Goal: Task Accomplishment & Management: Manage account settings

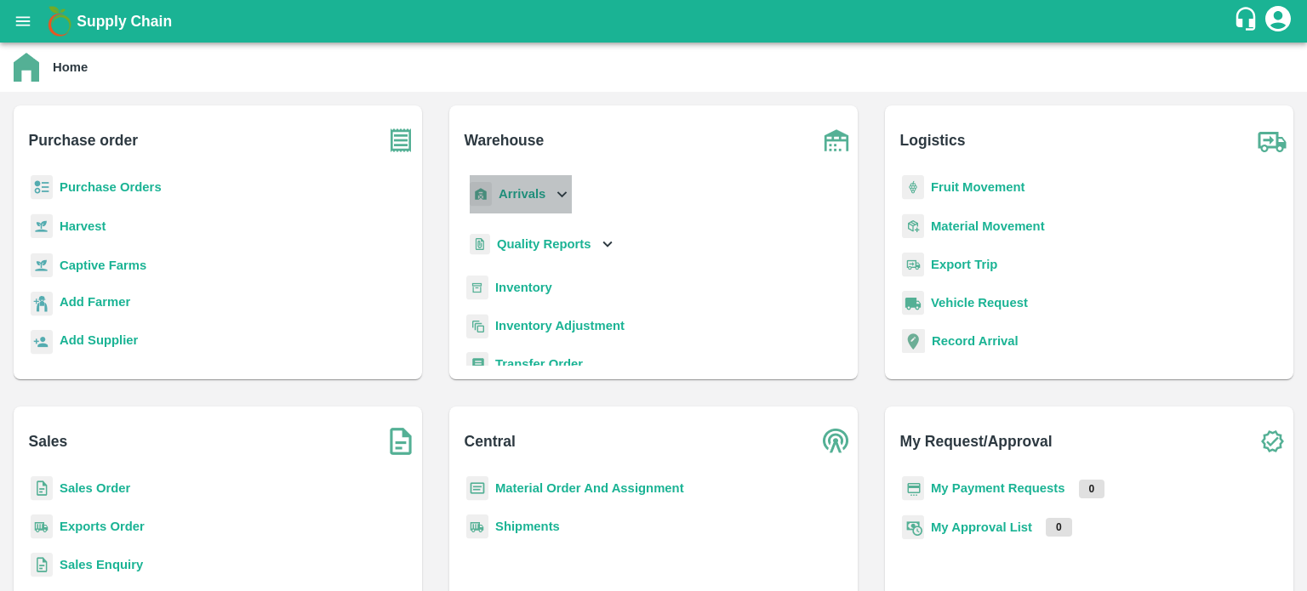
click at [557, 202] on icon at bounding box center [561, 194] width 19 height 19
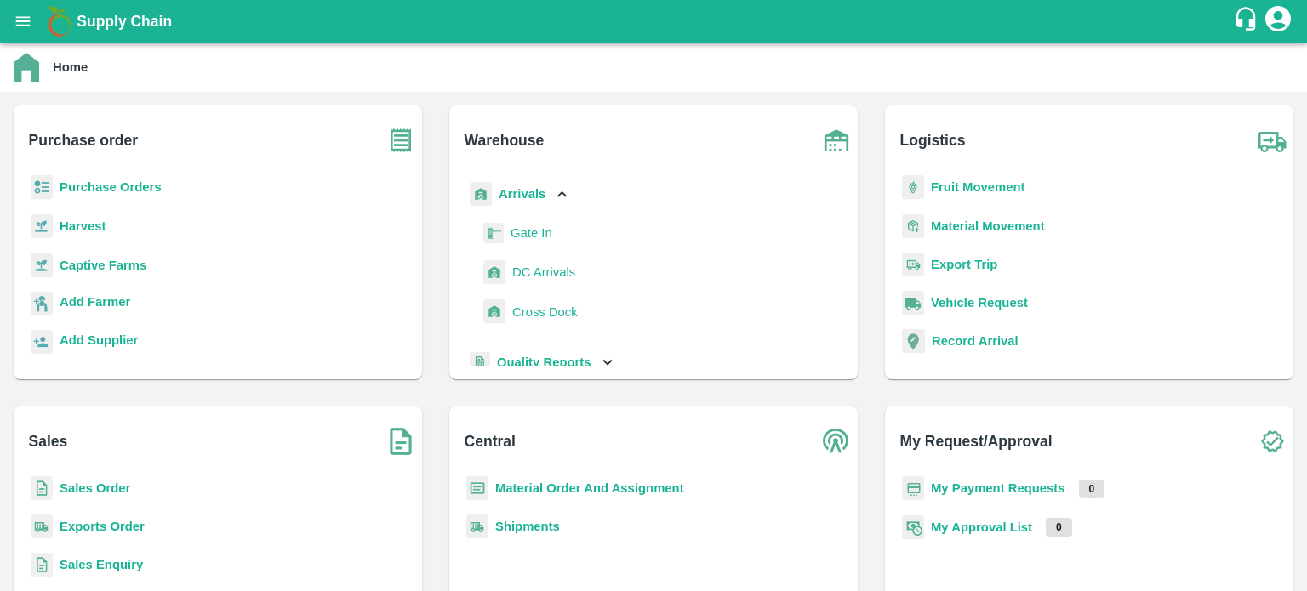
click at [551, 272] on span "DC Arrivals" at bounding box center [543, 272] width 63 height 19
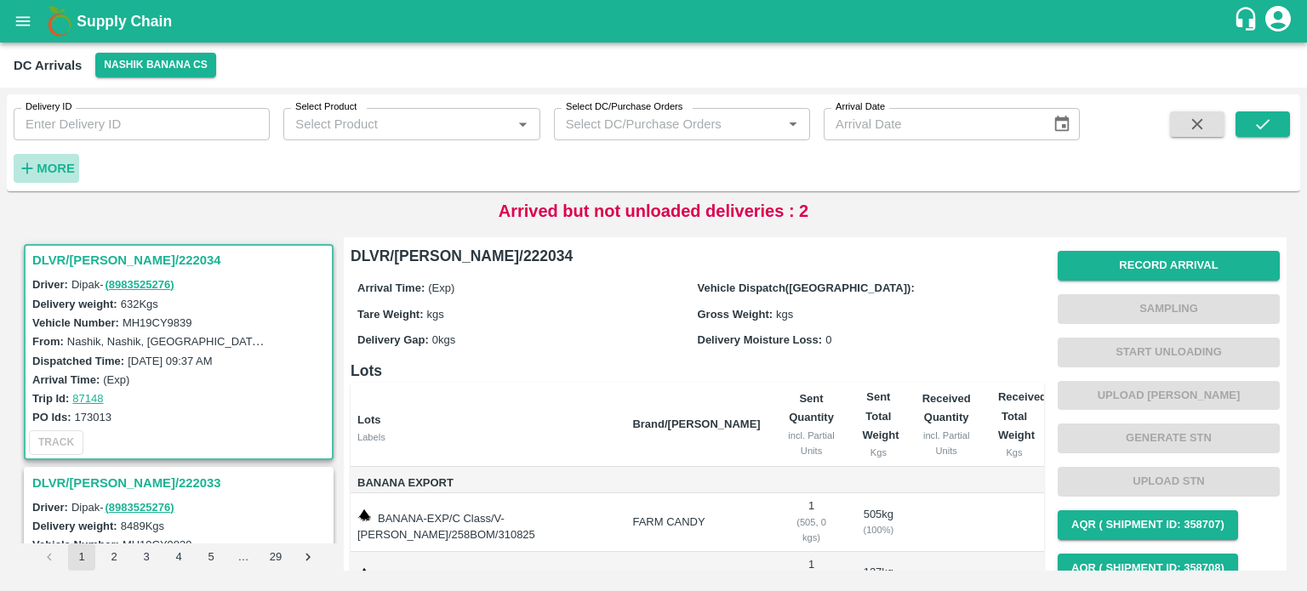
click at [53, 174] on strong "More" at bounding box center [56, 169] width 38 height 14
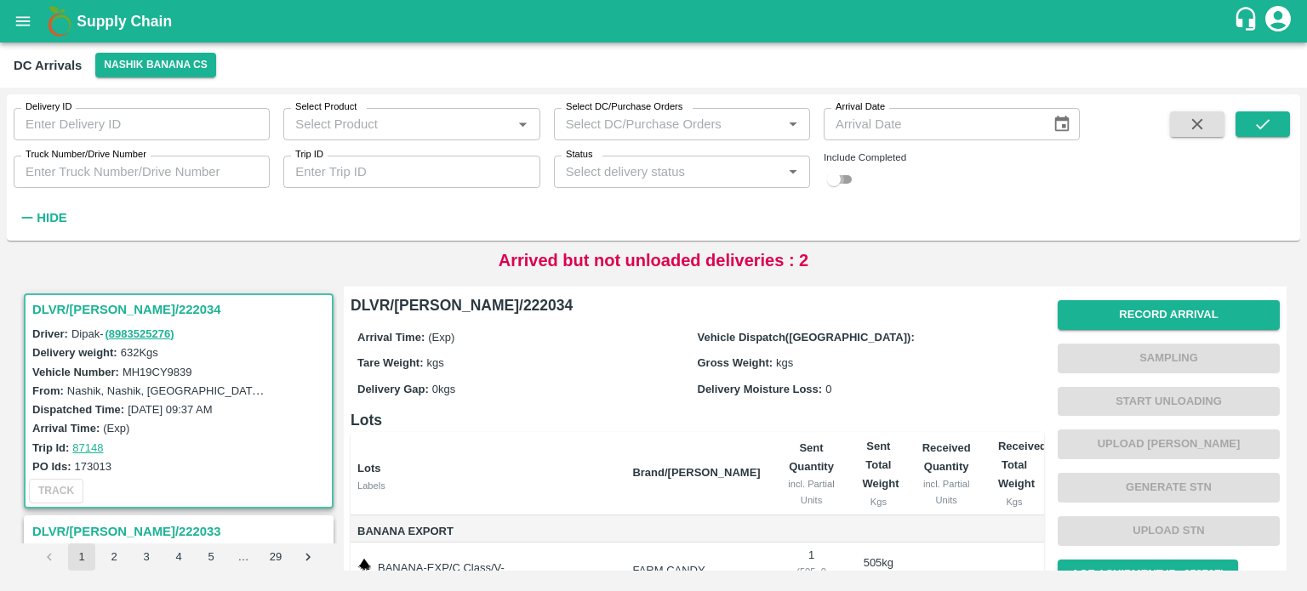
click at [833, 185] on input "checkbox" at bounding box center [833, 179] width 61 height 20
checkbox input "true"
click at [116, 168] on input "Truck Number/Drive Number" at bounding box center [142, 172] width 256 height 32
type input "2086"
click at [899, 121] on icon "submit" at bounding box center [1263, 124] width 14 height 10
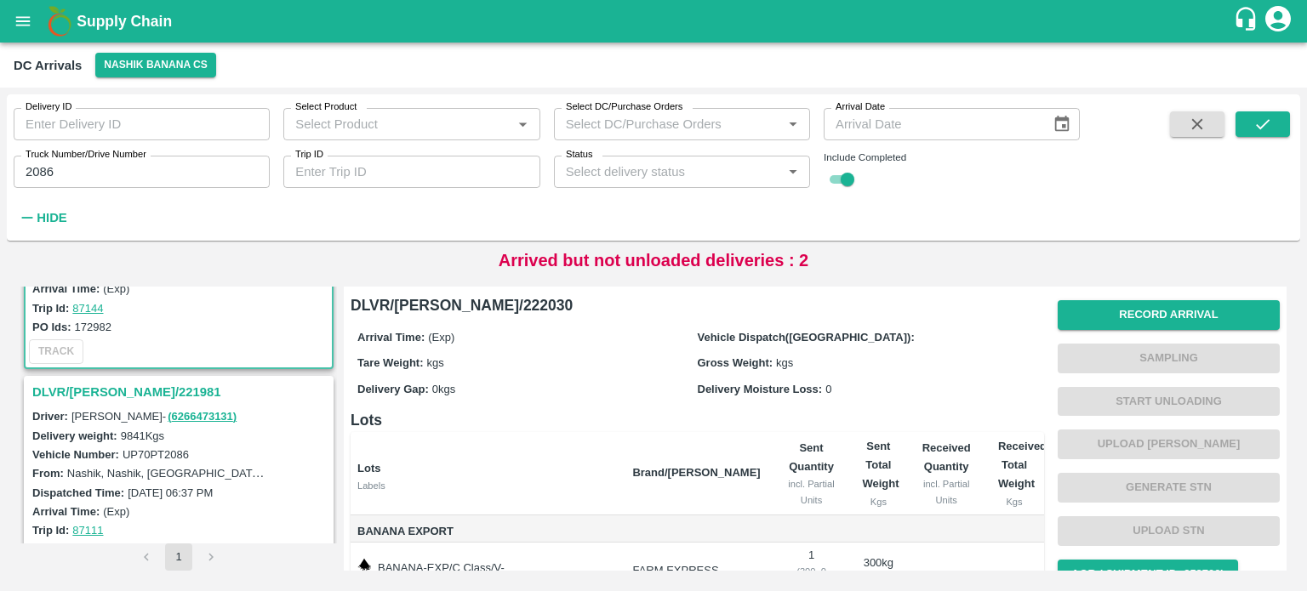
scroll to position [140, 0]
click at [105, 390] on h3 "DLVR/[PERSON_NAME]/221981" at bounding box center [181, 392] width 298 height 22
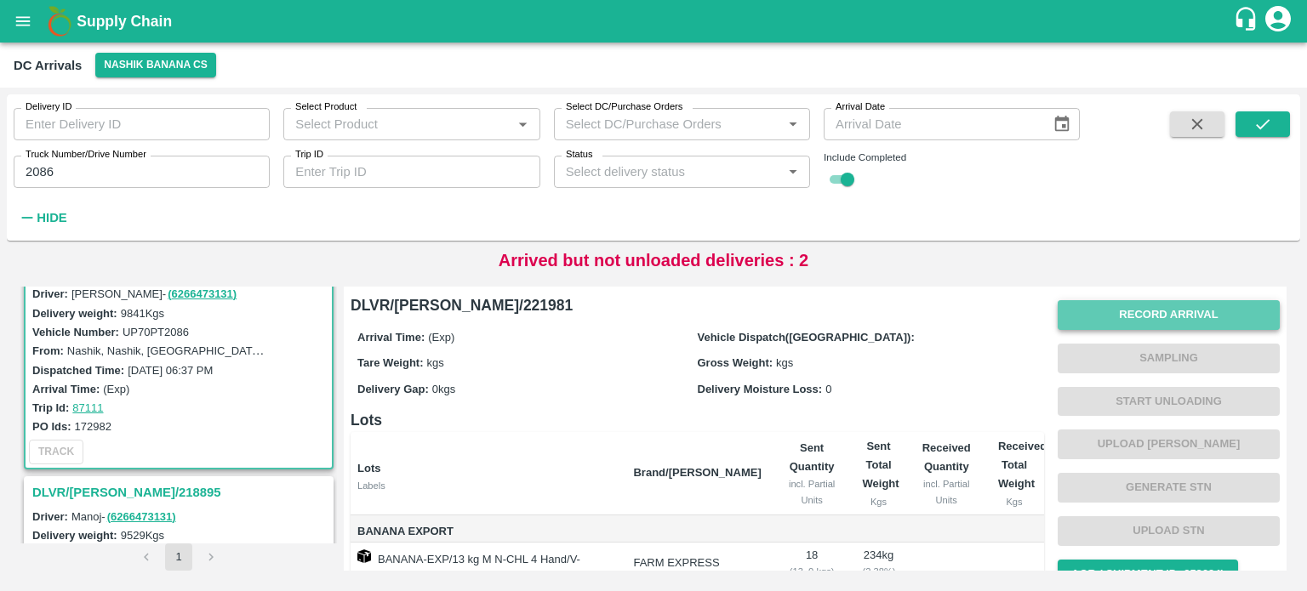
click at [899, 308] on button "Record Arrival" at bounding box center [1168, 315] width 222 height 30
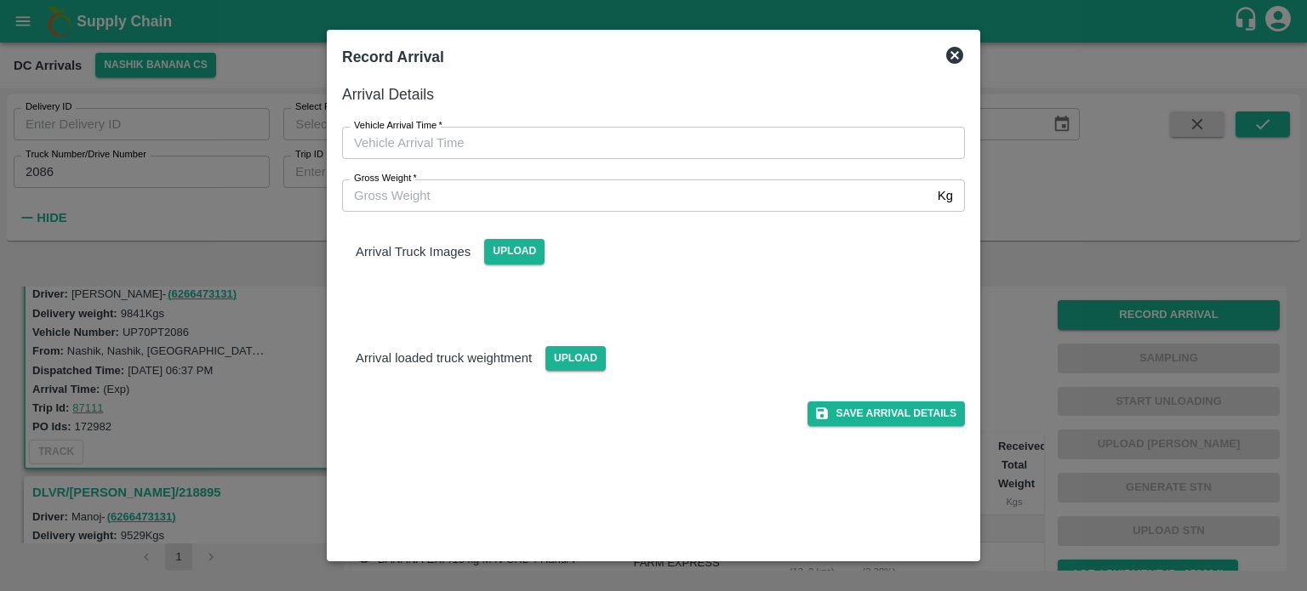
type input "DD/MM/YYYY hh:mm aa"
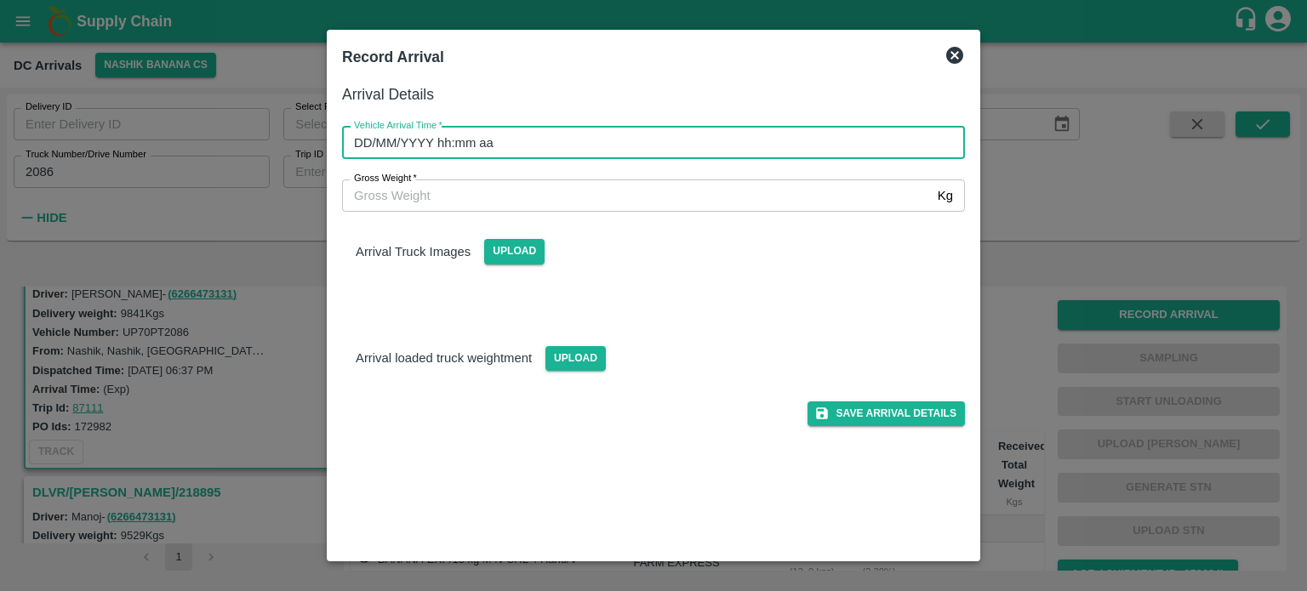
click at [709, 147] on input "DD/MM/YYYY hh:mm aa" at bounding box center [647, 143] width 611 height 32
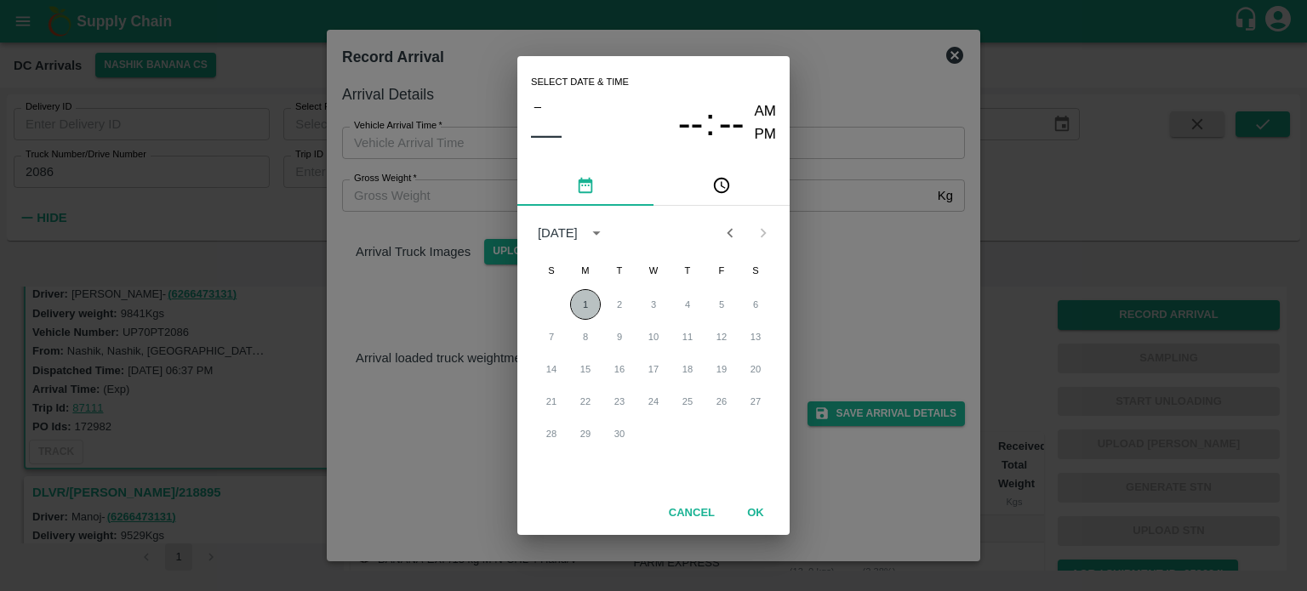
click at [578, 300] on button "1" at bounding box center [585, 304] width 31 height 31
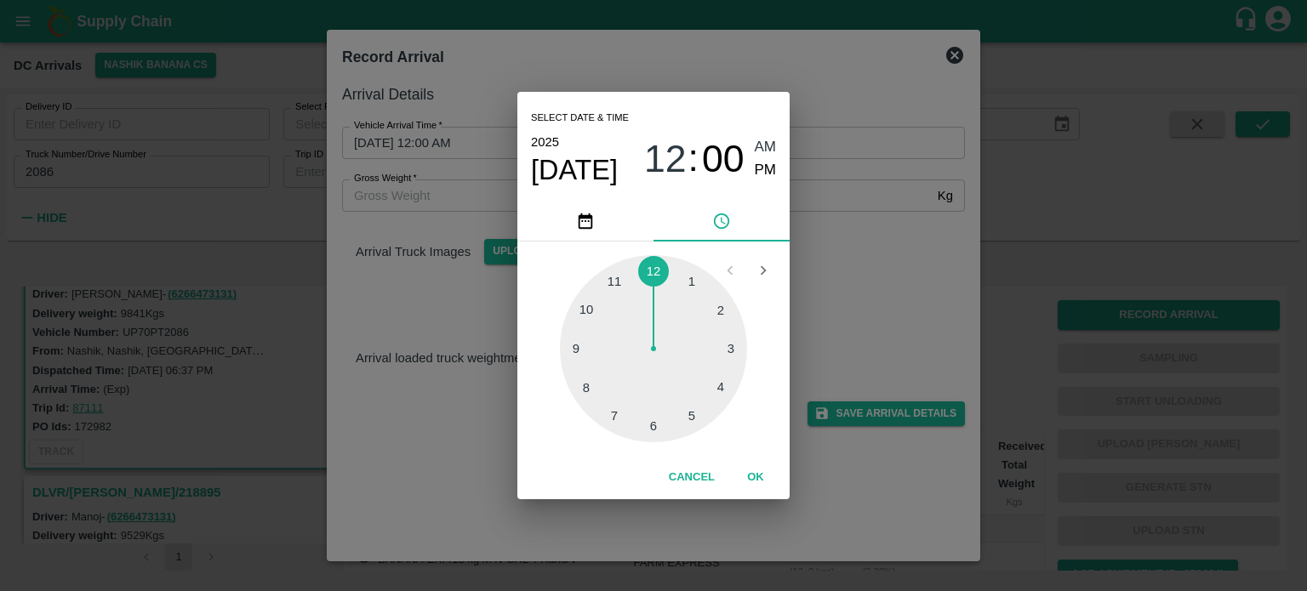
click at [653, 428] on div at bounding box center [653, 348] width 187 height 187
type input "[DATE] 06:30 AM"
click at [883, 268] on div "Select date & time [DATE] 06 : 30 AM PM 05 10 15 20 25 30 35 40 45 50 55 00 Can…" at bounding box center [653, 295] width 1307 height 591
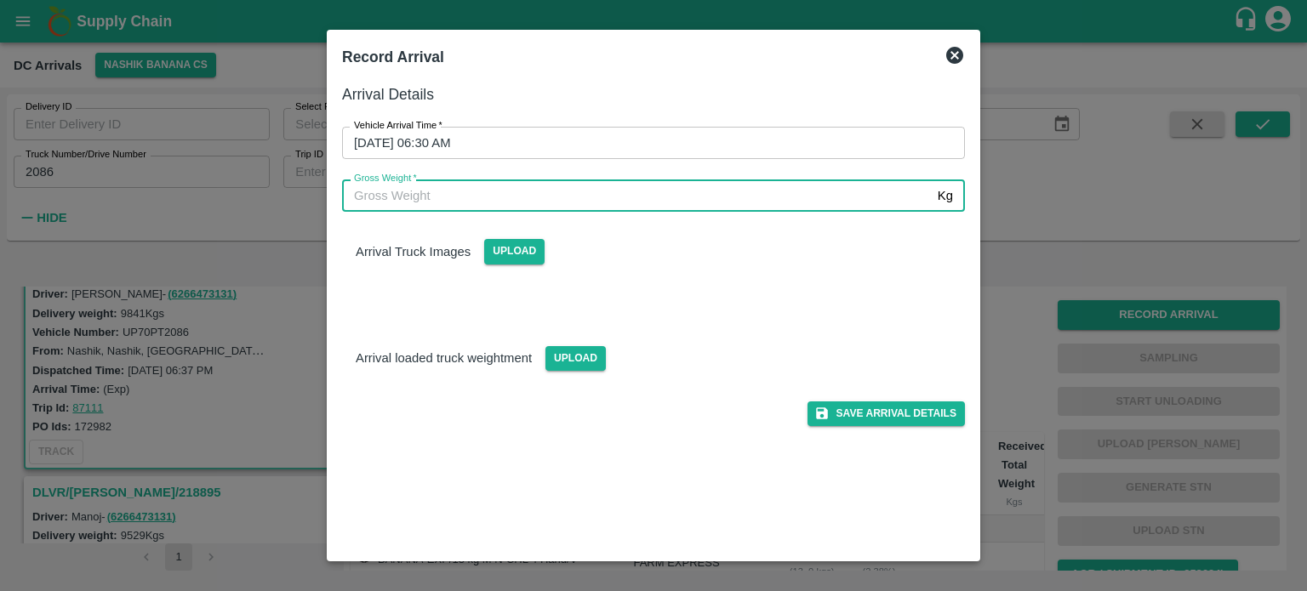
click at [405, 189] on input "Gross Weight   *" at bounding box center [636, 195] width 589 height 32
type input "17525"
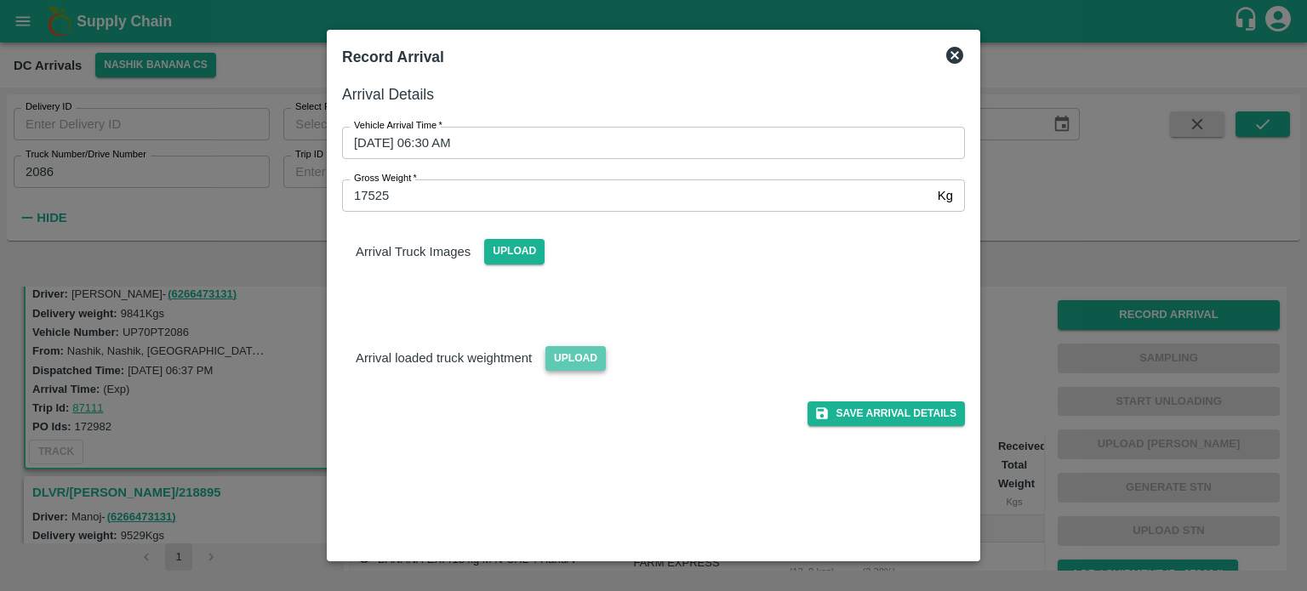
click at [568, 356] on span "Upload" at bounding box center [575, 358] width 60 height 25
click at [0, 0] on input "Upload" at bounding box center [0, 0] width 0 height 0
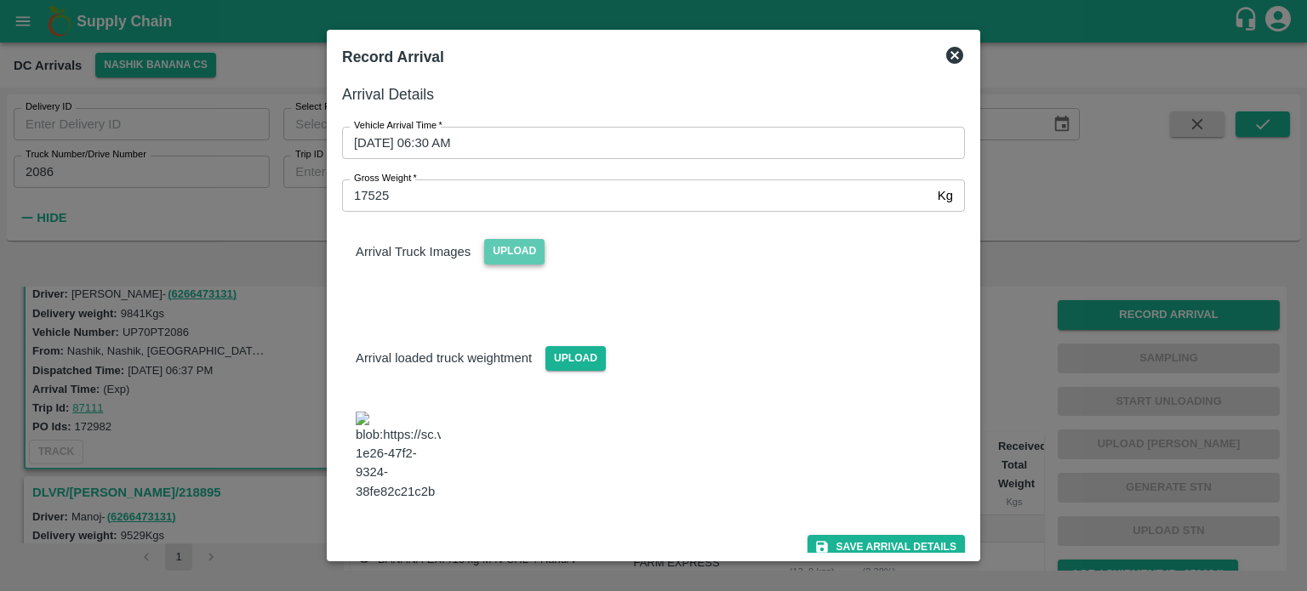
click at [507, 254] on span "Upload" at bounding box center [514, 251] width 60 height 25
click at [0, 0] on input "Upload" at bounding box center [0, 0] width 0 height 0
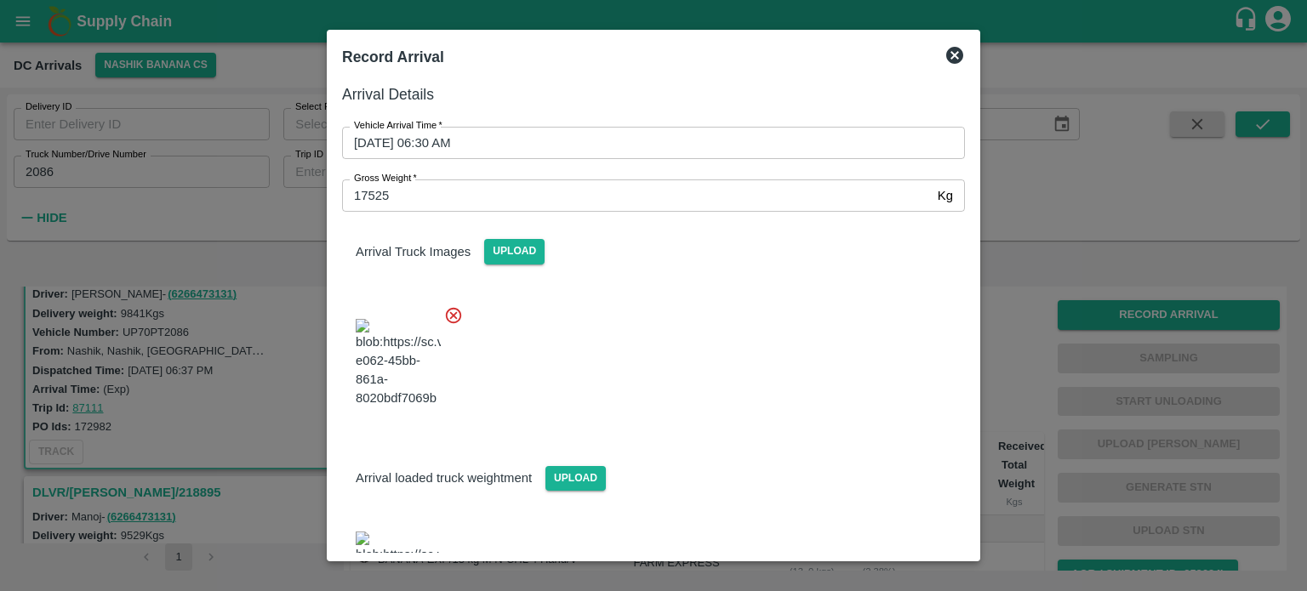
scroll to position [73, 0]
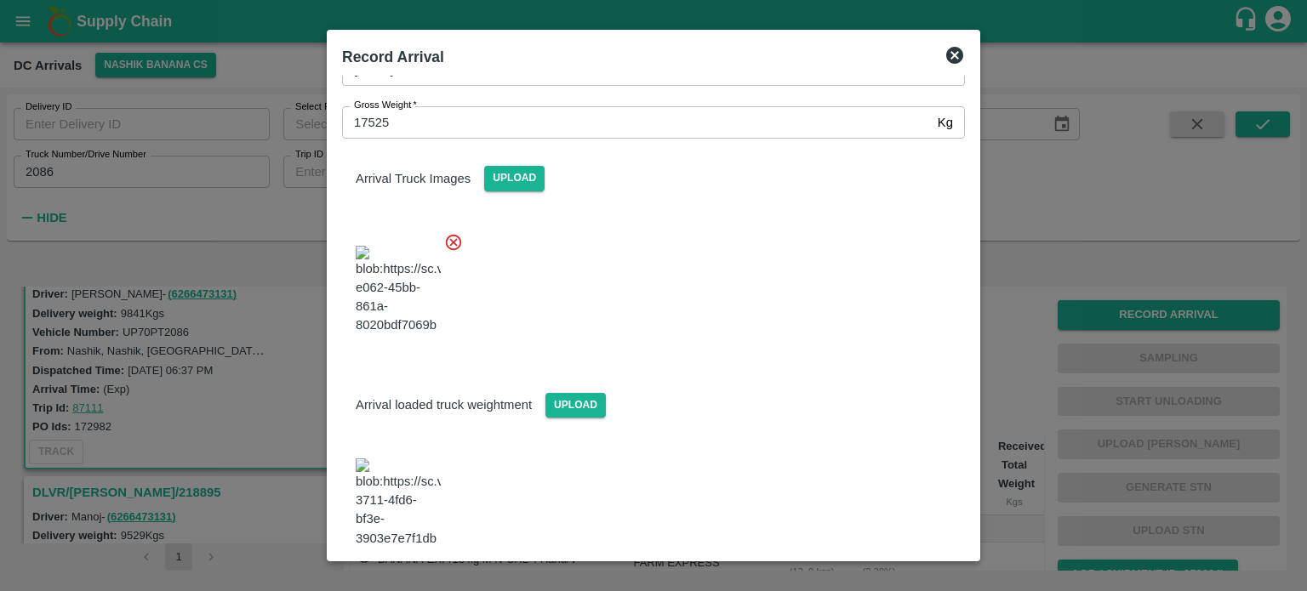
click at [872, 582] on button "Save Arrival Details" at bounding box center [885, 594] width 157 height 25
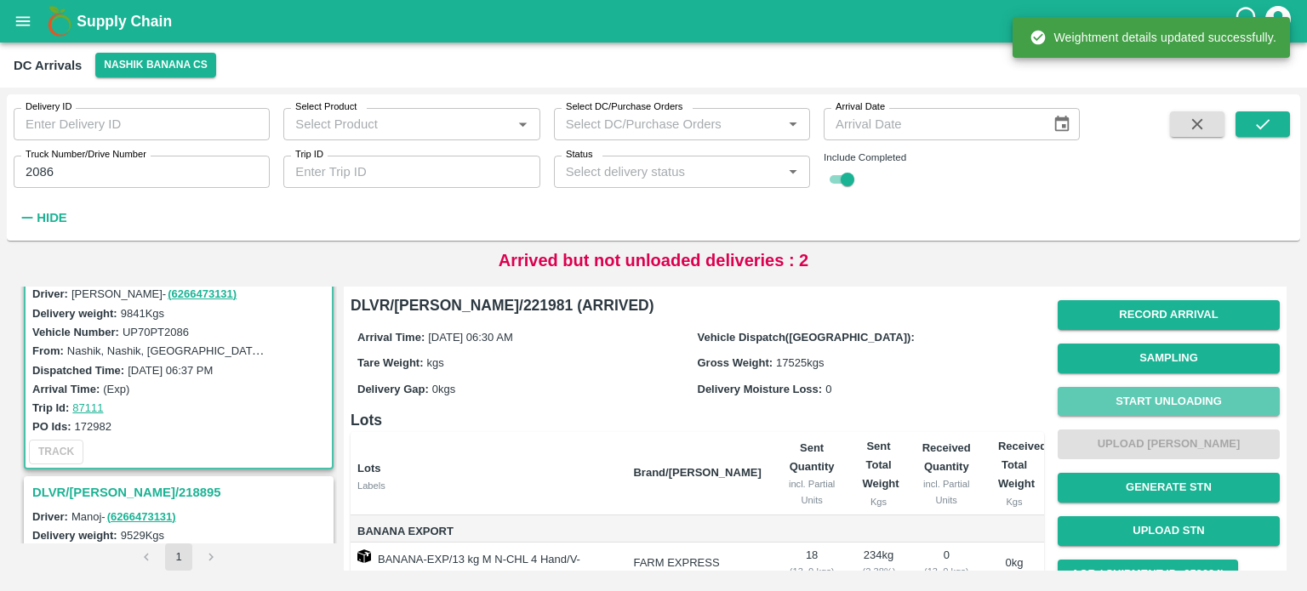
click at [899, 396] on button "Start Unloading" at bounding box center [1168, 402] width 222 height 30
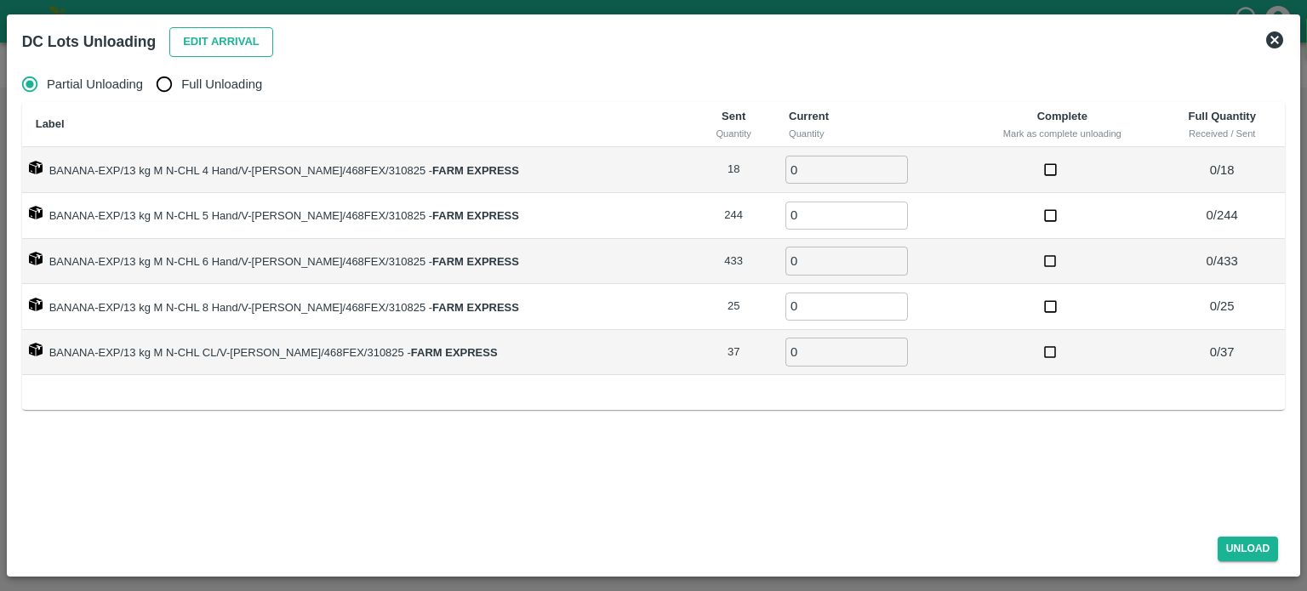
click at [221, 43] on button "Edit Arrival" at bounding box center [221, 42] width 104 height 30
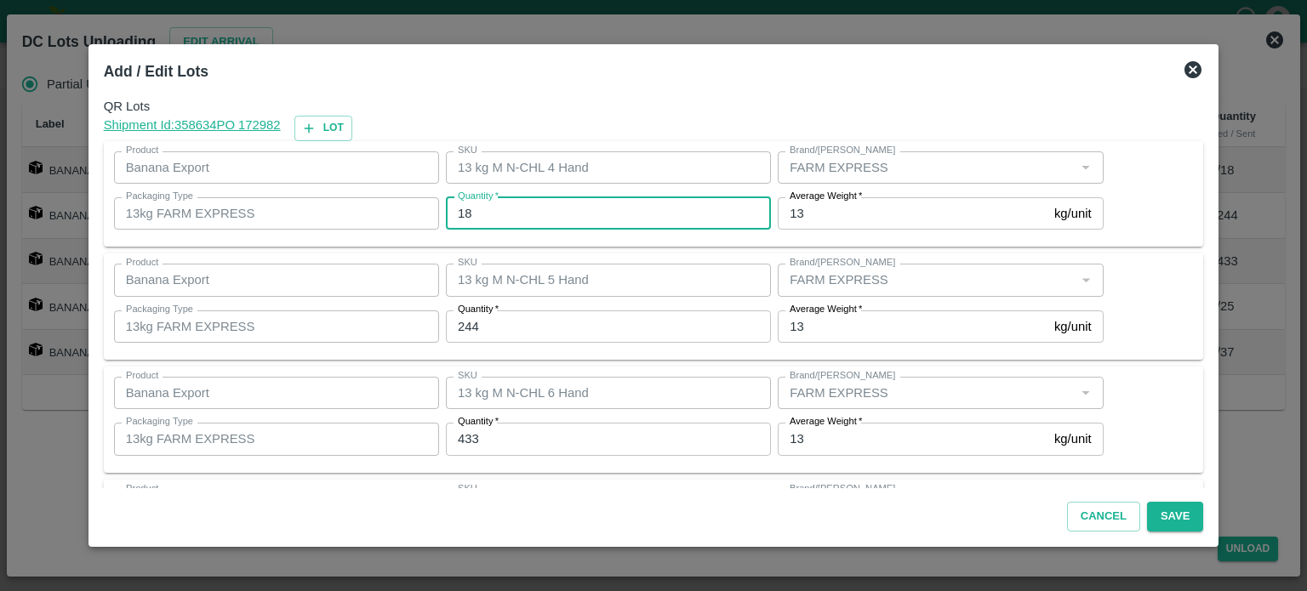
click at [470, 218] on input "18" at bounding box center [608, 213] width 325 height 32
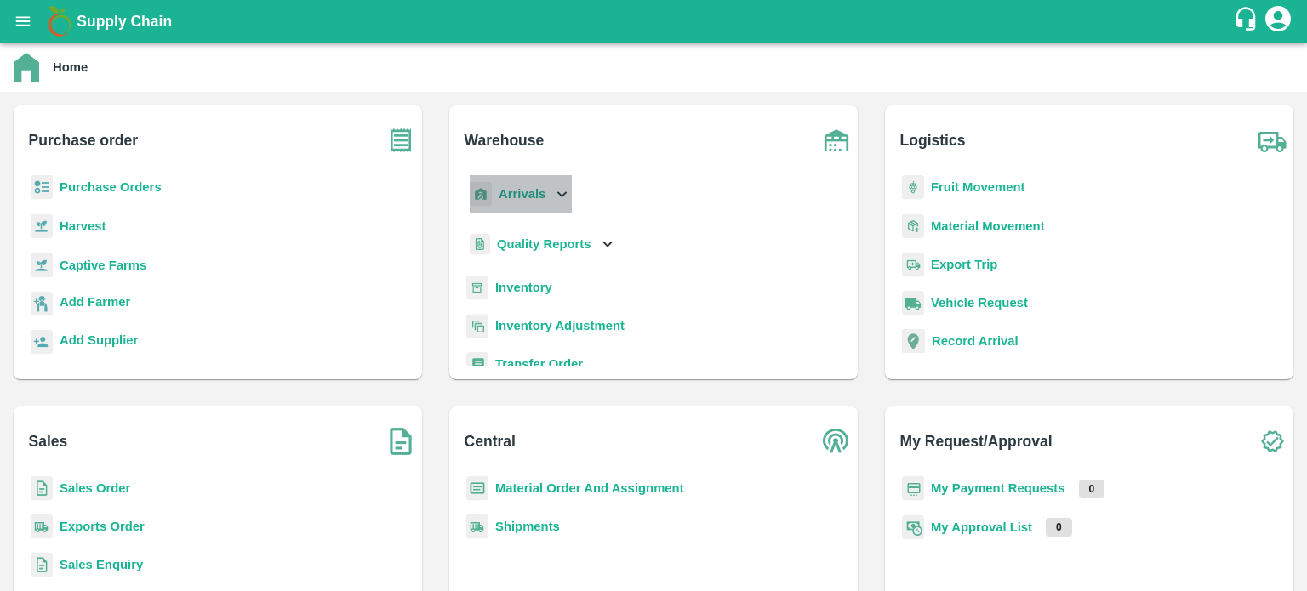
click at [553, 186] on icon at bounding box center [561, 194] width 19 height 19
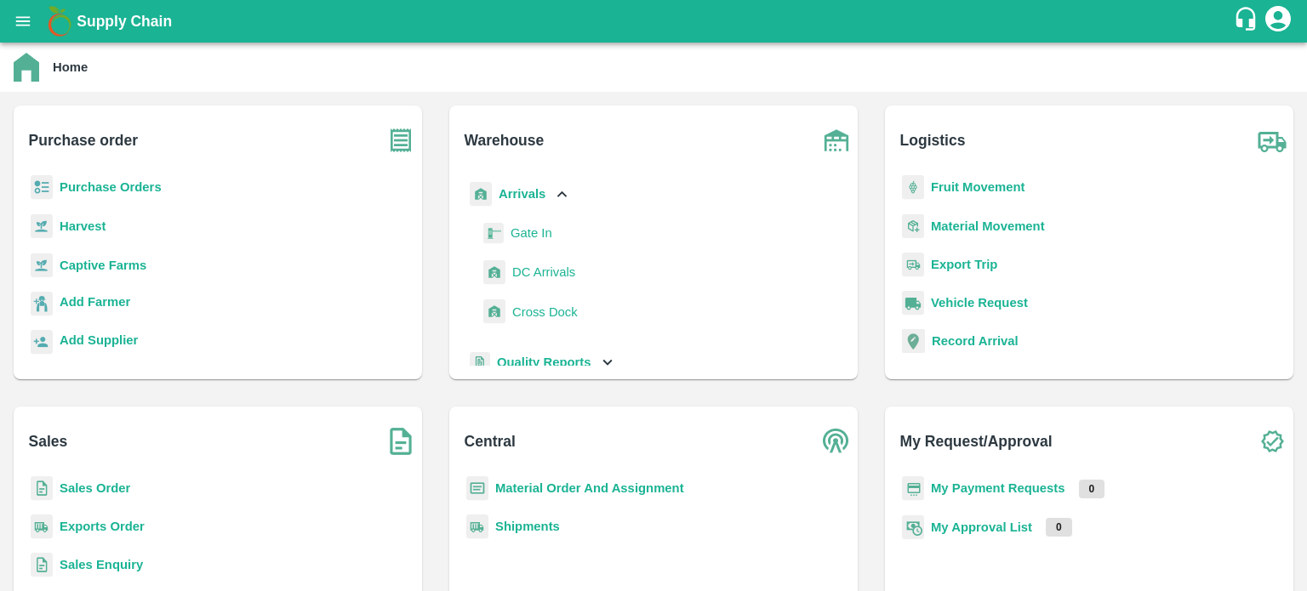
click at [561, 276] on span "DC Arrivals" at bounding box center [543, 272] width 63 height 19
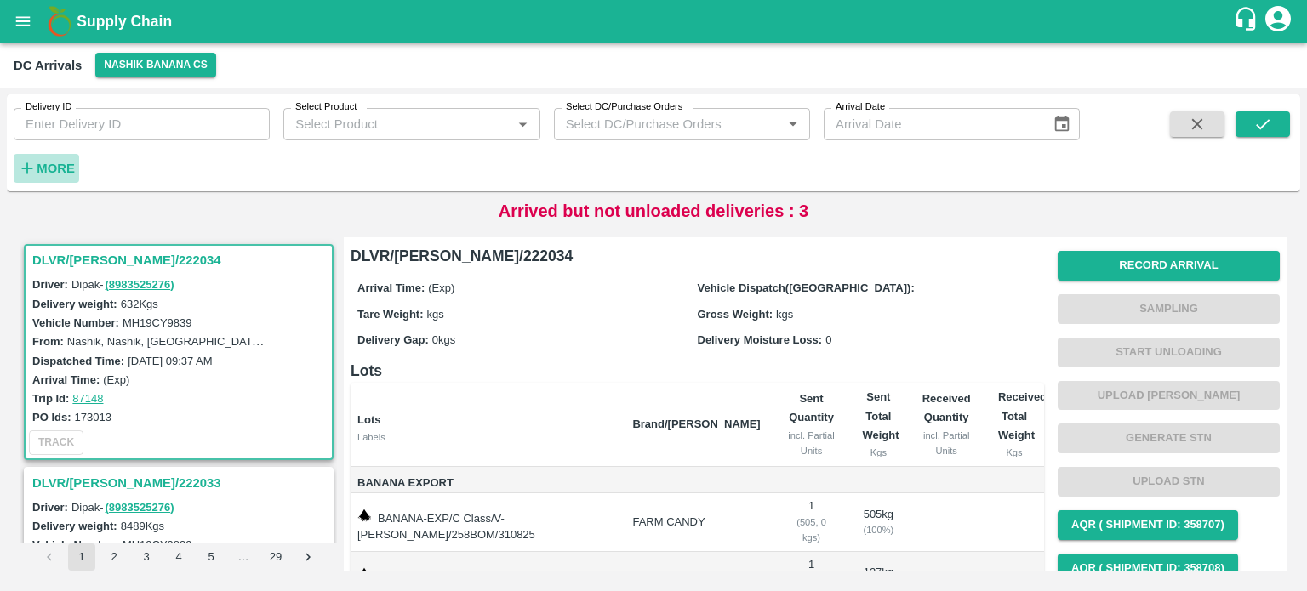
click at [44, 166] on strong "More" at bounding box center [56, 169] width 38 height 14
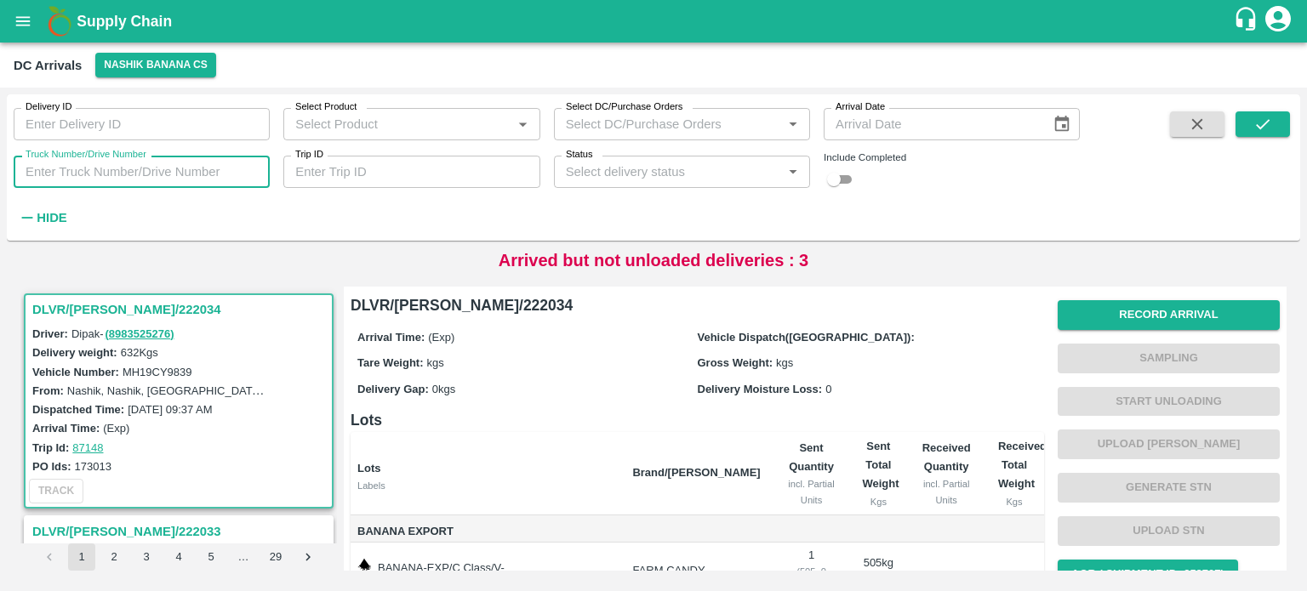
click at [138, 166] on input "Truck Number/Drive Number" at bounding box center [142, 172] width 256 height 32
type input "2086"
click at [848, 170] on input "checkbox" at bounding box center [833, 179] width 61 height 20
checkbox input "true"
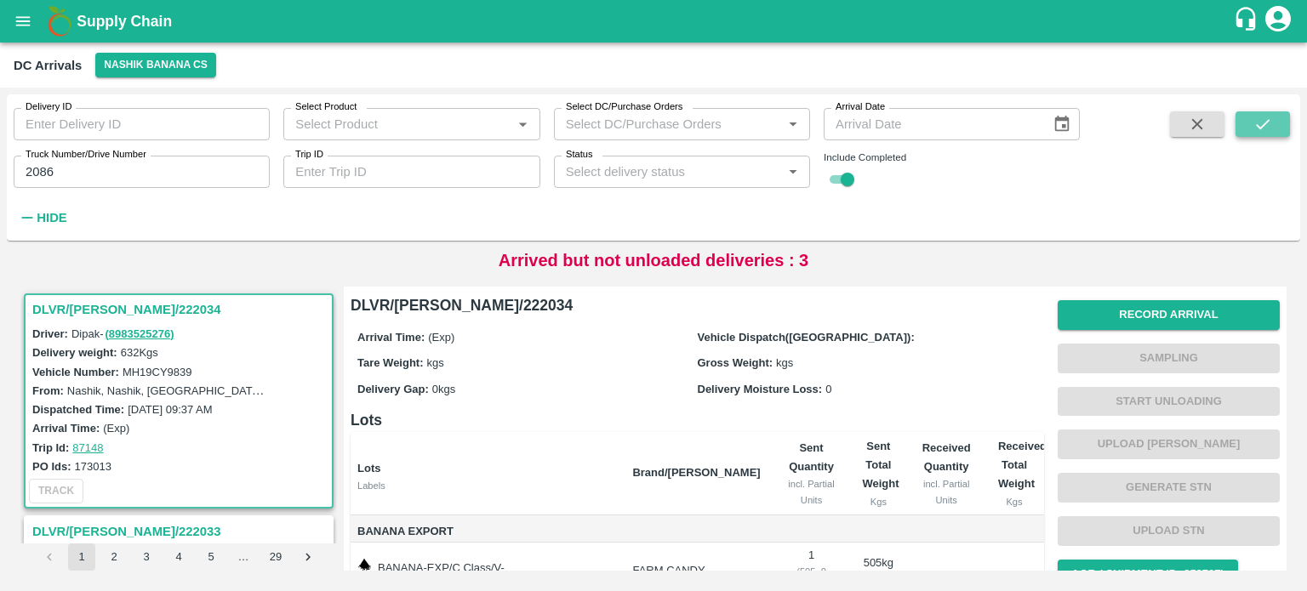
click at [1263, 118] on icon "submit" at bounding box center [1262, 124] width 19 height 19
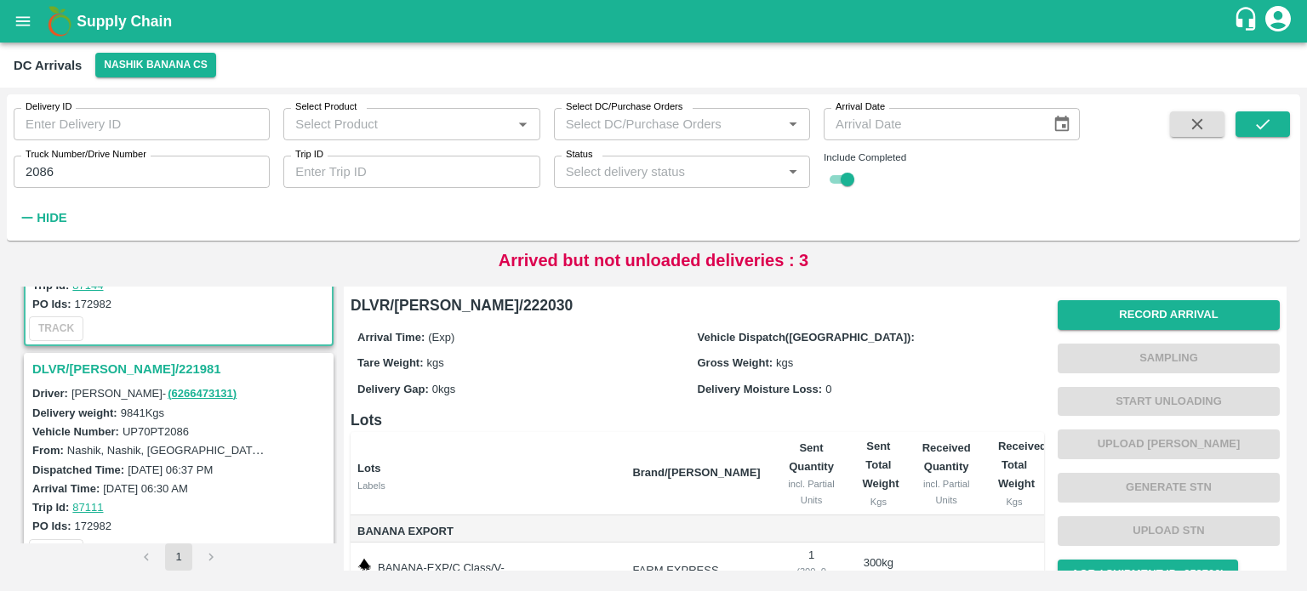
click at [89, 370] on h3 "DLVR/[PERSON_NAME]/221981" at bounding box center [181, 369] width 298 height 22
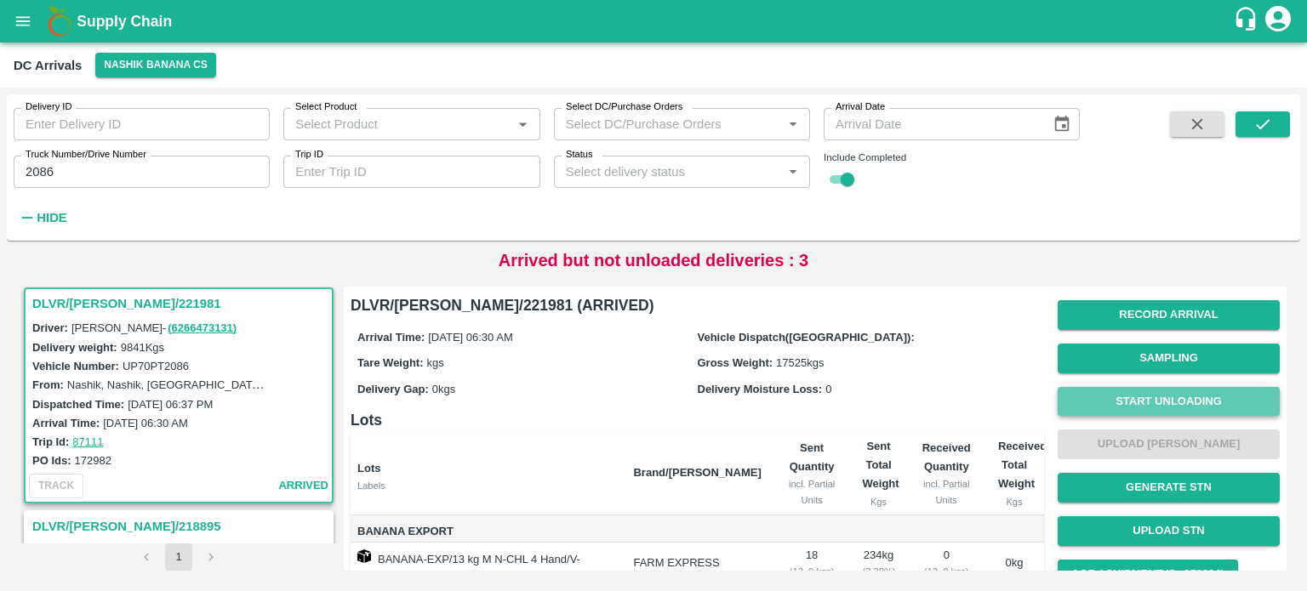
click at [1153, 403] on button "Start Unloading" at bounding box center [1168, 402] width 222 height 30
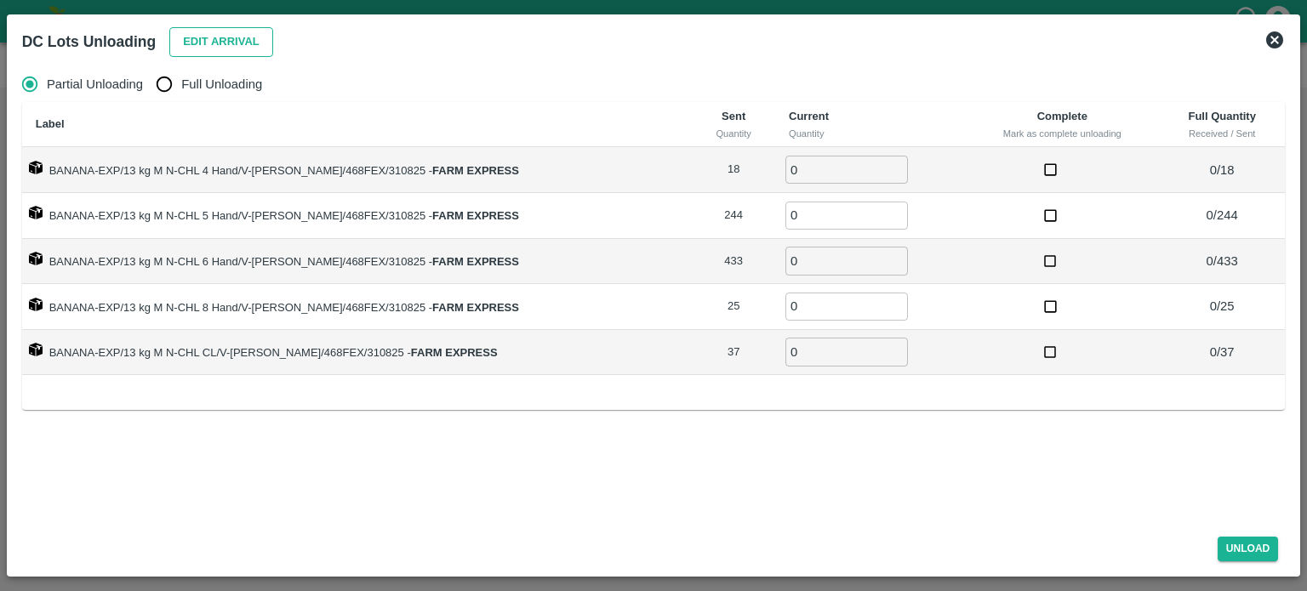
click at [213, 47] on button "Edit Arrival" at bounding box center [221, 42] width 104 height 30
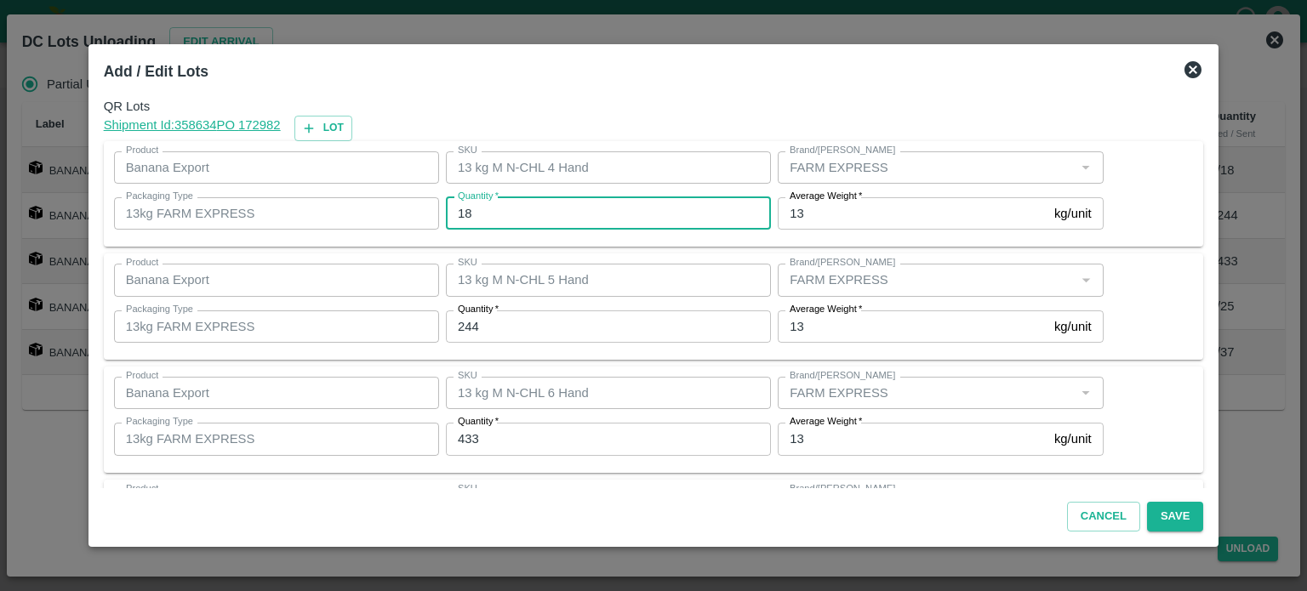
click at [469, 214] on input "18" at bounding box center [608, 213] width 325 height 32
type input "17"
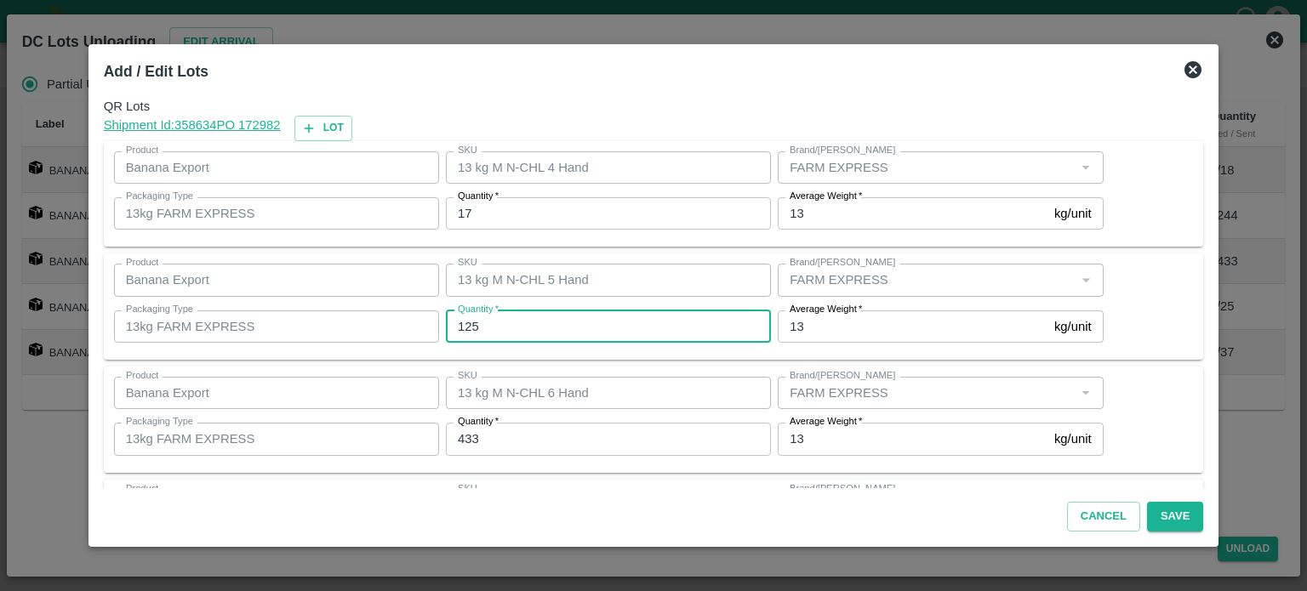
type input "125"
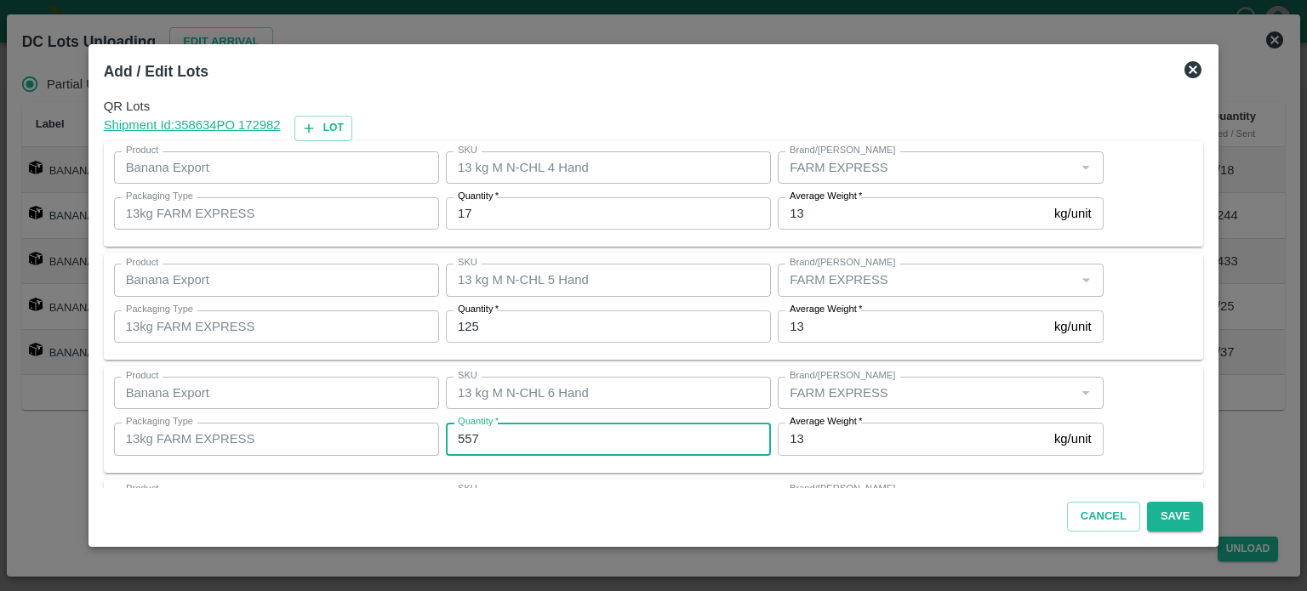
type input "557"
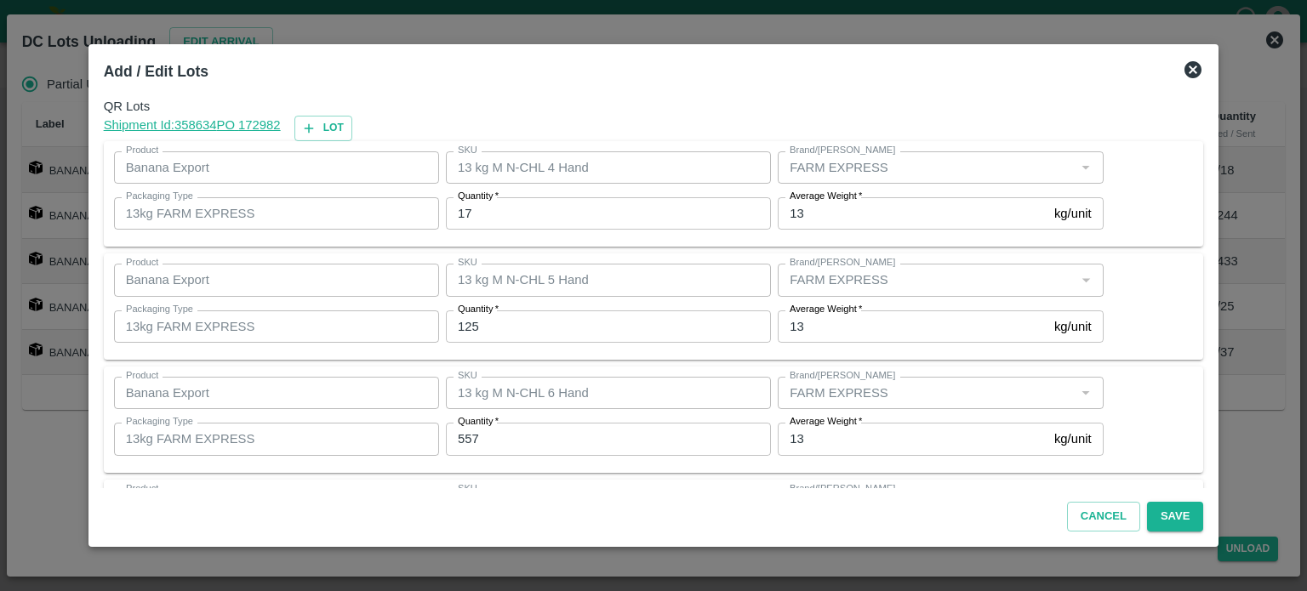
scroll to position [223, 0]
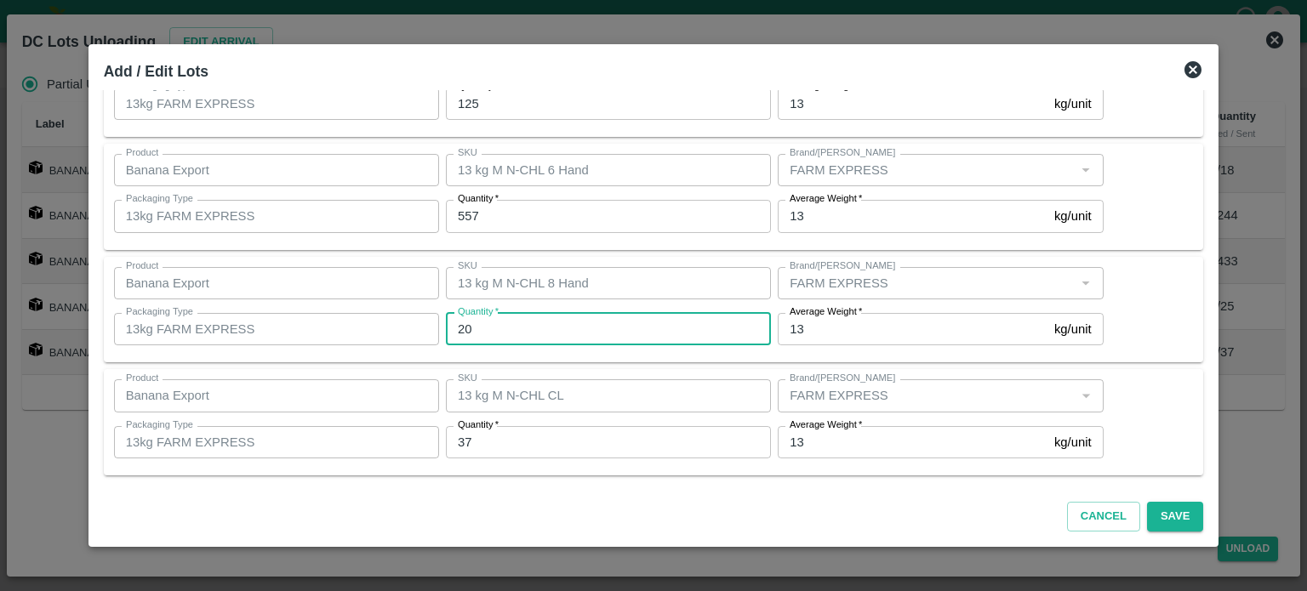
type input "20"
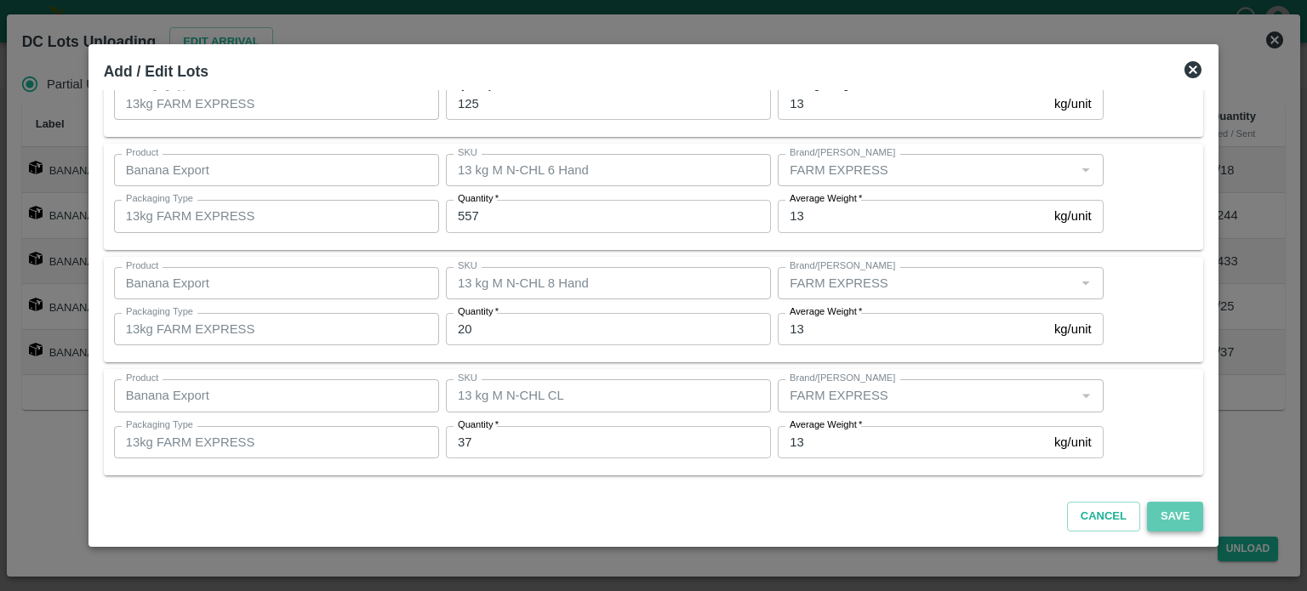
click at [1157, 520] on button "Save" at bounding box center [1175, 517] width 56 height 30
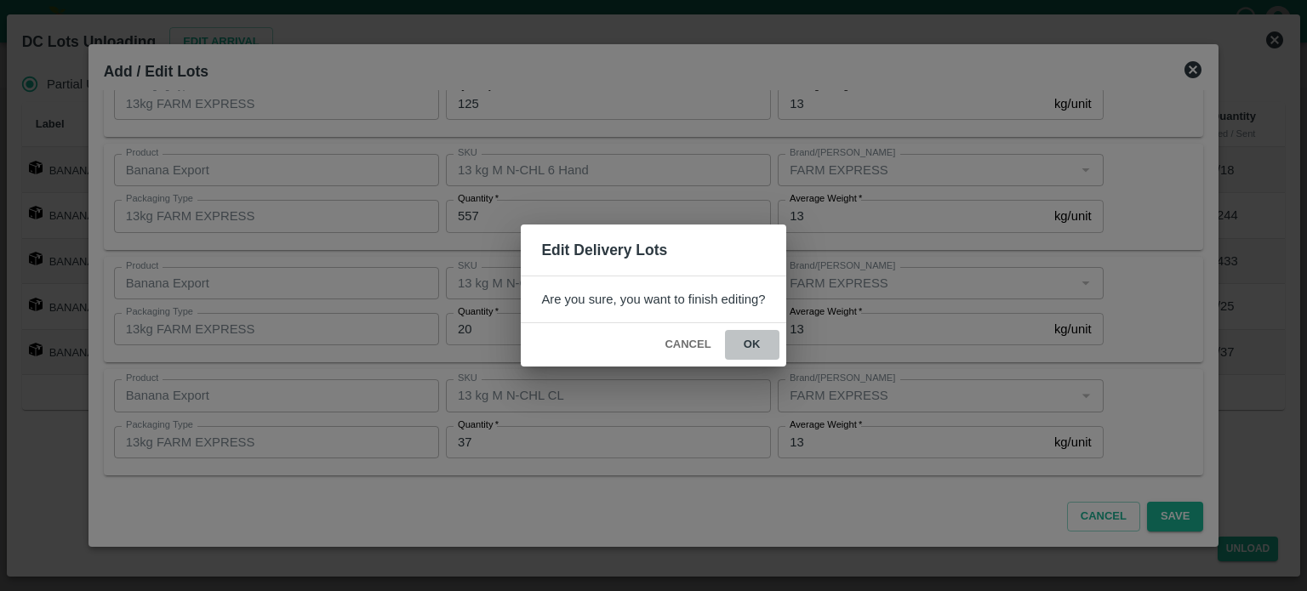
click at [753, 350] on button "ok" at bounding box center [752, 345] width 54 height 30
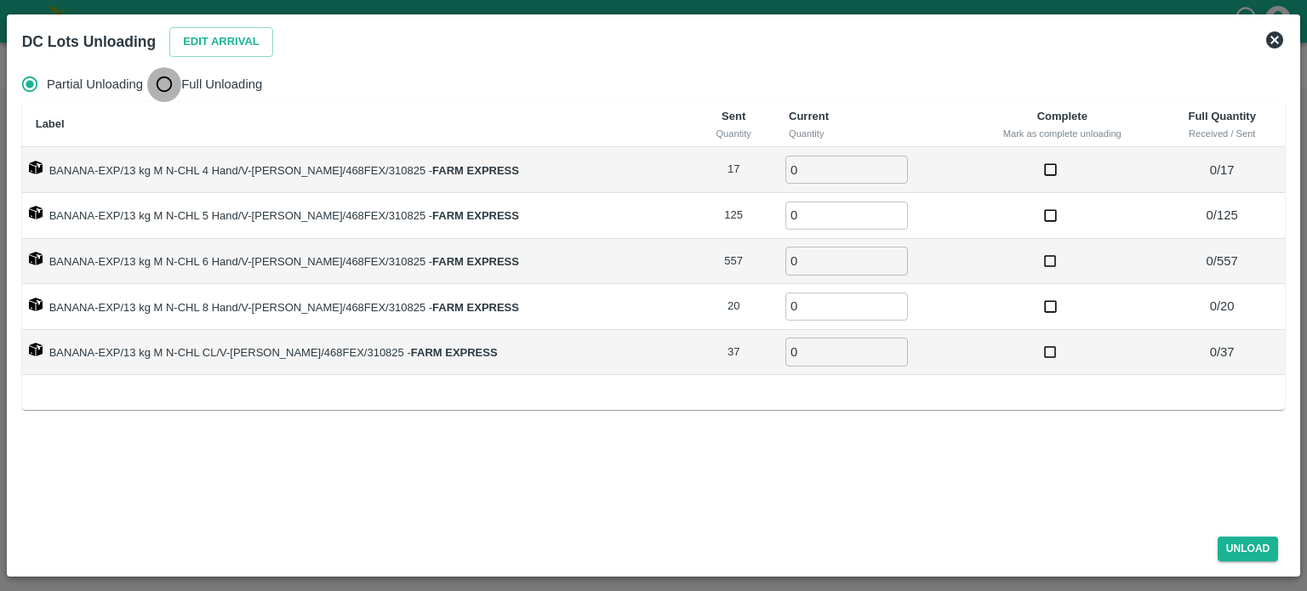
click at [165, 93] on input "Full Unloading" at bounding box center [164, 84] width 34 height 34
radio input "true"
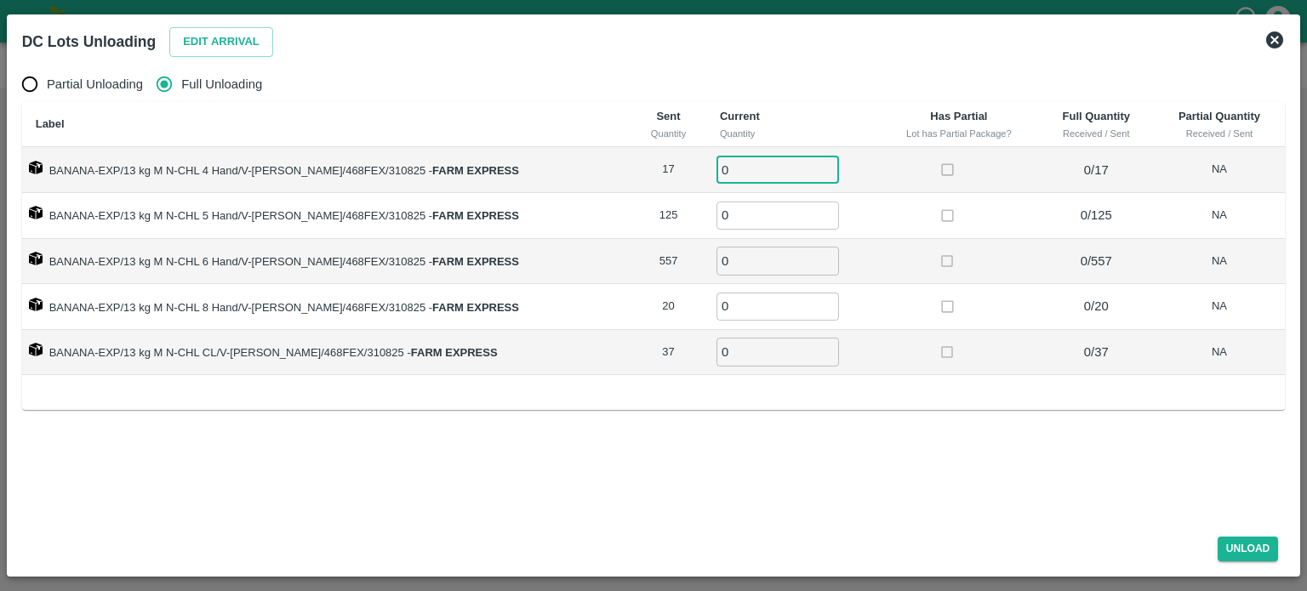
click at [721, 168] on input "0" at bounding box center [777, 170] width 123 height 28
type input "17"
type input "125"
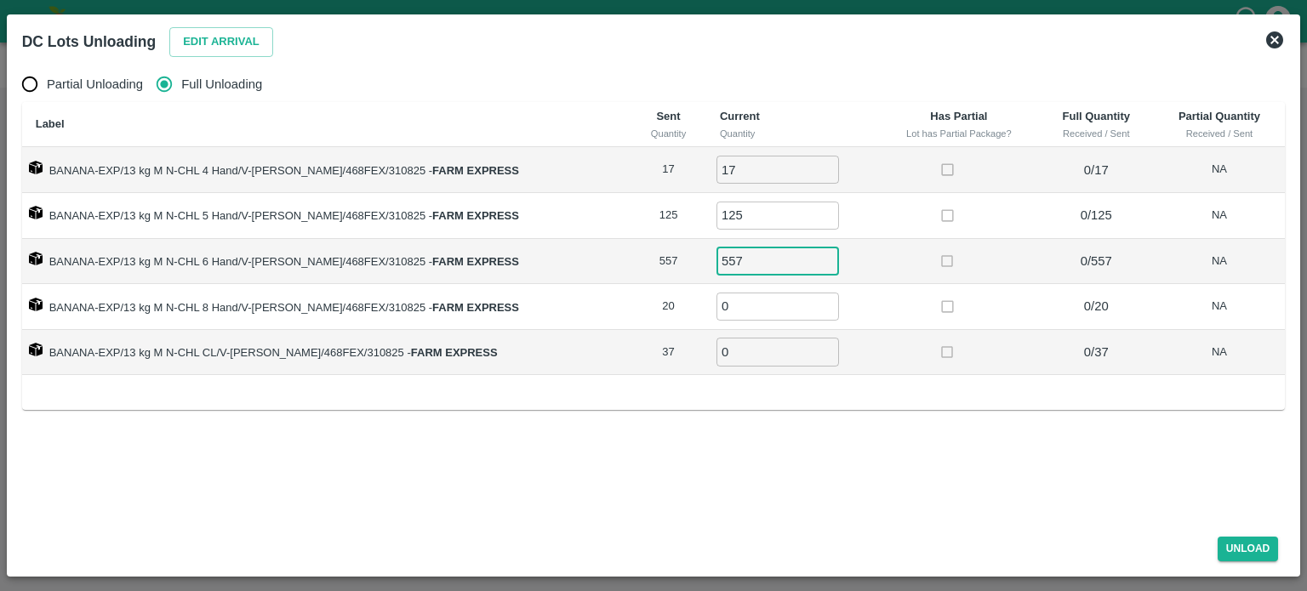
type input "557"
type input "20"
type input "37"
click at [1244, 557] on button "Unload" at bounding box center [1247, 549] width 61 height 25
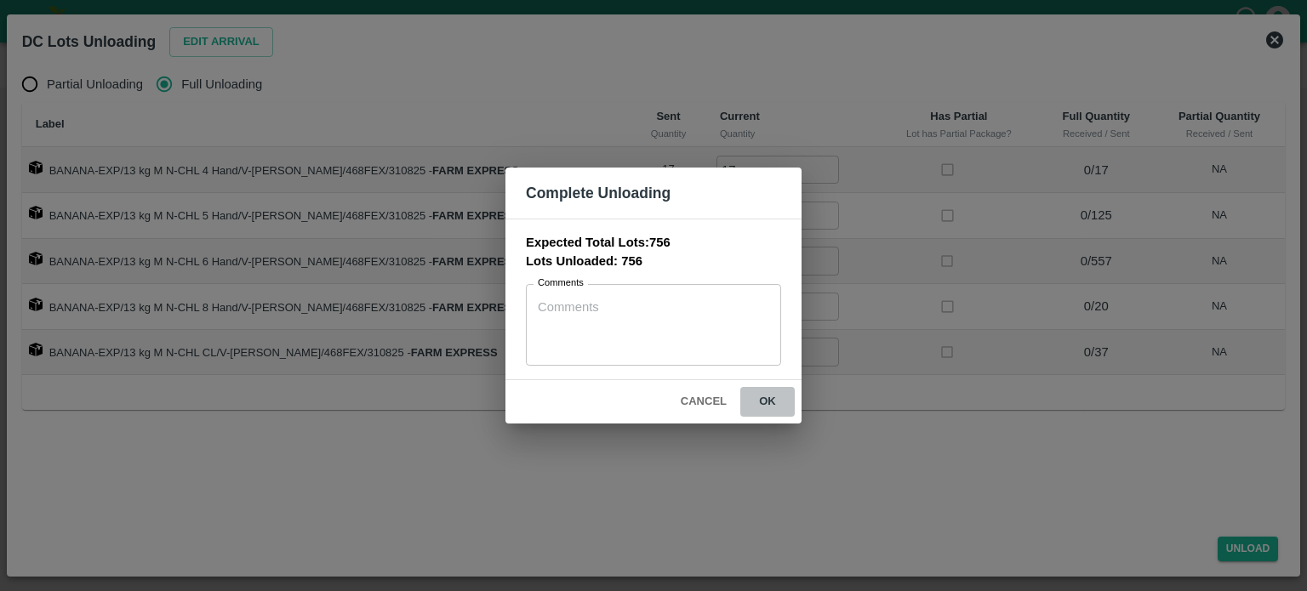
click at [766, 407] on button "ok" at bounding box center [767, 402] width 54 height 30
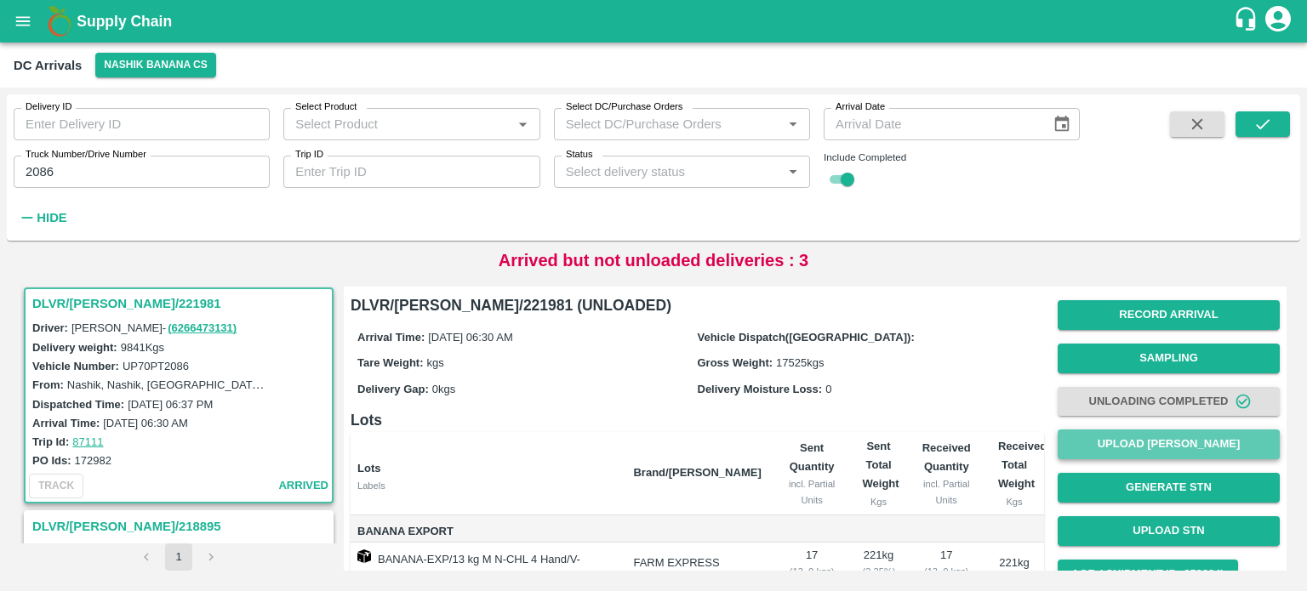
click at [1143, 441] on button "Upload [PERSON_NAME]" at bounding box center [1168, 445] width 222 height 30
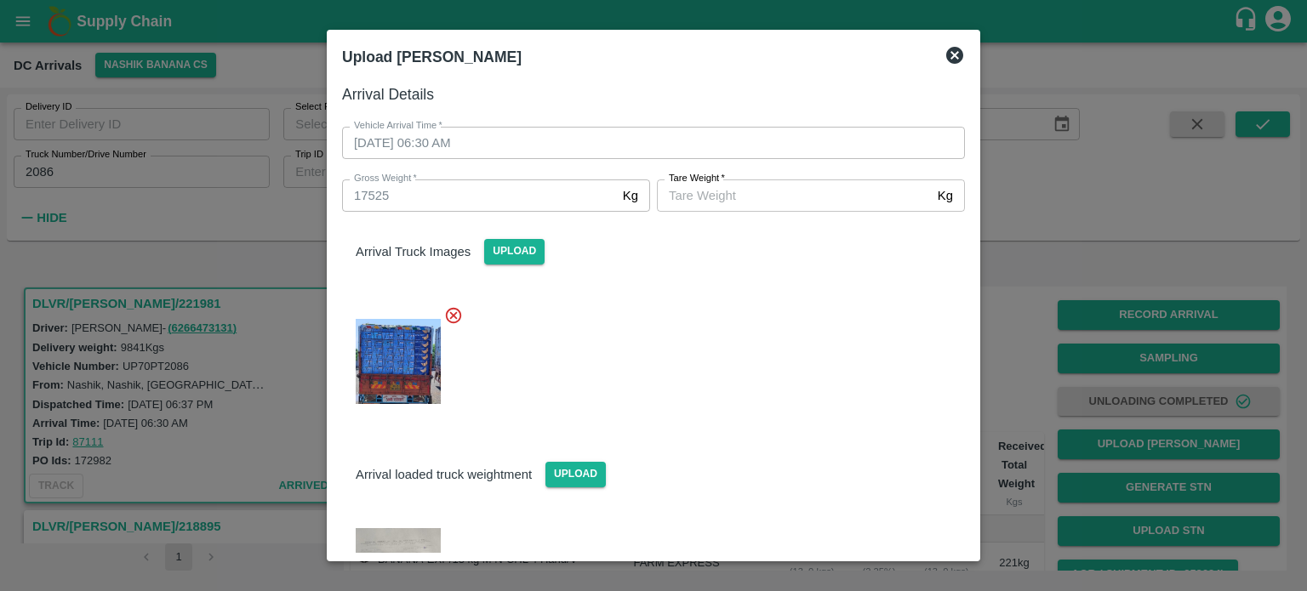
click at [721, 193] on input "[PERSON_NAME]   *" at bounding box center [794, 195] width 274 height 32
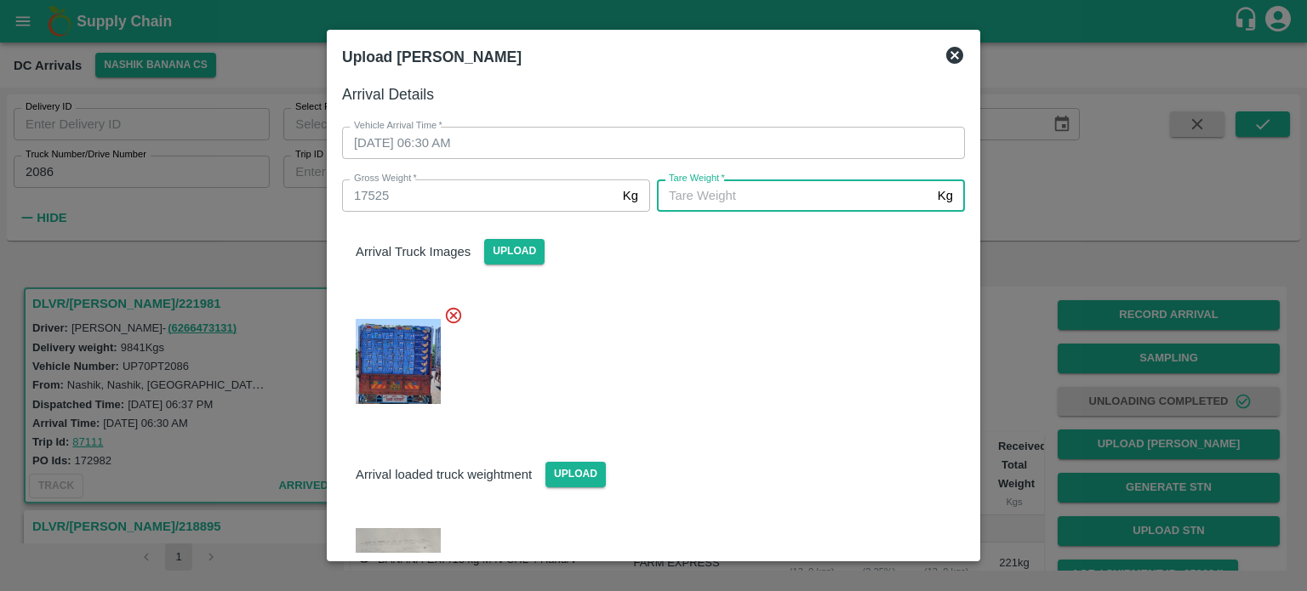
scroll to position [73, 0]
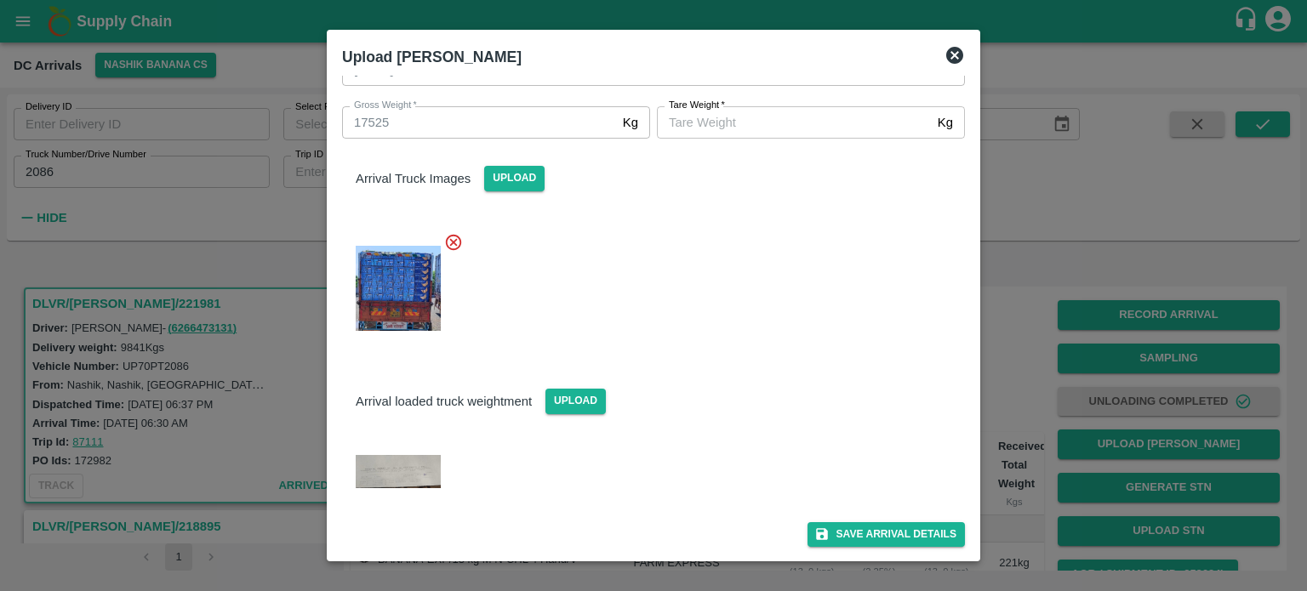
click at [375, 477] on img at bounding box center [398, 471] width 85 height 33
click at [412, 473] on img at bounding box center [398, 471] width 85 height 33
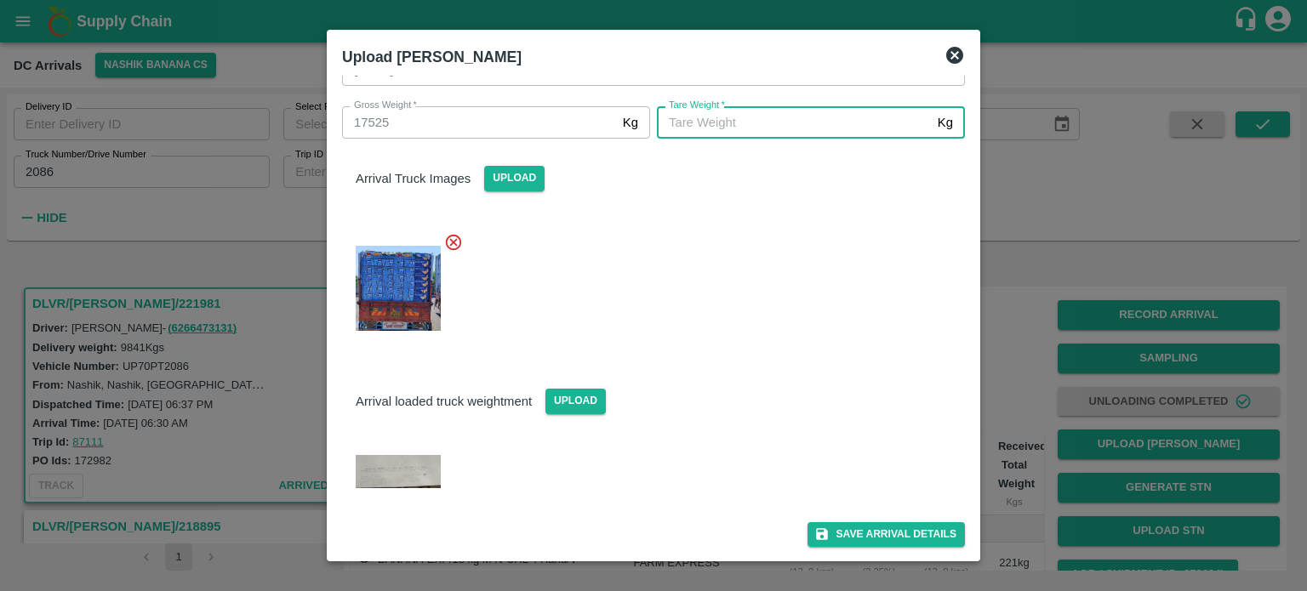
click at [725, 129] on input "[PERSON_NAME]   *" at bounding box center [794, 122] width 274 height 32
type input "6790"
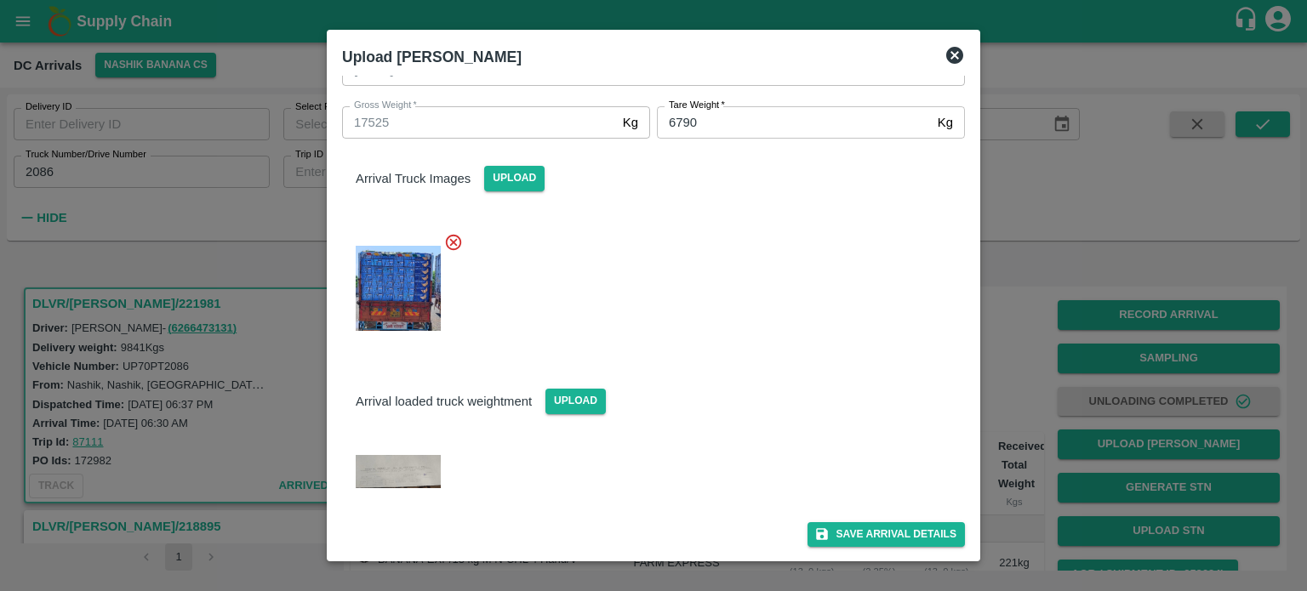
click at [776, 316] on div at bounding box center [646, 284] width 636 height 130
click at [872, 533] on button "Save Arrival Details" at bounding box center [885, 534] width 157 height 25
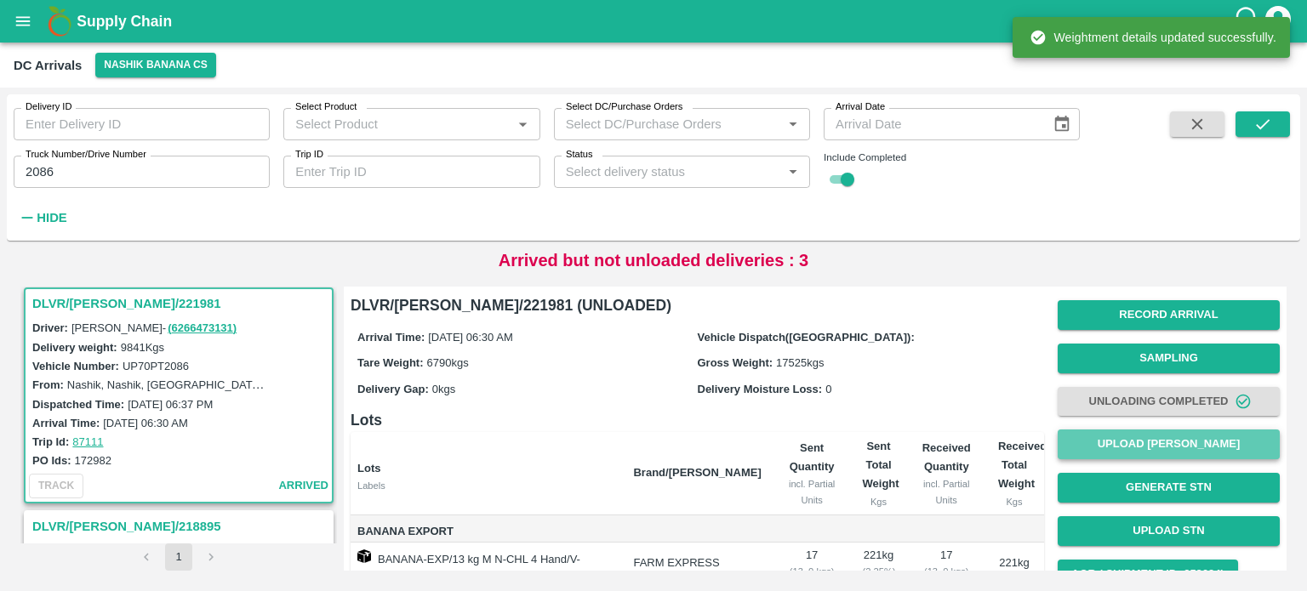
click at [1167, 453] on button "Upload [PERSON_NAME]" at bounding box center [1168, 445] width 222 height 30
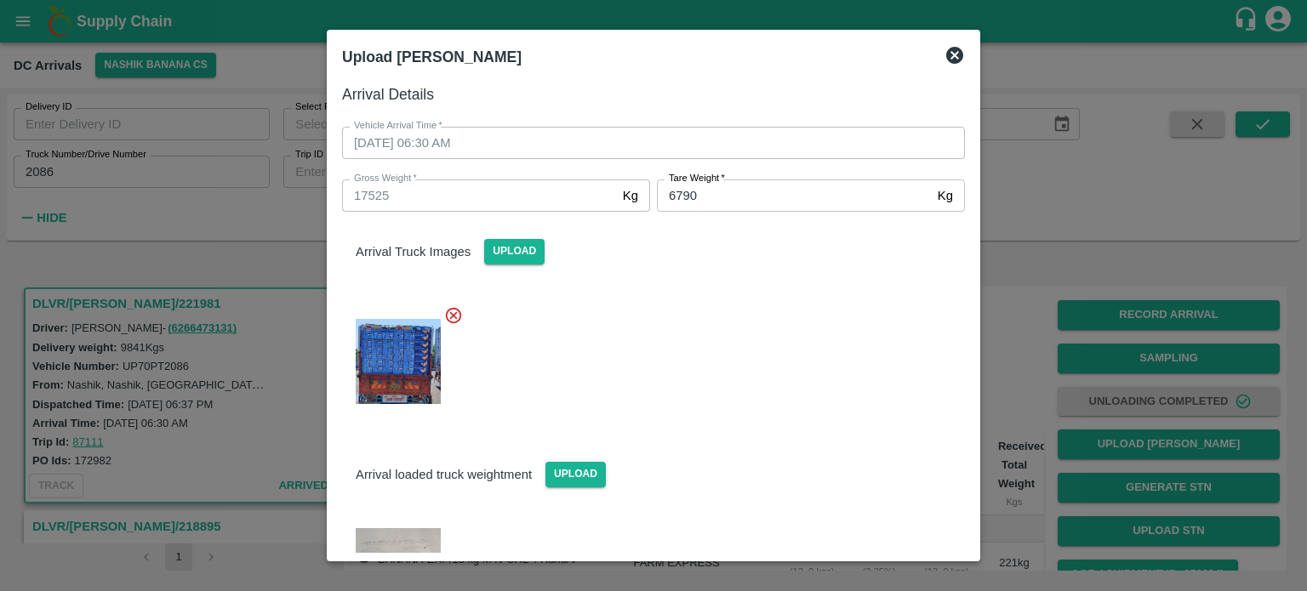
click at [953, 58] on icon at bounding box center [954, 55] width 17 height 17
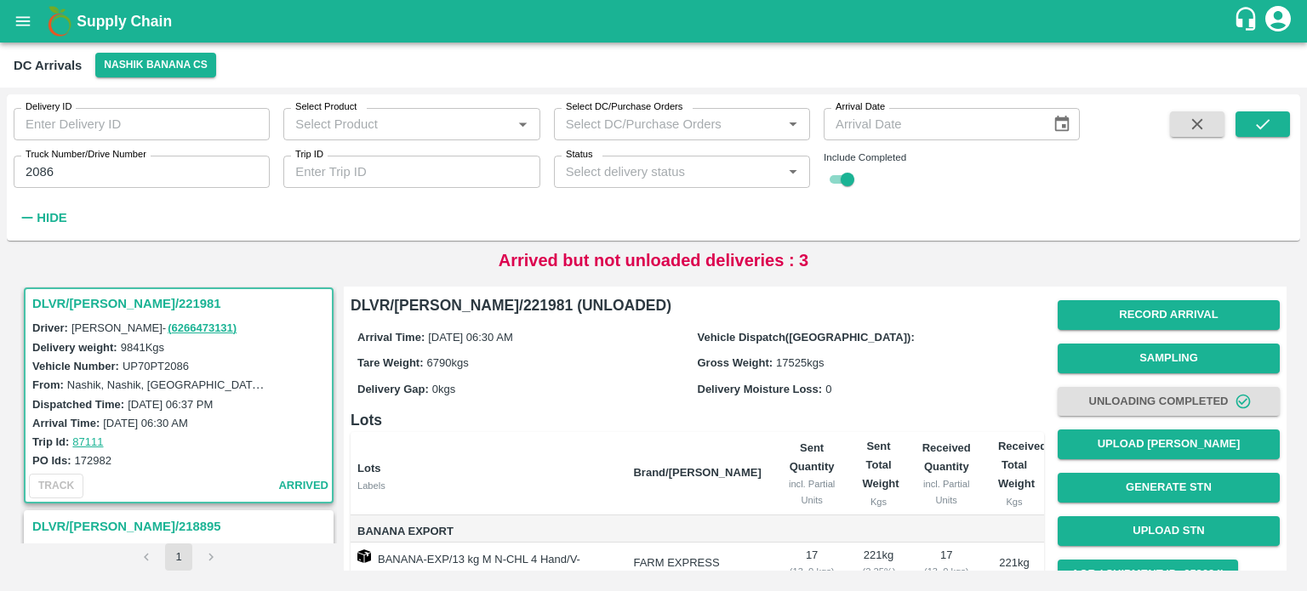
scroll to position [325, 0]
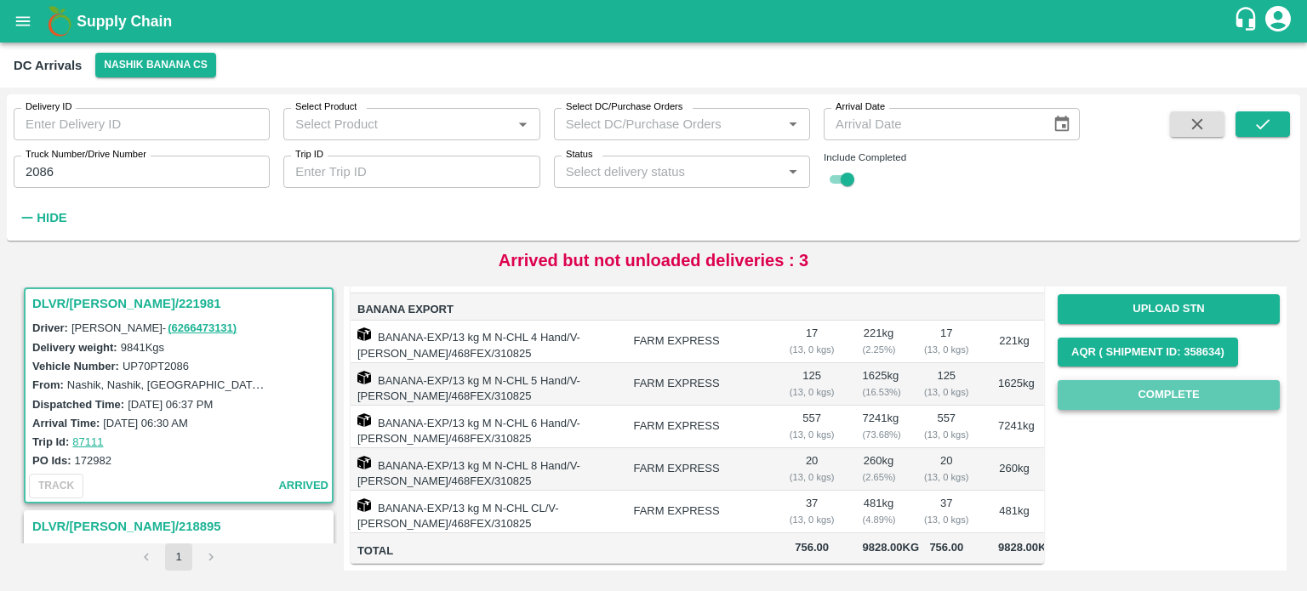
click at [1164, 380] on button "Complete" at bounding box center [1168, 395] width 222 height 30
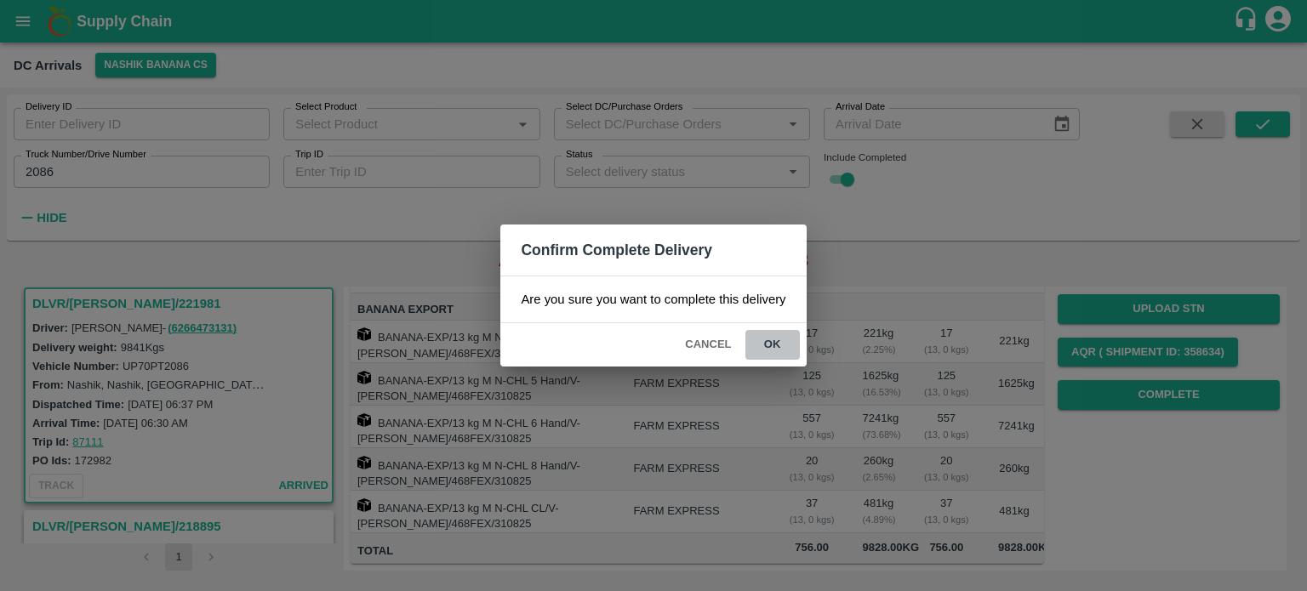
click at [775, 348] on button "ok" at bounding box center [772, 345] width 54 height 30
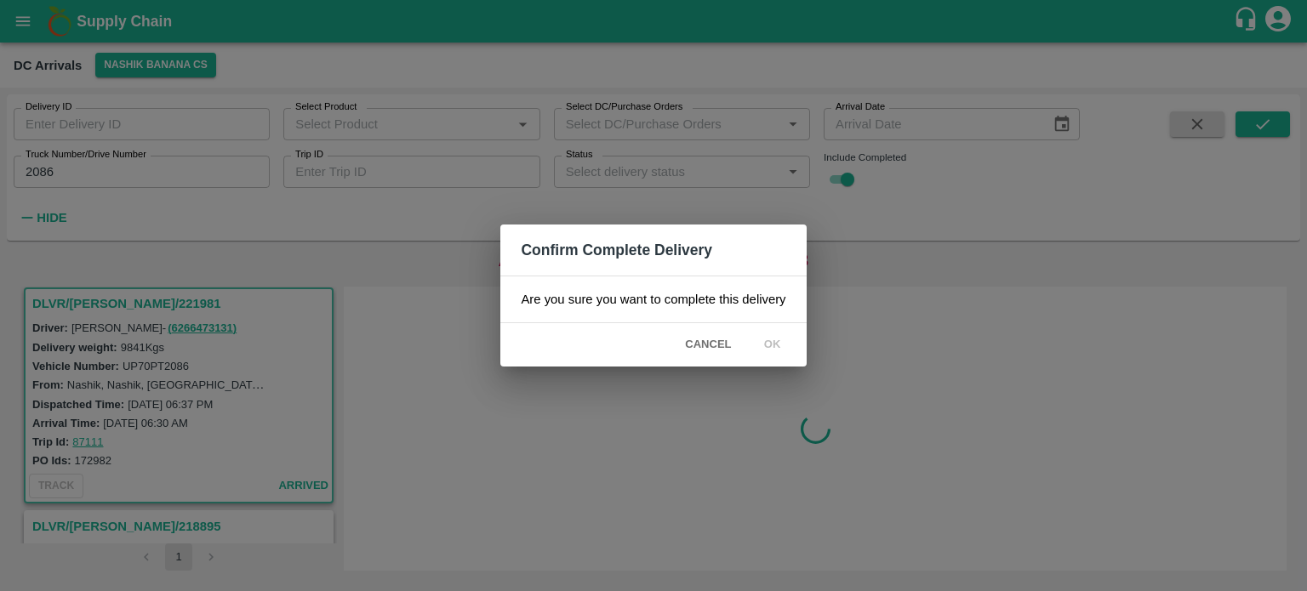
scroll to position [0, 0]
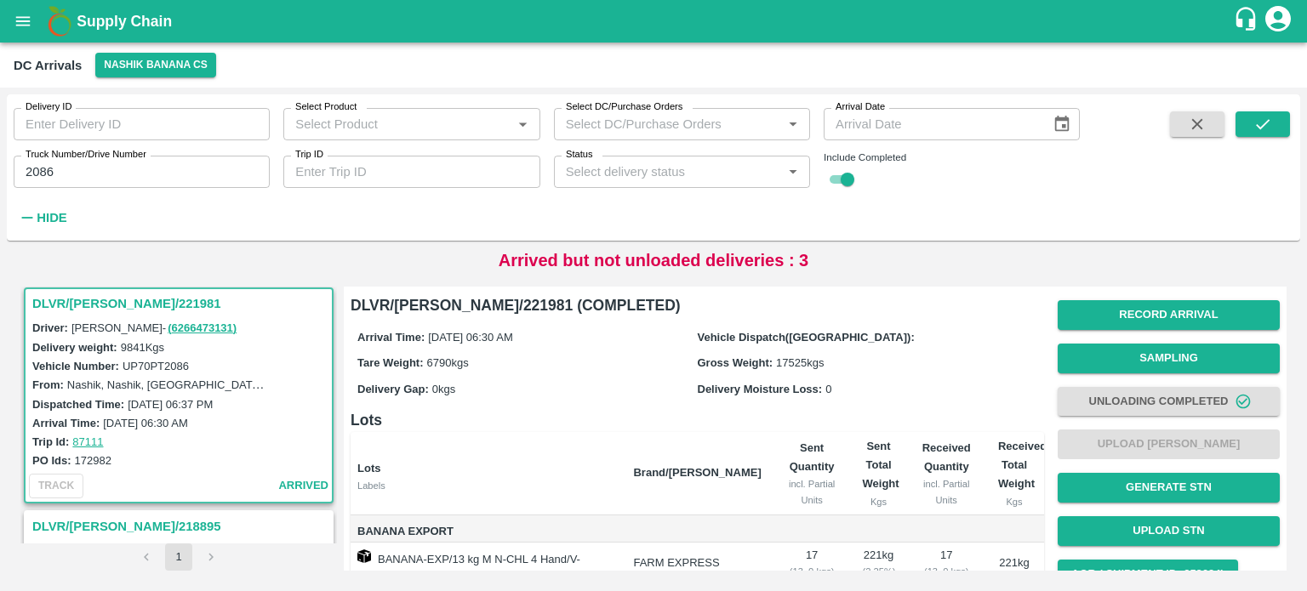
click at [44, 176] on input "2086" at bounding box center [142, 172] width 256 height 32
type input "1249"
click at [1265, 126] on icon "submit" at bounding box center [1262, 124] width 19 height 19
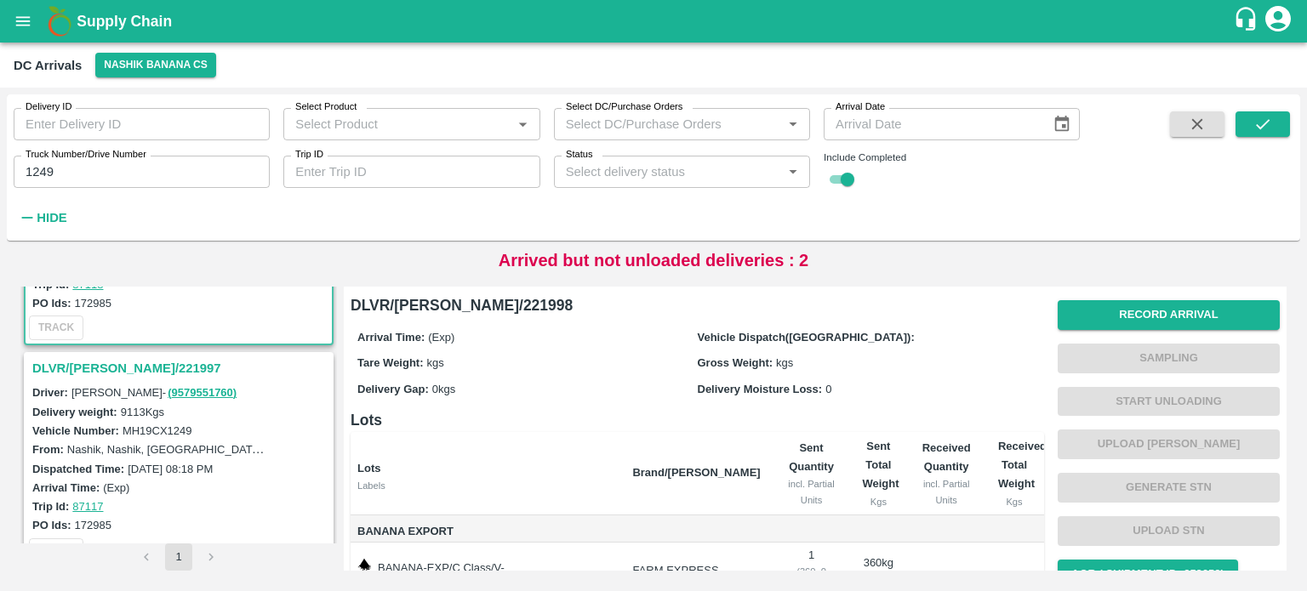
scroll to position [167, 0]
click at [85, 365] on h3 "DLVR/[PERSON_NAME]/221997" at bounding box center [181, 365] width 298 height 22
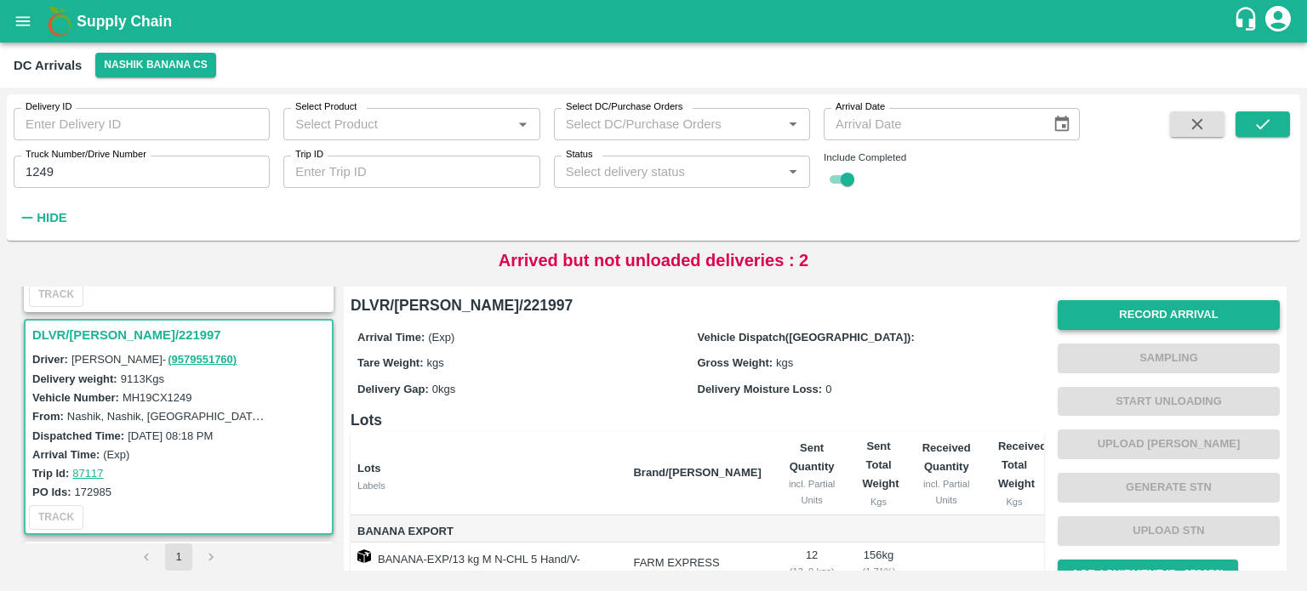
click at [1162, 309] on button "Record Arrival" at bounding box center [1168, 315] width 222 height 30
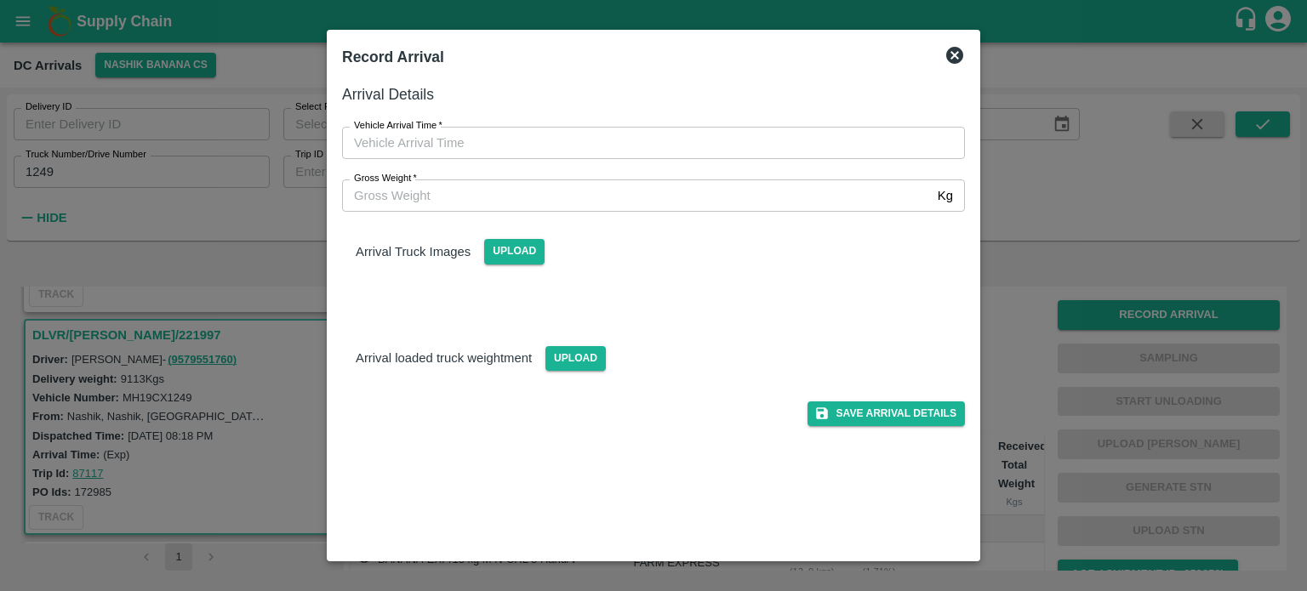
type input "DD/MM/YYYY hh:mm aa"
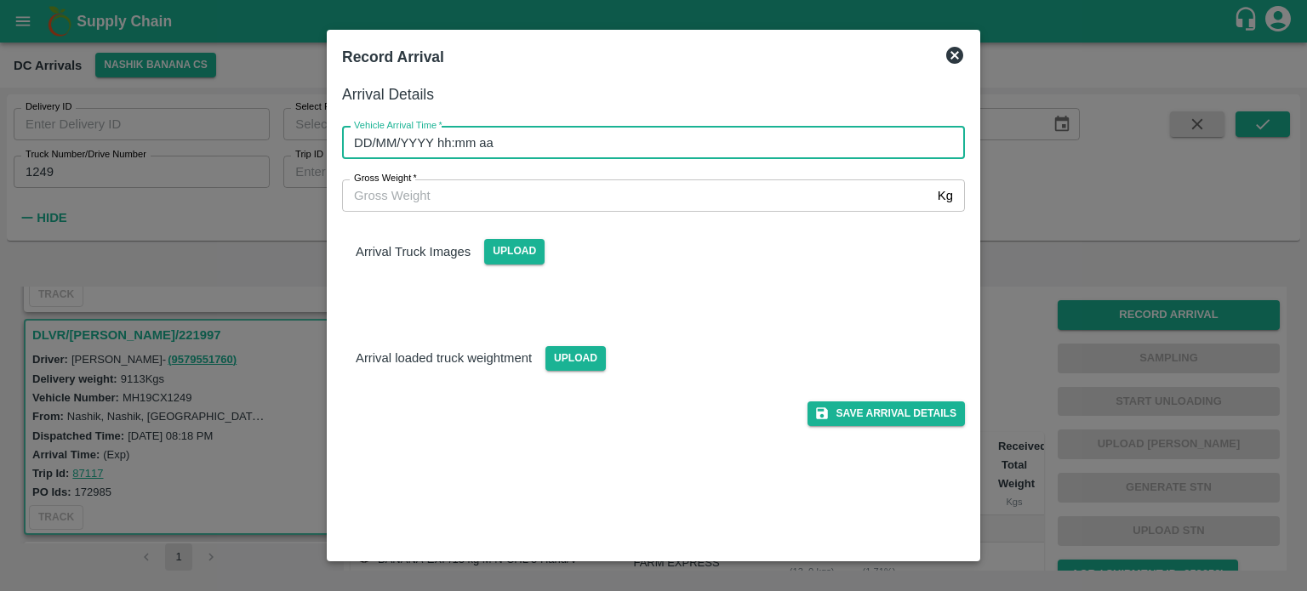
click at [628, 150] on input "DD/MM/YYYY hh:mm aa" at bounding box center [647, 143] width 611 height 32
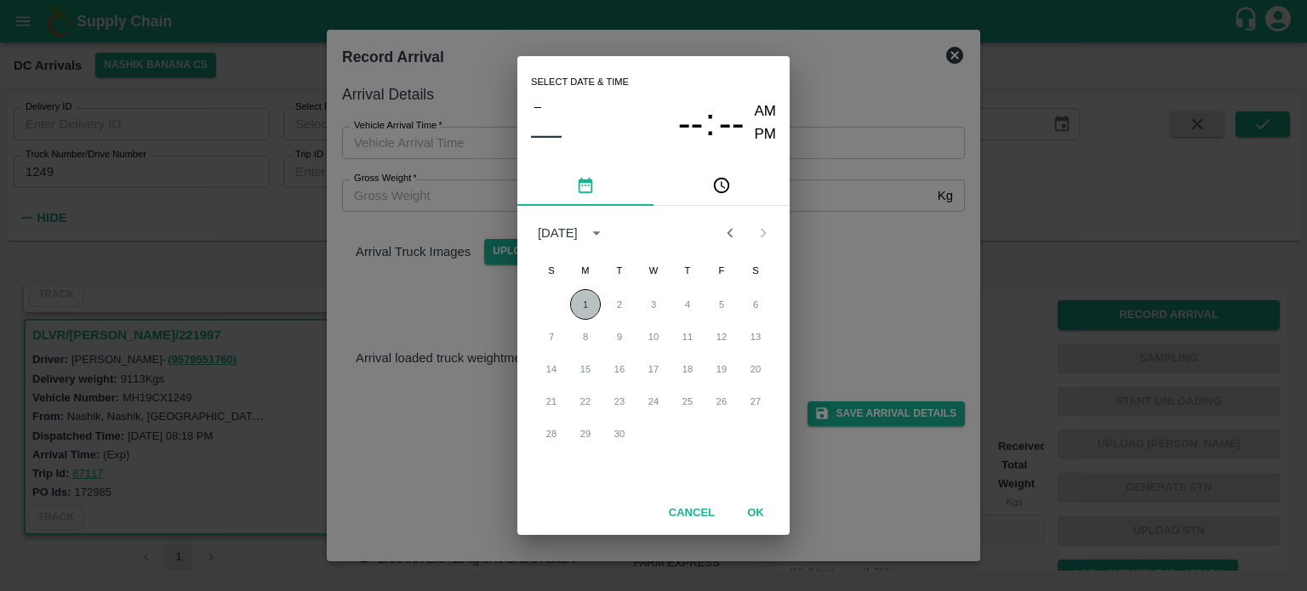
click at [584, 309] on button "1" at bounding box center [585, 304] width 31 height 31
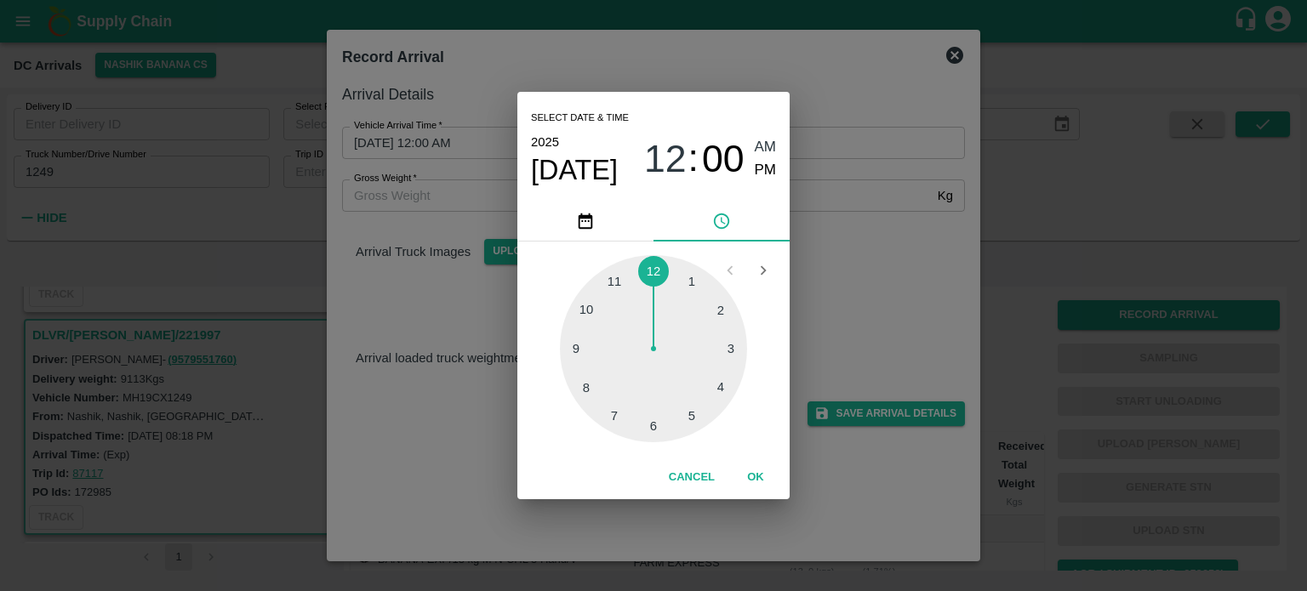
click at [694, 415] on div at bounding box center [653, 348] width 187 height 187
click at [594, 386] on div at bounding box center [653, 348] width 187 height 187
type input "[DATE] 05:40 AM"
click at [818, 280] on div "Select date & time [DATE] 05 : 40 AM PM 05 10 15 20 25 30 35 40 45 50 55 00 Can…" at bounding box center [653, 295] width 1307 height 591
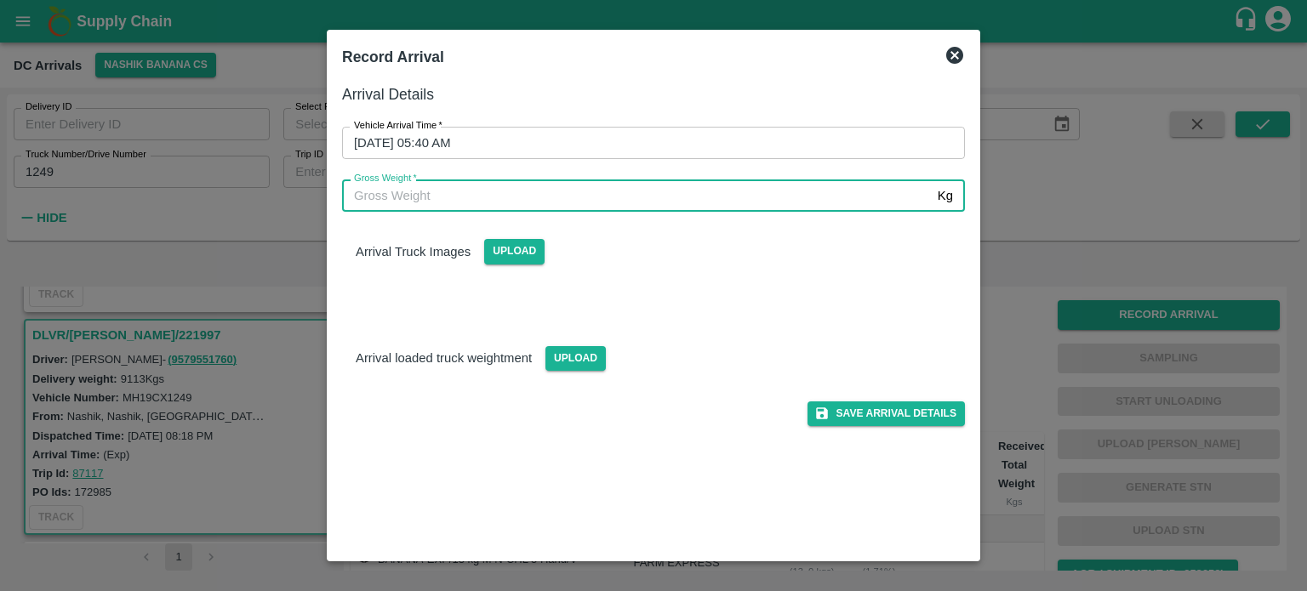
click at [461, 193] on input "Gross Weight   *" at bounding box center [636, 195] width 589 height 32
type input "16055"
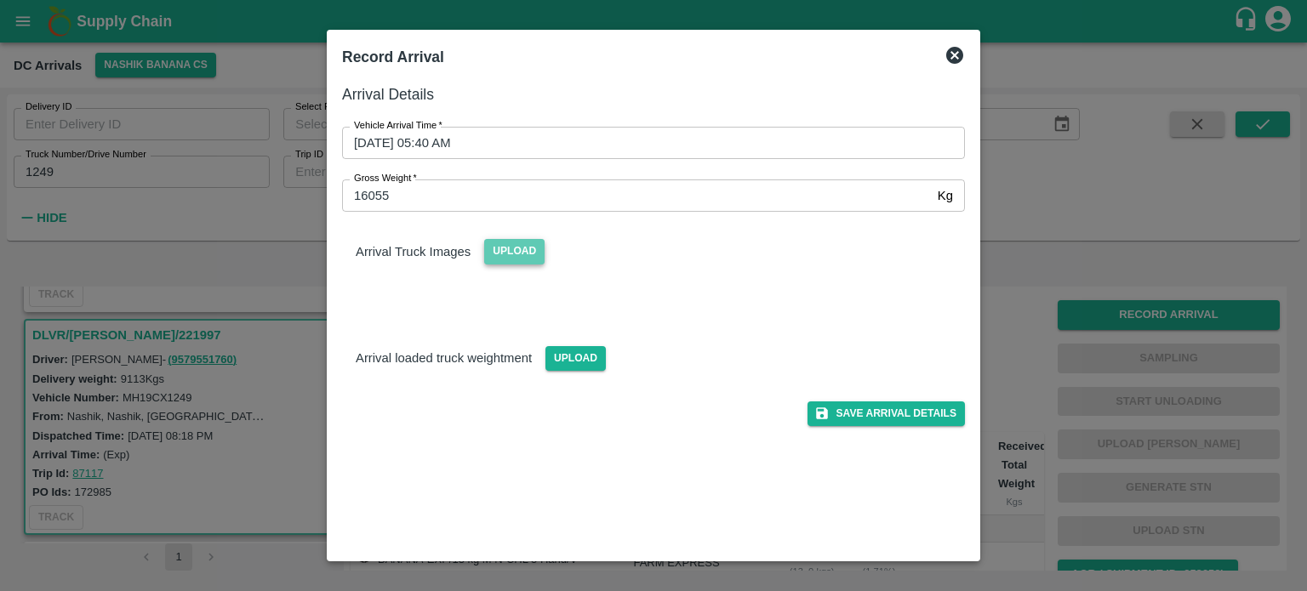
click at [513, 259] on span "Upload" at bounding box center [514, 251] width 60 height 25
click at [0, 0] on input "Upload" at bounding box center [0, 0] width 0 height 0
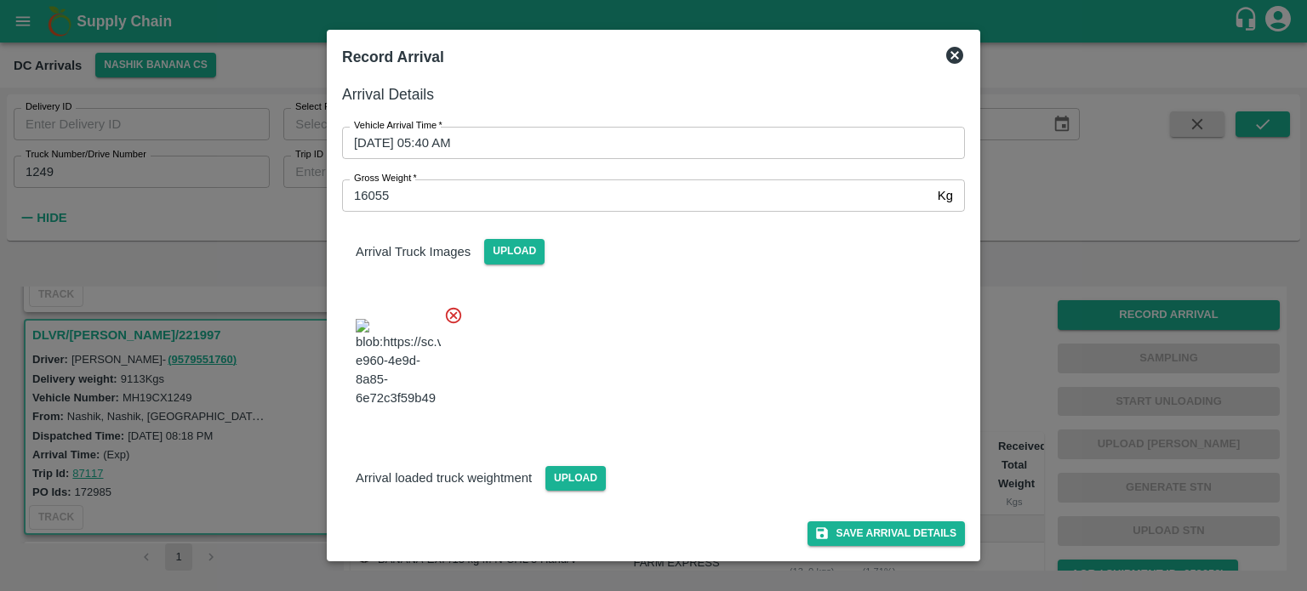
scroll to position [99, 0]
click at [570, 478] on span "Upload" at bounding box center [575, 478] width 60 height 25
click at [0, 0] on input "Upload" at bounding box center [0, 0] width 0 height 0
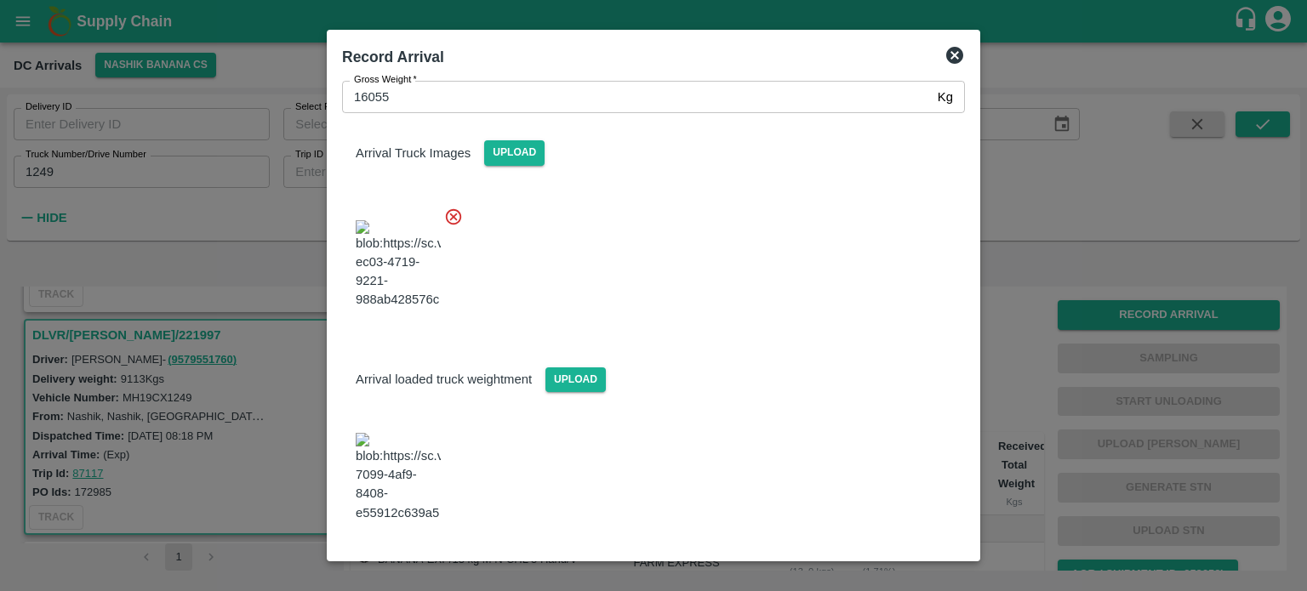
scroll to position [189, 0]
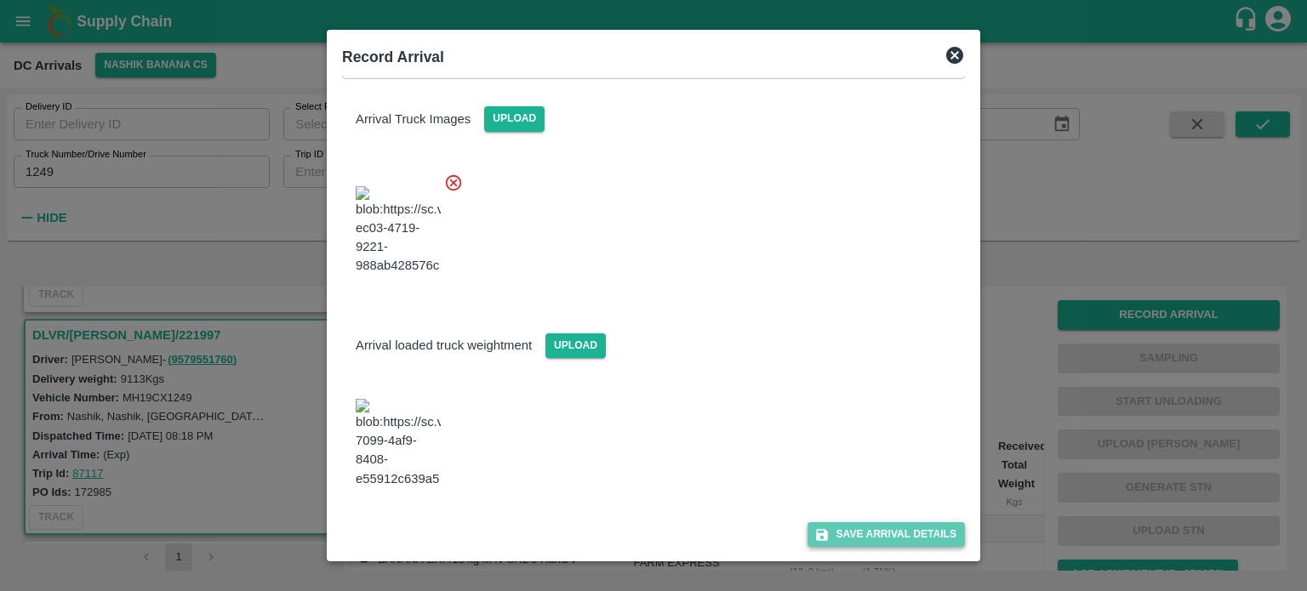
click at [857, 540] on button "Save Arrival Details" at bounding box center [885, 534] width 157 height 25
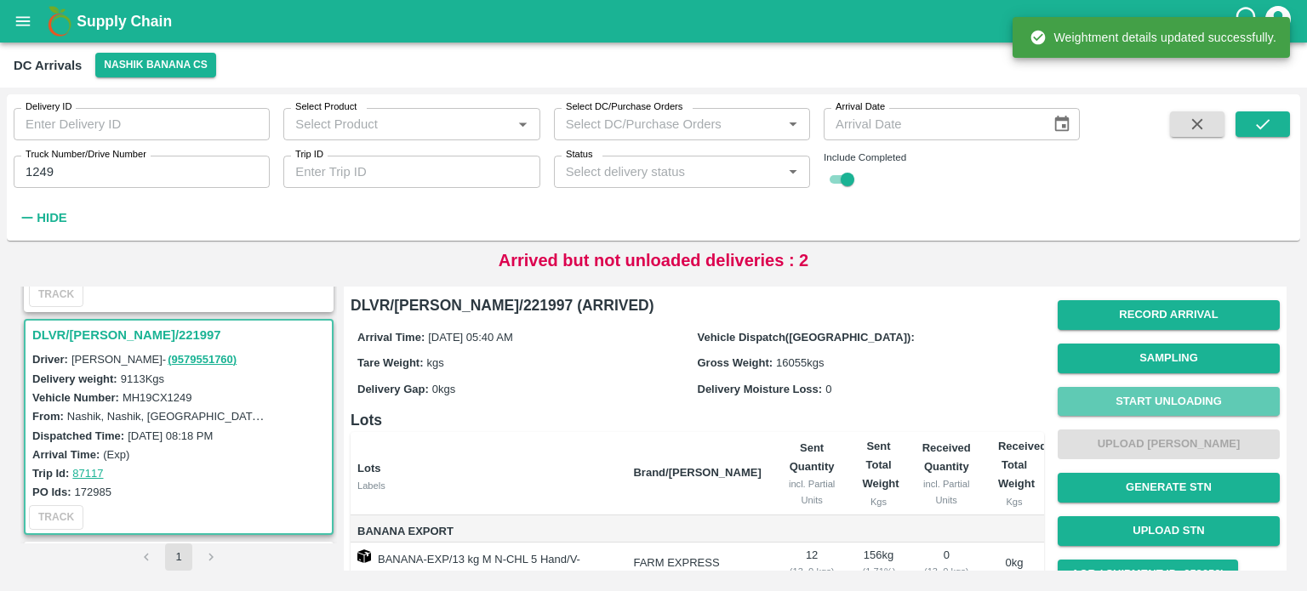
click at [1162, 404] on button "Start Unloading" at bounding box center [1168, 402] width 222 height 30
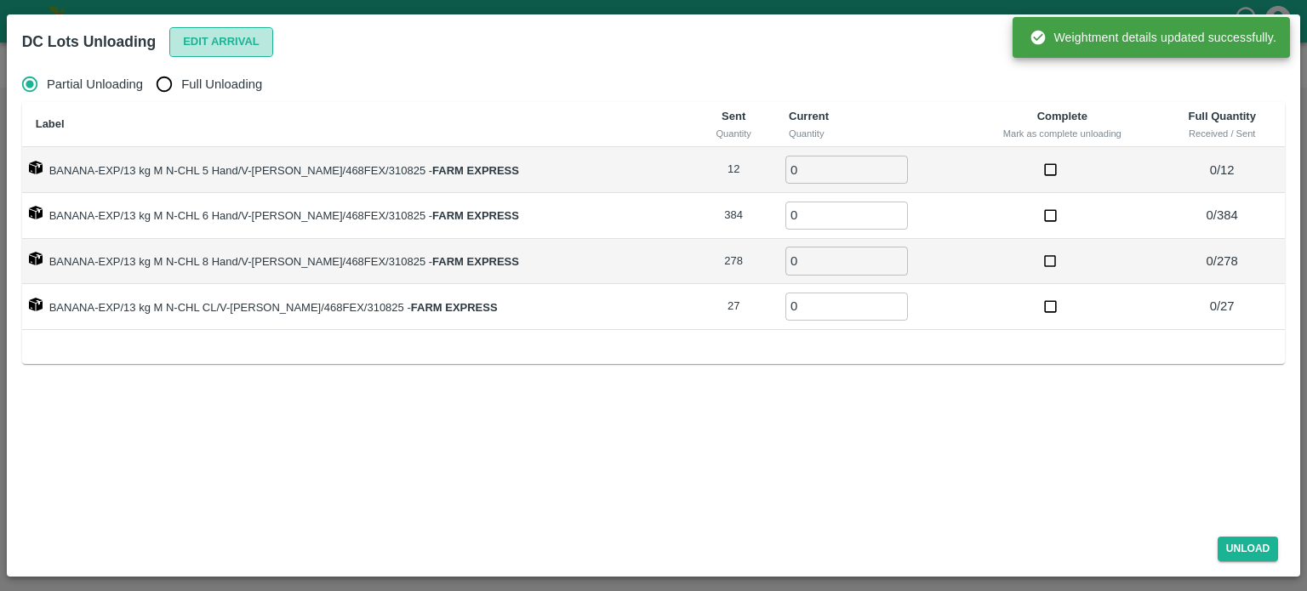
click at [233, 43] on button "Edit Arrival" at bounding box center [221, 42] width 104 height 30
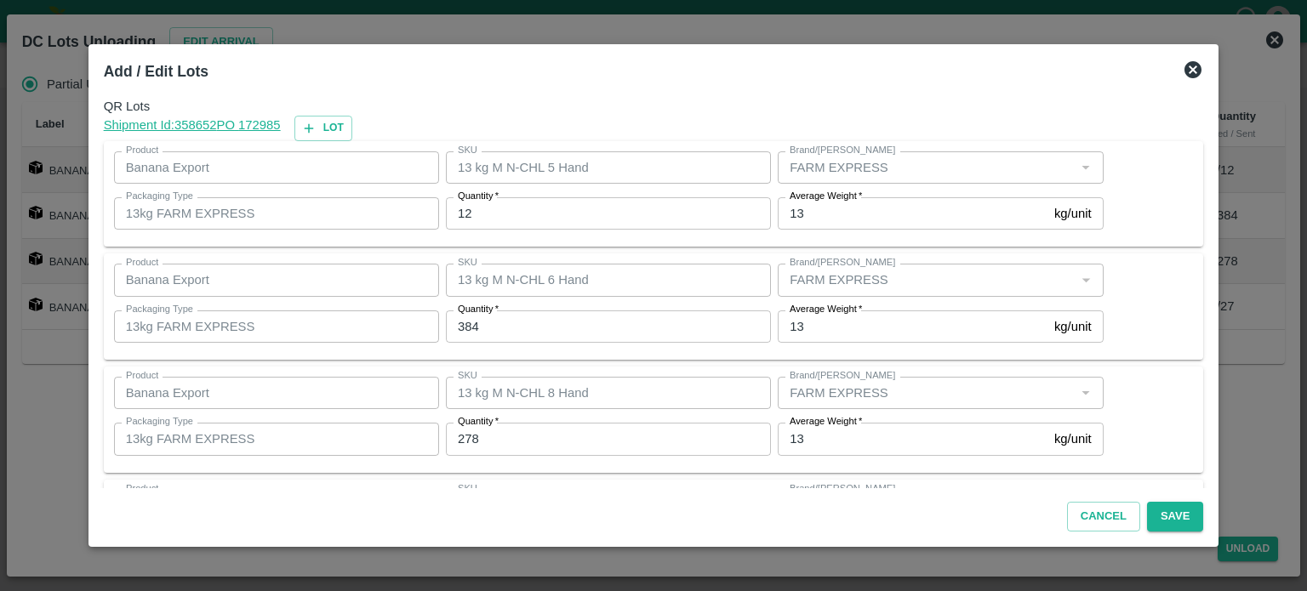
click at [469, 214] on input "12" at bounding box center [608, 213] width 325 height 32
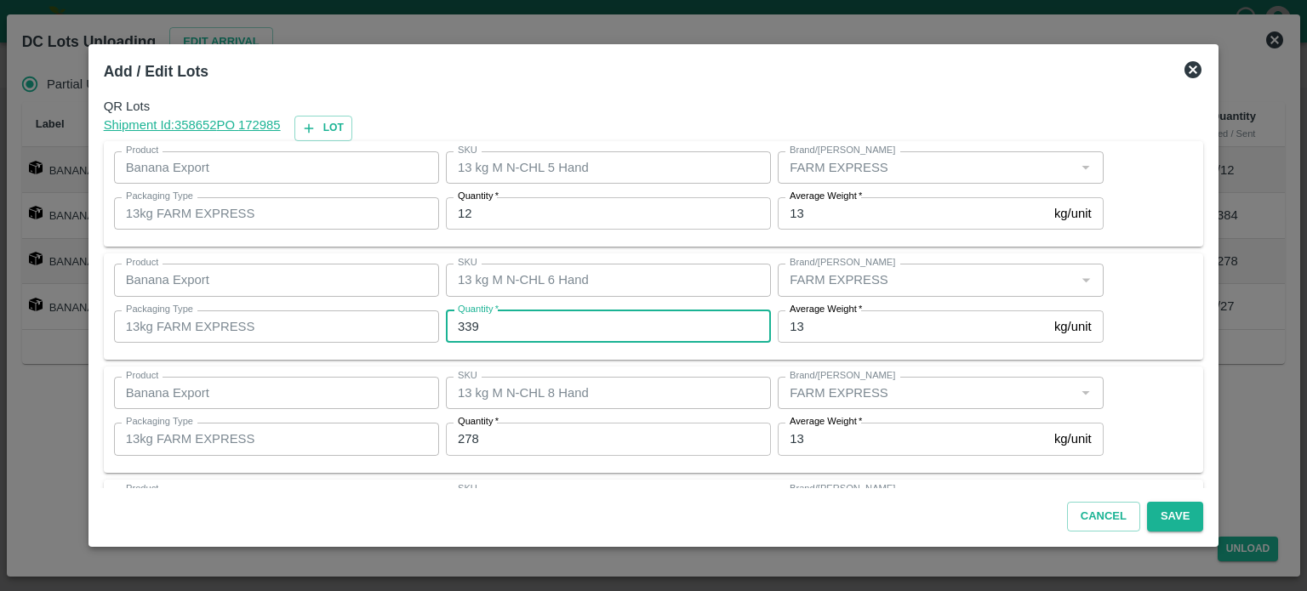
type input "339"
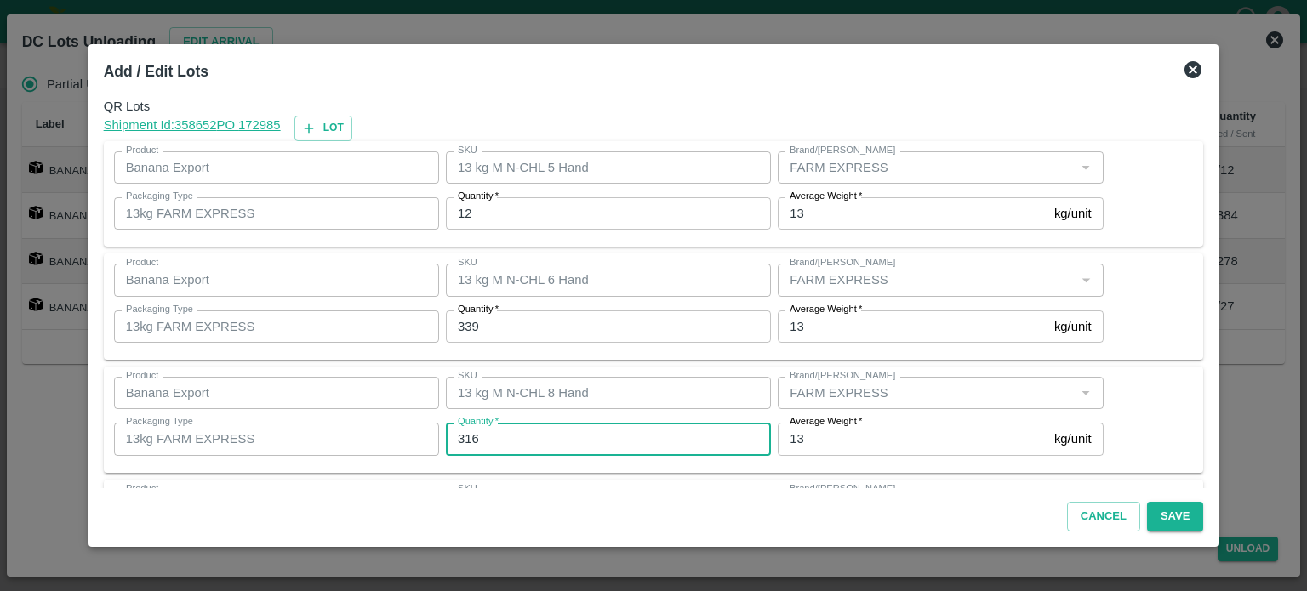
type input "316"
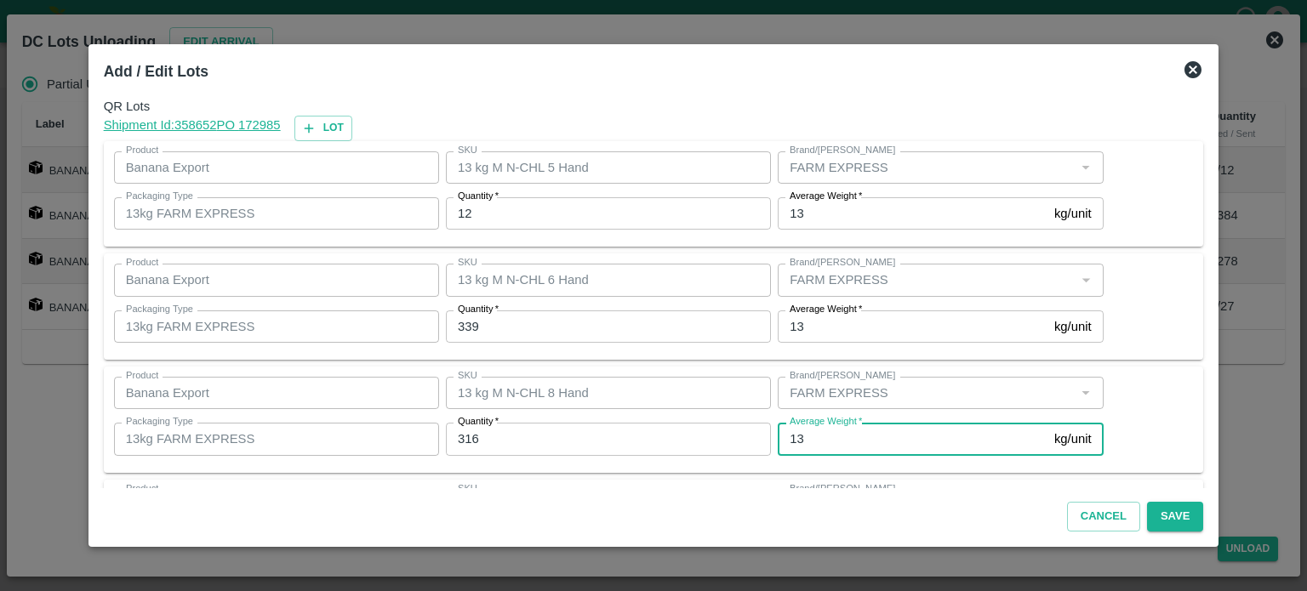
scroll to position [110, 0]
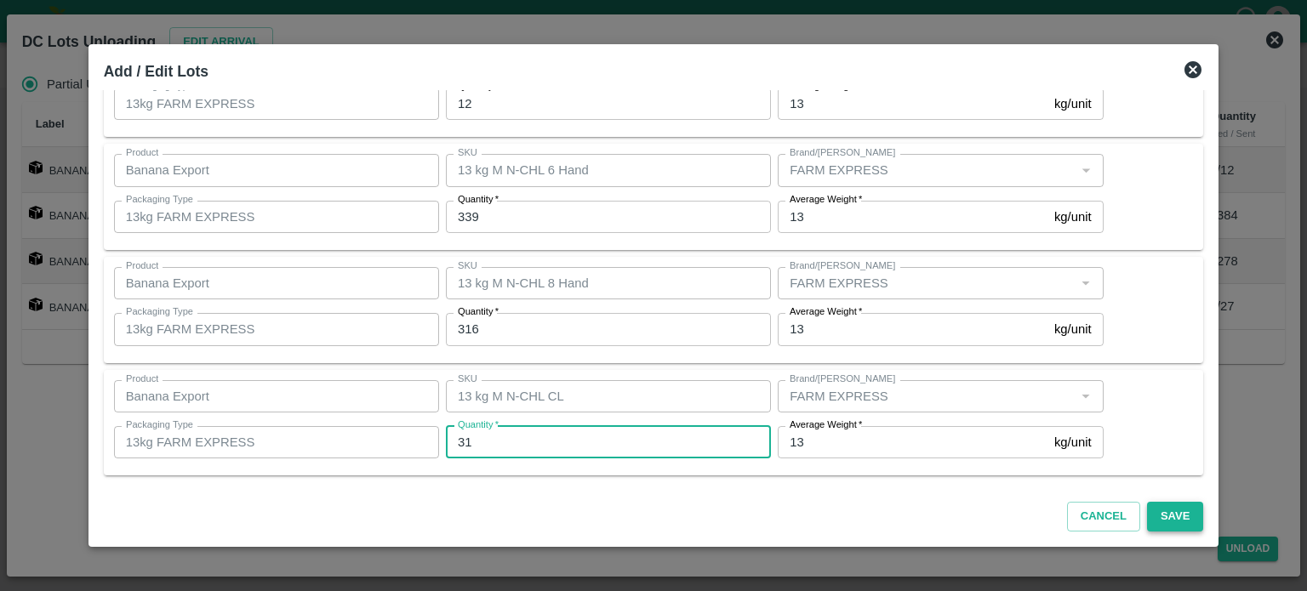
type input "31"
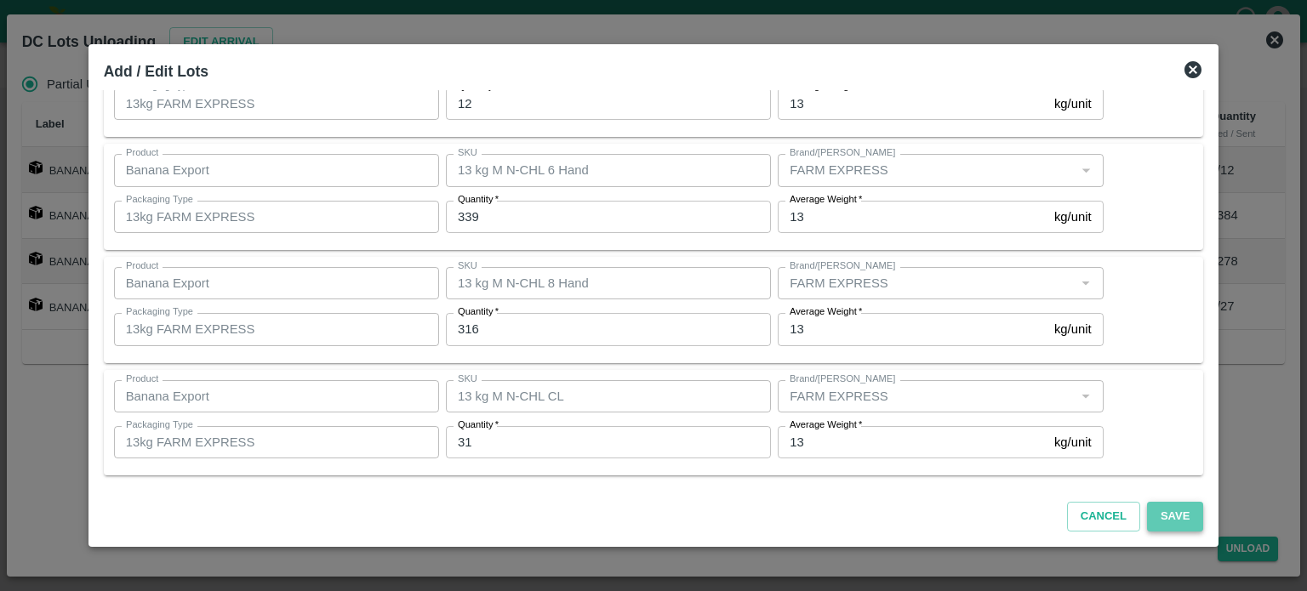
click at [1152, 519] on button "Save" at bounding box center [1175, 517] width 56 height 30
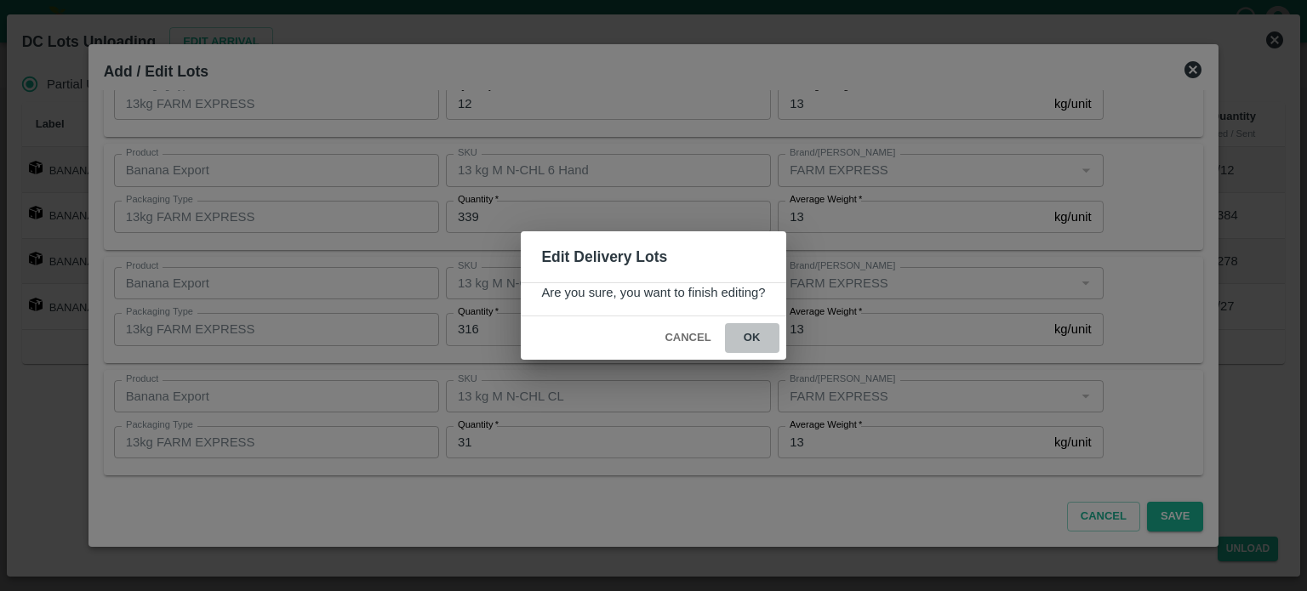
click at [755, 341] on button "ok" at bounding box center [752, 338] width 54 height 30
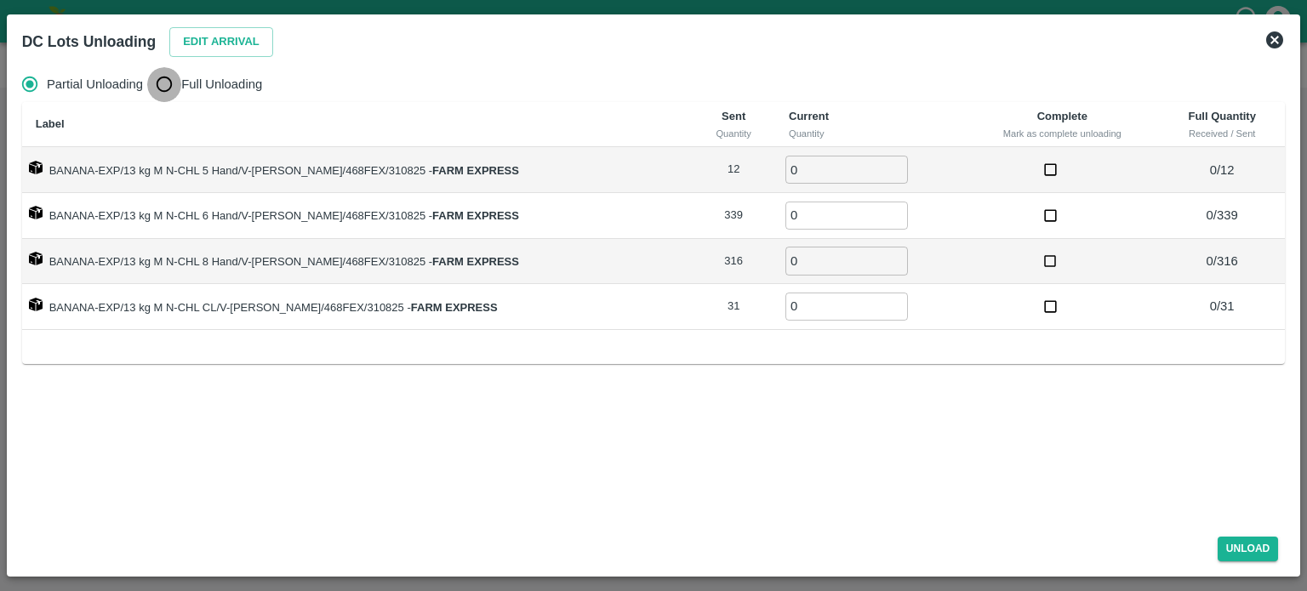
click at [167, 98] on input "Full Unloading" at bounding box center [164, 84] width 34 height 34
radio input "true"
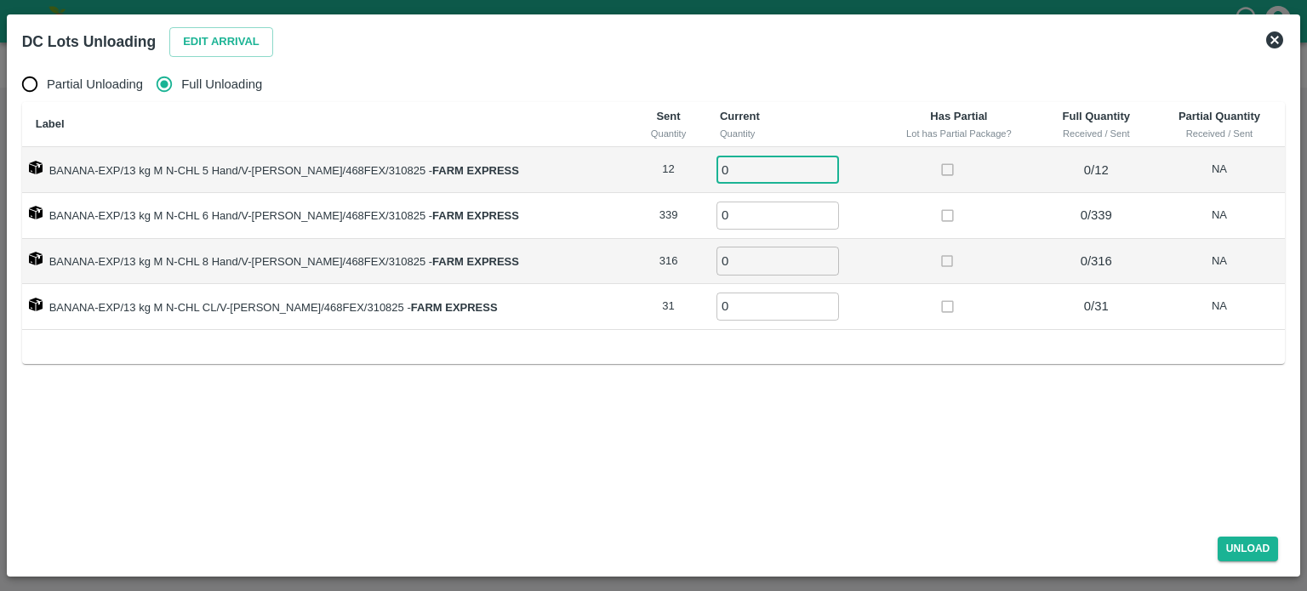
click at [741, 168] on input "0" at bounding box center [777, 170] width 123 height 28
type input "12"
type input "339"
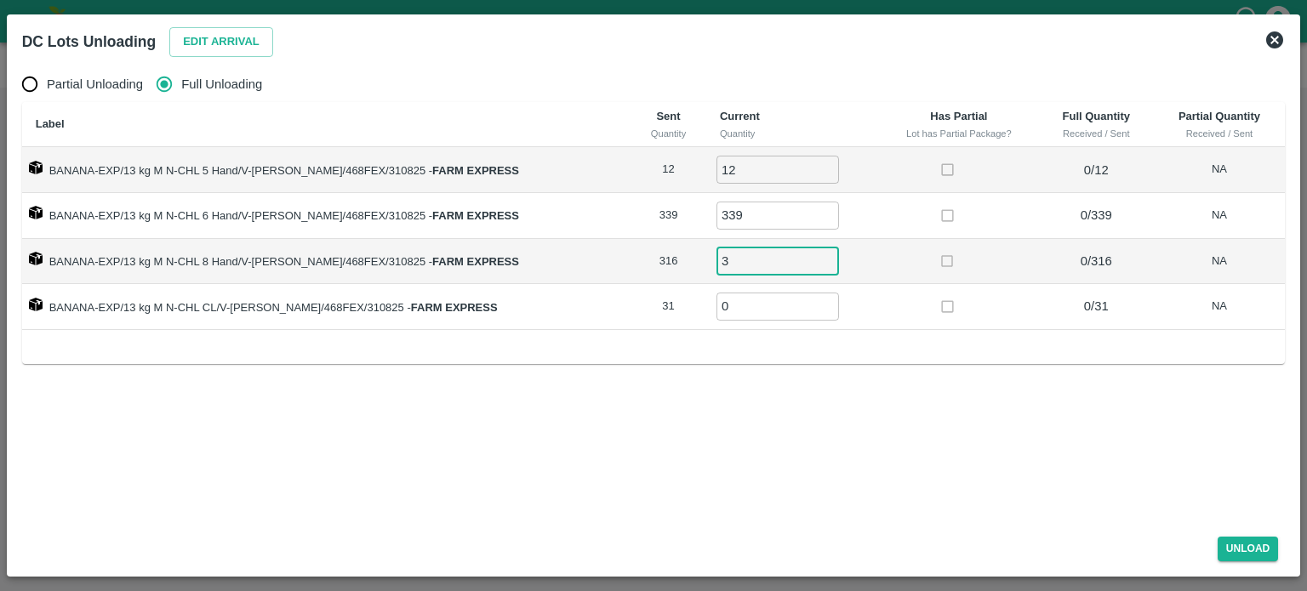
type input "31"
type input "316"
type input "31"
click at [1239, 546] on button "Unload" at bounding box center [1247, 549] width 61 height 25
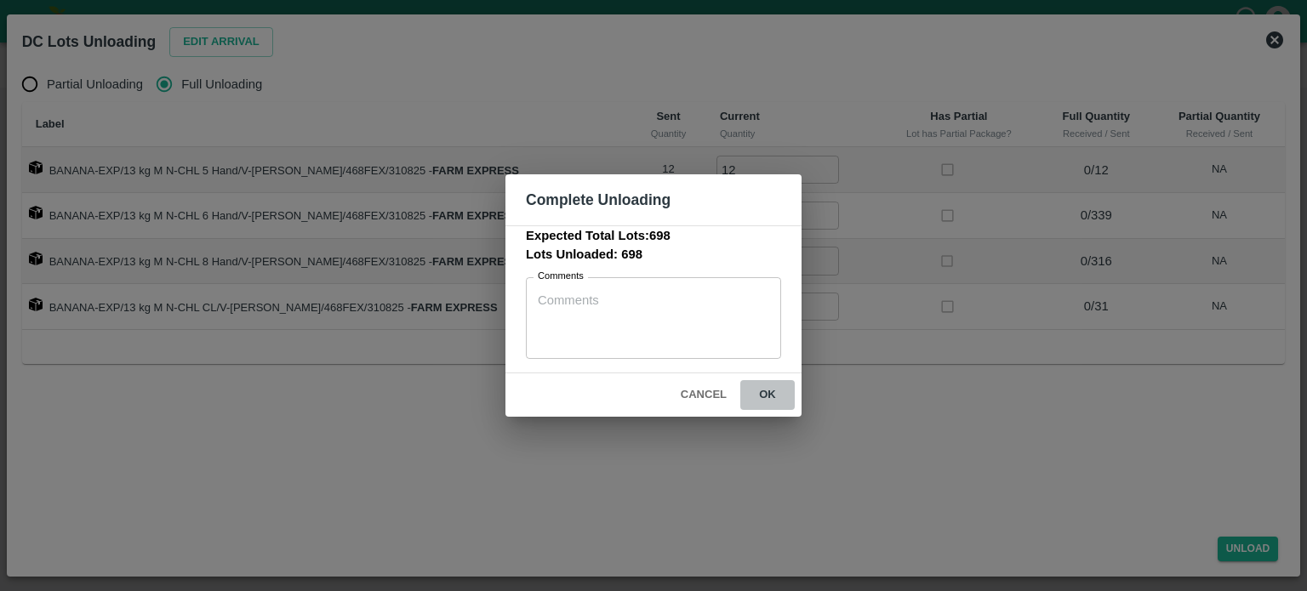
click at [768, 402] on button "ok" at bounding box center [767, 395] width 54 height 30
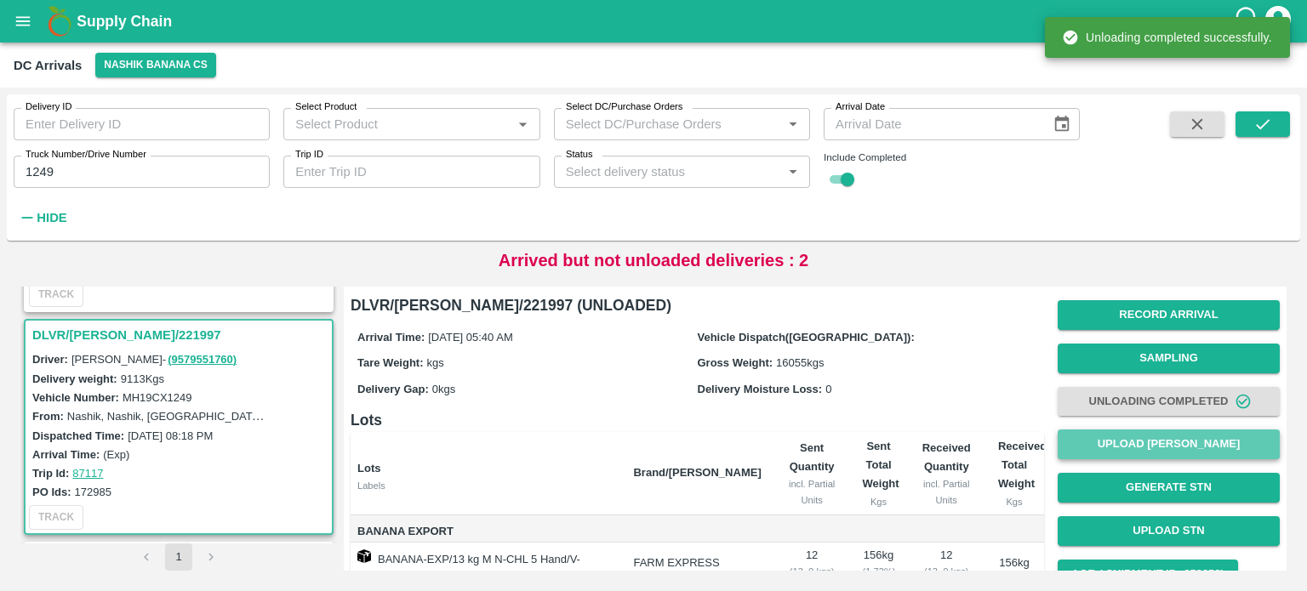
click at [1164, 452] on button "Upload [PERSON_NAME]" at bounding box center [1168, 445] width 222 height 30
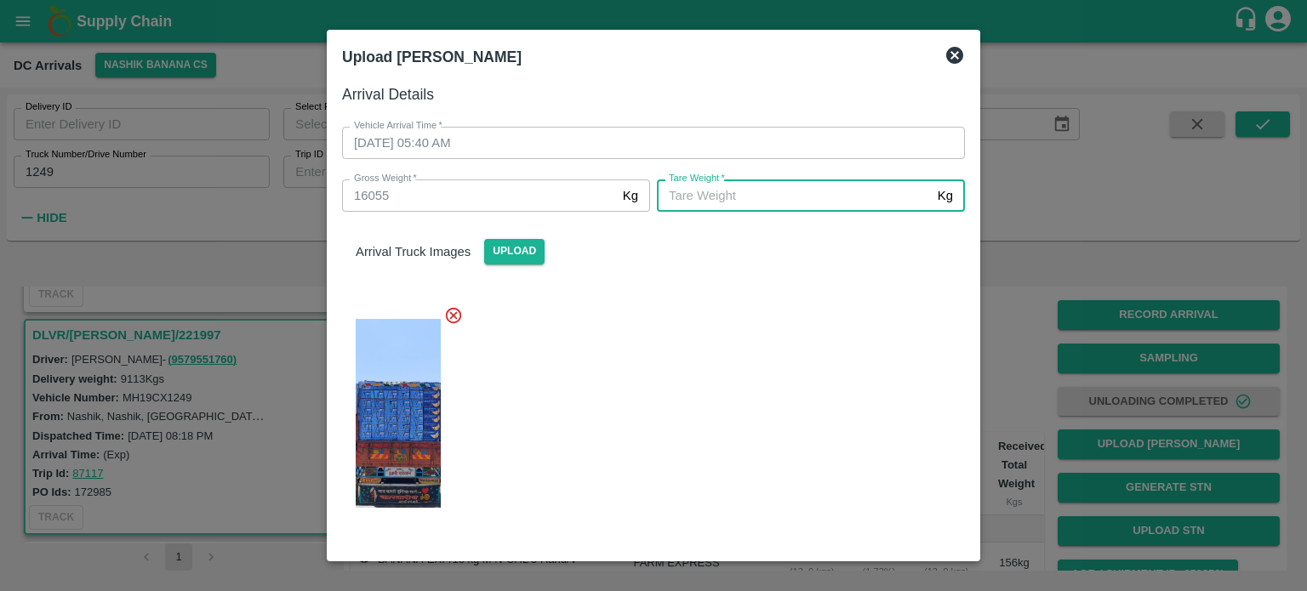
click at [783, 193] on input "[PERSON_NAME]   *" at bounding box center [794, 195] width 274 height 32
type input "6215"
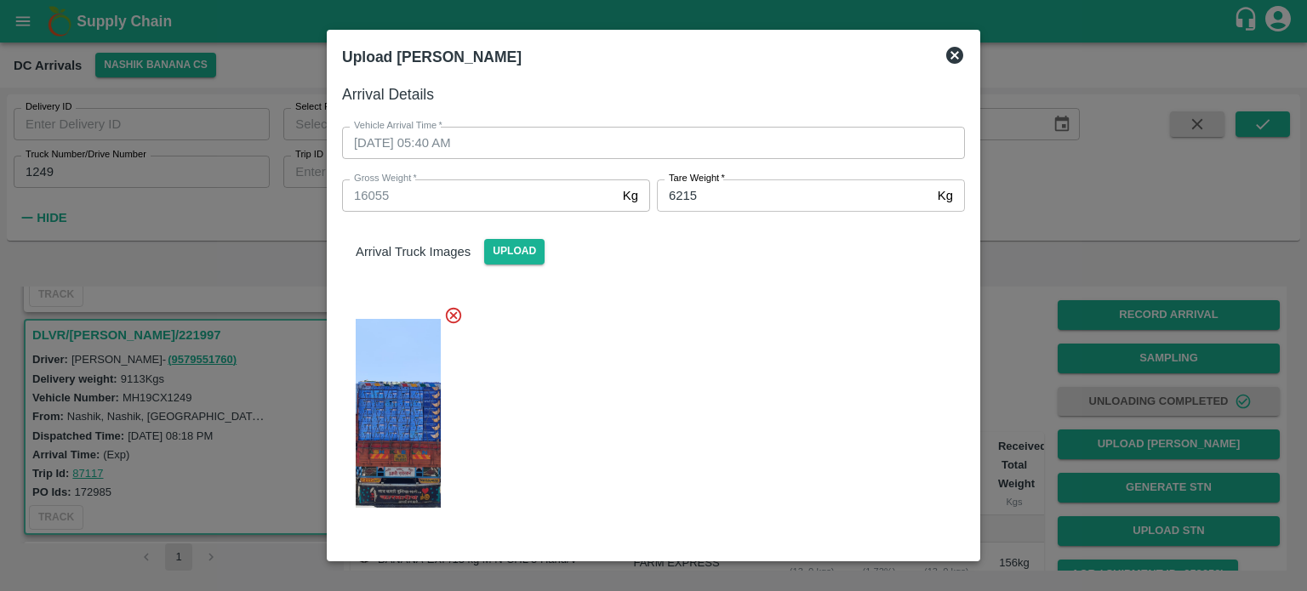
click at [784, 355] on div at bounding box center [646, 408] width 636 height 233
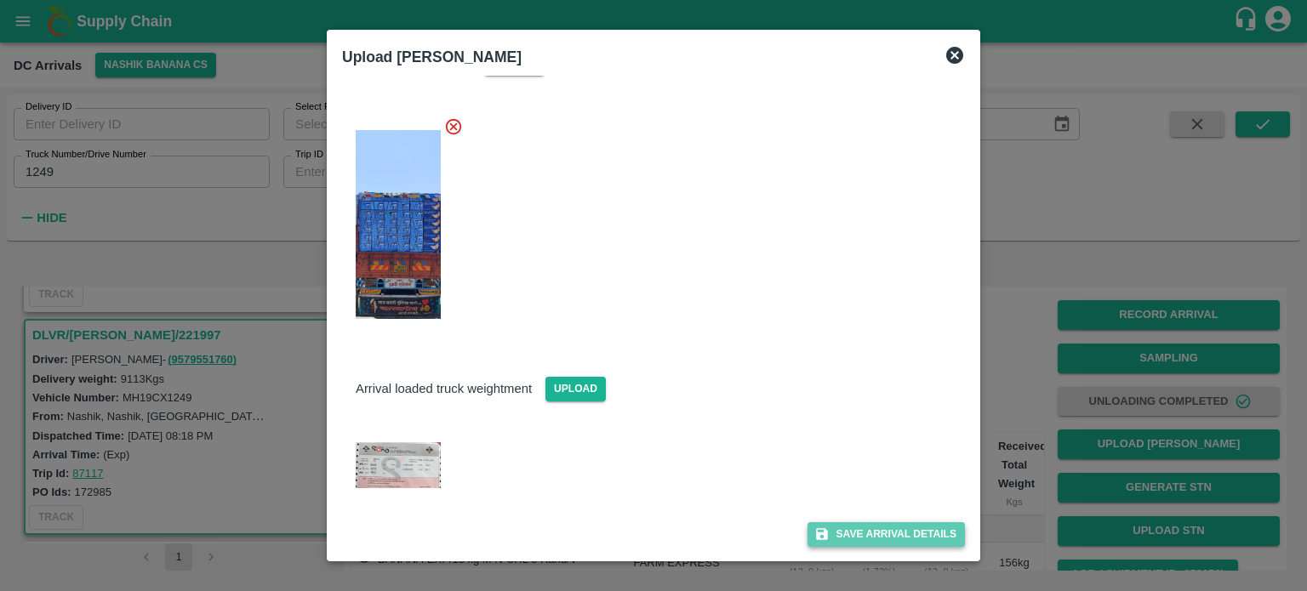
click at [880, 530] on button "Save Arrival Details" at bounding box center [885, 534] width 157 height 25
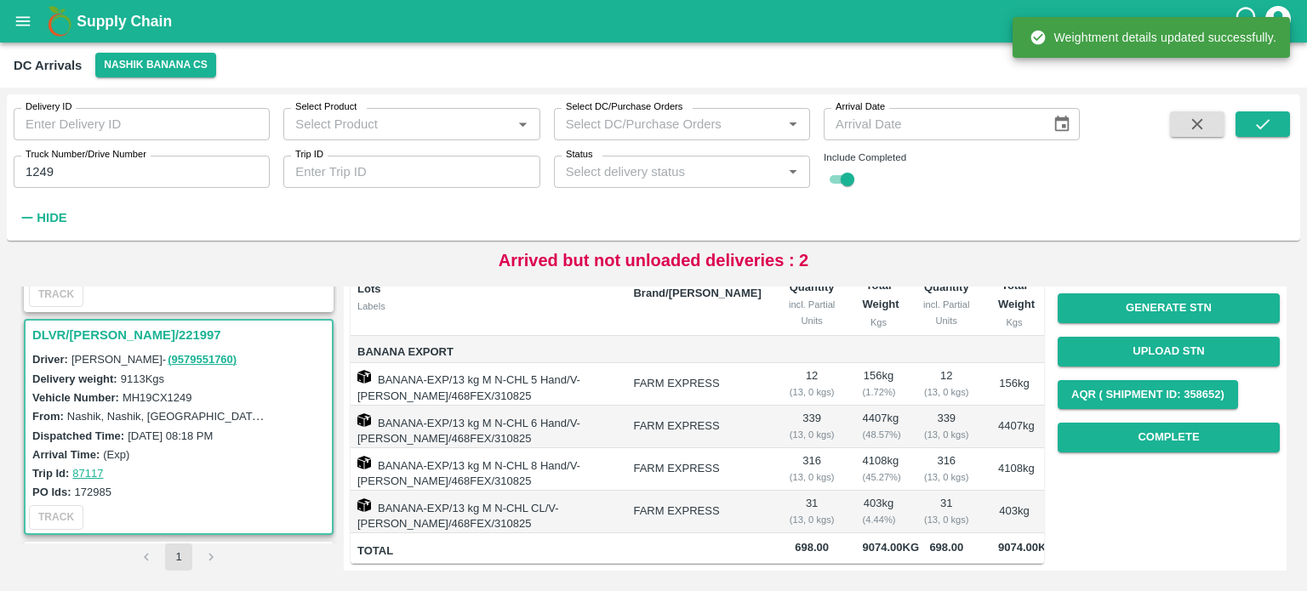
scroll to position [231, 0]
click at [1129, 423] on button "Complete" at bounding box center [1168, 438] width 222 height 30
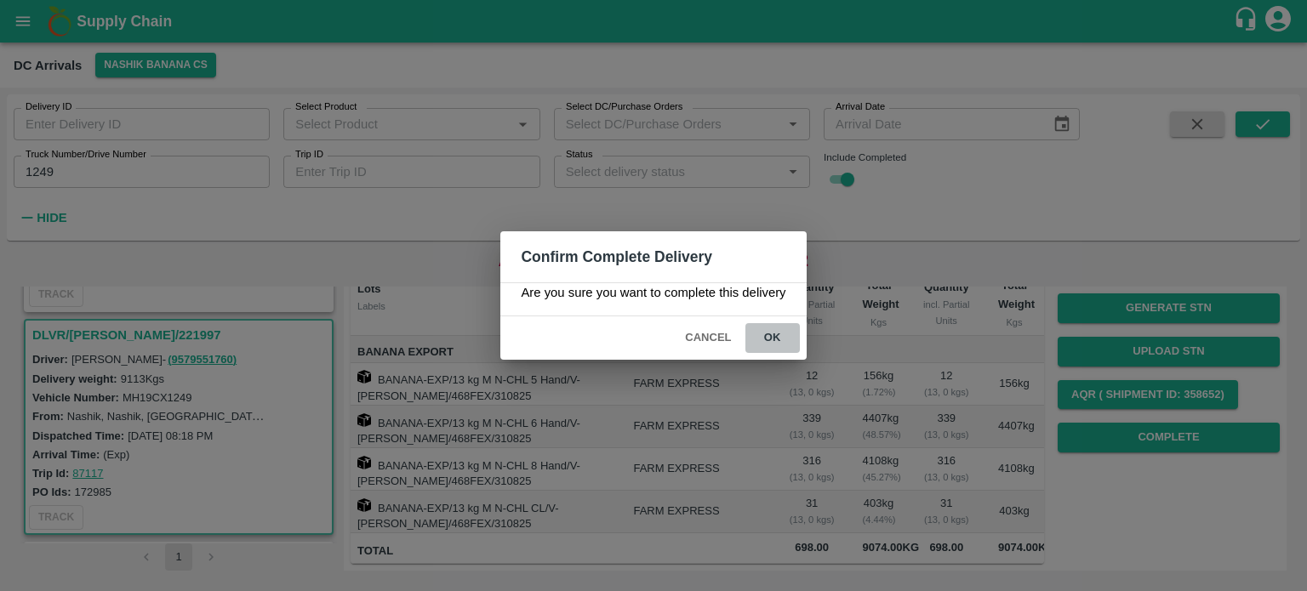
click at [777, 329] on button "ok" at bounding box center [772, 338] width 54 height 30
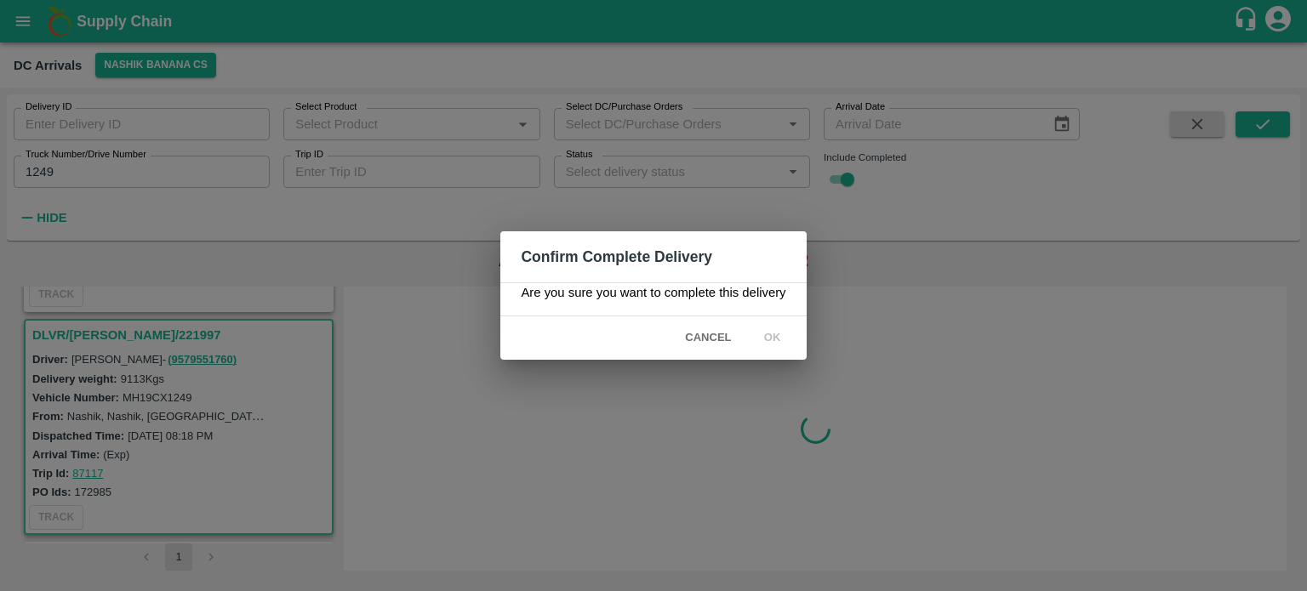
scroll to position [0, 0]
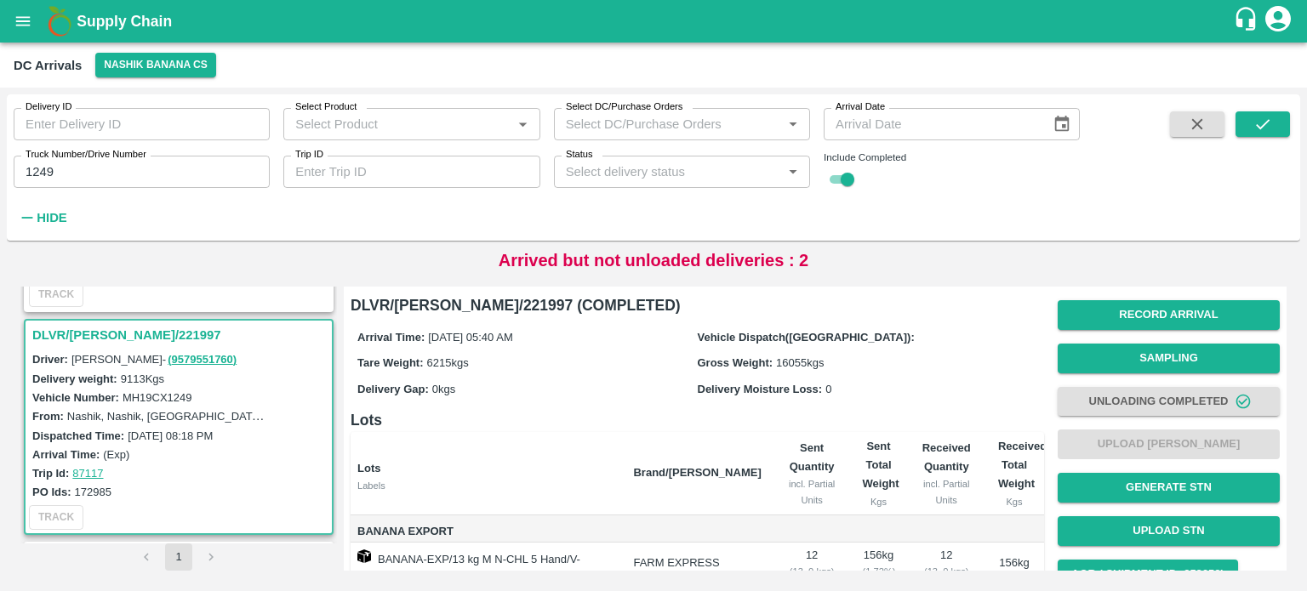
click at [37, 174] on input "1249" at bounding box center [142, 172] width 256 height 32
type input "0733"
click at [1271, 131] on icon "submit" at bounding box center [1262, 124] width 19 height 19
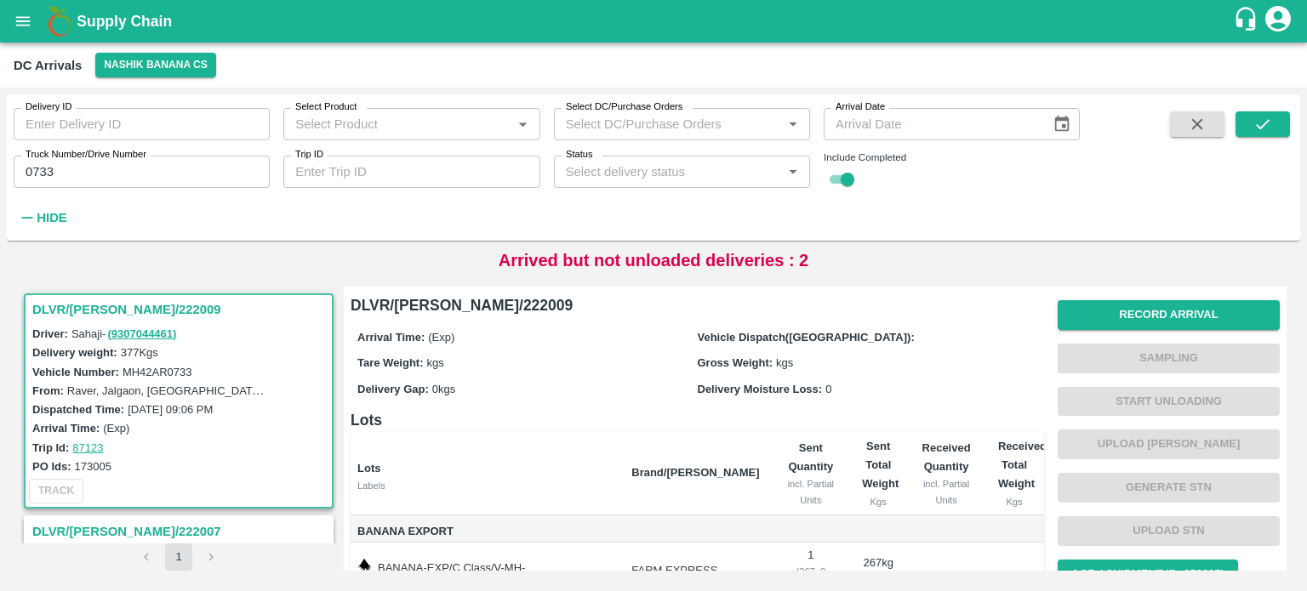
click at [110, 526] on h3 "DLVR/[PERSON_NAME]/222007" at bounding box center [181, 532] width 298 height 22
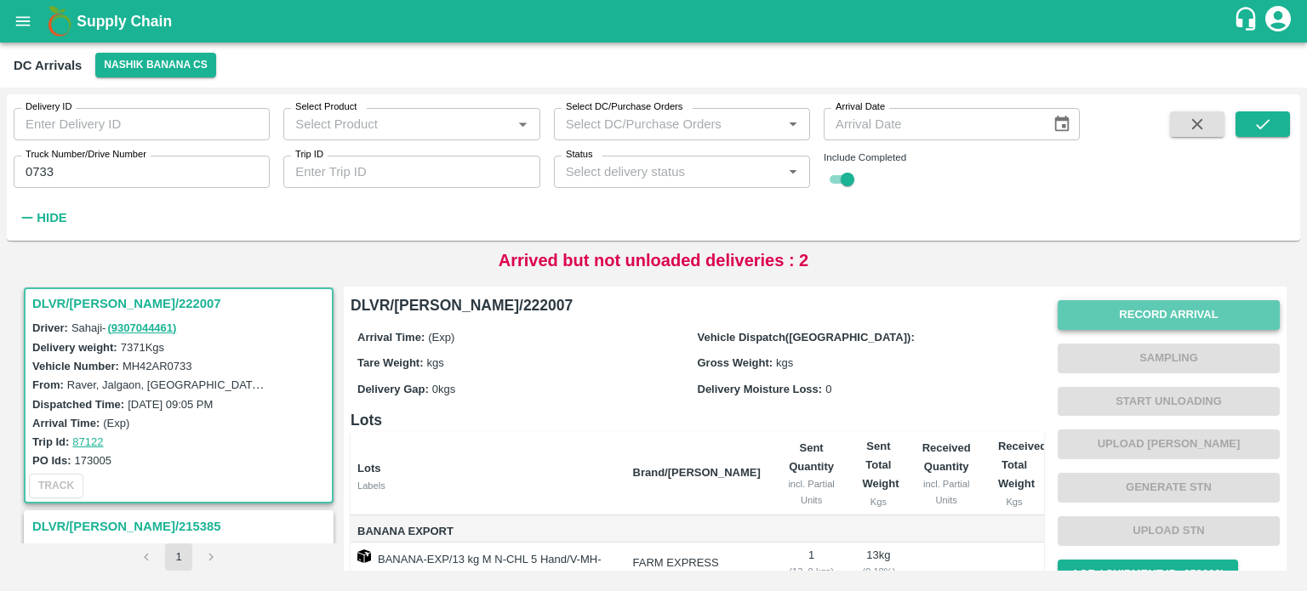
click at [1147, 323] on button "Record Arrival" at bounding box center [1168, 315] width 222 height 30
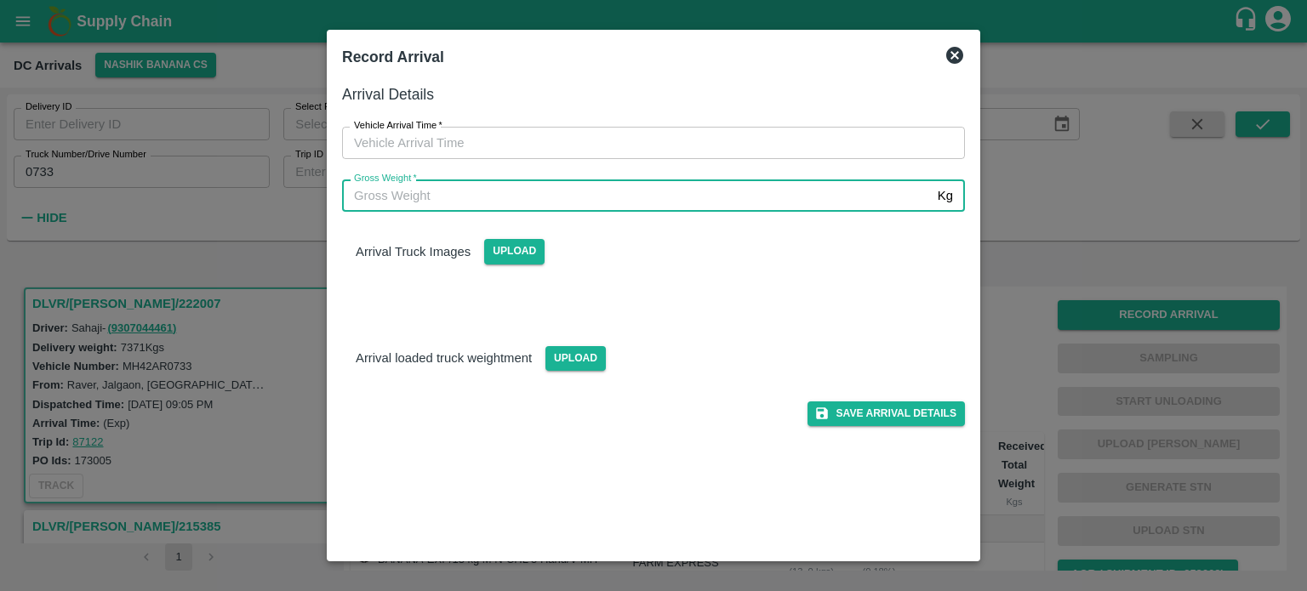
click at [652, 193] on input "Gross Weight   *" at bounding box center [636, 195] width 589 height 32
type input "14395"
type input "DD/MM/YYYY hh:mm aa"
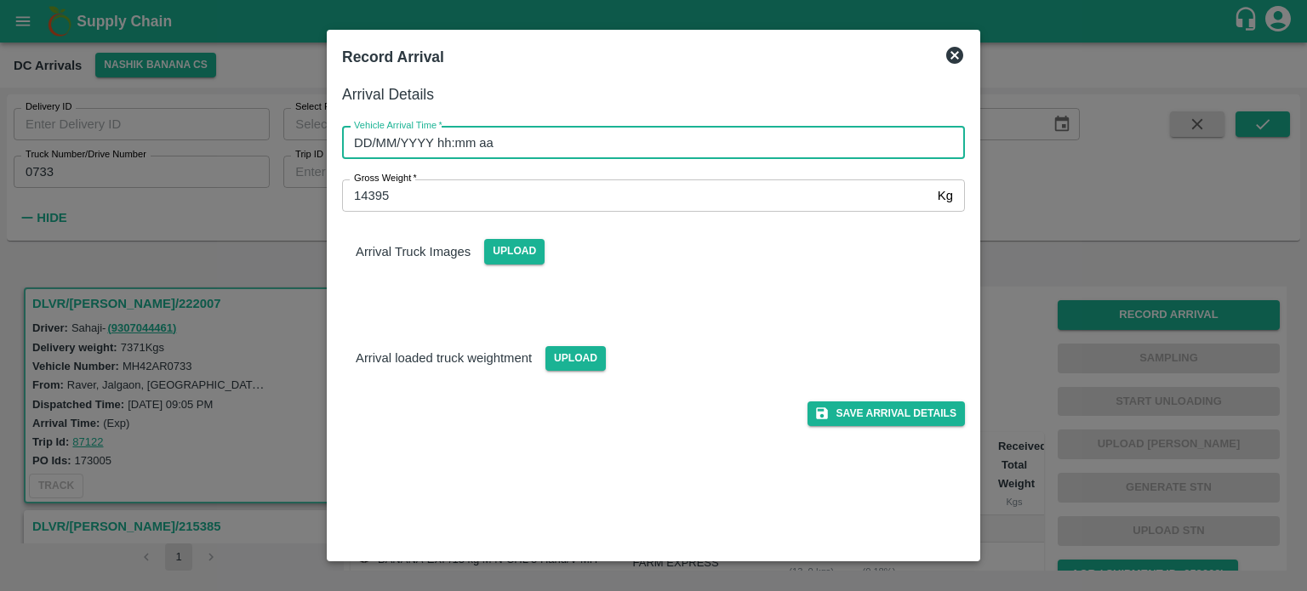
click at [659, 127] on input "DD/MM/YYYY hh:mm aa" at bounding box center [647, 143] width 611 height 32
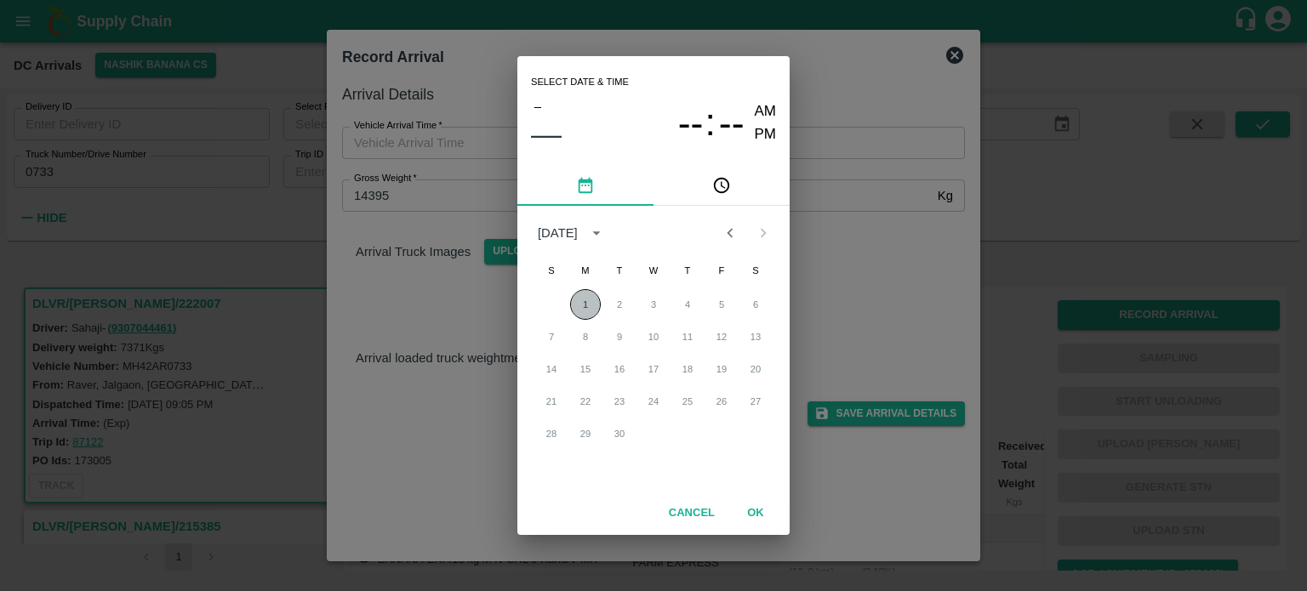
click at [580, 299] on button "1" at bounding box center [585, 304] width 31 height 31
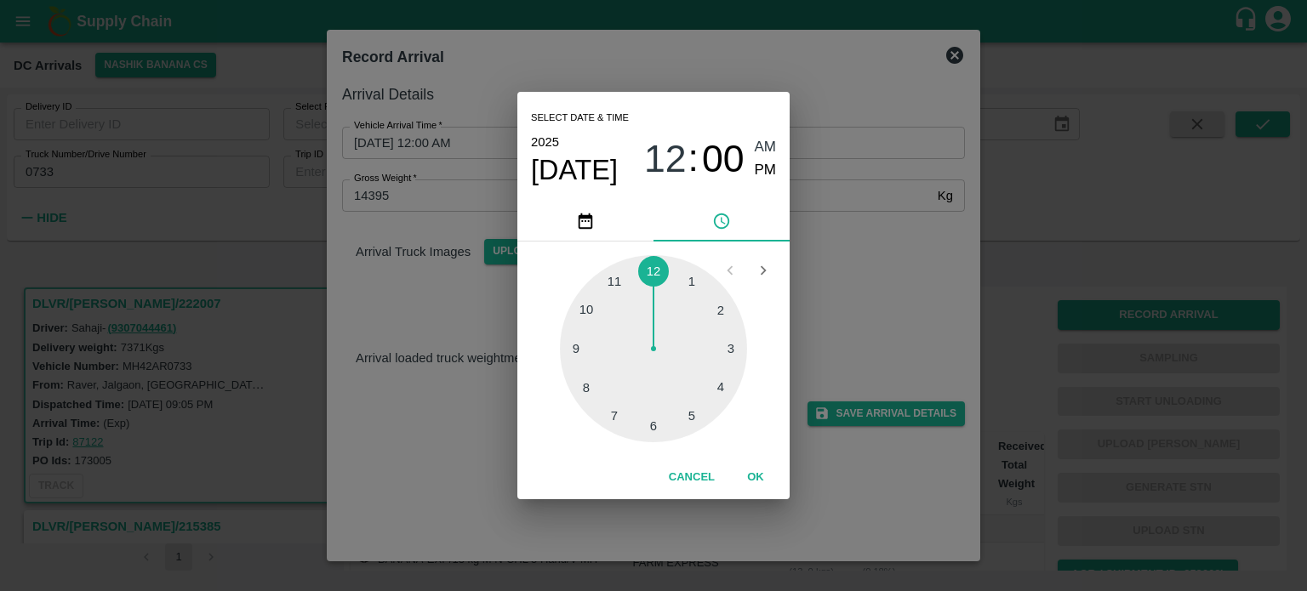
click at [653, 435] on div at bounding box center [653, 348] width 187 height 187
type input "[DATE] 06:30 AM"
click at [849, 314] on div "Select date & time [DATE] 06 : 30 AM PM 05 10 15 20 25 30 35 40 45 50 55 00 Can…" at bounding box center [653, 295] width 1307 height 591
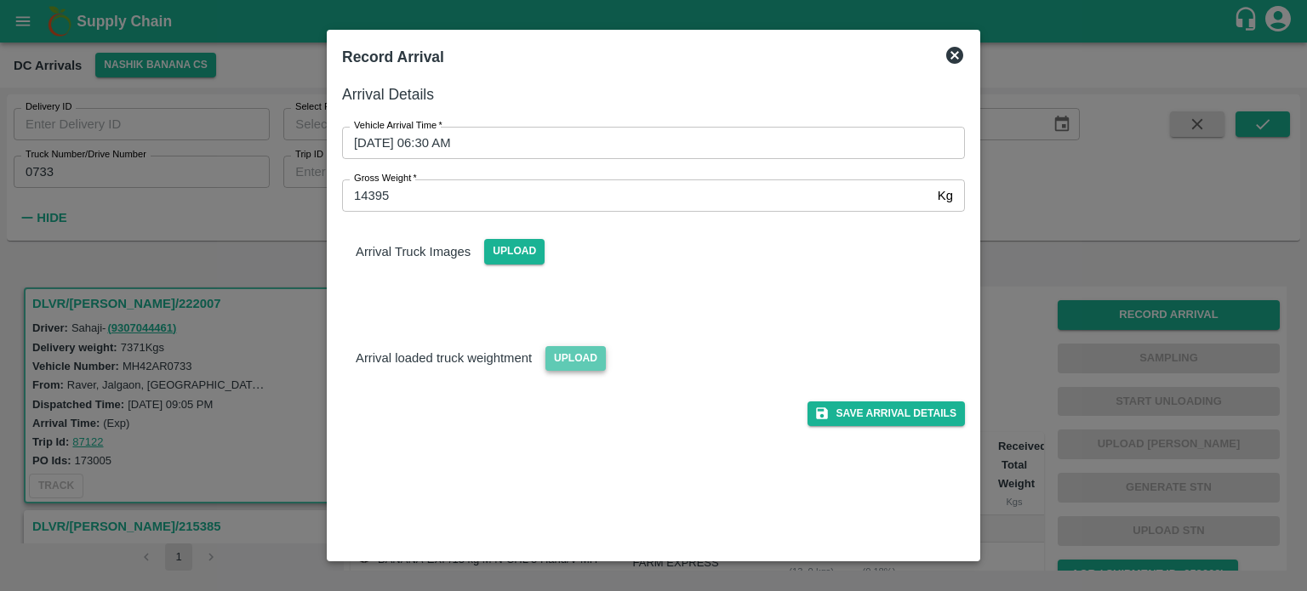
click at [582, 349] on span "Upload" at bounding box center [575, 358] width 60 height 25
click at [0, 0] on input "Upload" at bounding box center [0, 0] width 0 height 0
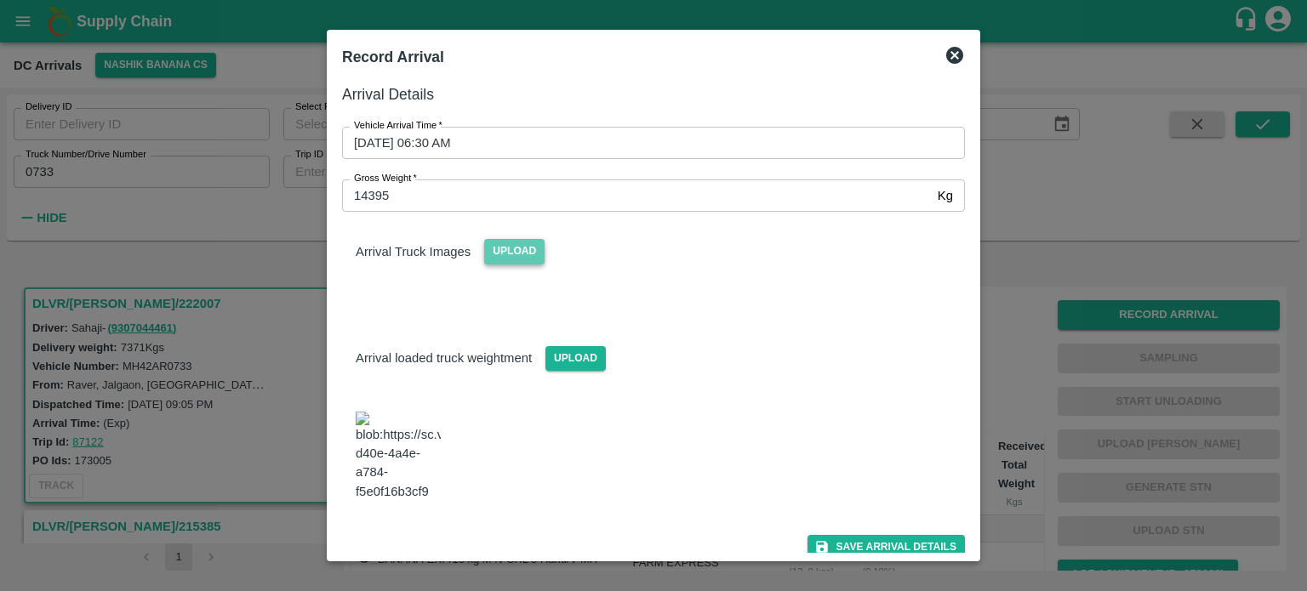
click at [517, 242] on span "Upload" at bounding box center [514, 251] width 60 height 25
click at [0, 0] on input "Upload" at bounding box center [0, 0] width 0 height 0
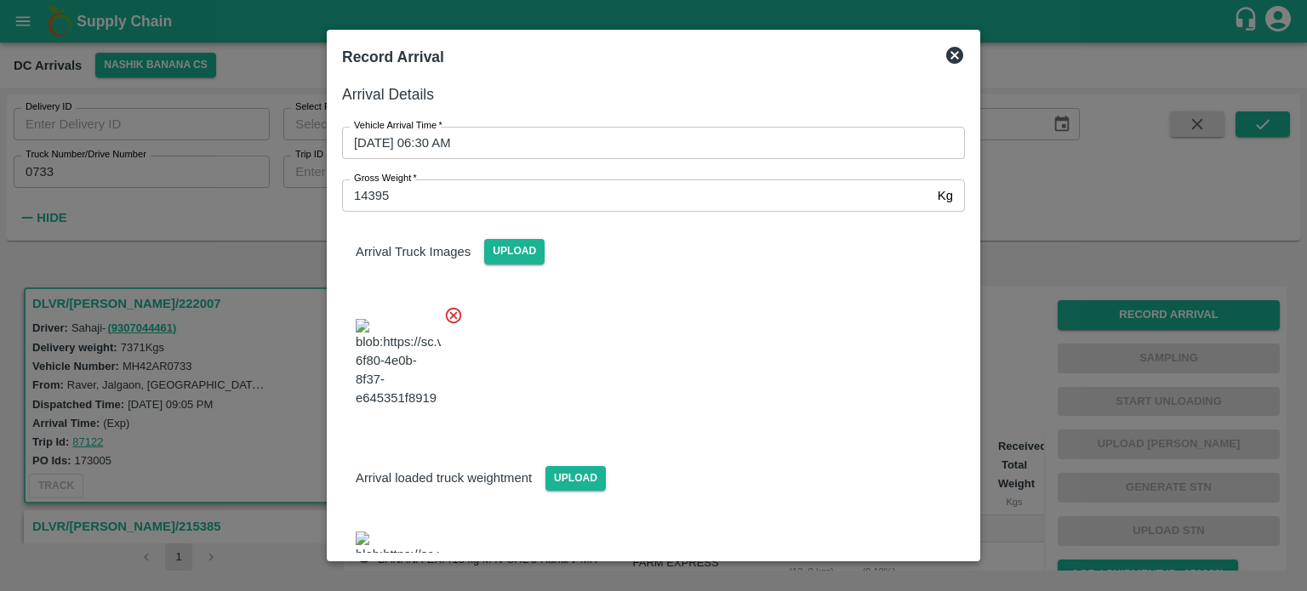
scroll to position [164, 0]
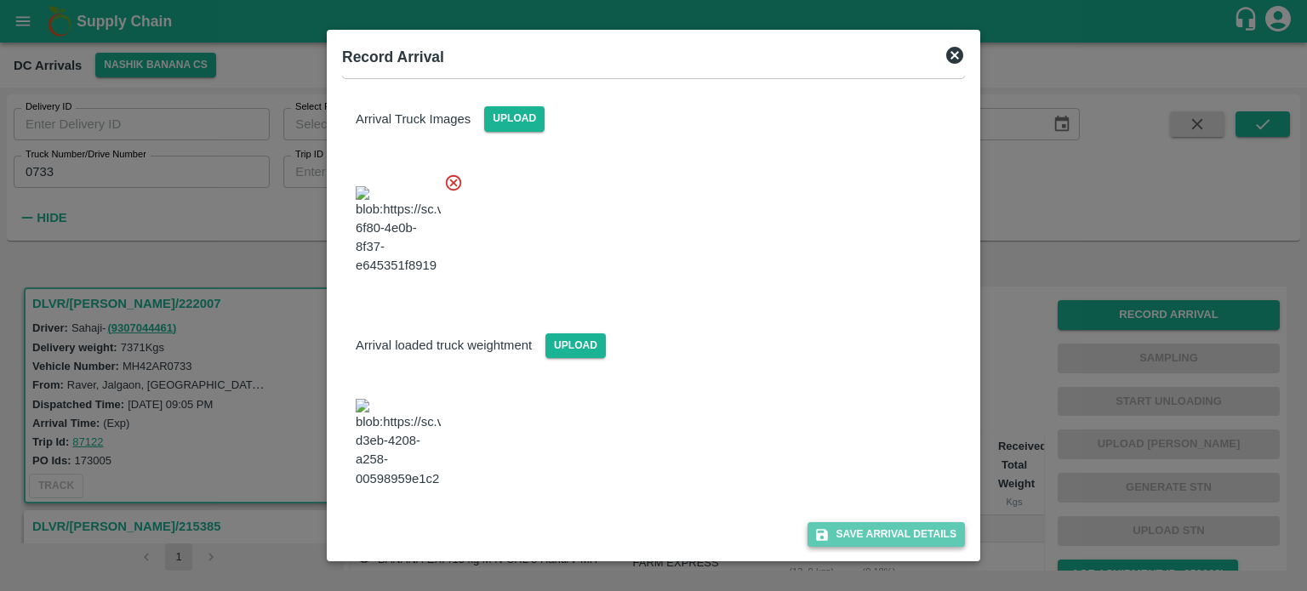
click at [875, 530] on button "Save Arrival Details" at bounding box center [885, 534] width 157 height 25
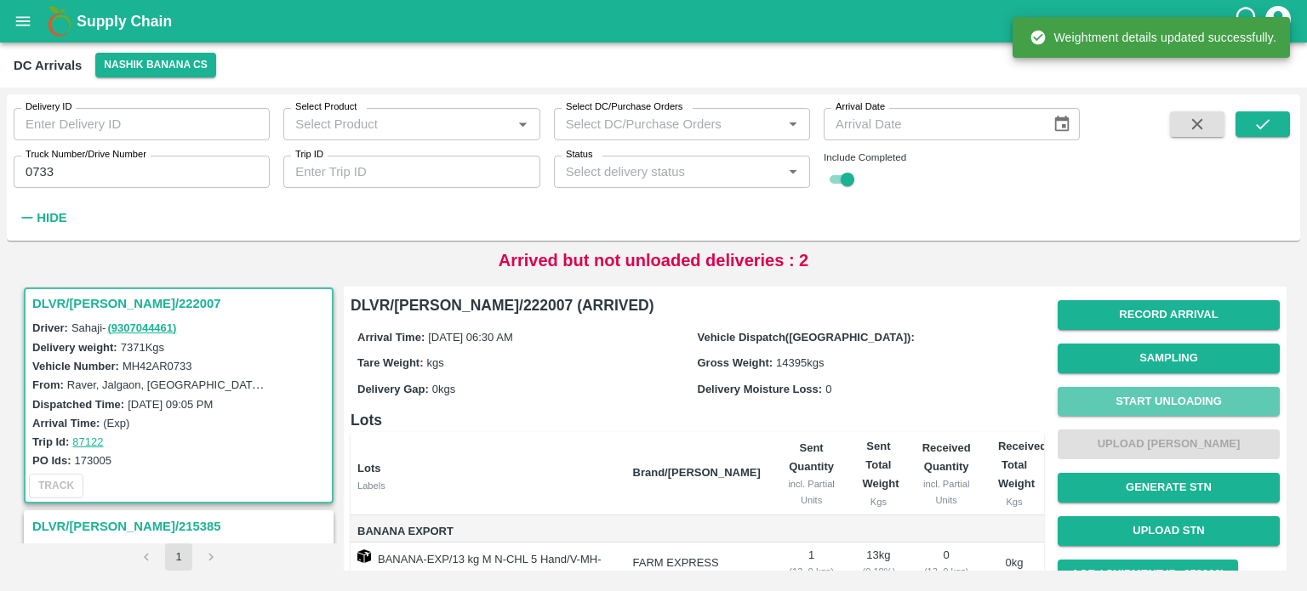
click at [1160, 392] on button "Start Unloading" at bounding box center [1168, 402] width 222 height 30
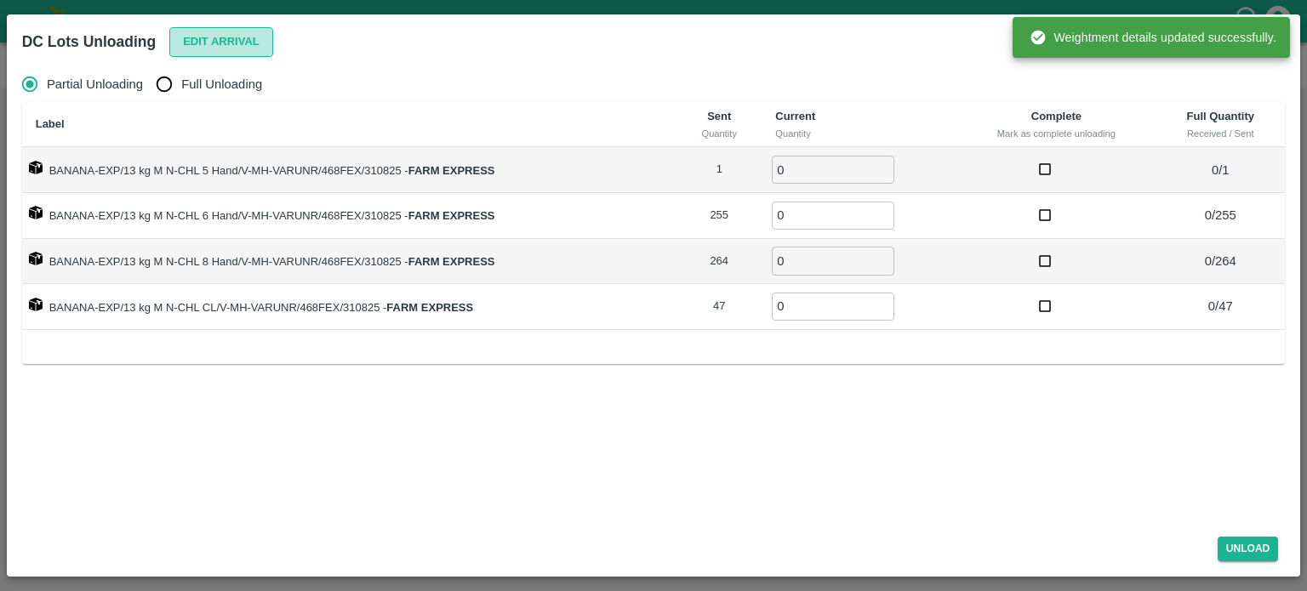
click at [222, 45] on button "Edit Arrival" at bounding box center [221, 42] width 104 height 30
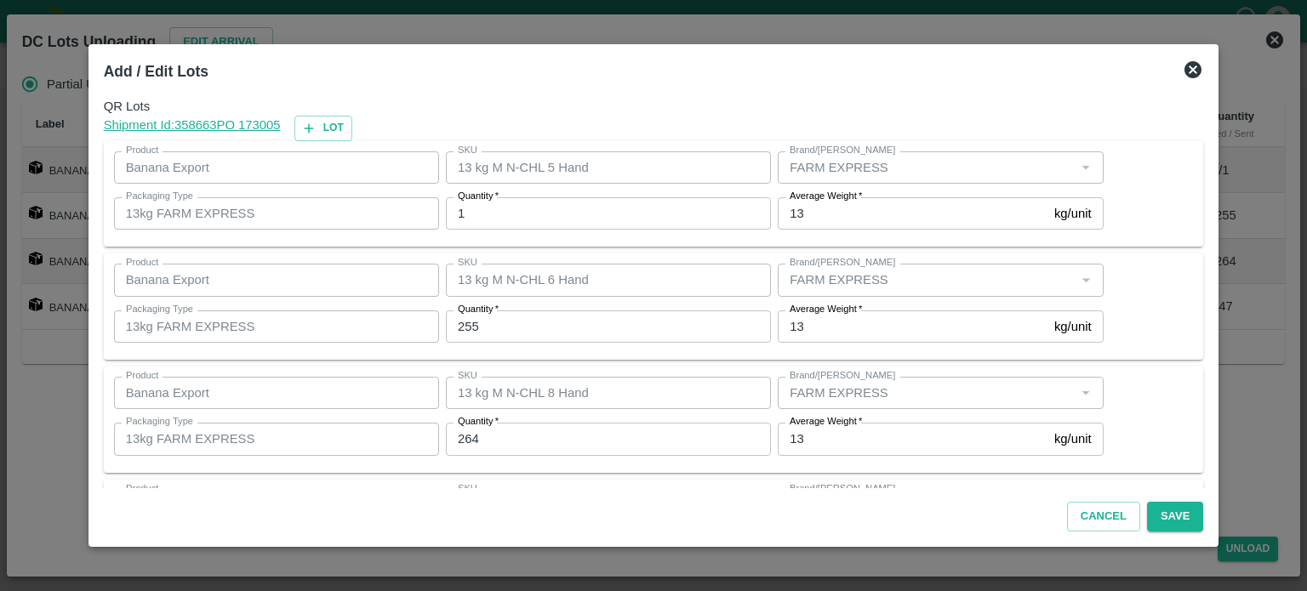
click at [510, 217] on input "1" at bounding box center [608, 213] width 325 height 32
type input "4"
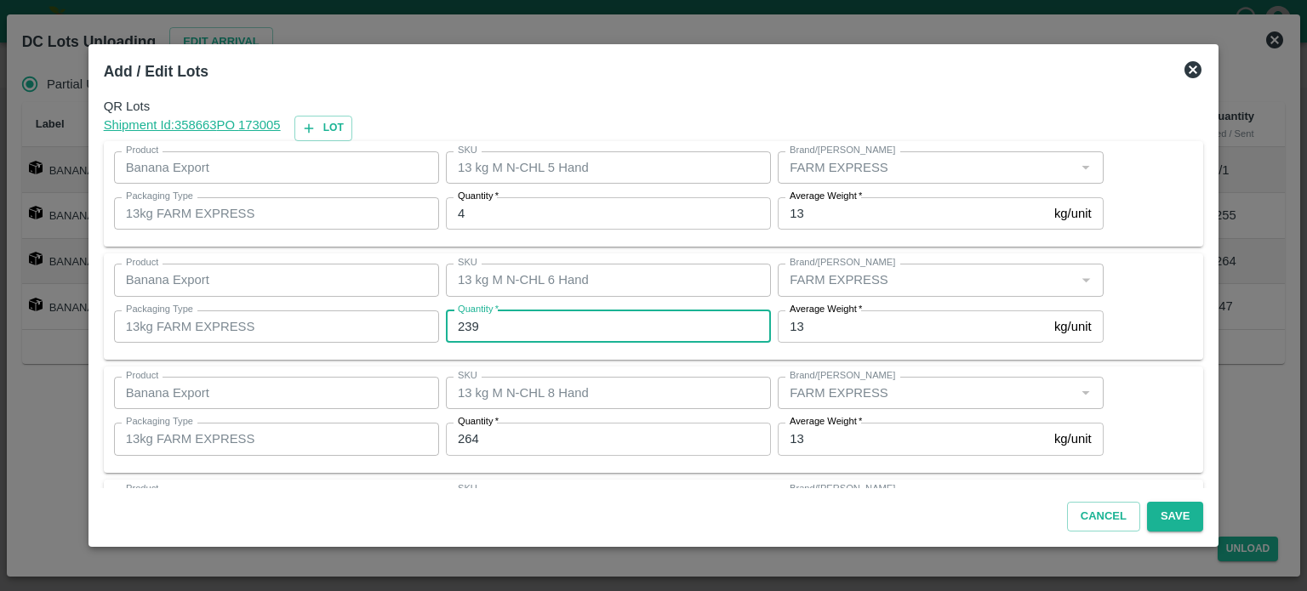
type input "239"
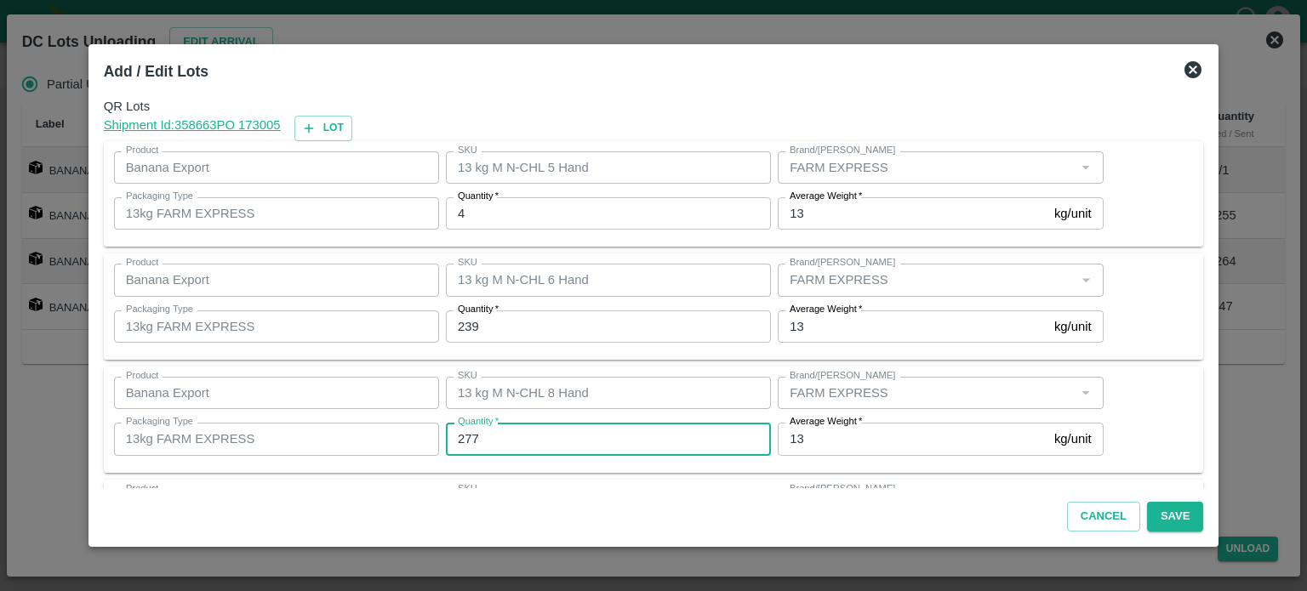
type input "277"
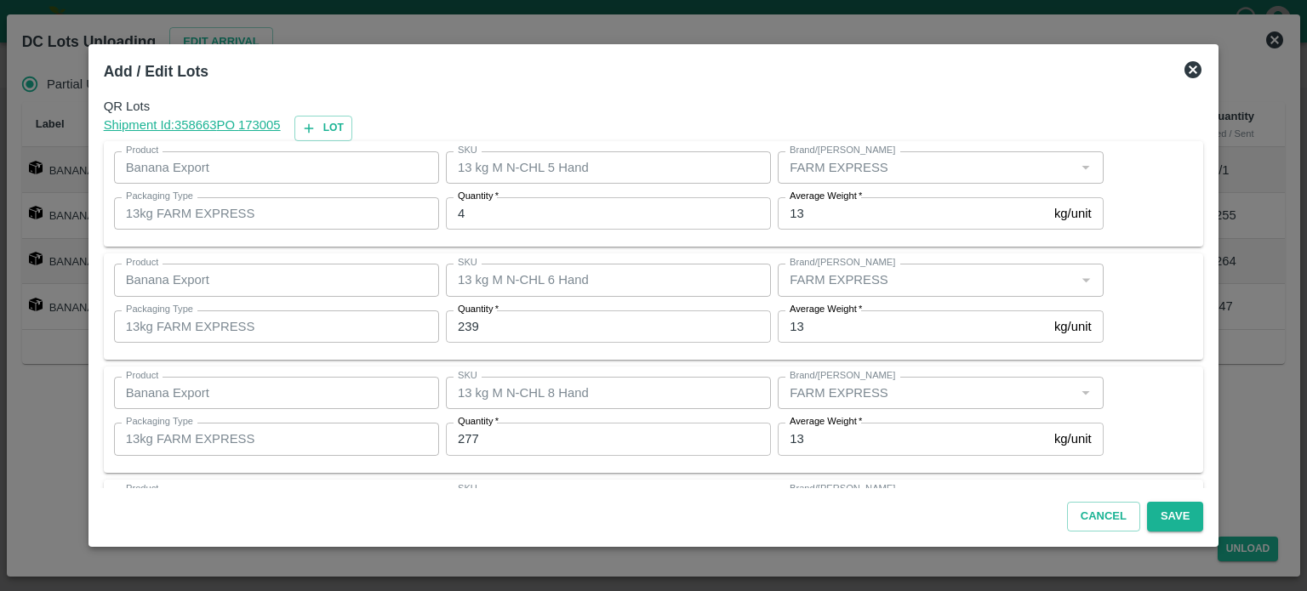
scroll to position [110, 0]
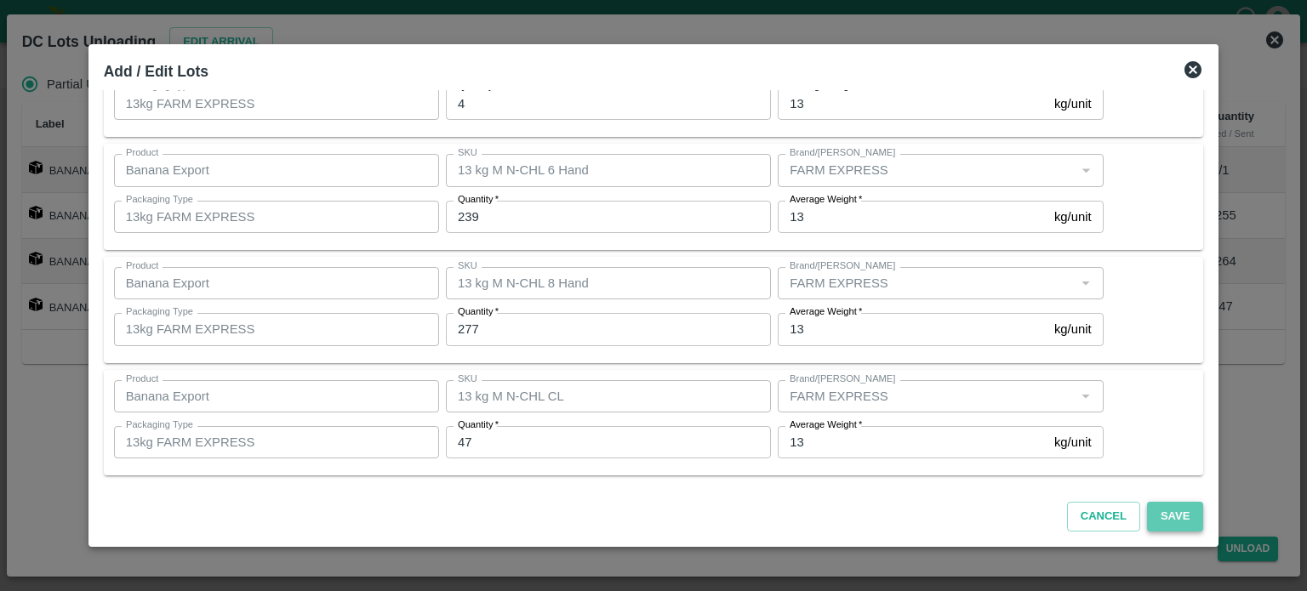
click at [1157, 510] on button "Save" at bounding box center [1175, 517] width 56 height 30
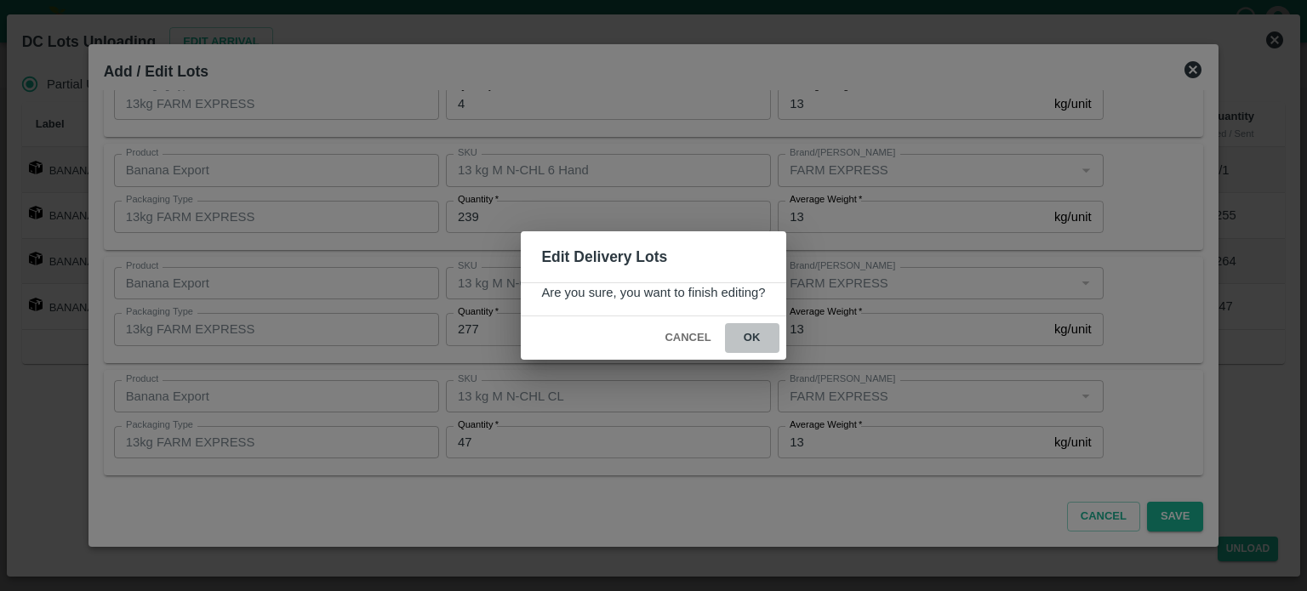
click at [749, 324] on button "ok" at bounding box center [752, 338] width 54 height 30
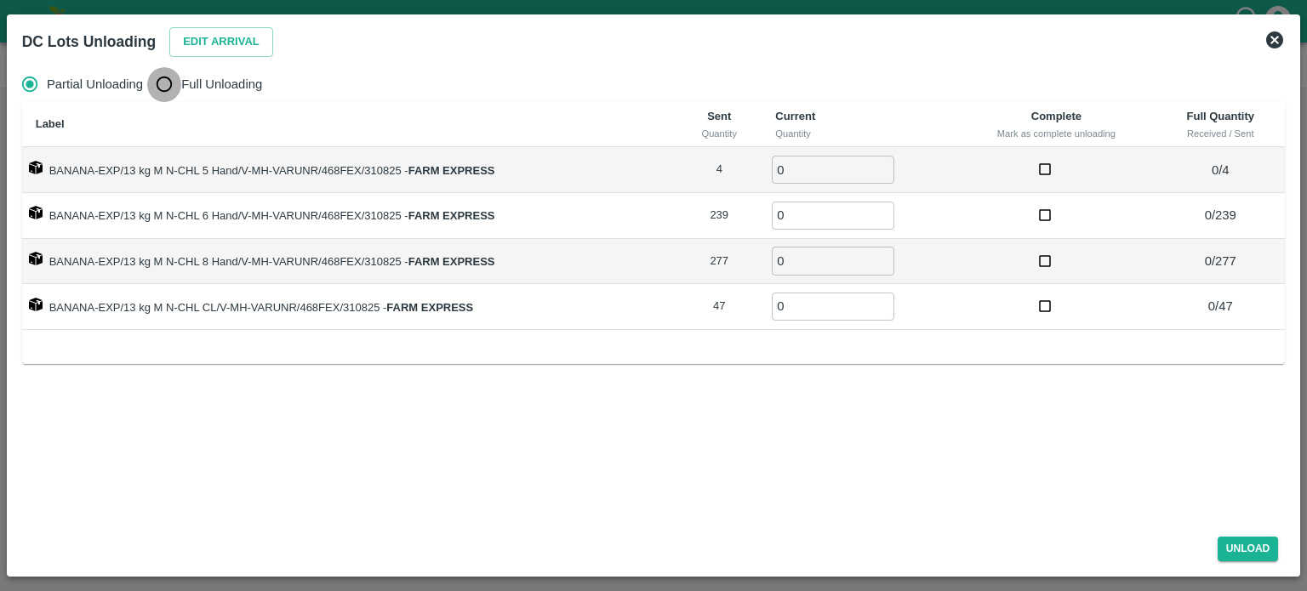
click at [170, 94] on input "Full Unloading" at bounding box center [164, 84] width 34 height 34
radio input "true"
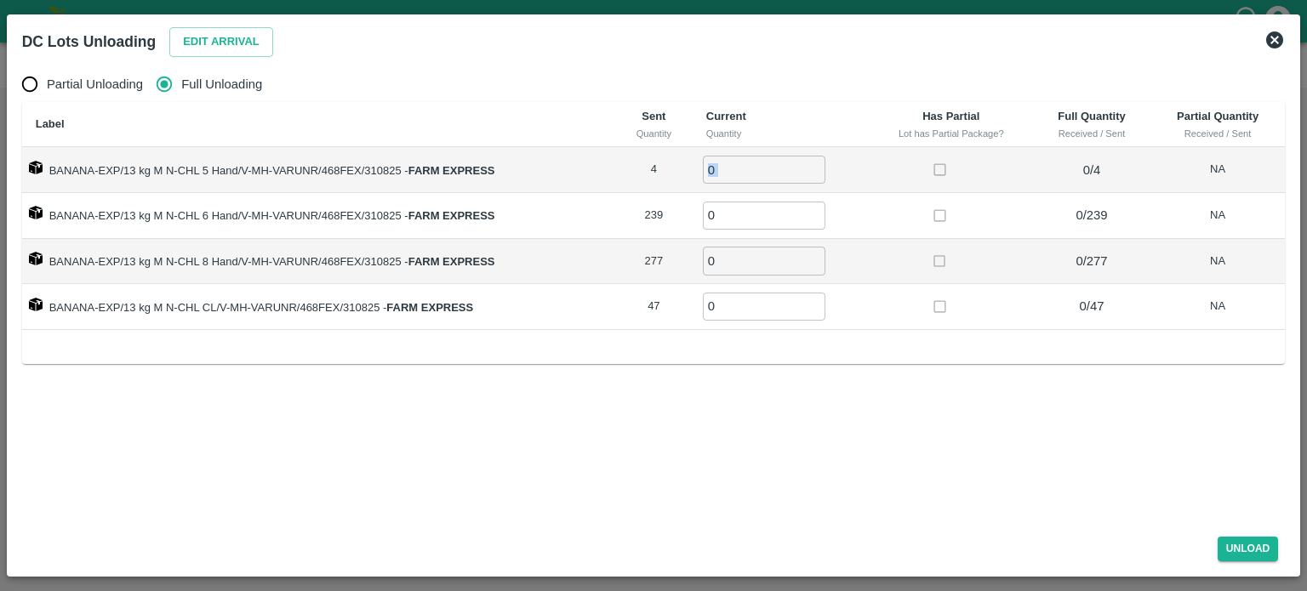
drag, startPoint x: 768, startPoint y: 189, endPoint x: 721, endPoint y: 159, distance: 56.2
click at [721, 159] on td "0 ​" at bounding box center [780, 170] width 177 height 46
click at [727, 171] on input "0" at bounding box center [764, 170] width 123 height 28
type input "4"
type input "239"
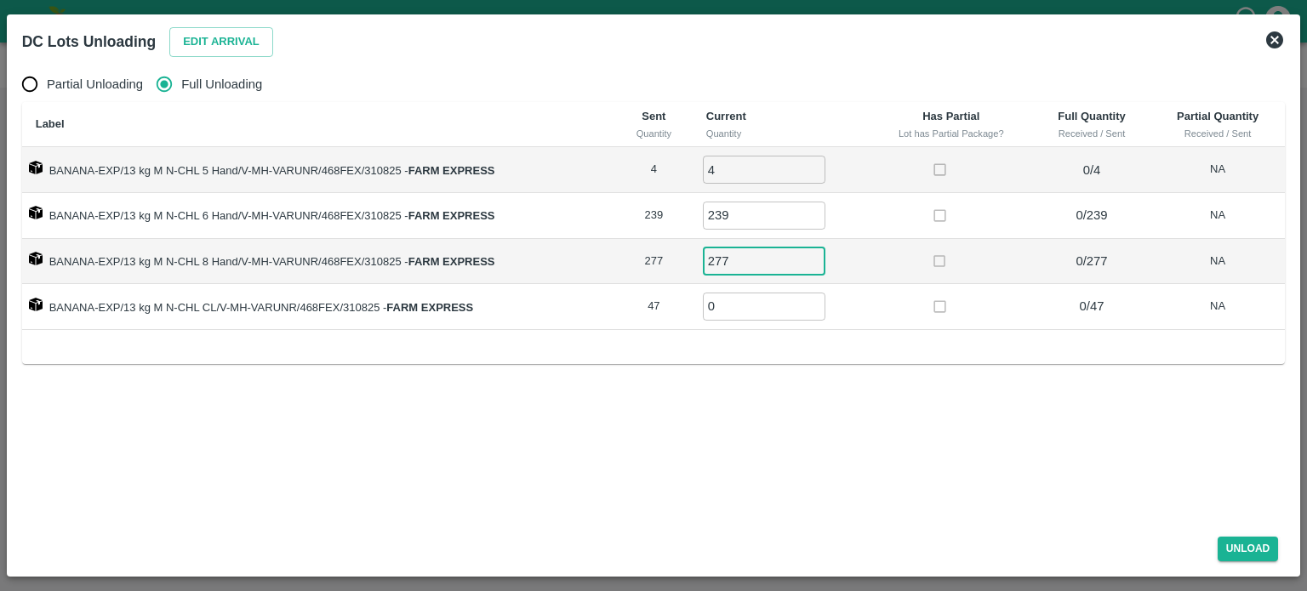
type input "277"
type input "47"
click at [1231, 550] on button "Unload" at bounding box center [1247, 549] width 61 height 25
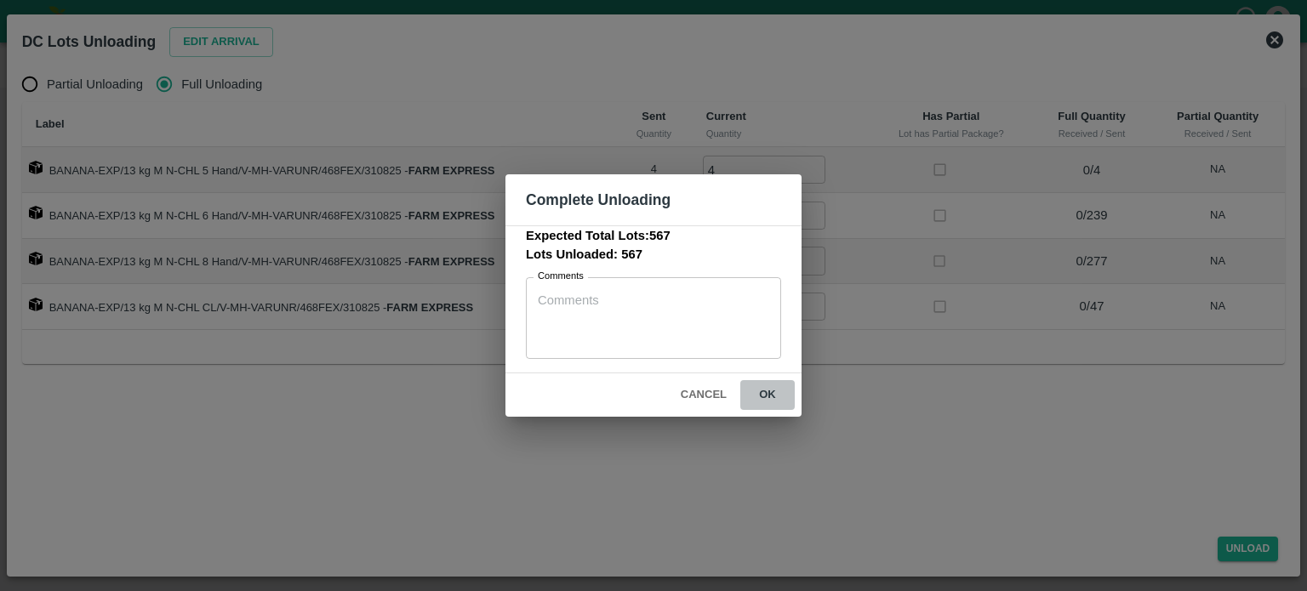
click at [769, 394] on button "ok" at bounding box center [767, 395] width 54 height 30
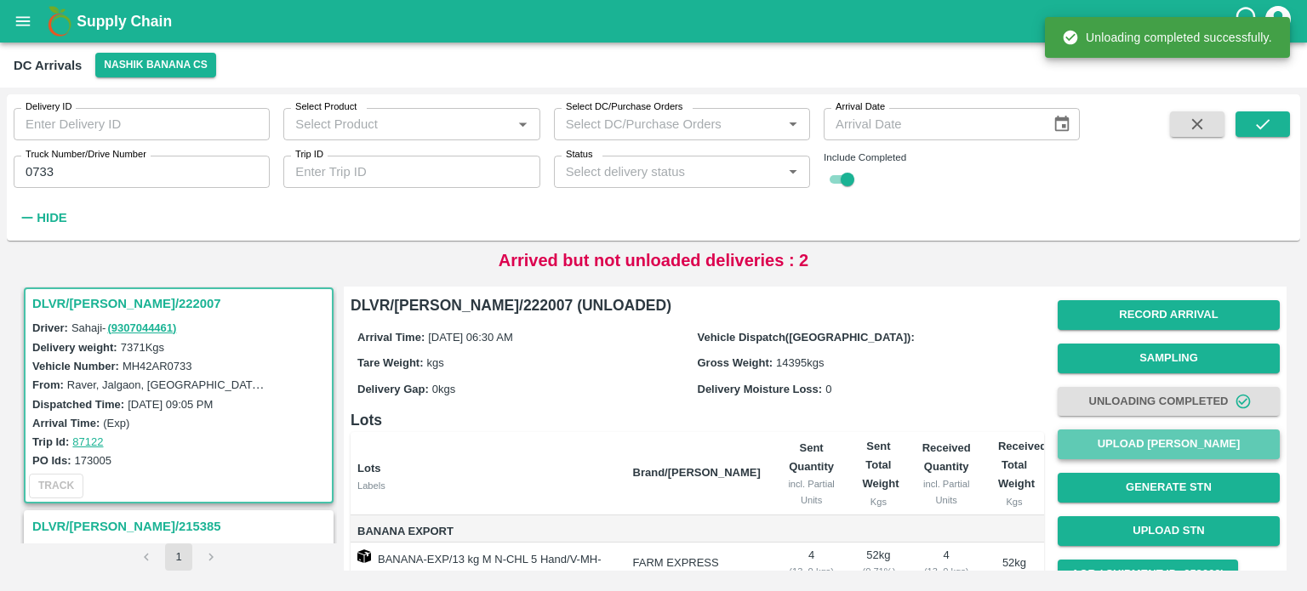
click at [1154, 442] on button "Upload [PERSON_NAME]" at bounding box center [1168, 445] width 222 height 30
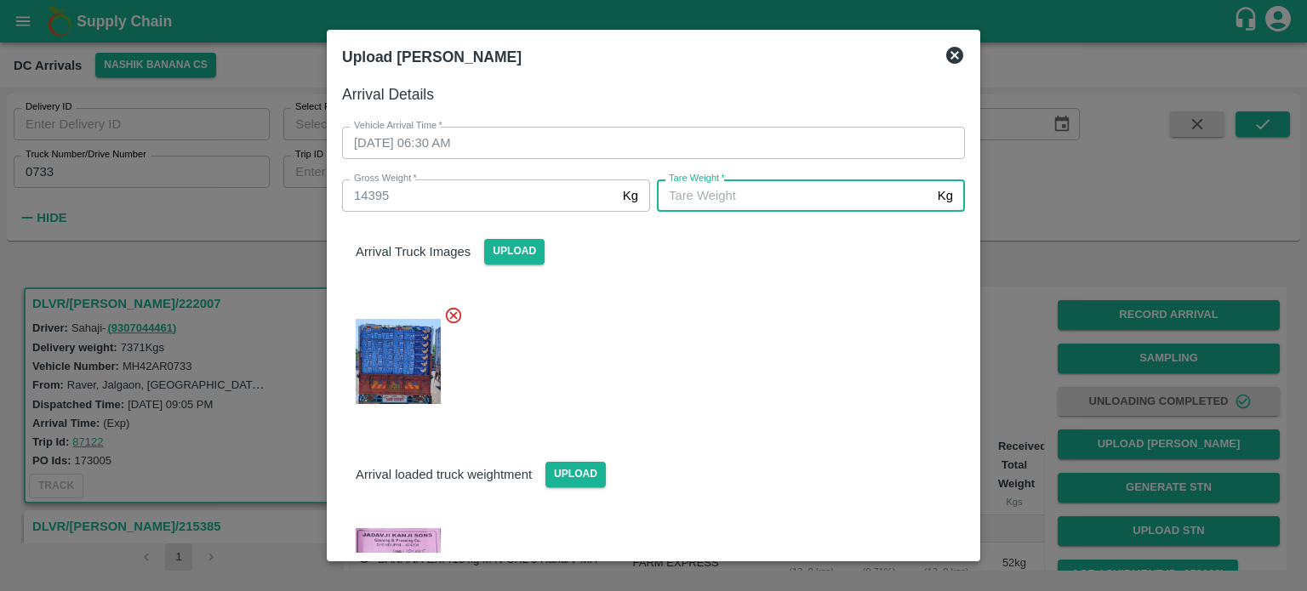
click at [810, 193] on input "[PERSON_NAME]   *" at bounding box center [794, 195] width 274 height 32
type input "6420"
click at [800, 413] on div at bounding box center [646, 357] width 636 height 130
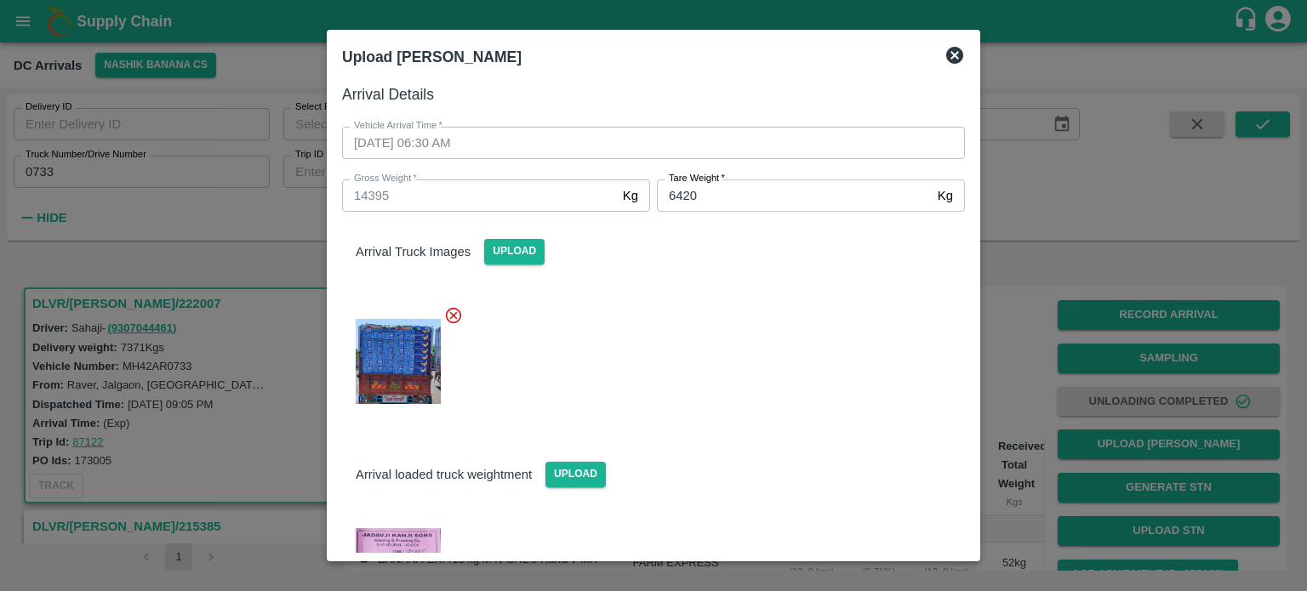
scroll to position [164, 0]
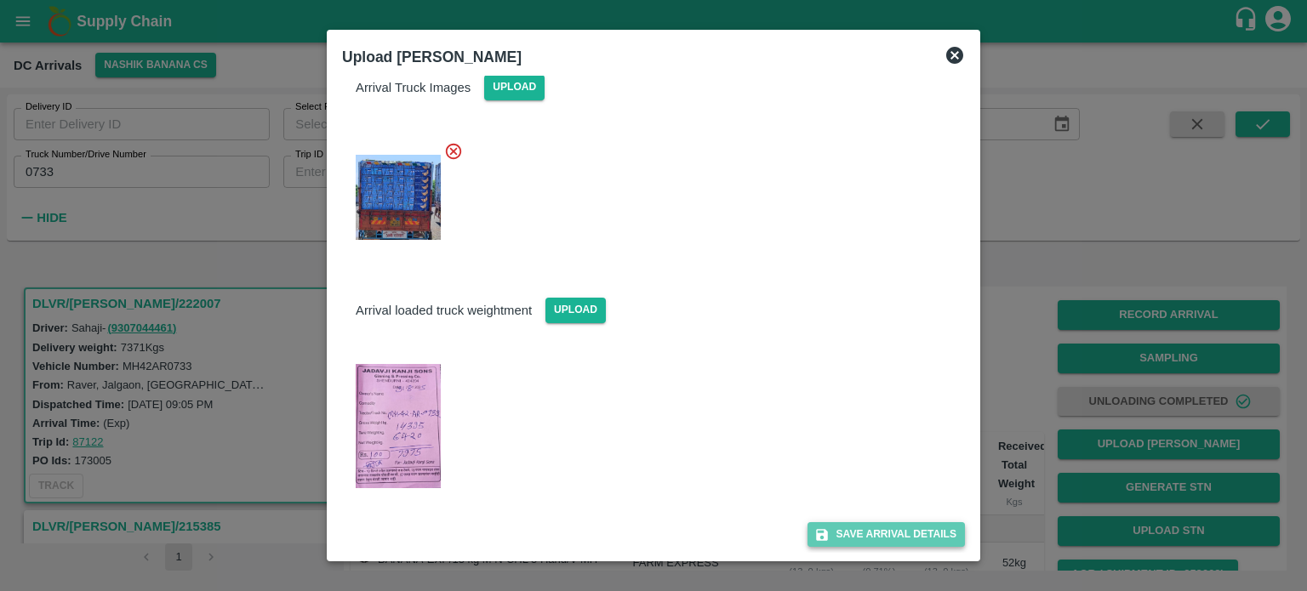
click at [875, 529] on button "Save Arrival Details" at bounding box center [885, 534] width 157 height 25
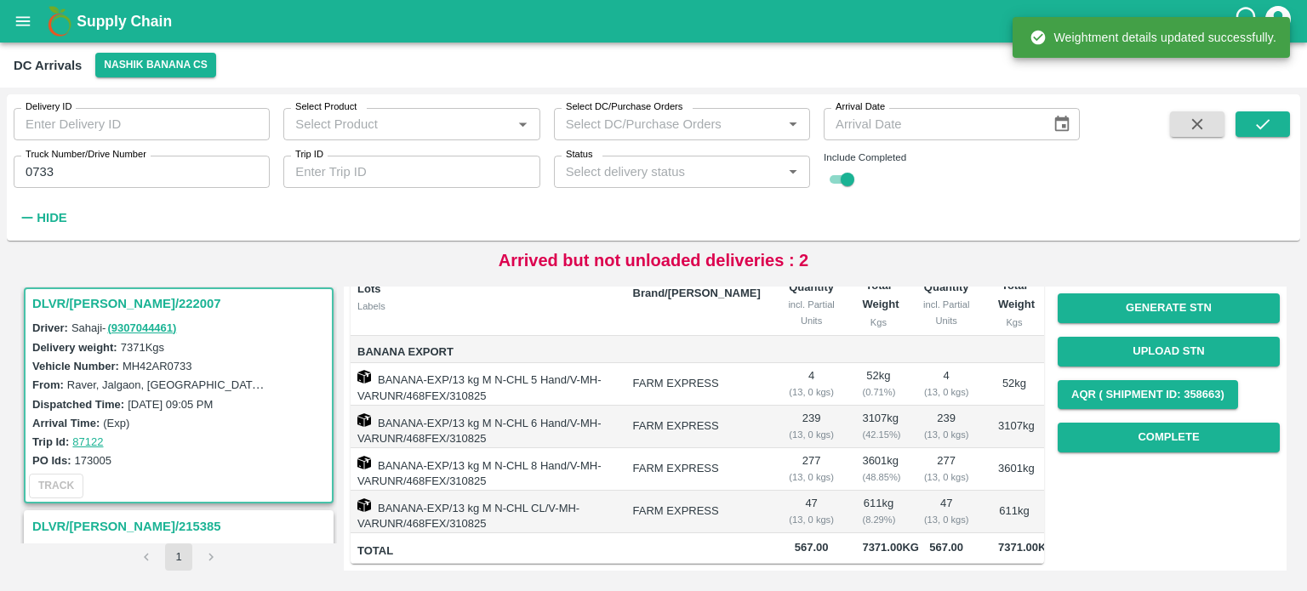
scroll to position [187, 0]
click at [1154, 434] on button "Complete" at bounding box center [1168, 438] width 222 height 30
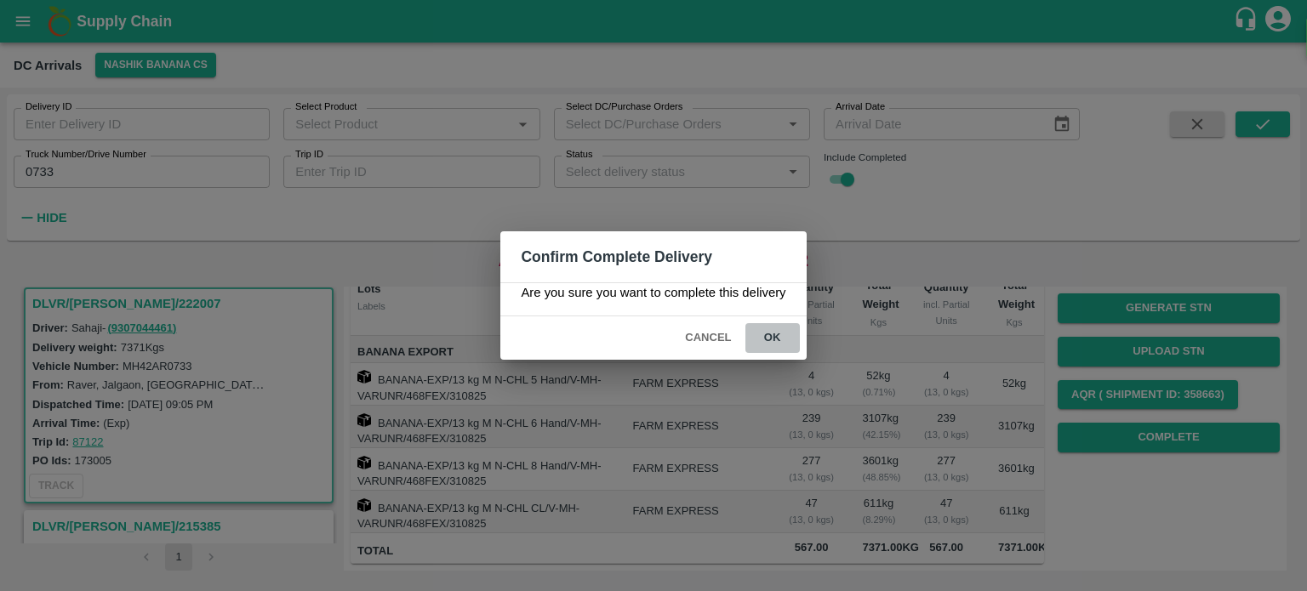
click at [772, 339] on button "ok" at bounding box center [772, 338] width 54 height 30
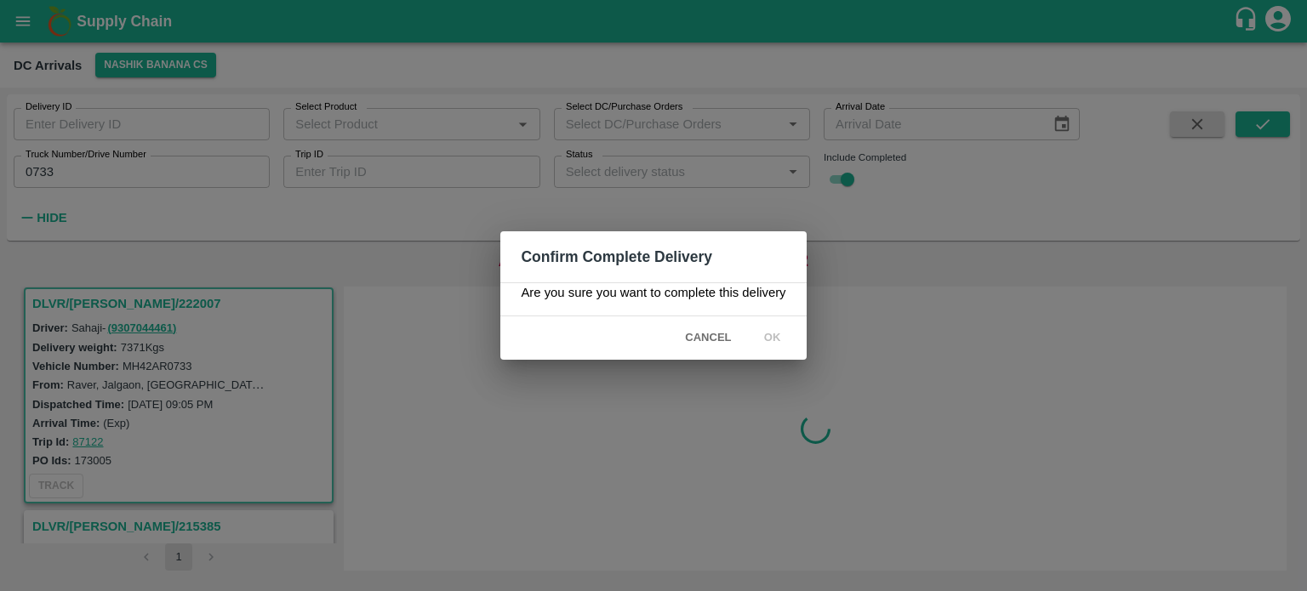
scroll to position [0, 0]
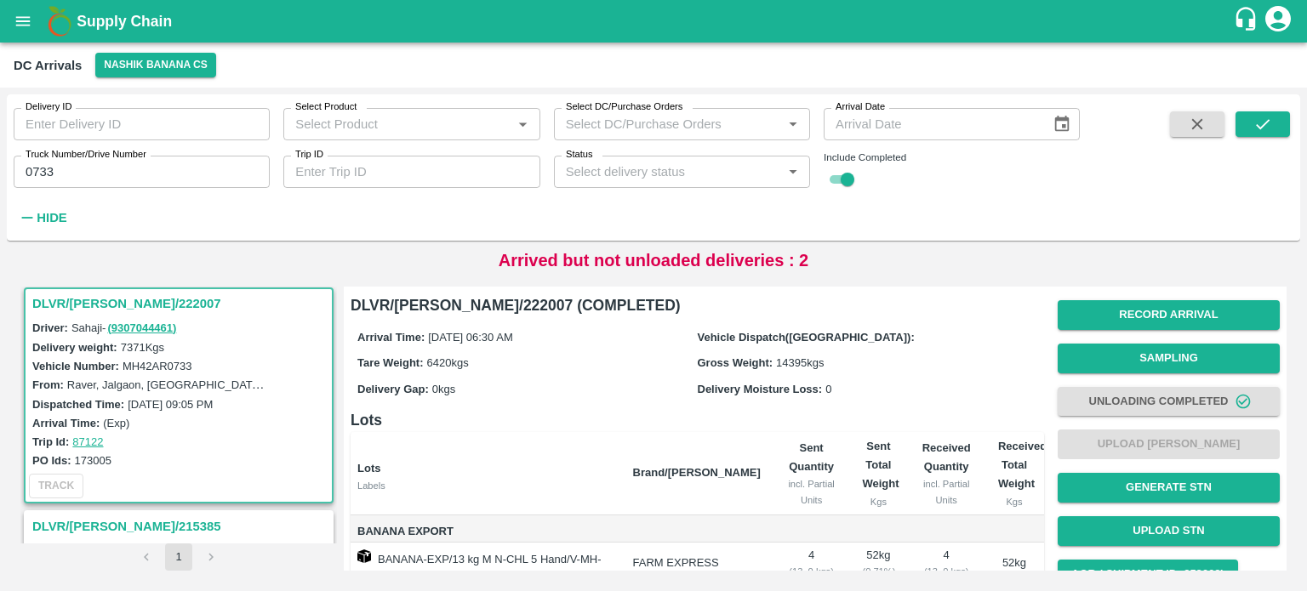
click at [43, 174] on input "0733" at bounding box center [142, 172] width 256 height 32
type input "8544"
click at [1251, 127] on button "submit" at bounding box center [1262, 124] width 54 height 26
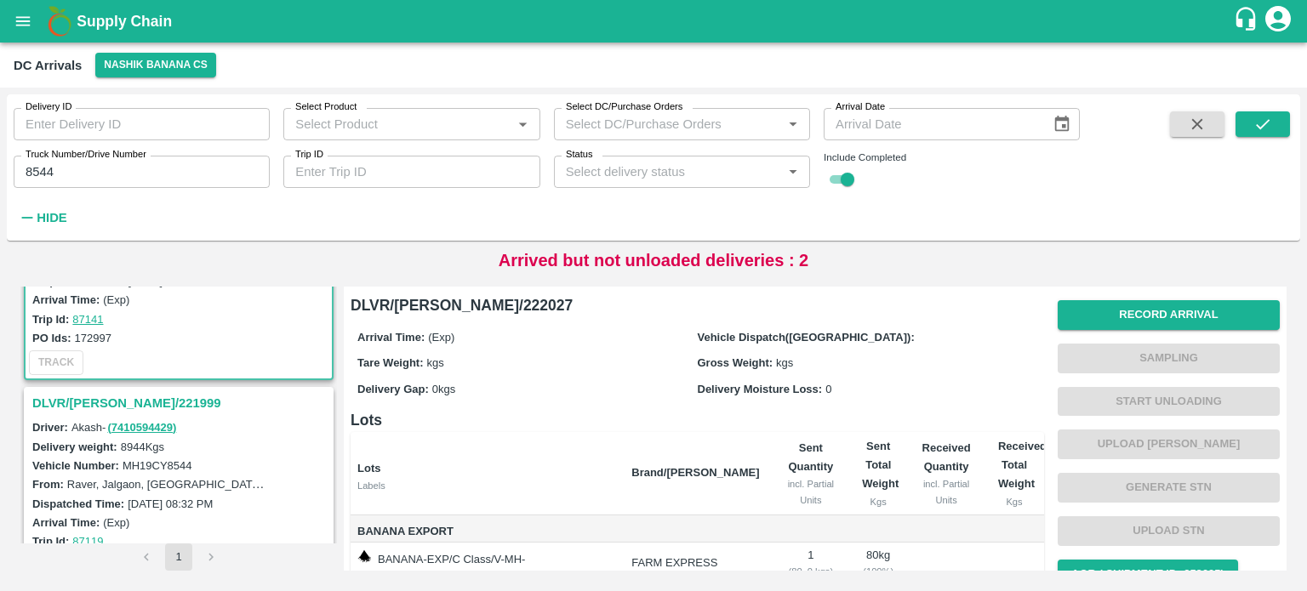
click at [126, 397] on h3 "DLVR/[PERSON_NAME]/221999" at bounding box center [181, 403] width 298 height 22
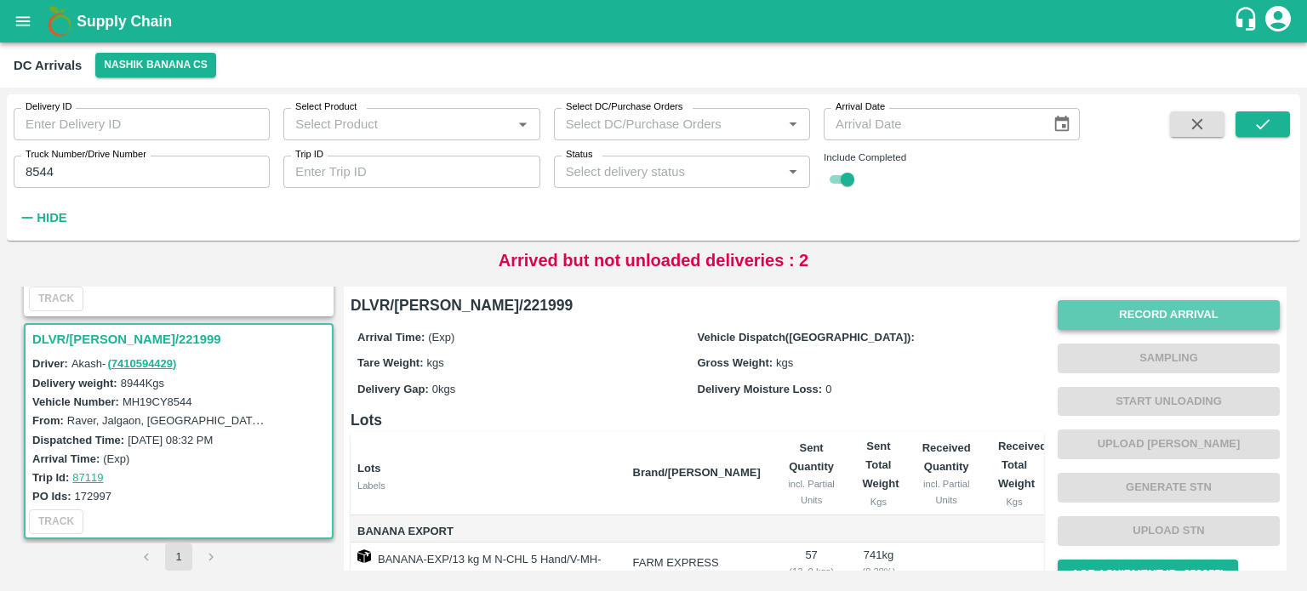
click at [1167, 316] on button "Record Arrival" at bounding box center [1168, 315] width 222 height 30
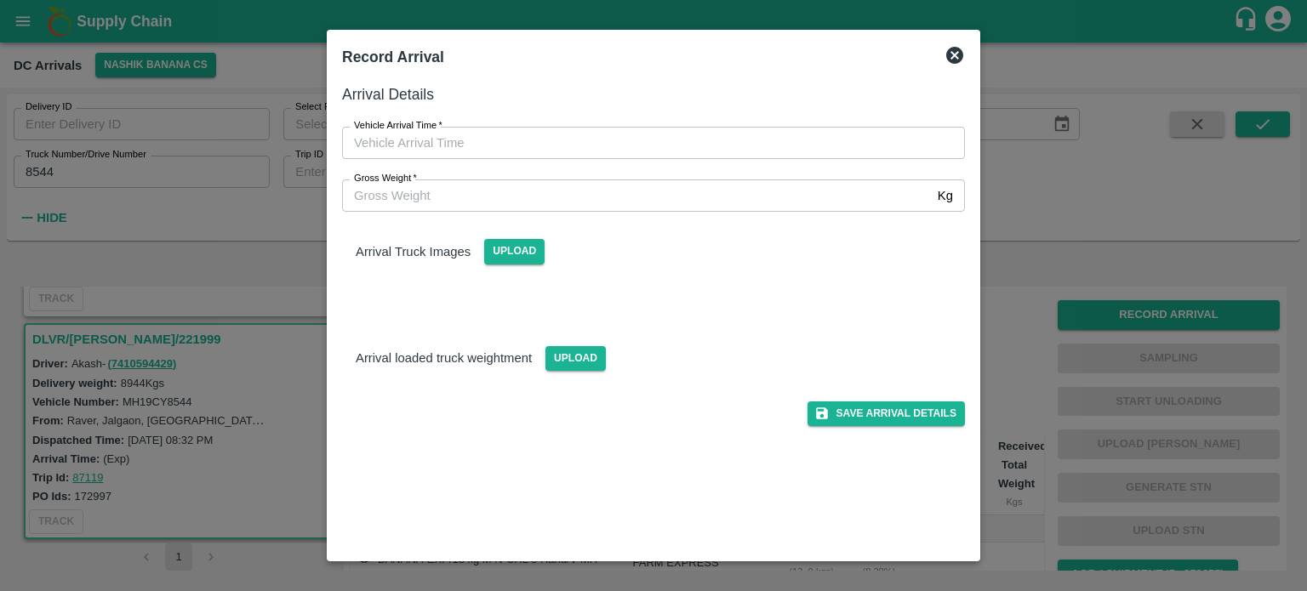
type input "DD/MM/YYYY hh:mm aa"
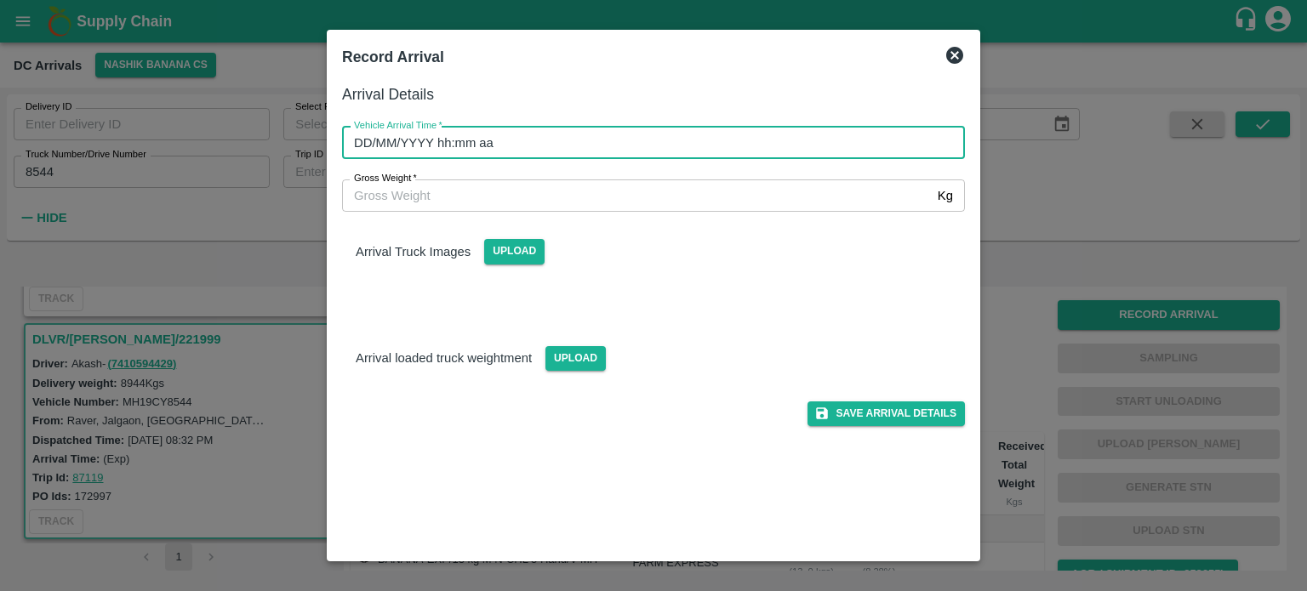
click at [700, 150] on input "DD/MM/YYYY hh:mm aa" at bounding box center [647, 143] width 611 height 32
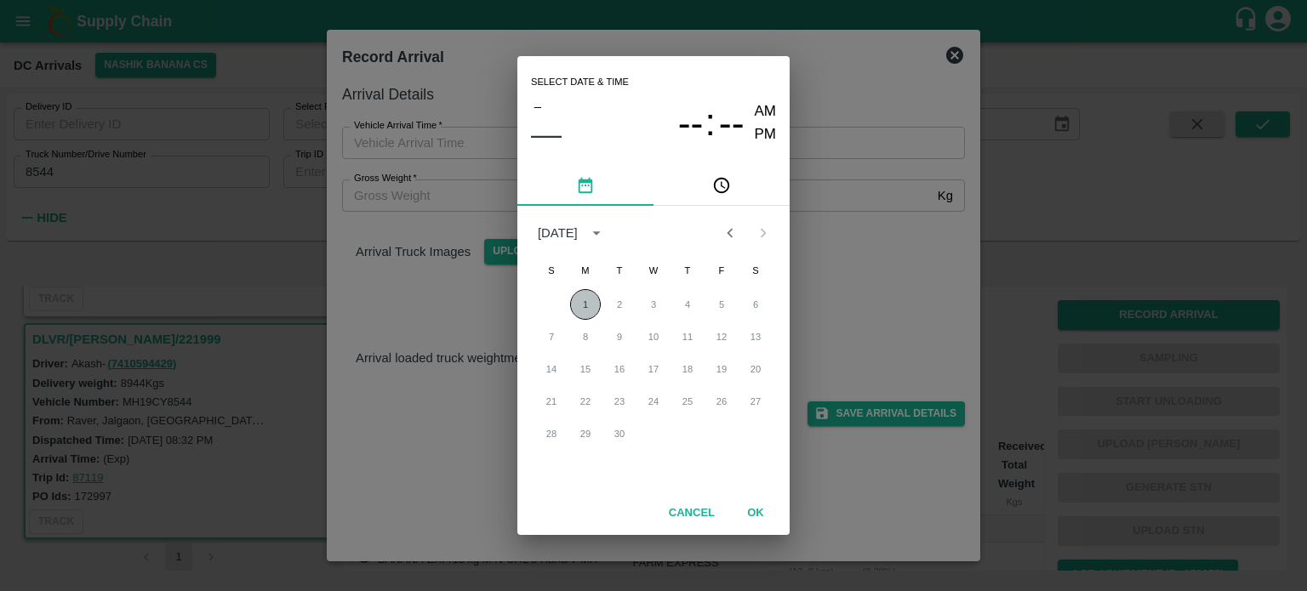
click at [586, 308] on button "1" at bounding box center [585, 304] width 31 height 31
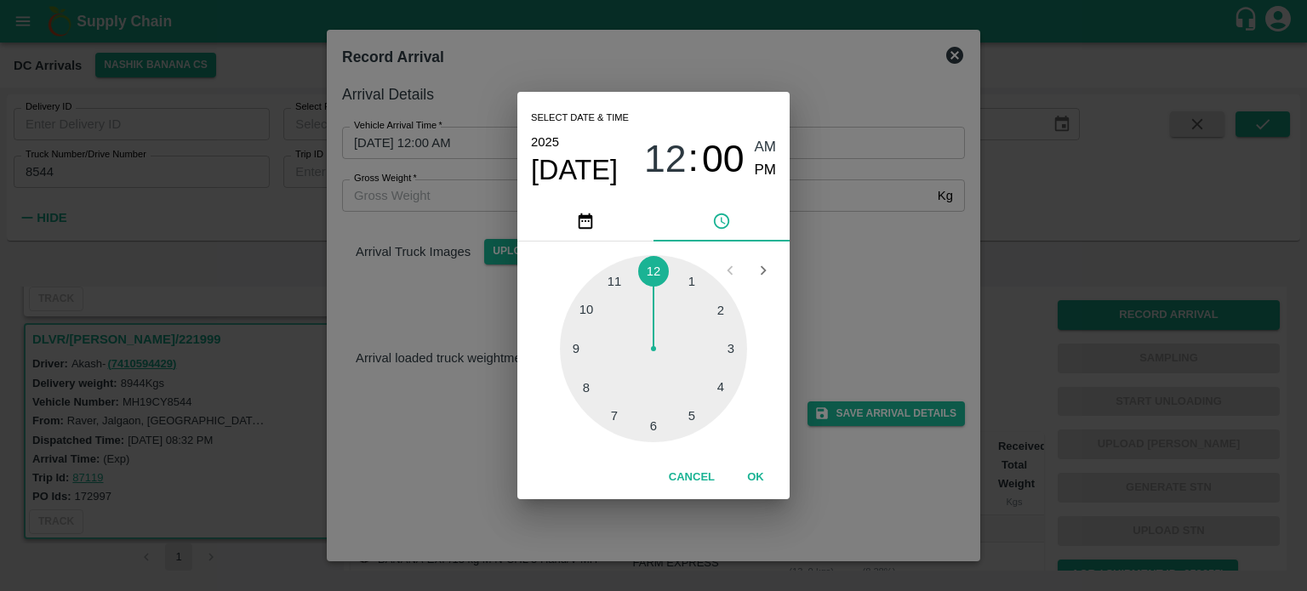
click at [613, 407] on div at bounding box center [653, 348] width 187 height 187
click at [649, 435] on div at bounding box center [653, 348] width 187 height 187
type input "[DATE] 07:30 AM"
click at [852, 294] on div "Select date & time [DATE] 07 : 30 AM PM 05 10 15 20 25 30 35 40 45 50 55 00 Can…" at bounding box center [653, 295] width 1307 height 591
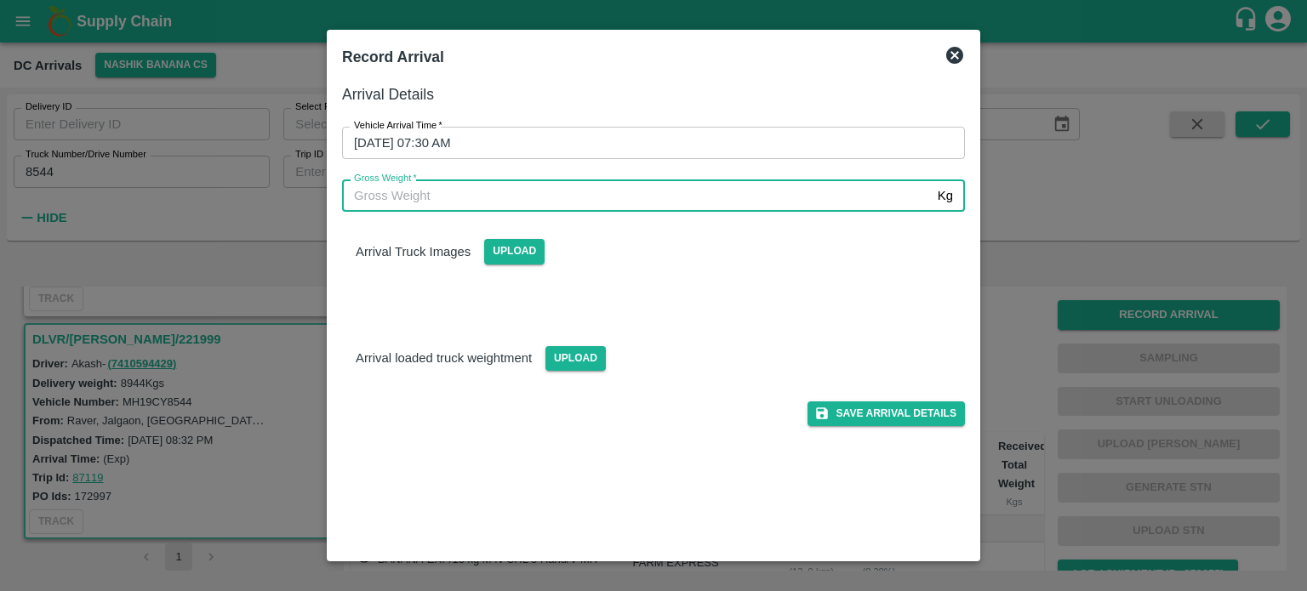
click at [432, 192] on input "Gross Weight   *" at bounding box center [636, 195] width 589 height 32
type input "16045"
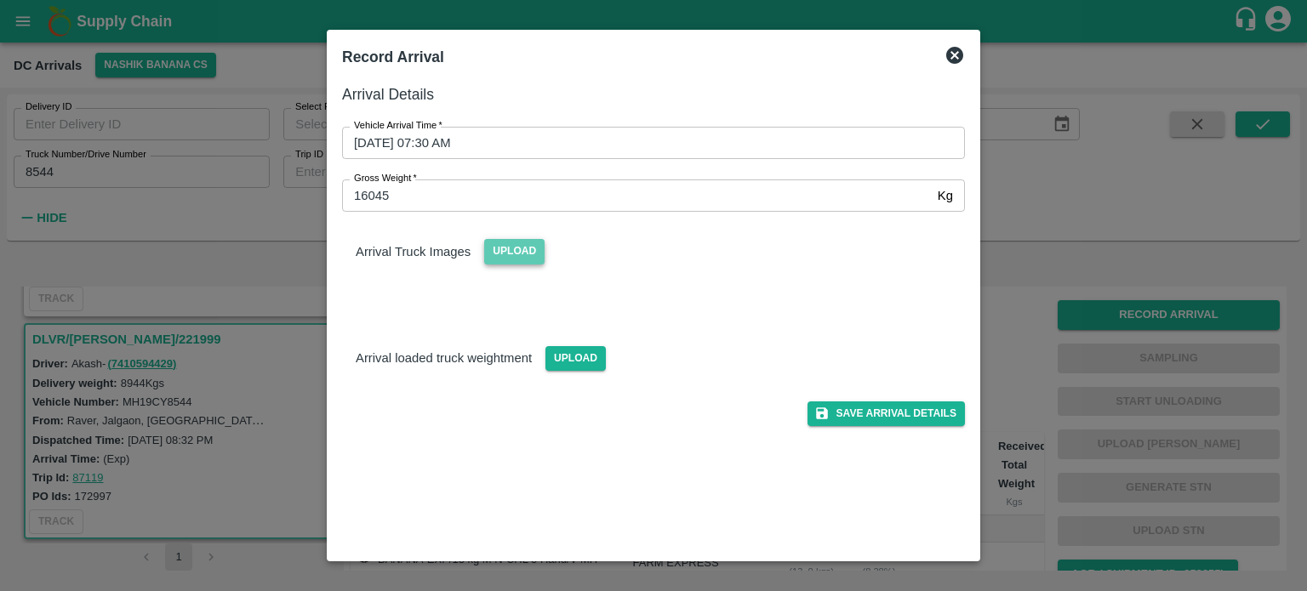
click at [510, 245] on span "Upload" at bounding box center [514, 251] width 60 height 25
click at [0, 0] on input "Upload" at bounding box center [0, 0] width 0 height 0
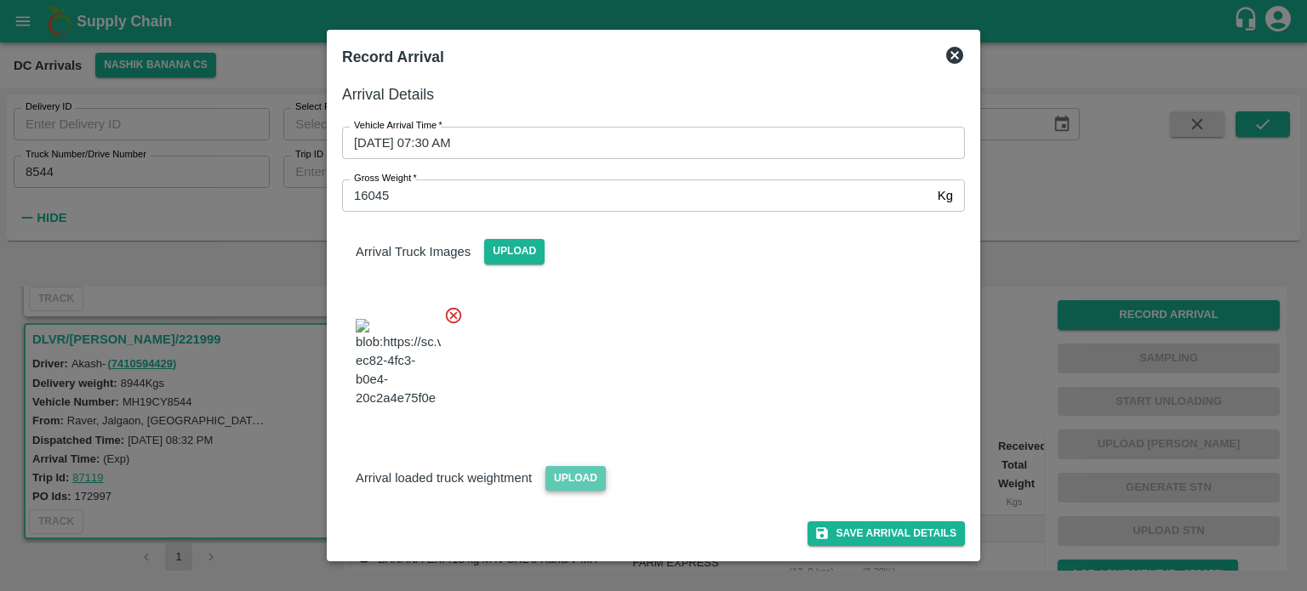
click at [564, 470] on span "Upload" at bounding box center [575, 478] width 60 height 25
click at [0, 0] on input "Upload" at bounding box center [0, 0] width 0 height 0
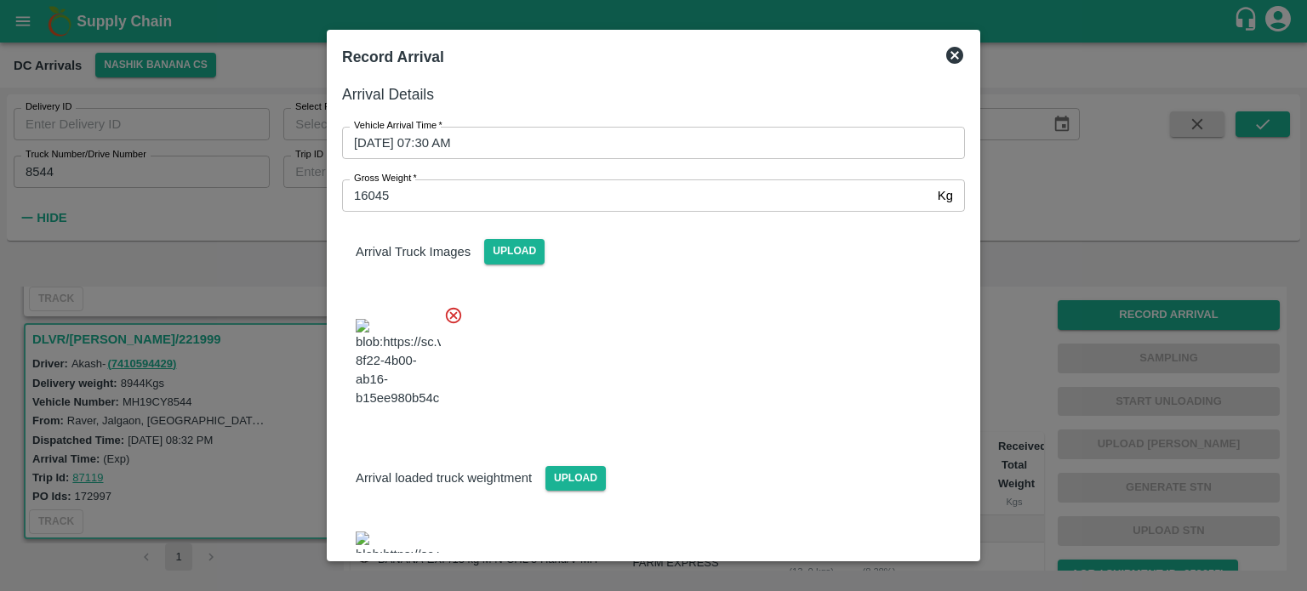
click at [684, 365] on div at bounding box center [646, 359] width 636 height 134
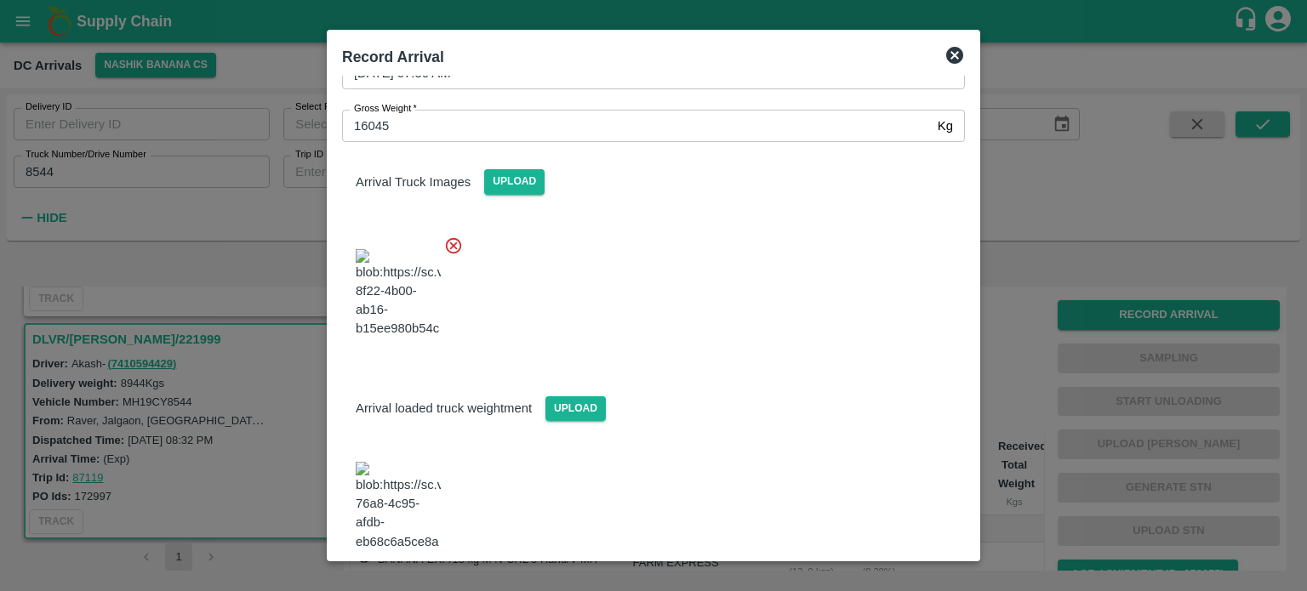
click at [871, 585] on button "Save Arrival Details" at bounding box center [885, 597] width 157 height 25
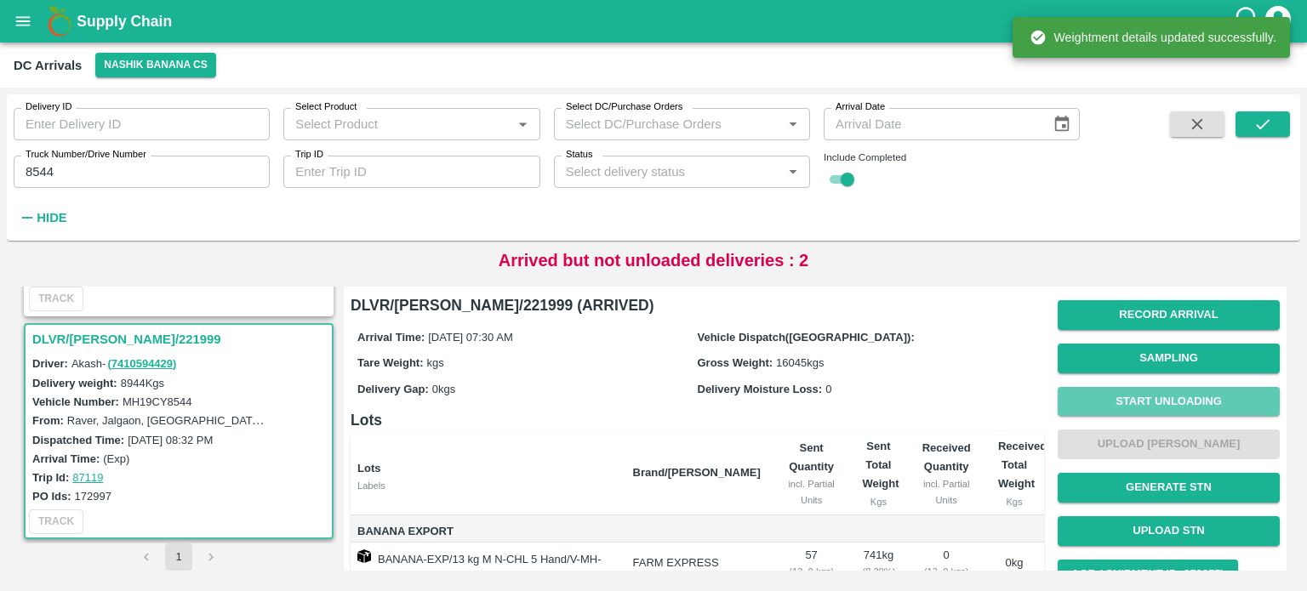
click at [1160, 405] on button "Start Unloading" at bounding box center [1168, 402] width 222 height 30
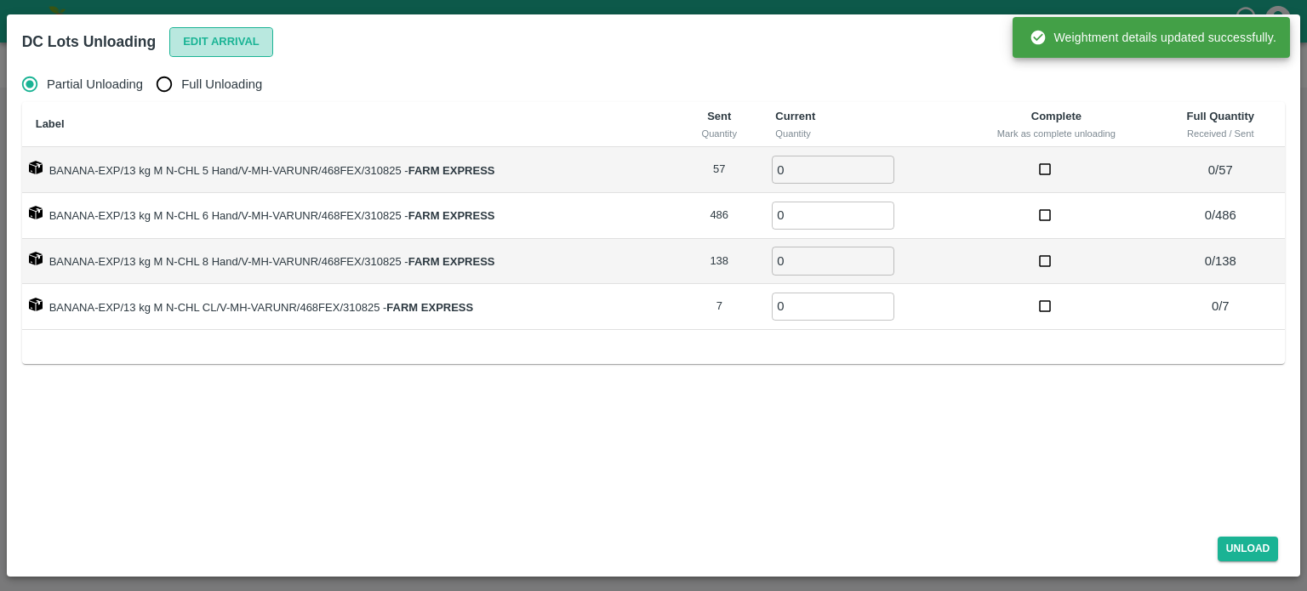
click at [220, 46] on button "Edit Arrival" at bounding box center [221, 42] width 104 height 30
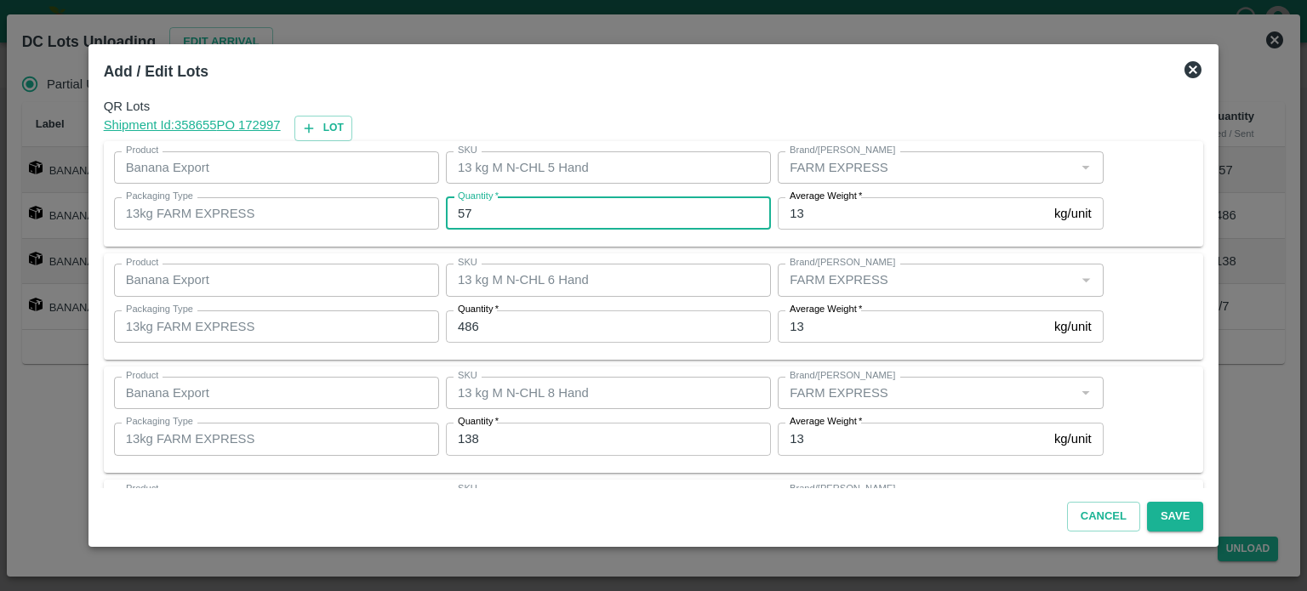
click at [469, 210] on input "57" at bounding box center [608, 213] width 325 height 32
type input "60"
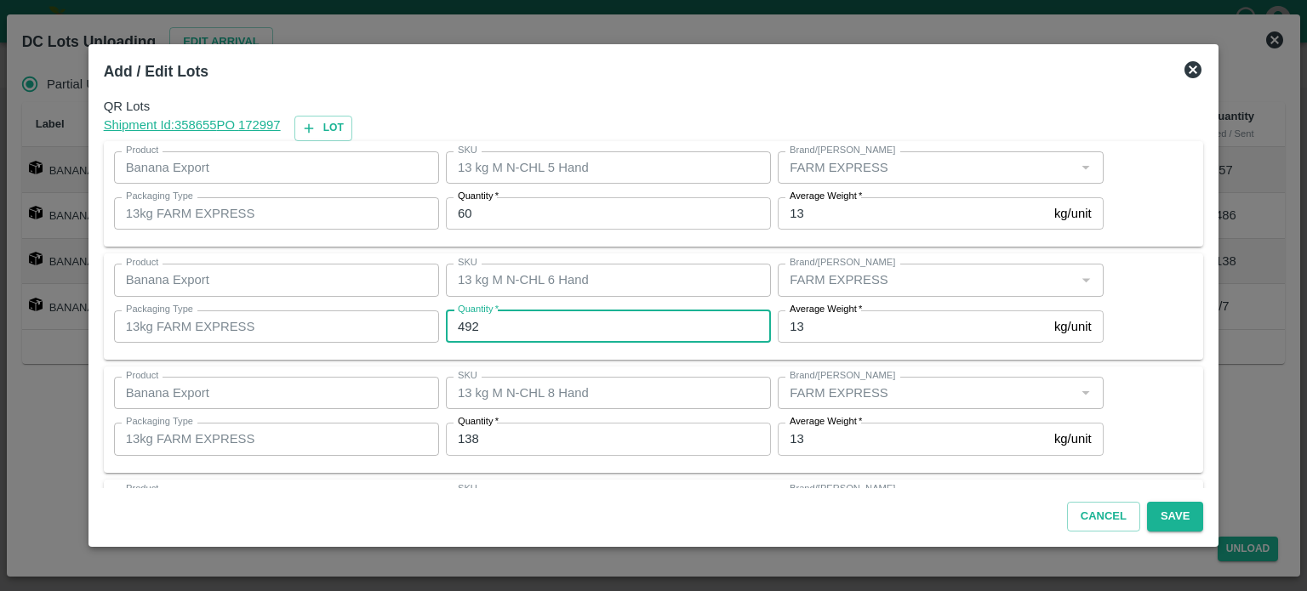
type input "492"
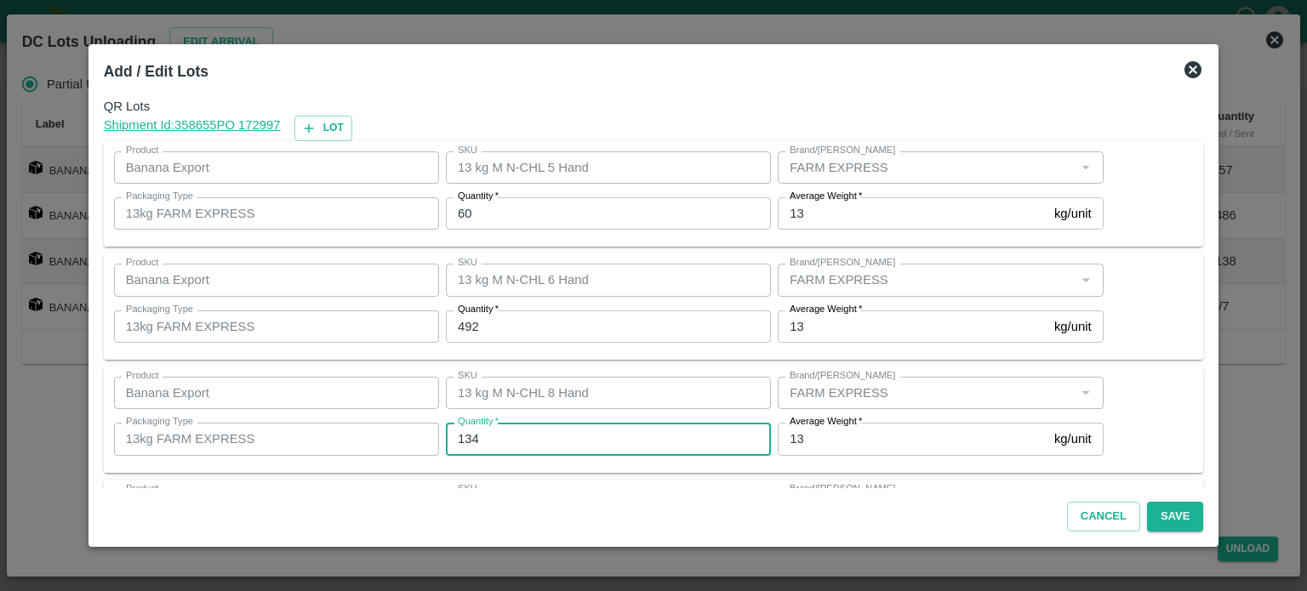
type input "134"
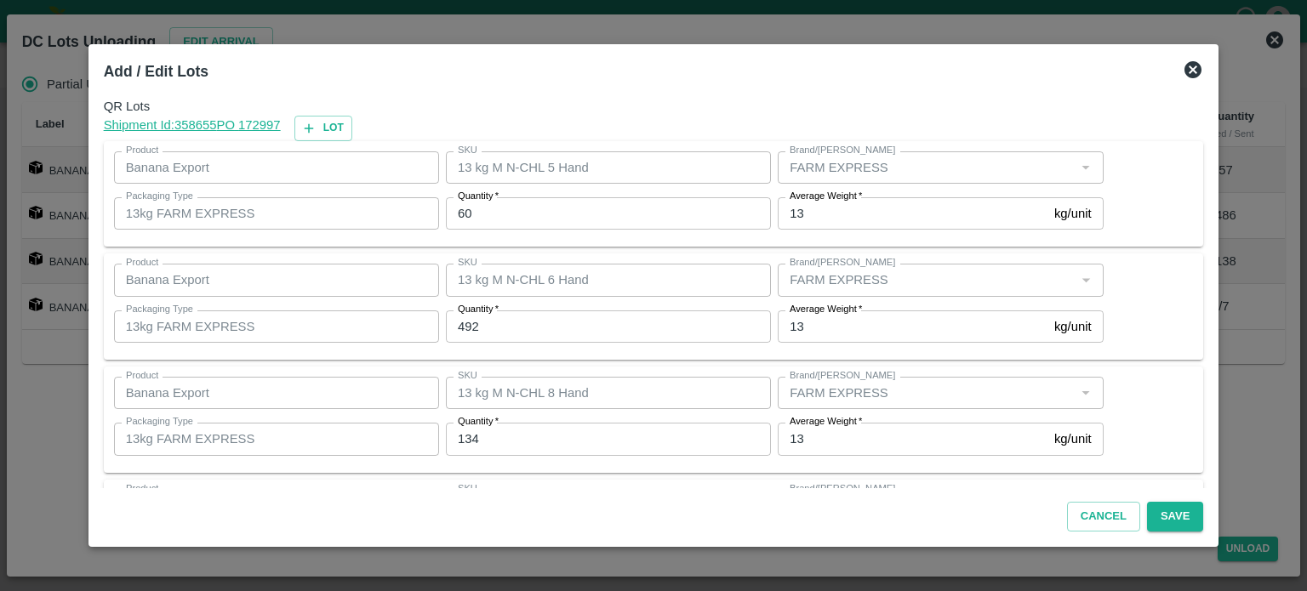
scroll to position [110, 0]
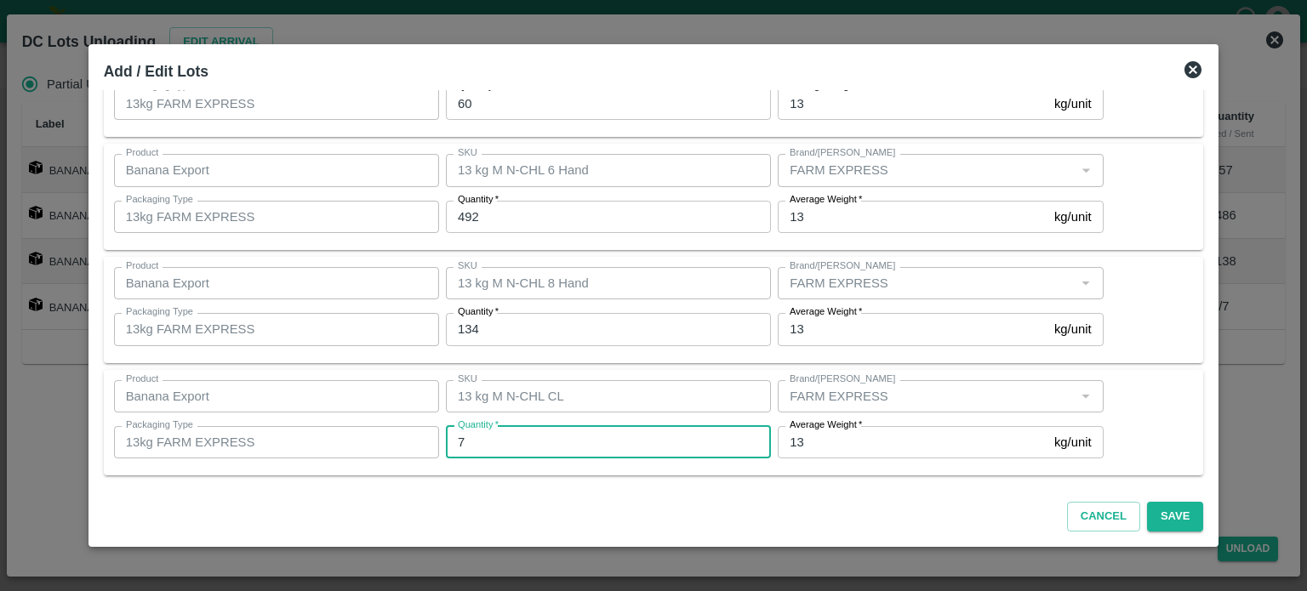
type input "1"
type input "2"
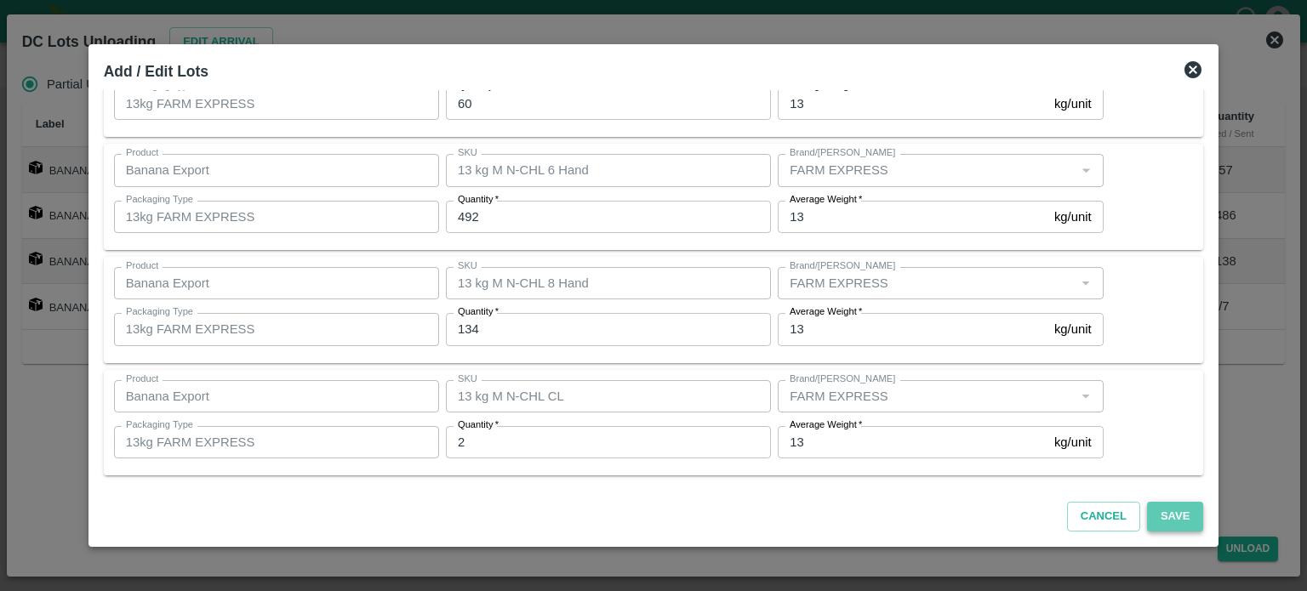
click at [1151, 520] on button "Save" at bounding box center [1175, 517] width 56 height 30
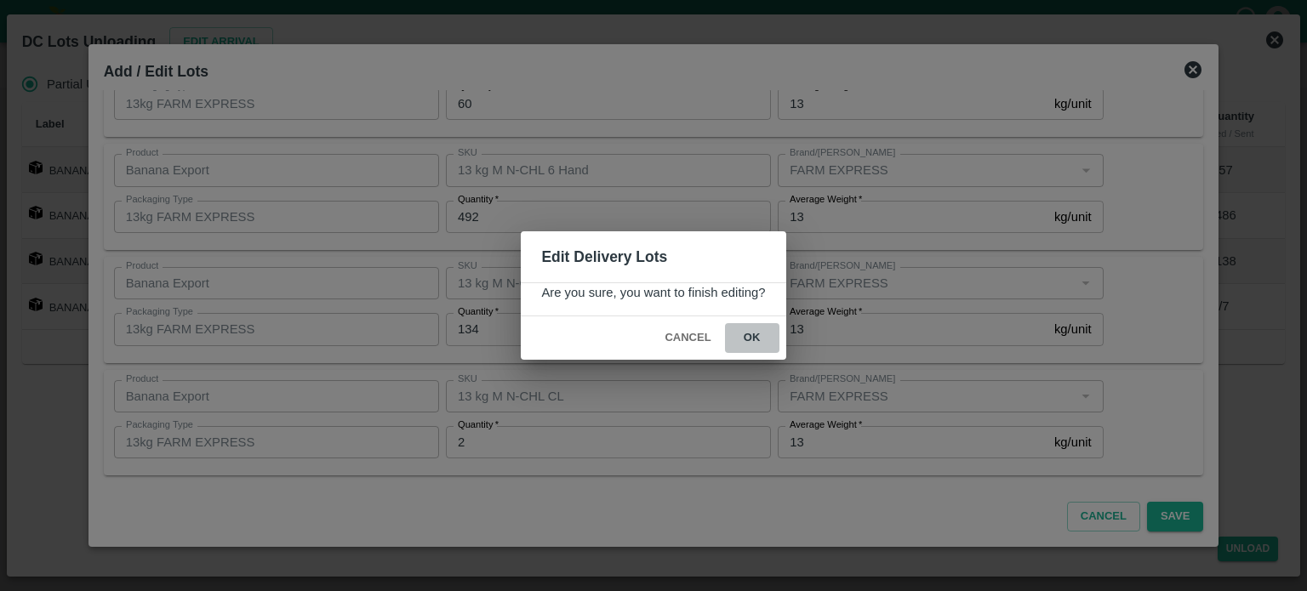
click at [753, 336] on button "ok" at bounding box center [752, 338] width 54 height 30
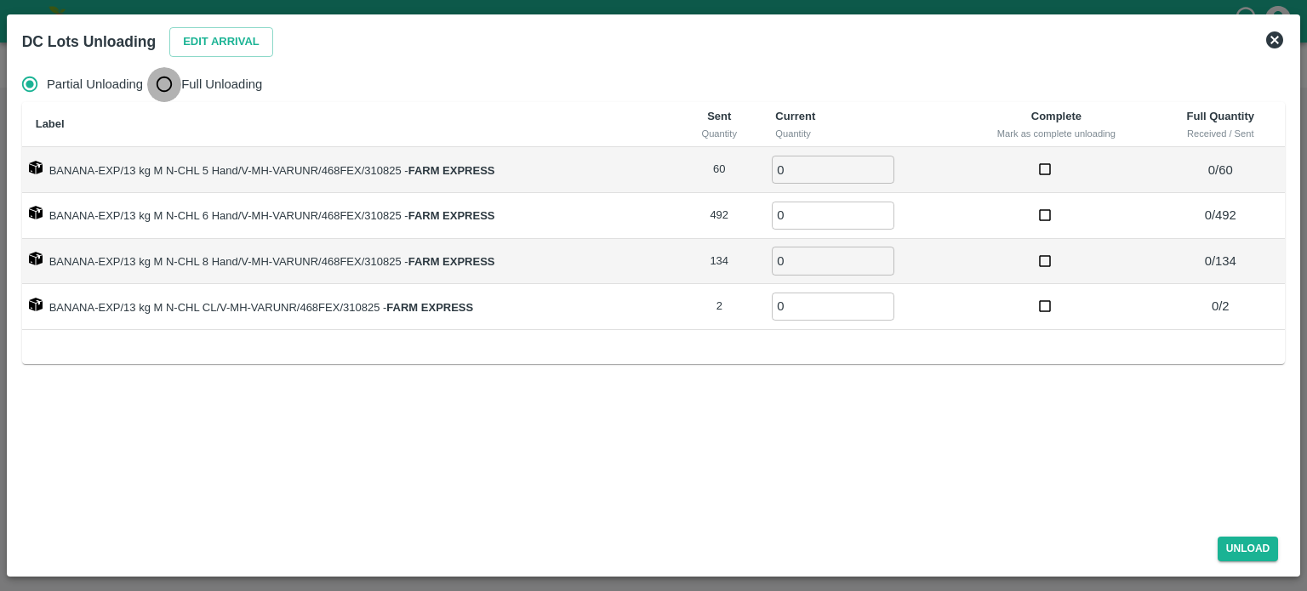
click at [167, 87] on input "Full Unloading" at bounding box center [164, 84] width 34 height 34
radio input "true"
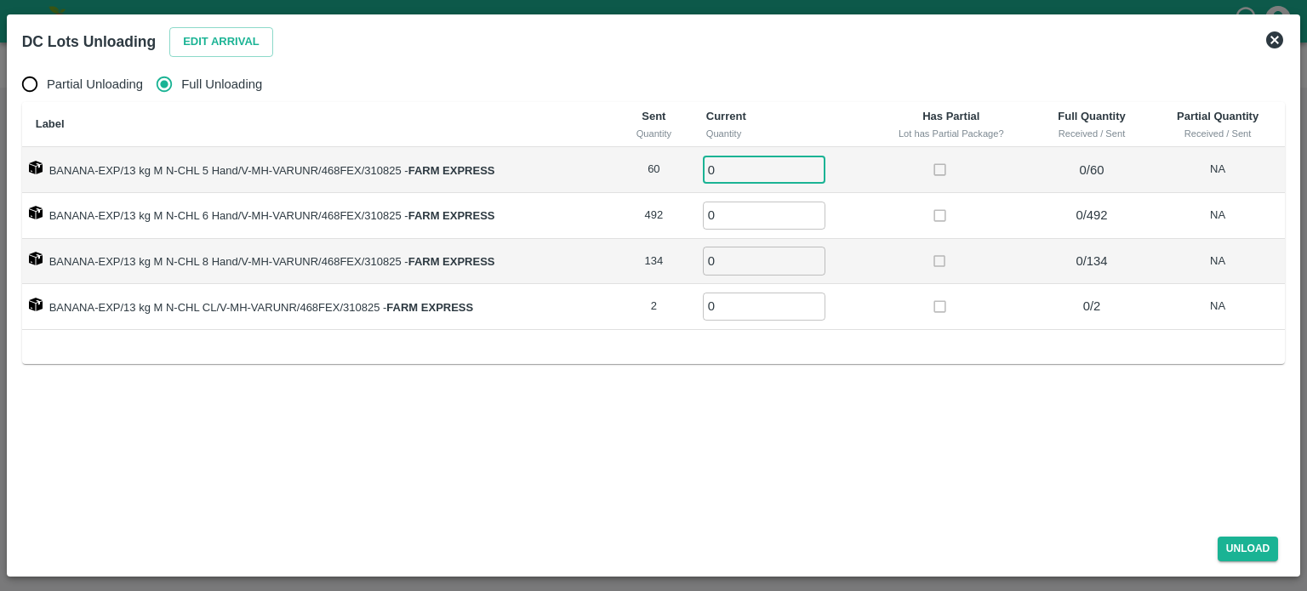
click at [738, 182] on input "0" at bounding box center [764, 170] width 123 height 28
type input "60"
type input "492"
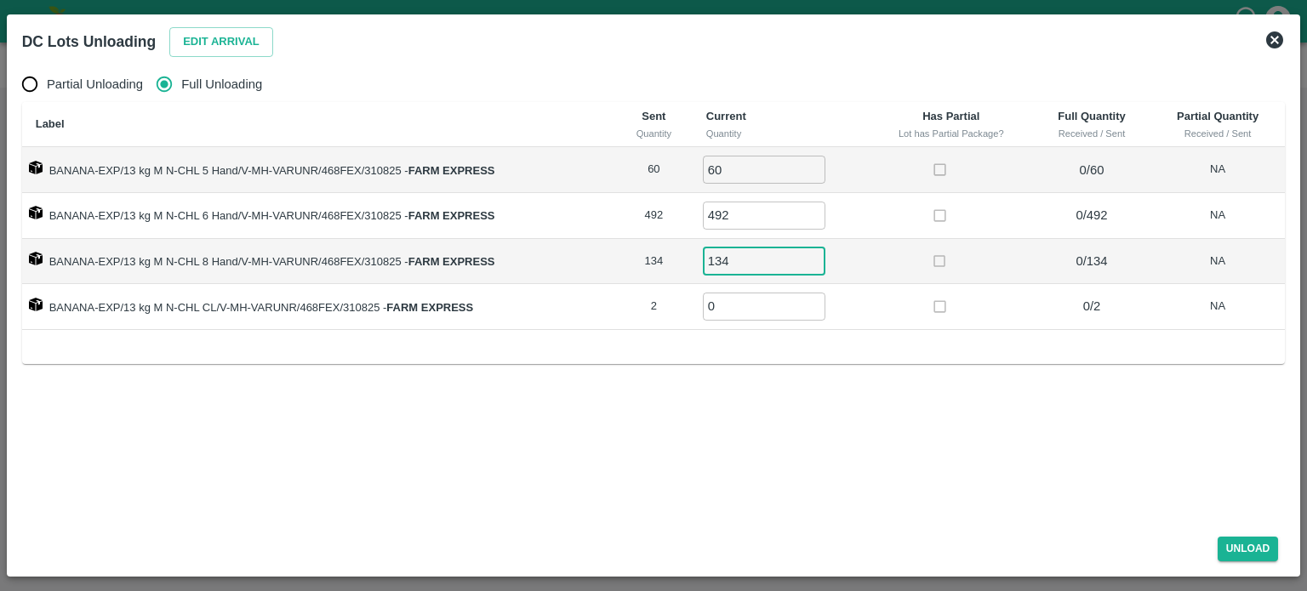
type input "134"
type input "2"
click at [1245, 550] on button "Unload" at bounding box center [1247, 549] width 61 height 25
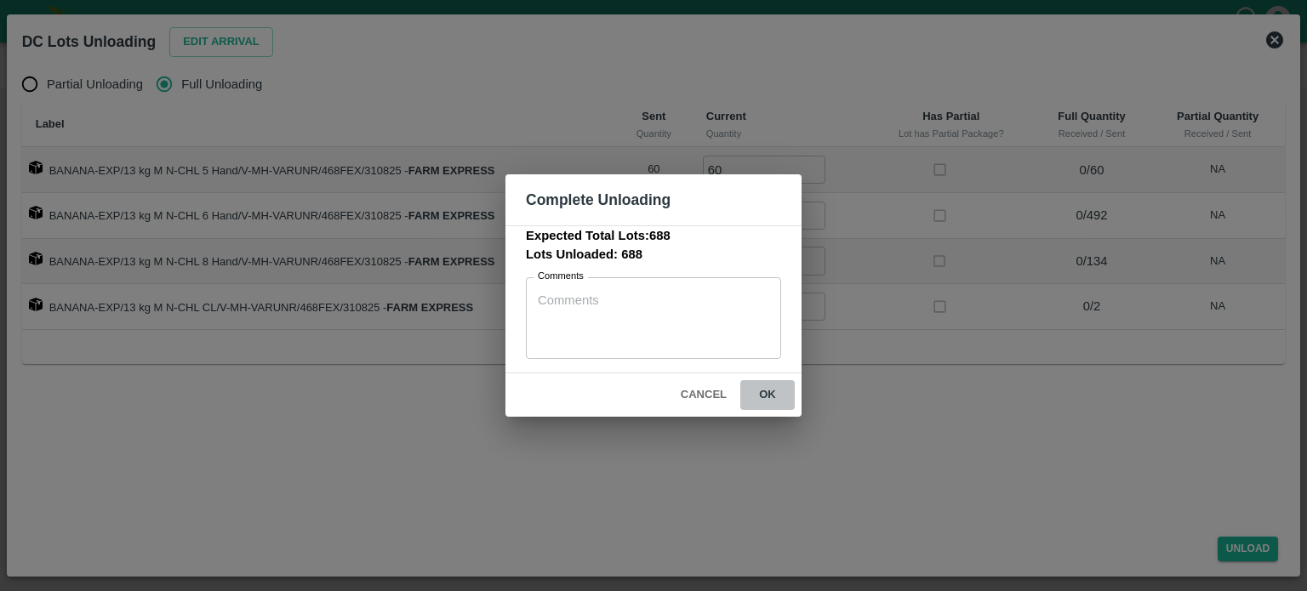
click at [762, 393] on button "ok" at bounding box center [767, 395] width 54 height 30
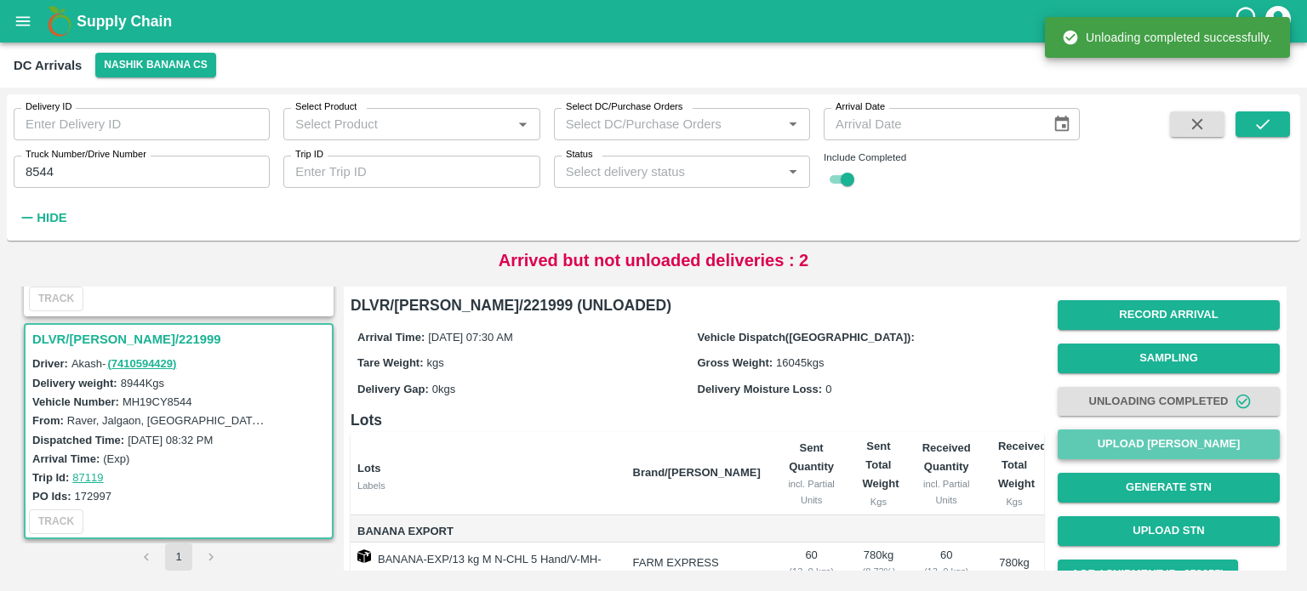
click at [1143, 453] on button "Upload [PERSON_NAME]" at bounding box center [1168, 445] width 222 height 30
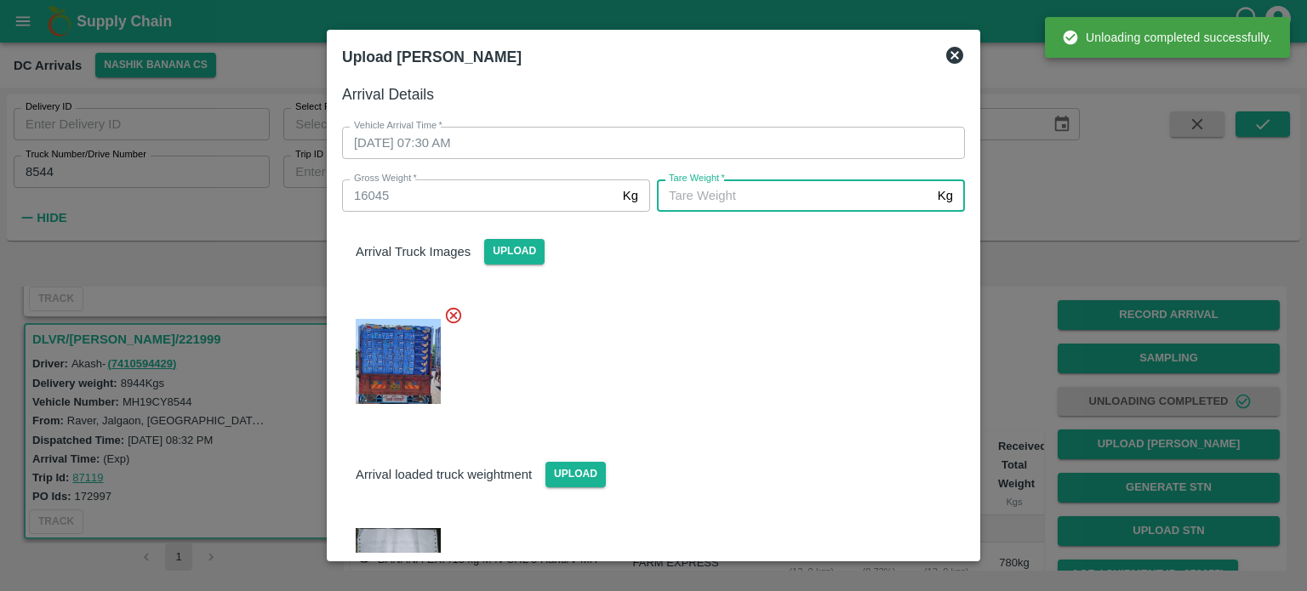
click at [797, 194] on input "[PERSON_NAME]   *" at bounding box center [794, 195] width 274 height 32
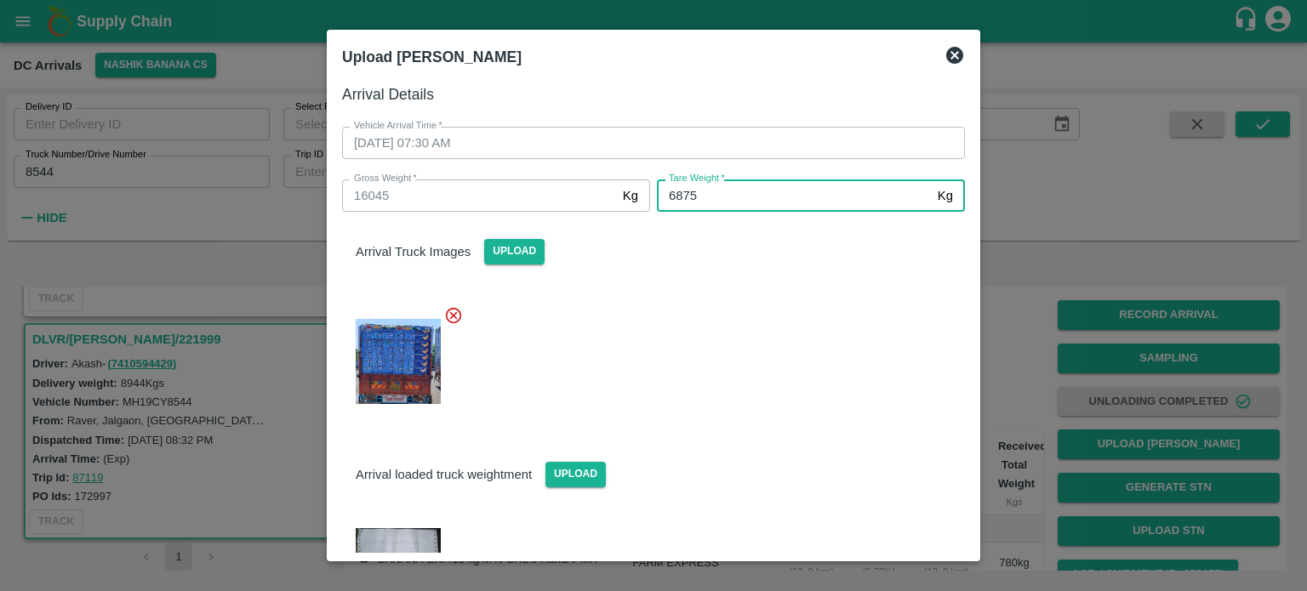
type input "6875"
click at [812, 312] on div at bounding box center [646, 357] width 636 height 130
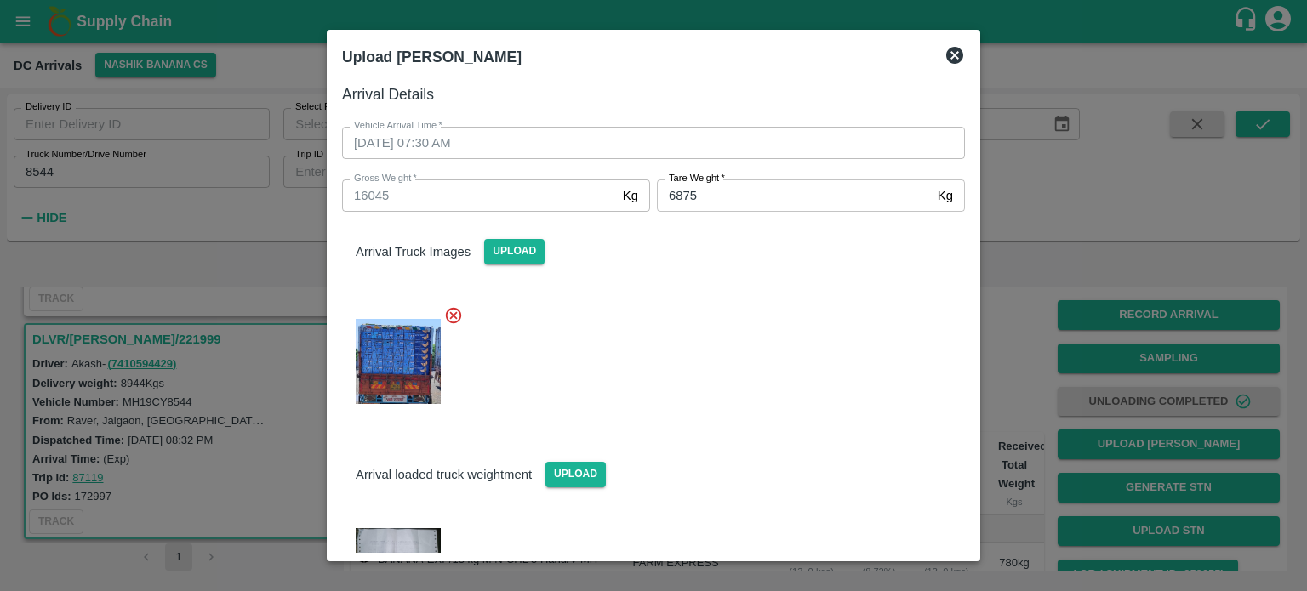
scroll to position [70, 0]
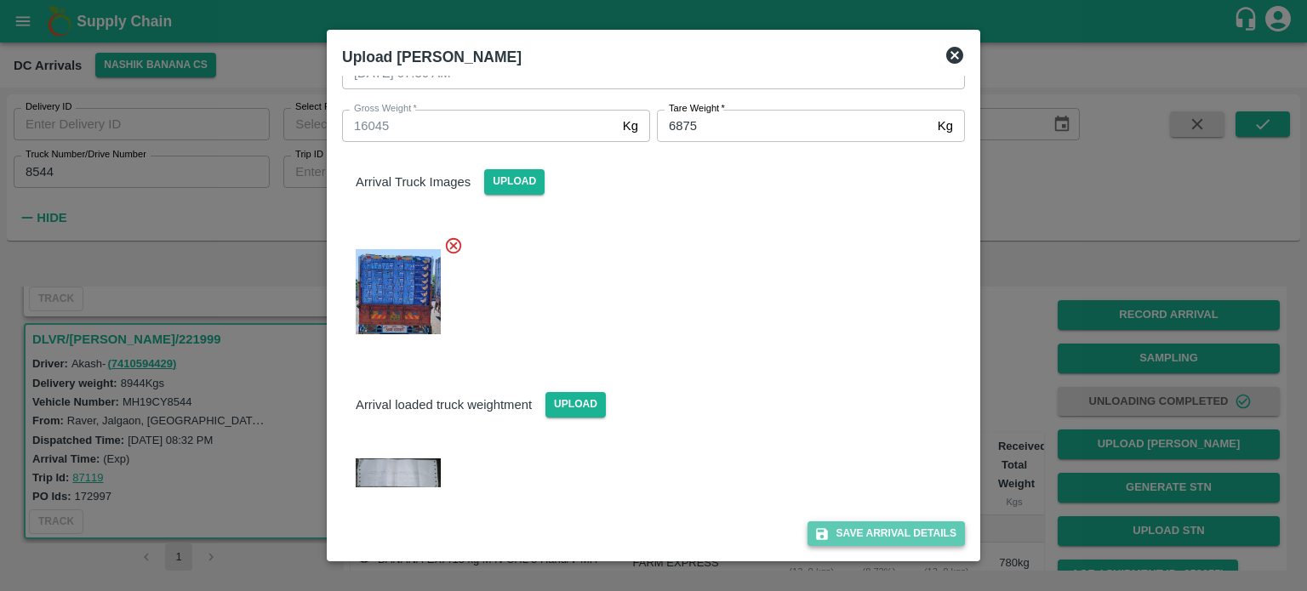
click at [874, 531] on button "Save Arrival Details" at bounding box center [885, 533] width 157 height 25
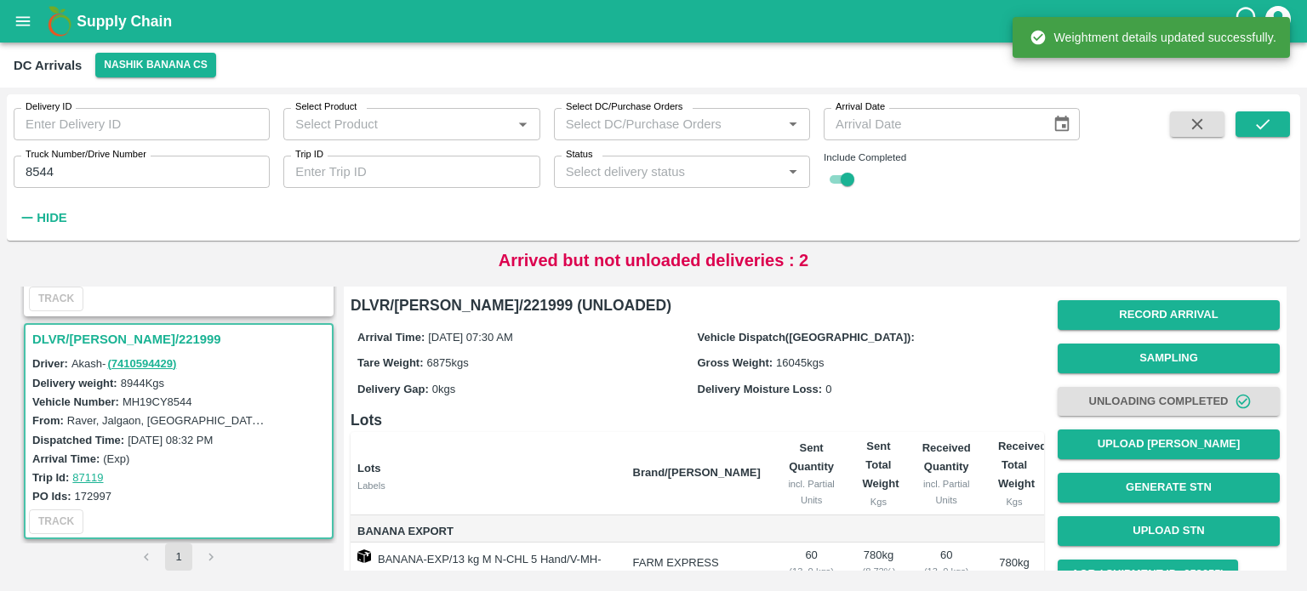
scroll to position [163, 0]
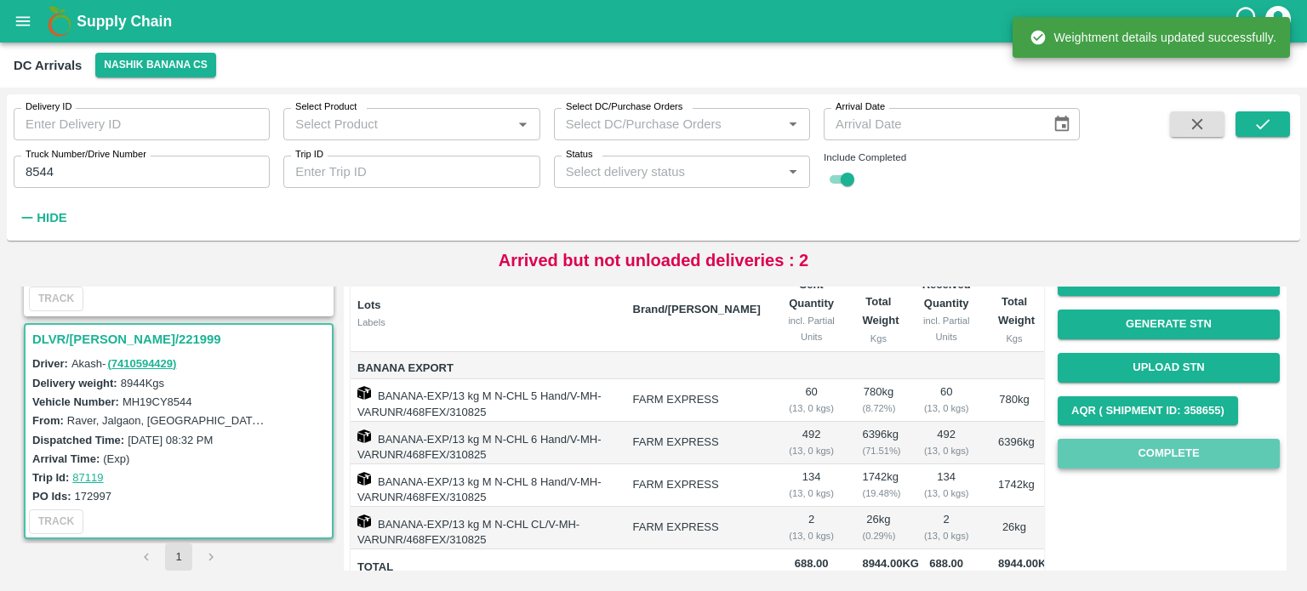
click at [1150, 451] on button "Complete" at bounding box center [1168, 454] width 222 height 30
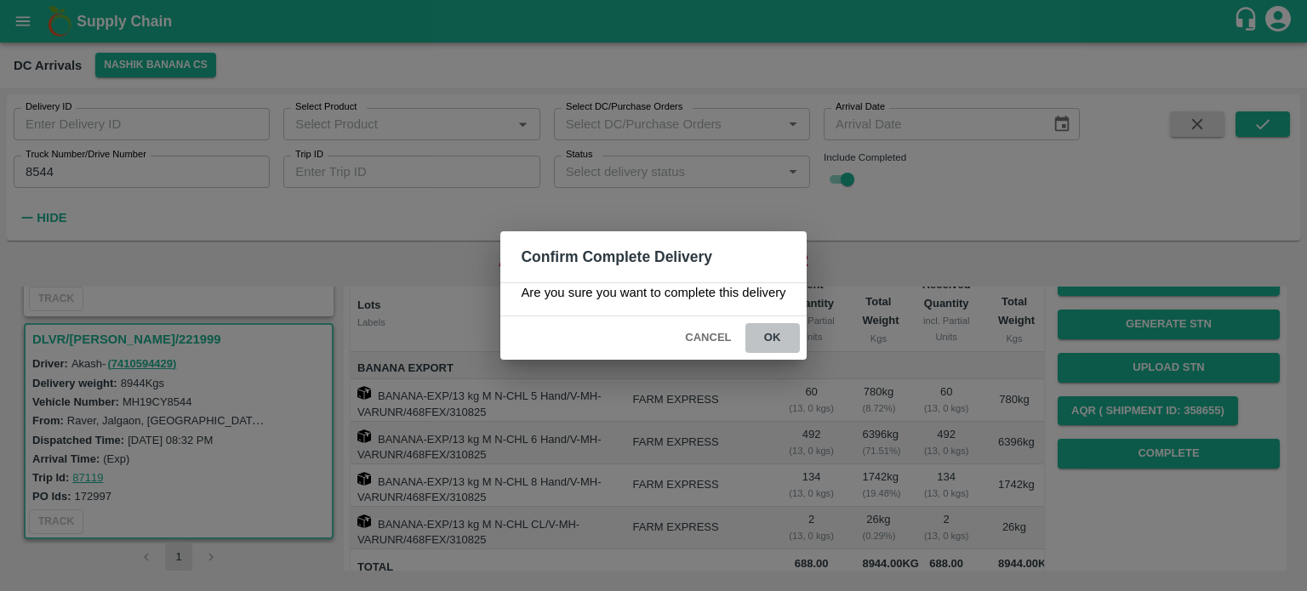
click at [772, 333] on button "ok" at bounding box center [772, 338] width 54 height 30
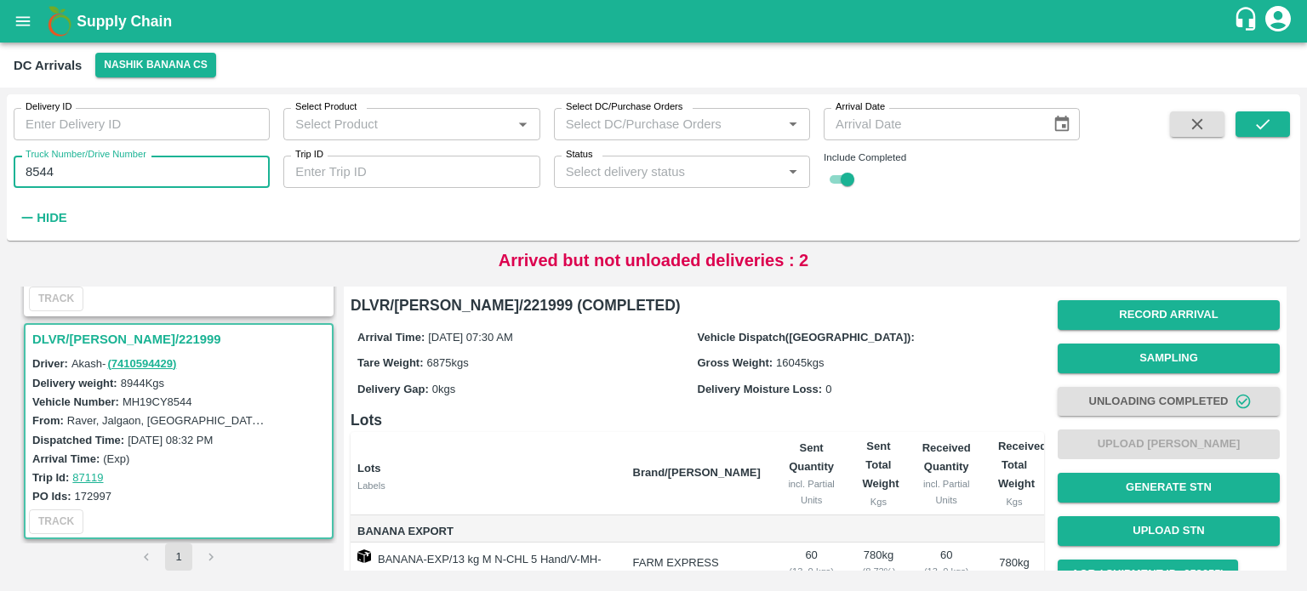
click at [42, 175] on input "8544" at bounding box center [142, 172] width 256 height 32
type input "1426"
click at [1257, 135] on button "submit" at bounding box center [1262, 124] width 54 height 26
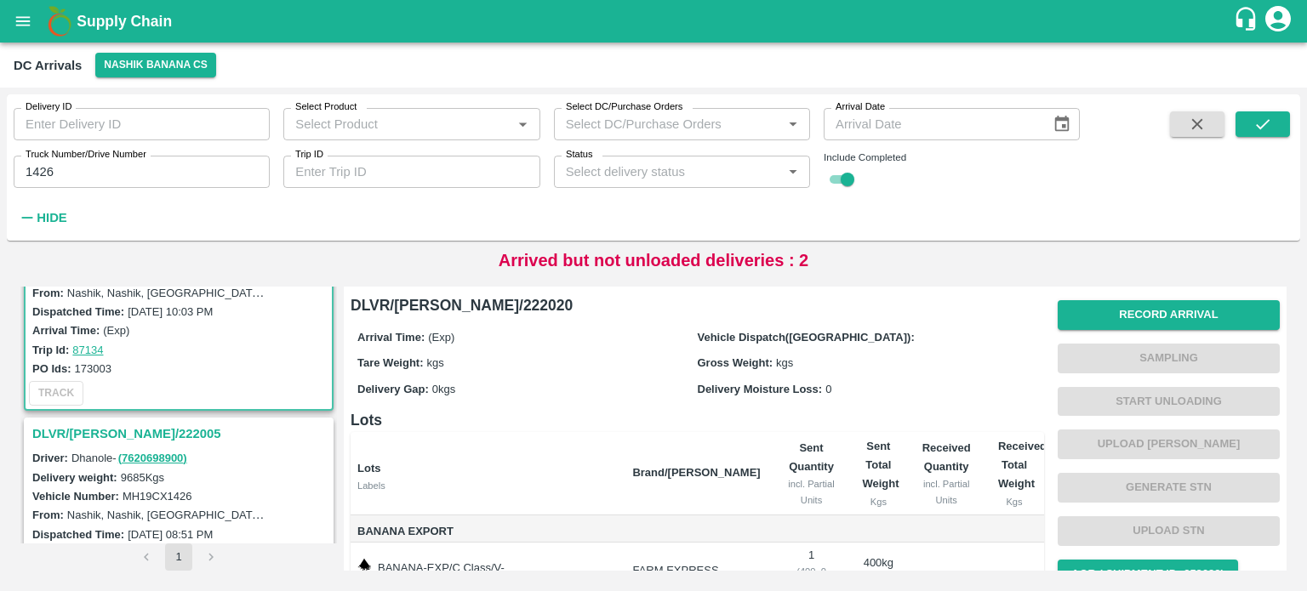
scroll to position [99, 0]
drag, startPoint x: 126, startPoint y: 443, endPoint x: 100, endPoint y: 425, distance: 31.6
click at [100, 425] on div "DLVR/[PERSON_NAME]/222005" at bounding box center [179, 433] width 306 height 29
click at [100, 425] on h3 "DLVR/[PERSON_NAME]/222005" at bounding box center [181, 433] width 298 height 22
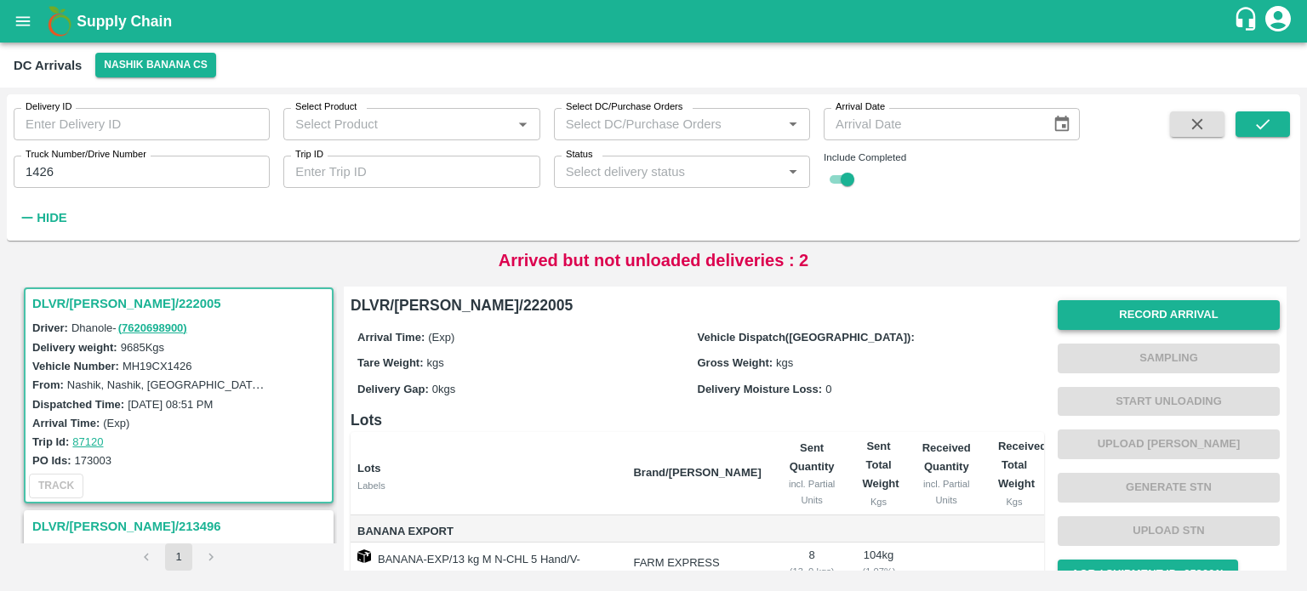
click at [1176, 319] on button "Record Arrival" at bounding box center [1168, 315] width 222 height 30
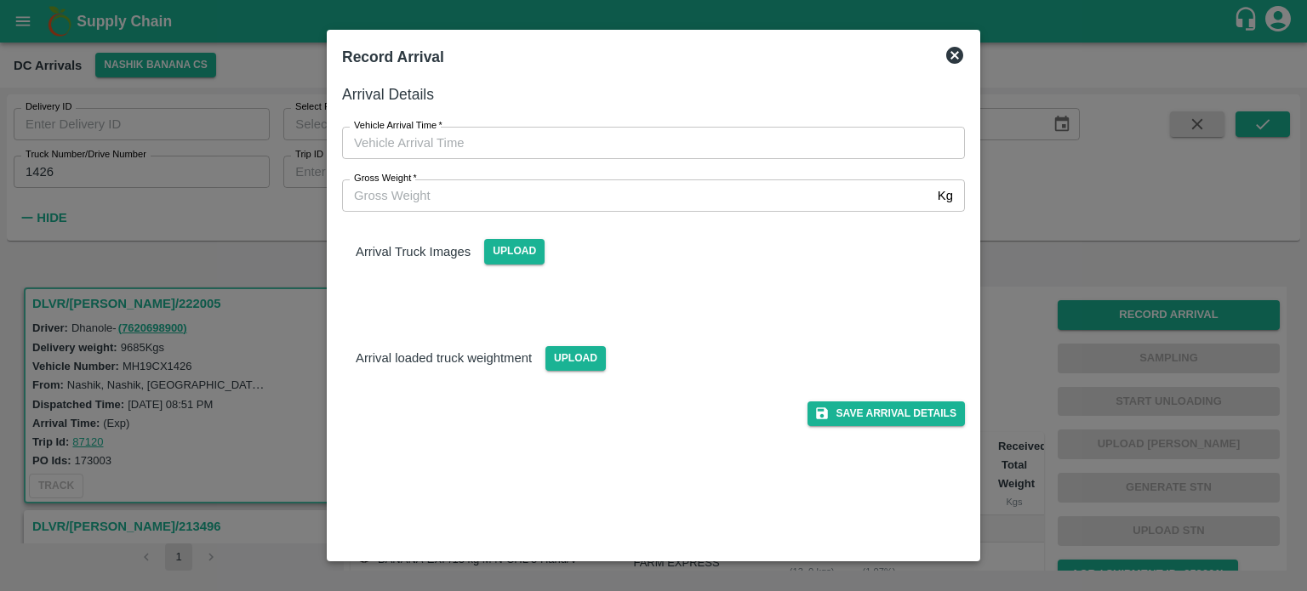
type input "DD/MM/YYYY hh:mm aa"
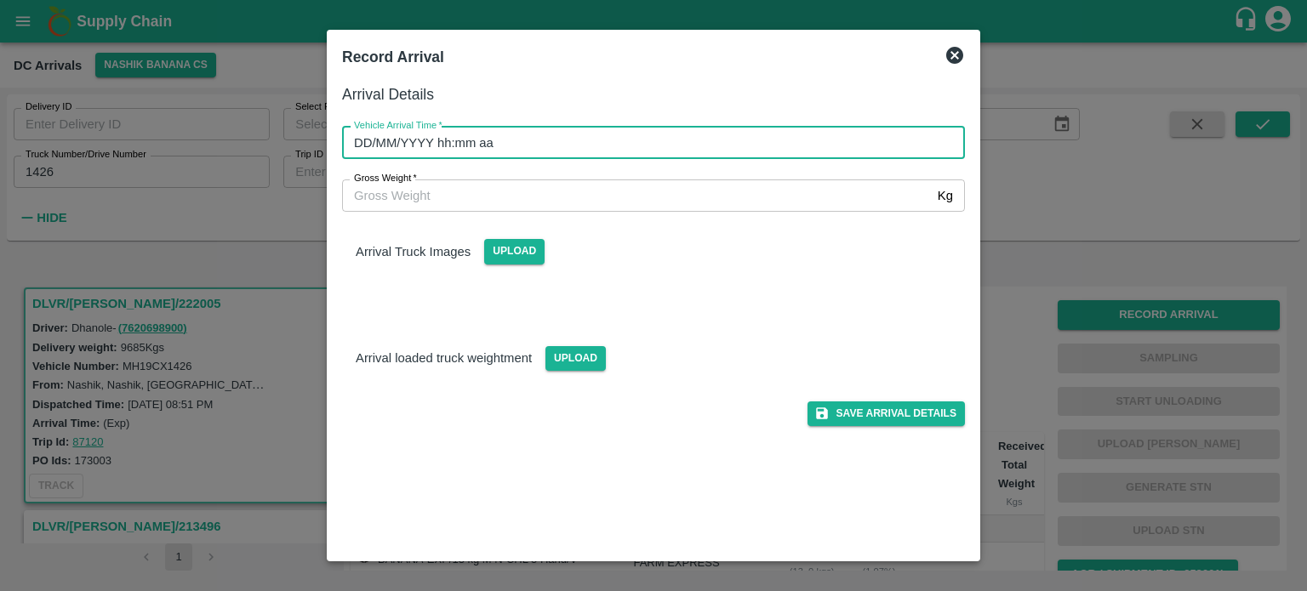
click at [725, 149] on input "DD/MM/YYYY hh:mm aa" at bounding box center [647, 143] width 611 height 32
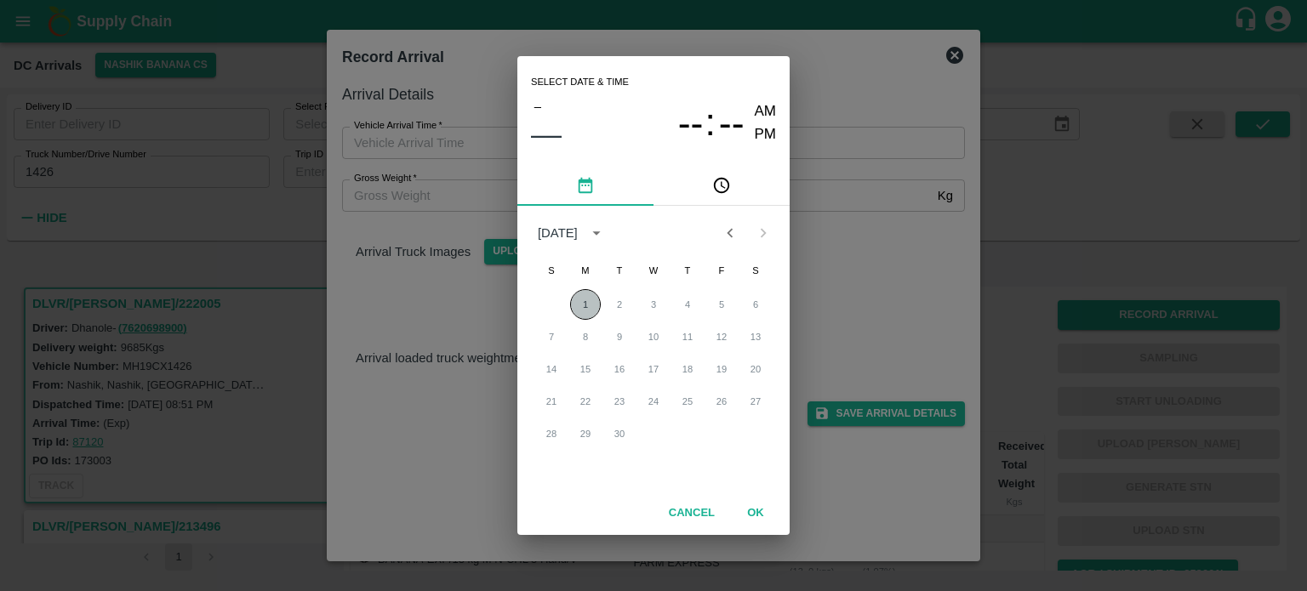
click at [585, 302] on button "1" at bounding box center [585, 304] width 31 height 31
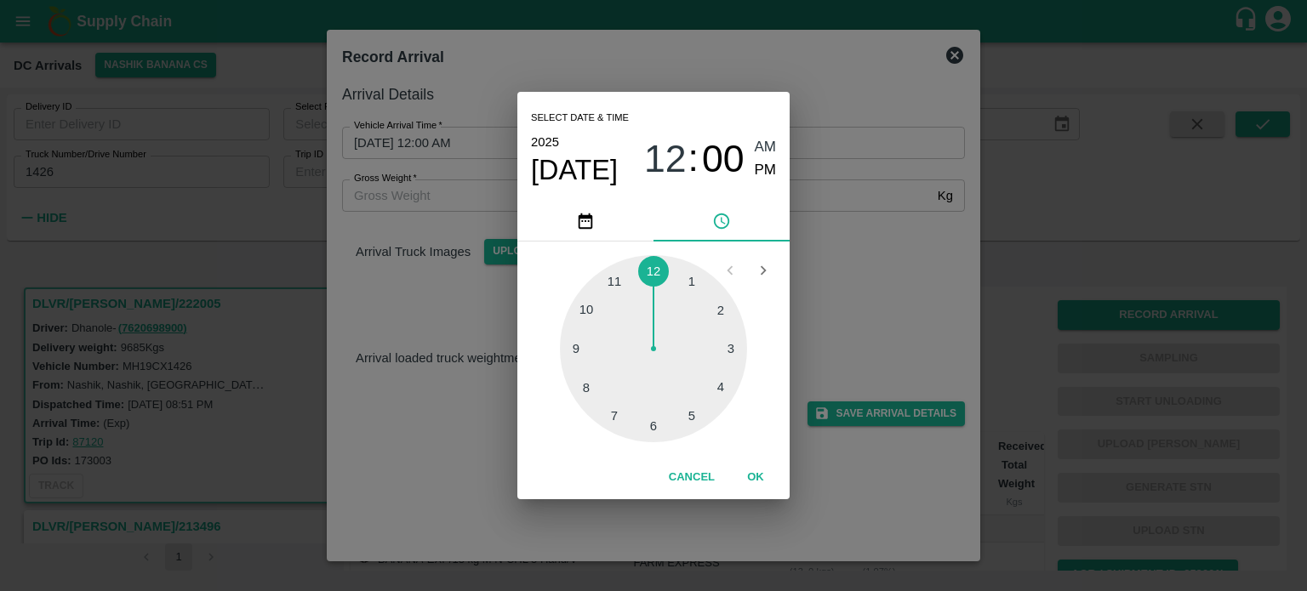
click at [616, 415] on div at bounding box center [653, 348] width 187 height 187
click at [652, 425] on div at bounding box center [653, 348] width 187 height 187
type input "[DATE] 07:30 AM"
click at [861, 274] on div "Select date & time [DATE] 07 : 30 AM PM 05 10 15 20 25 30 35 40 45 50 55 00 Can…" at bounding box center [653, 295] width 1307 height 591
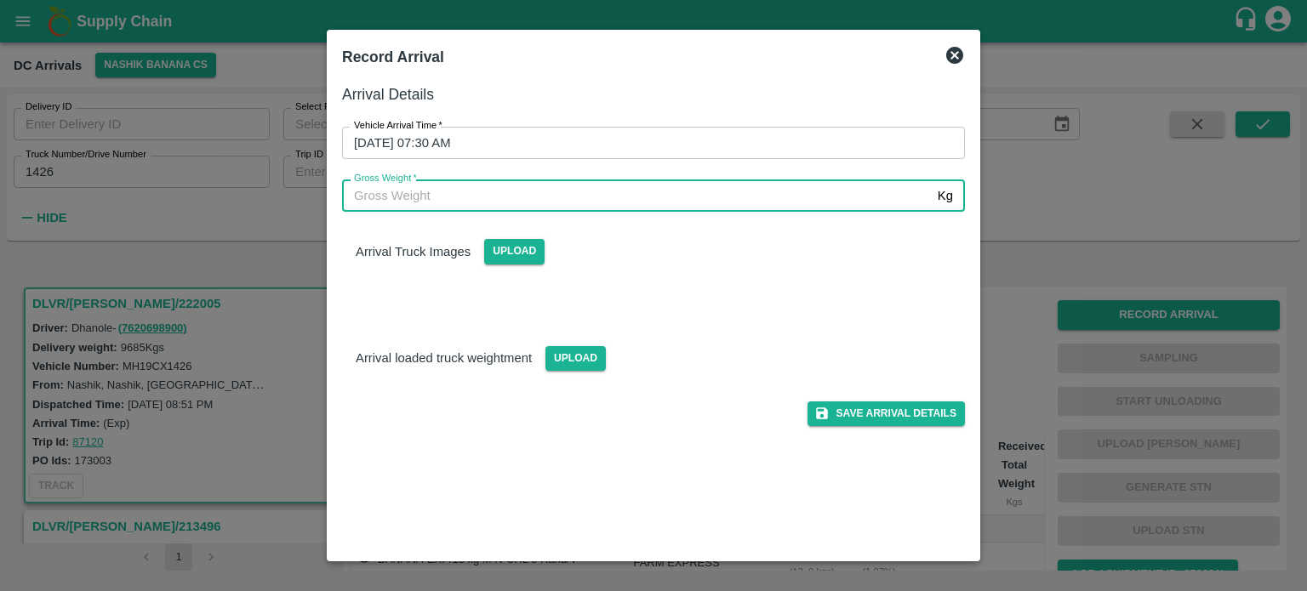
click at [442, 195] on input "Gross Weight   *" at bounding box center [636, 195] width 589 height 32
type input "17255"
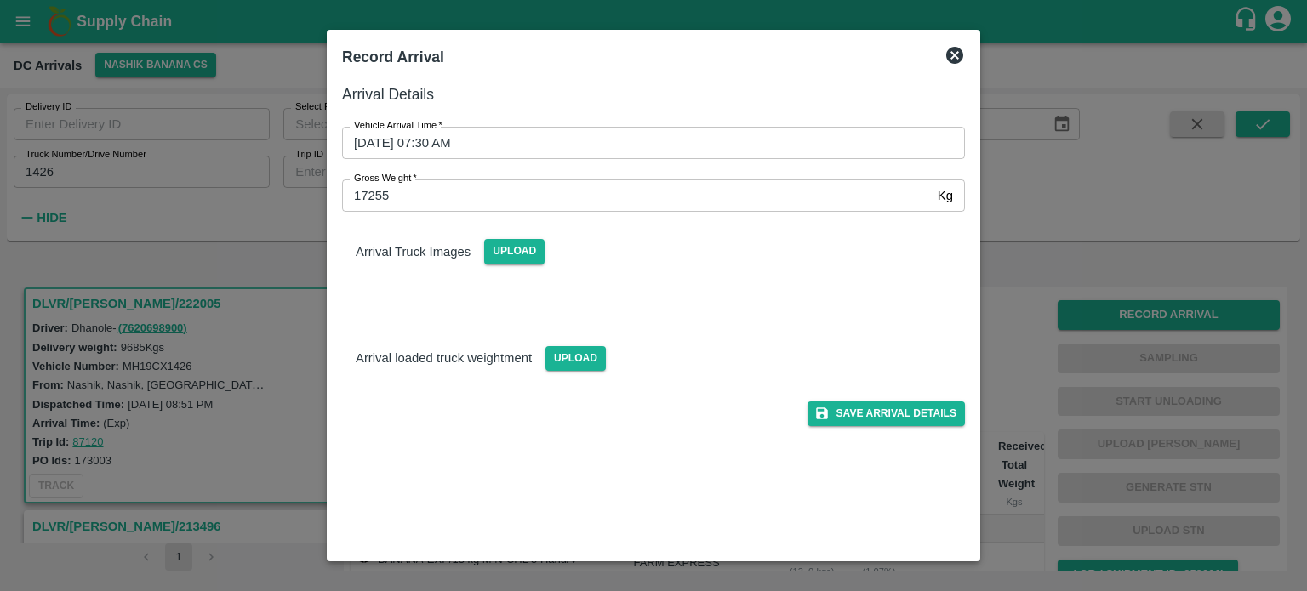
click at [565, 371] on div "Save Arrival Details" at bounding box center [646, 398] width 636 height 55
click at [571, 370] on span "Upload" at bounding box center [575, 358] width 60 height 25
click at [0, 0] on input "Upload" at bounding box center [0, 0] width 0 height 0
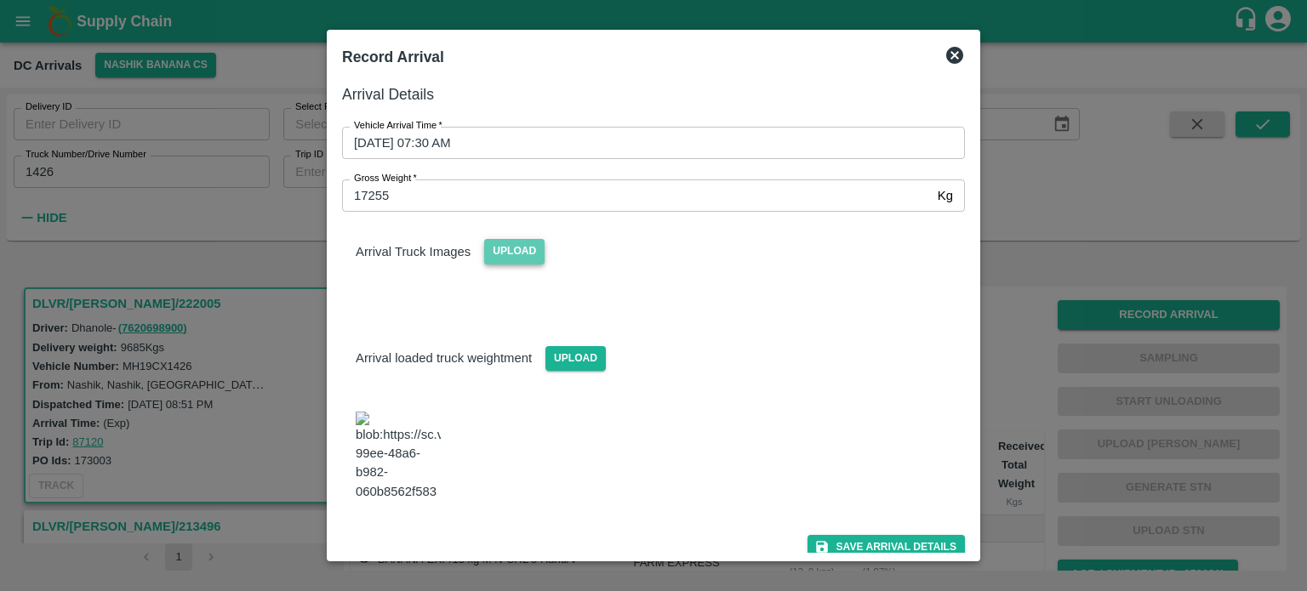
click at [511, 250] on span "Upload" at bounding box center [514, 251] width 60 height 25
click at [0, 0] on input "Upload" at bounding box center [0, 0] width 0 height 0
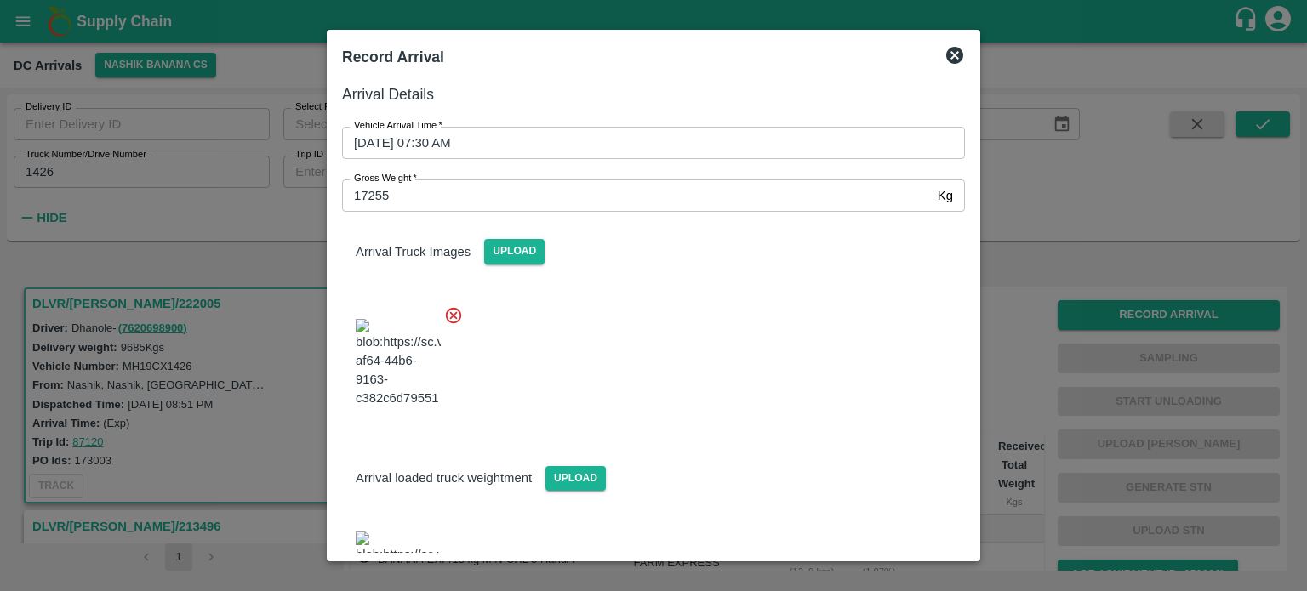
scroll to position [69, 0]
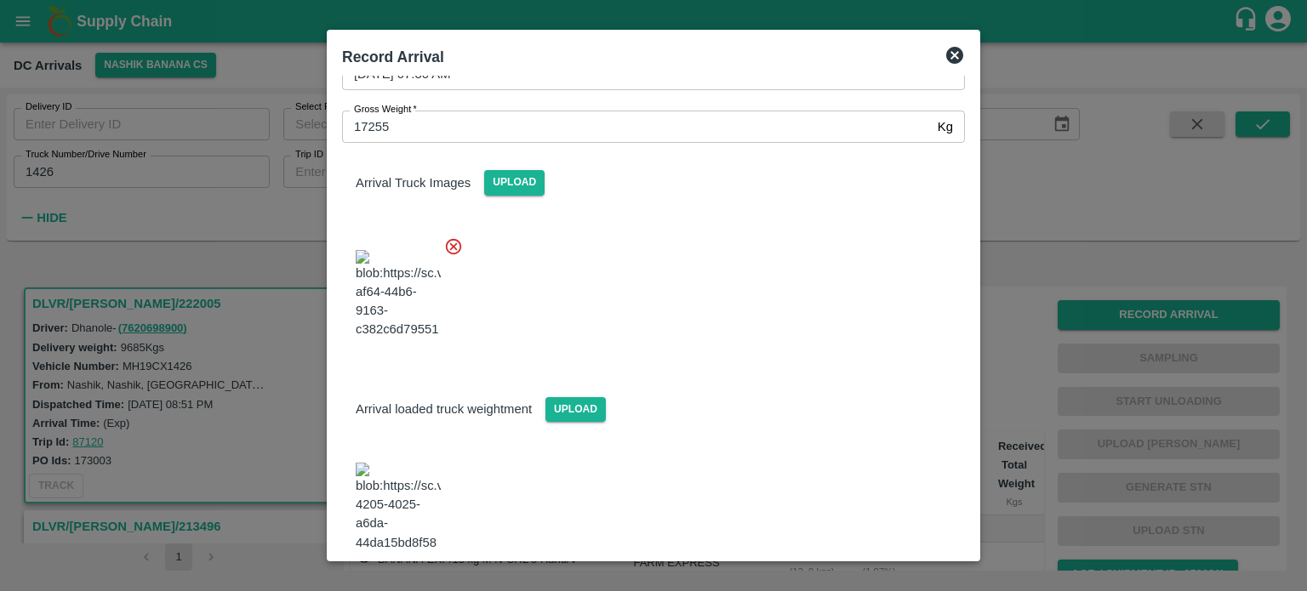
click at [875, 586] on button "Save Arrival Details" at bounding box center [885, 598] width 157 height 25
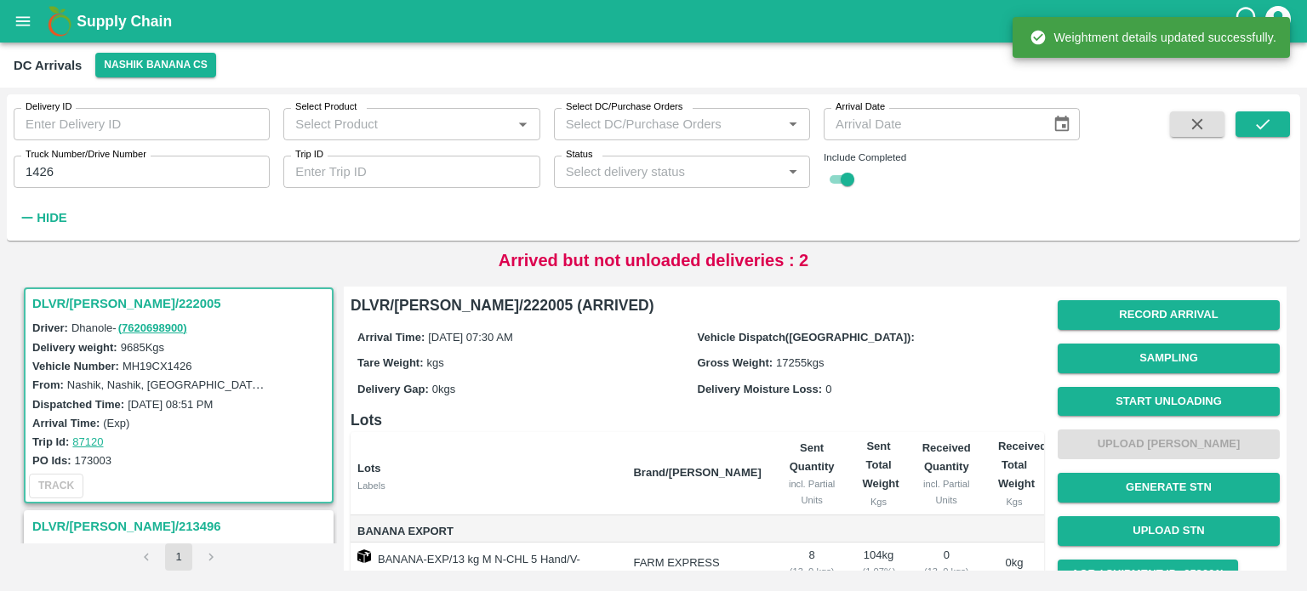
click at [1148, 394] on button "Start Unloading" at bounding box center [1168, 402] width 222 height 30
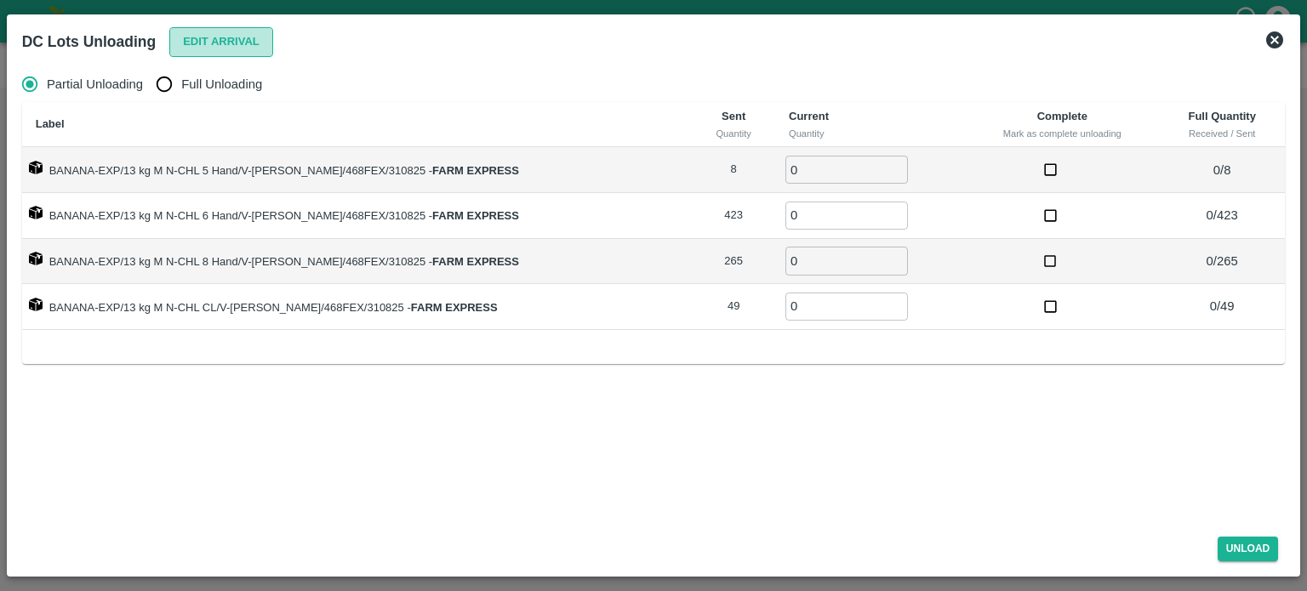
click at [214, 33] on button "Edit Arrival" at bounding box center [221, 42] width 104 height 30
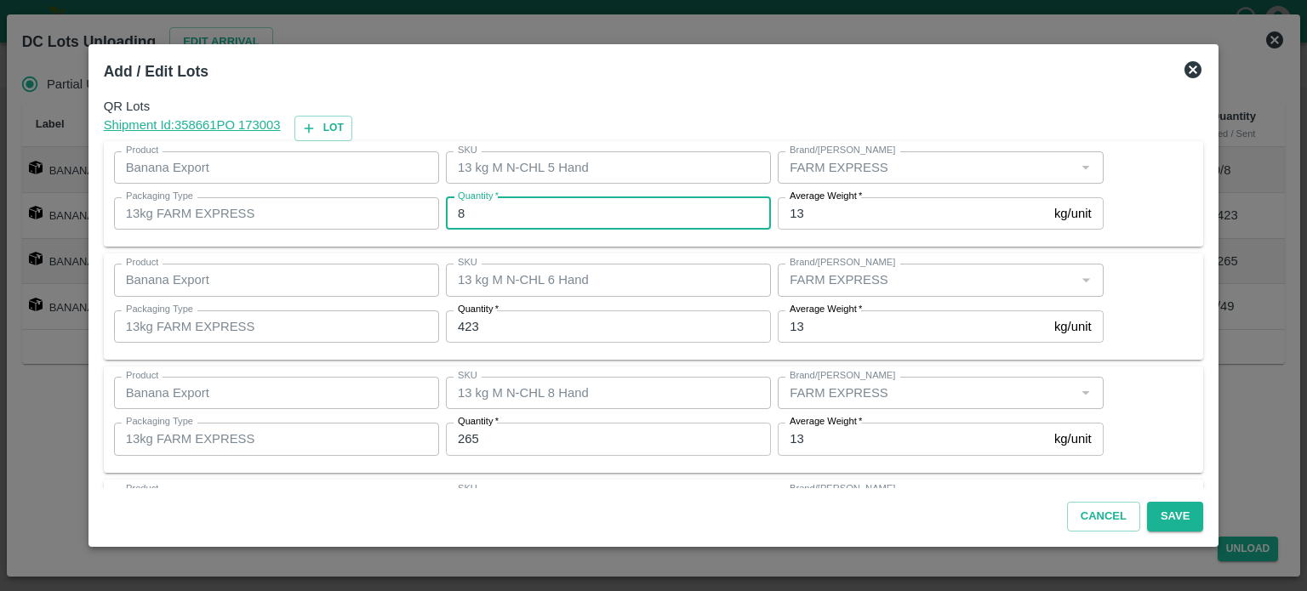
click at [502, 207] on input "8" at bounding box center [608, 213] width 325 height 32
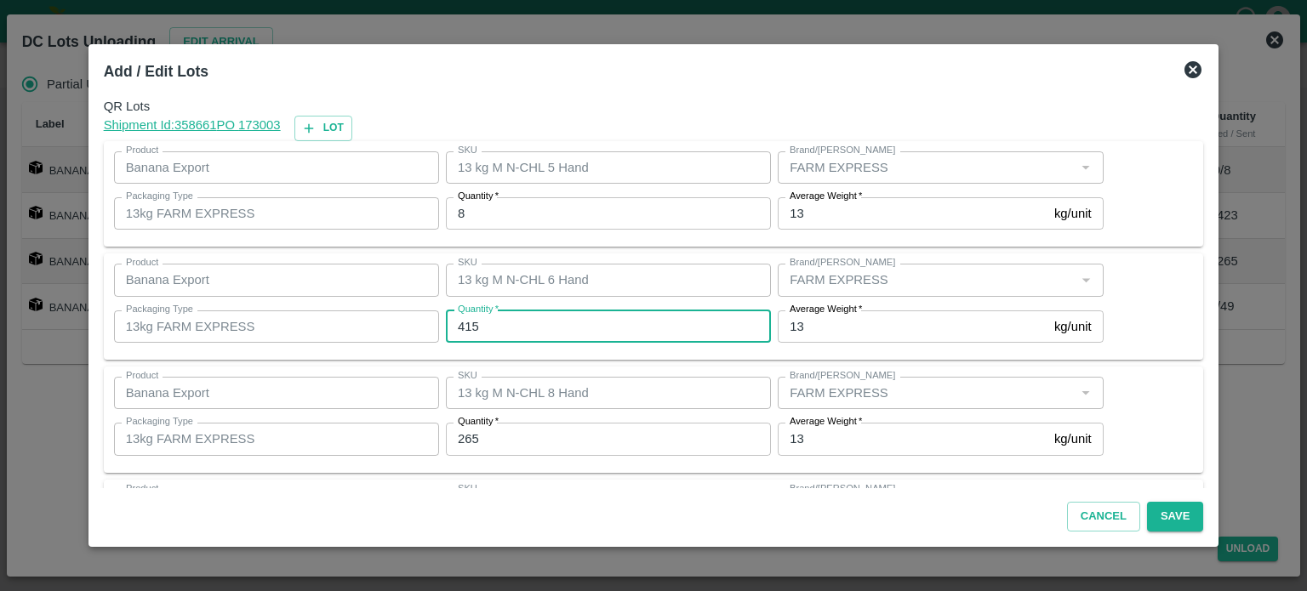
type input "415"
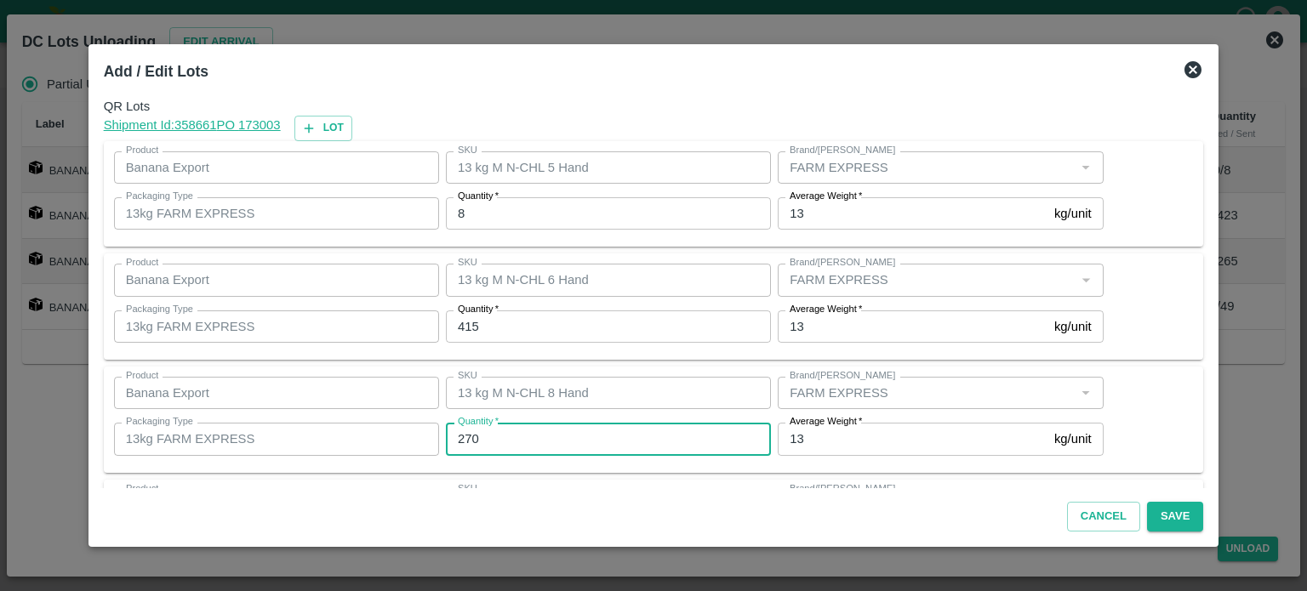
type input "270"
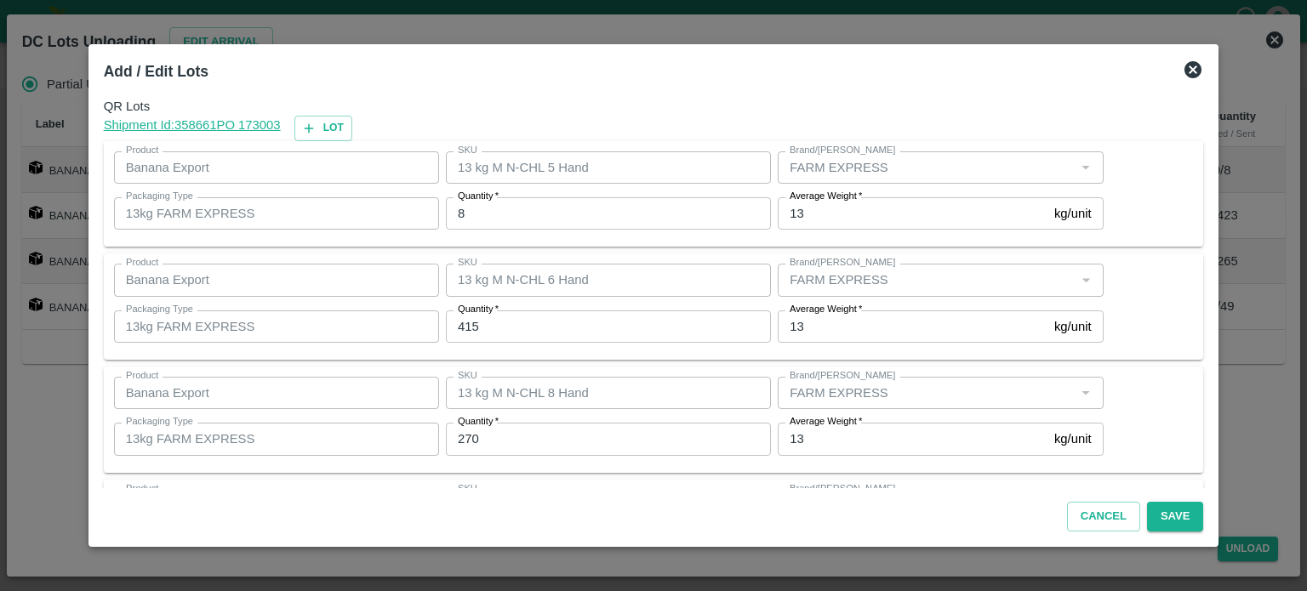
scroll to position [110, 0]
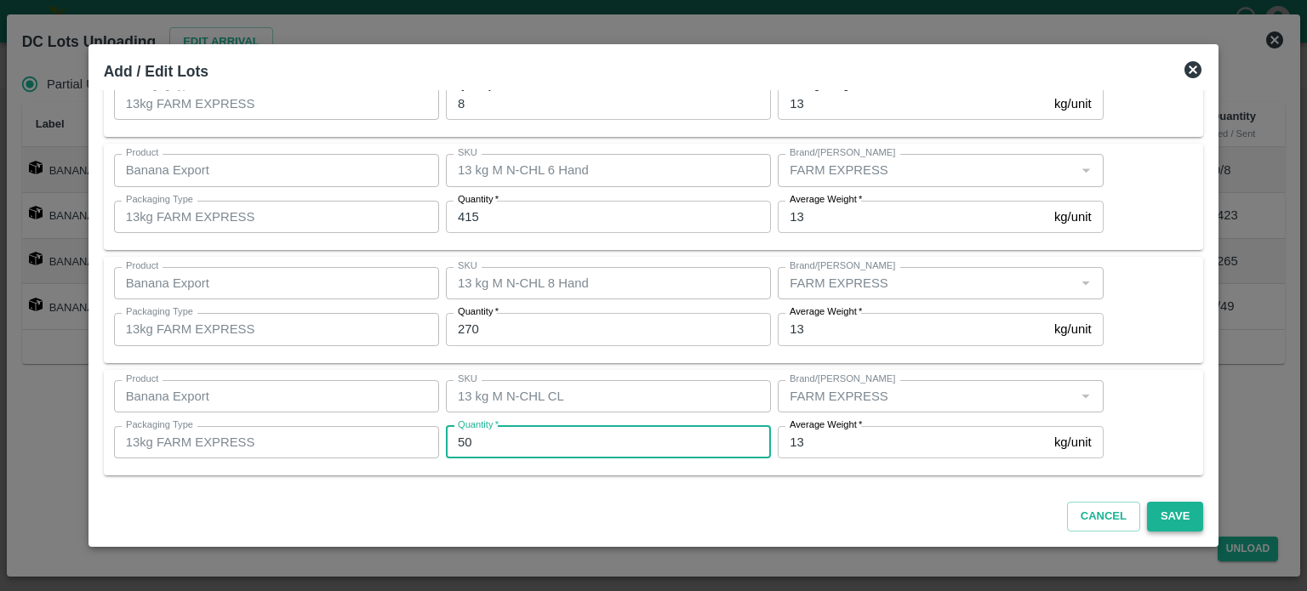
type input "50"
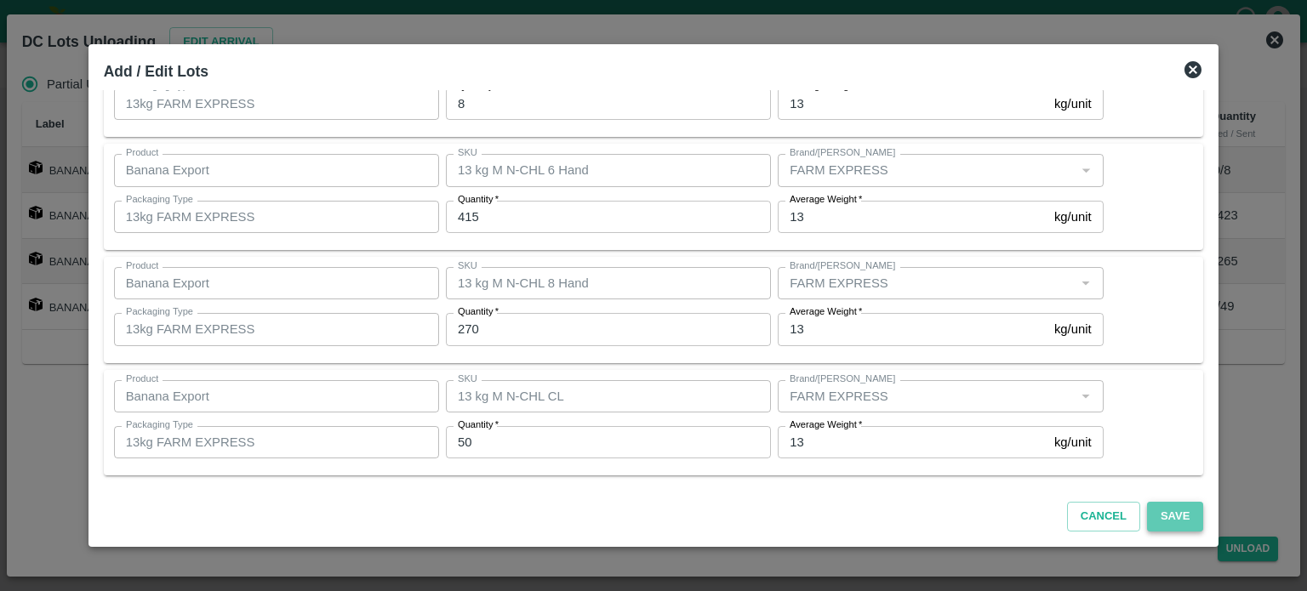
click at [1154, 520] on button "Save" at bounding box center [1175, 517] width 56 height 30
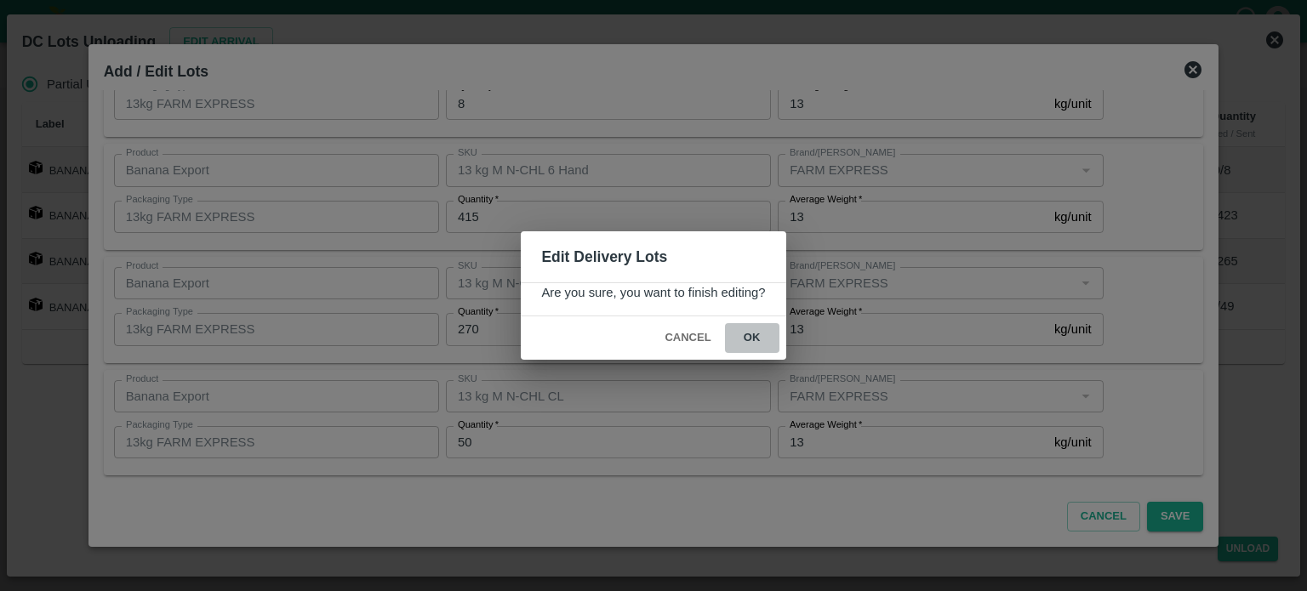
click at [751, 342] on button "ok" at bounding box center [752, 338] width 54 height 30
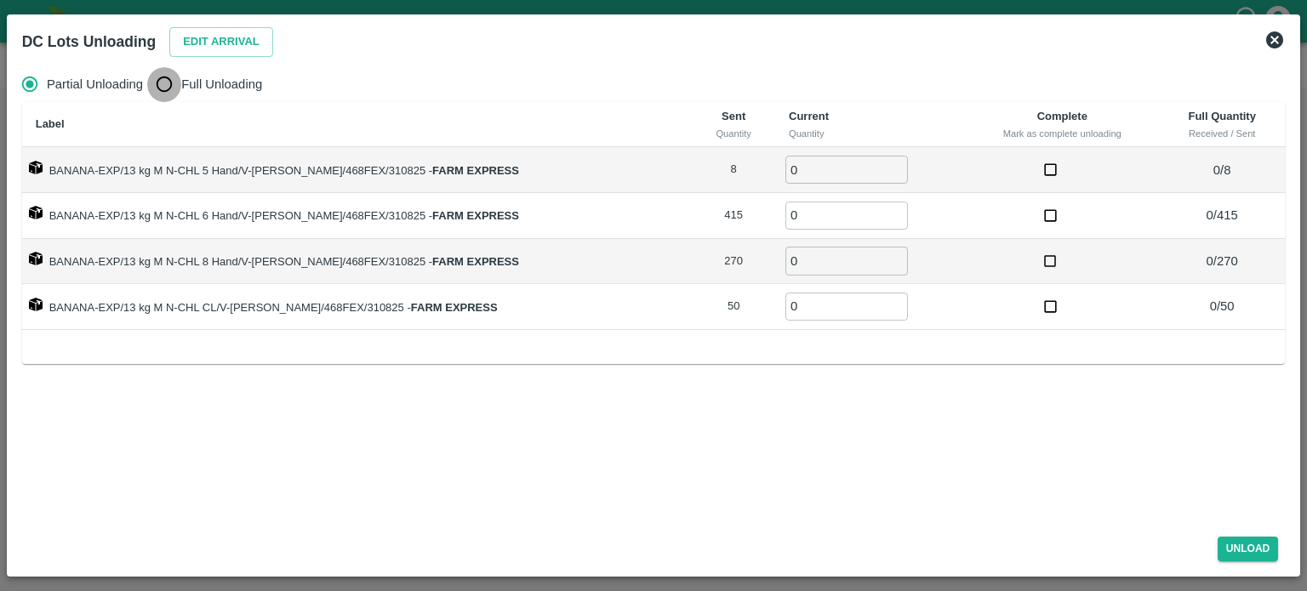
click at [167, 98] on input "Full Unloading" at bounding box center [164, 84] width 34 height 34
radio input "true"
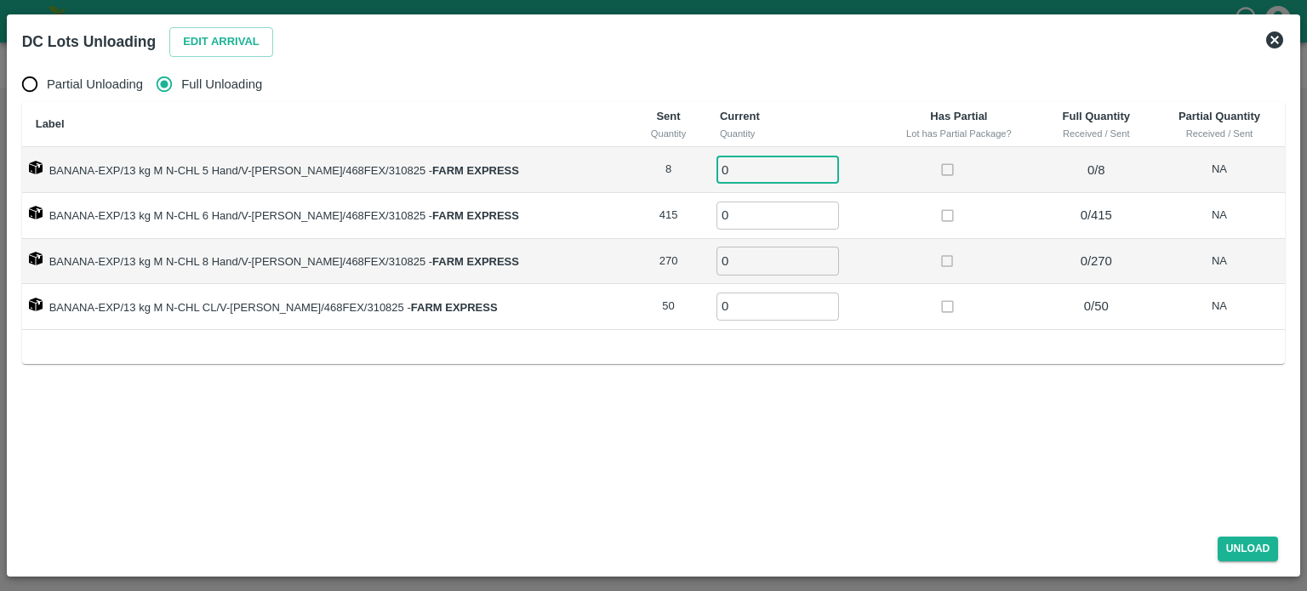
click at [735, 176] on input "0" at bounding box center [777, 170] width 123 height 28
type input "8"
type input "415"
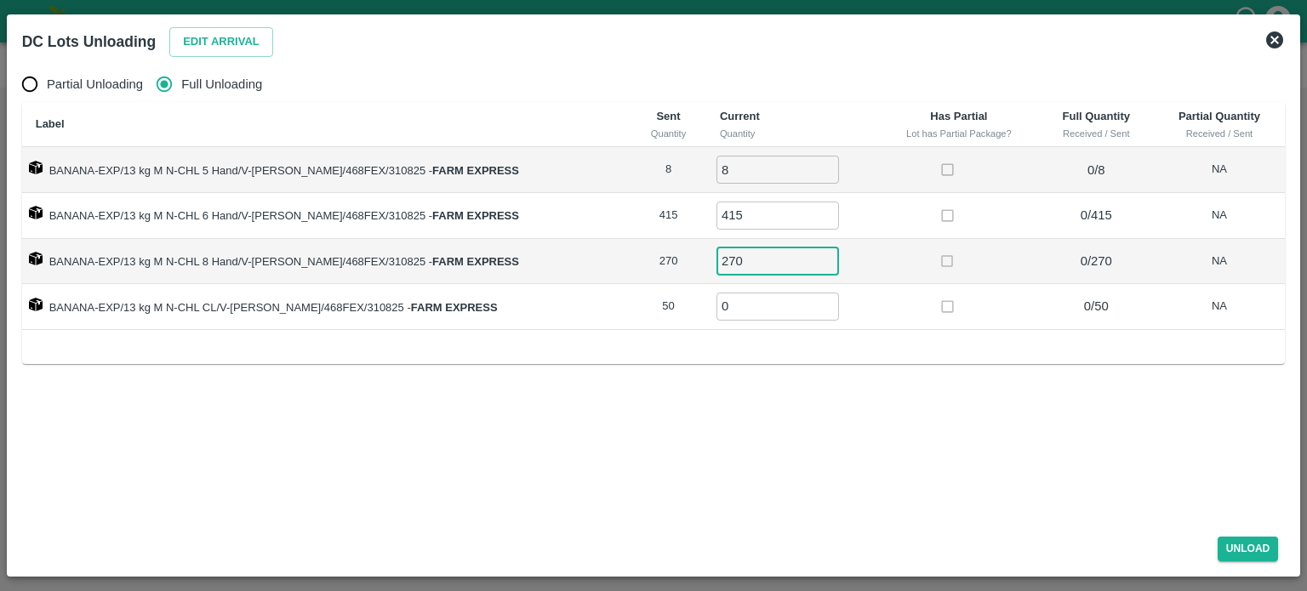
type input "270"
type input "50"
click at [1242, 550] on button "Unload" at bounding box center [1247, 549] width 61 height 25
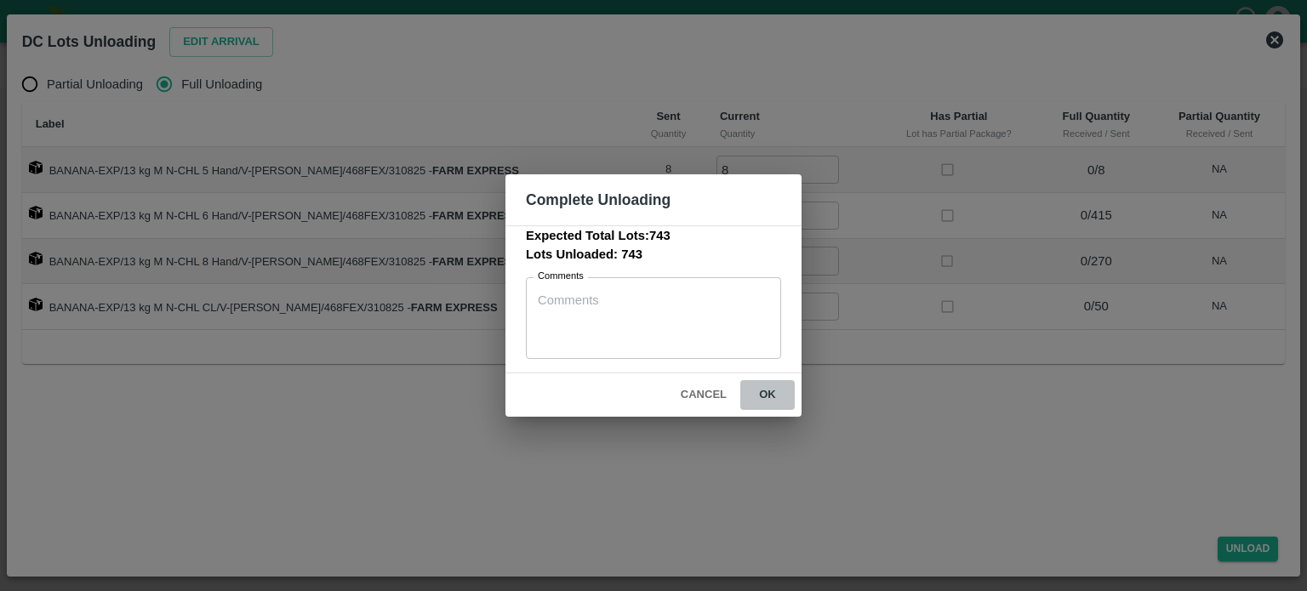
click at [764, 393] on button "ok" at bounding box center [767, 395] width 54 height 30
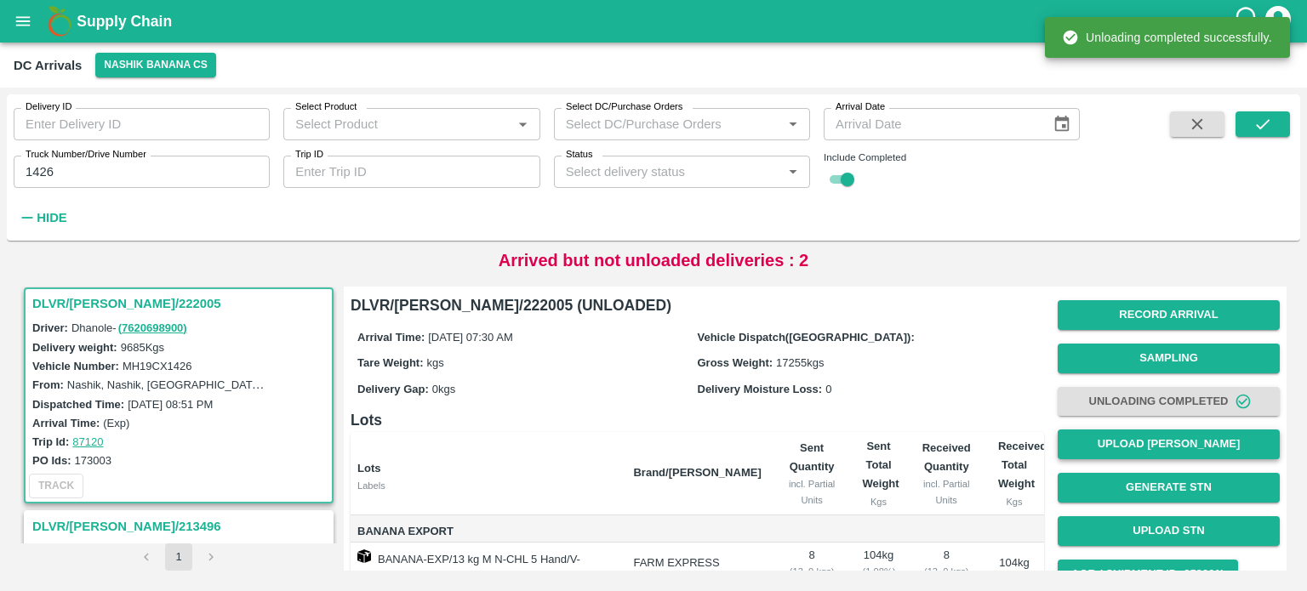
click at [1167, 447] on button "Upload [PERSON_NAME]" at bounding box center [1168, 445] width 222 height 30
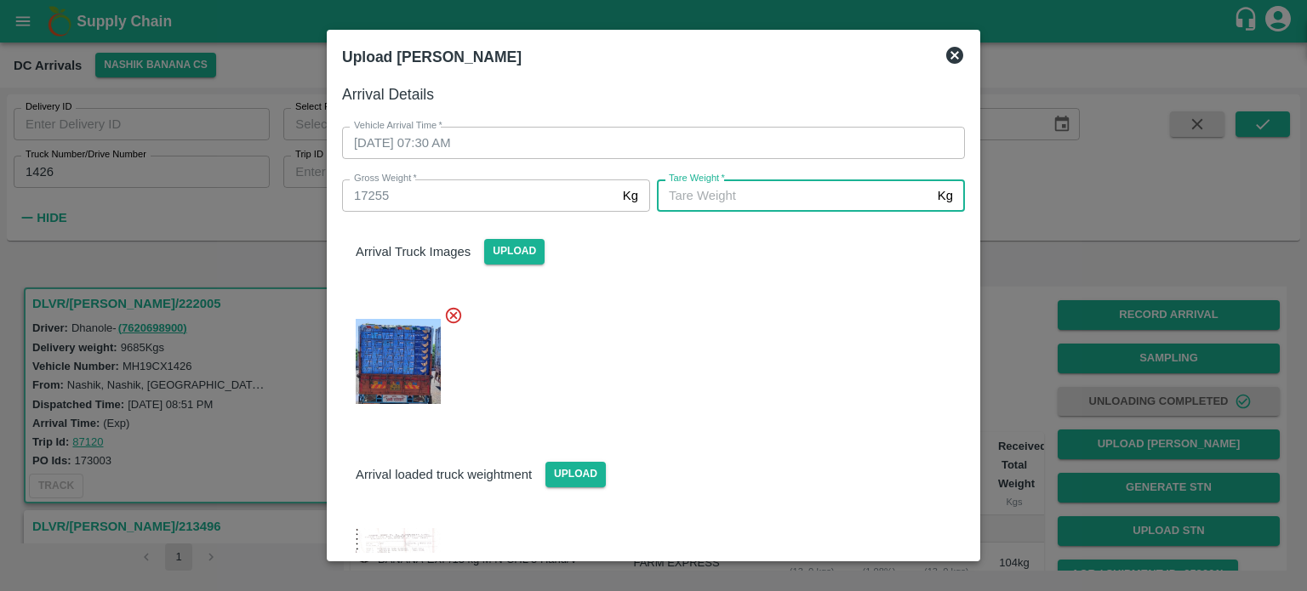
click at [880, 202] on input "[PERSON_NAME]   *" at bounding box center [794, 195] width 274 height 32
type input "6710"
click at [817, 343] on div at bounding box center [646, 357] width 636 height 130
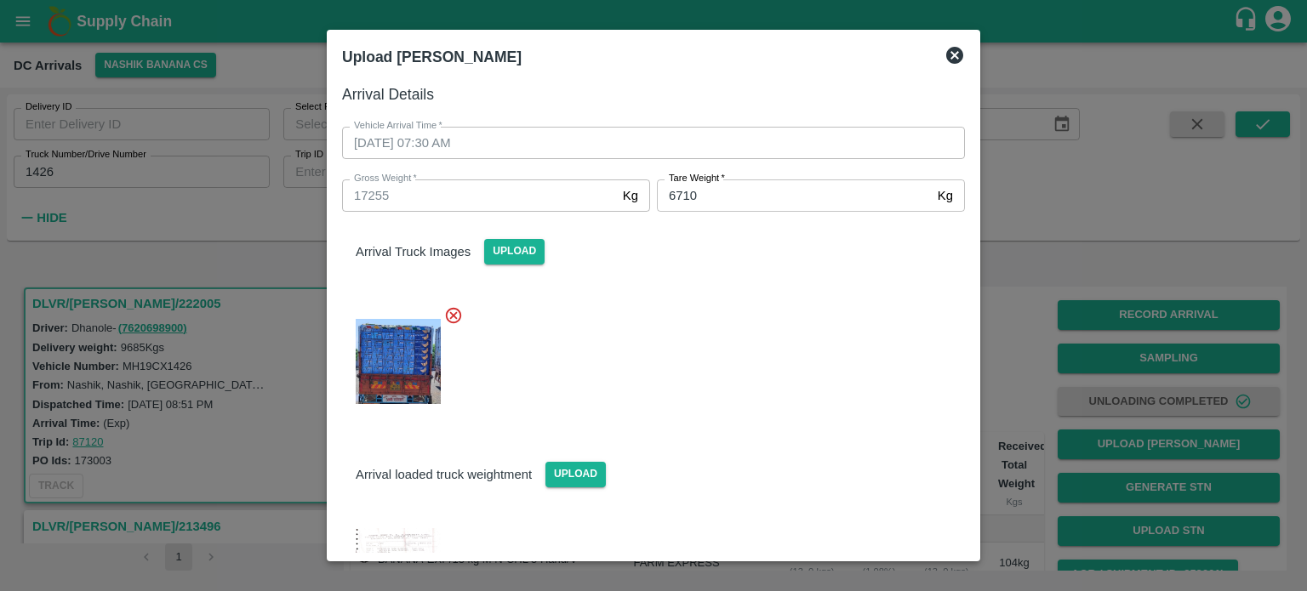
scroll to position [69, 0]
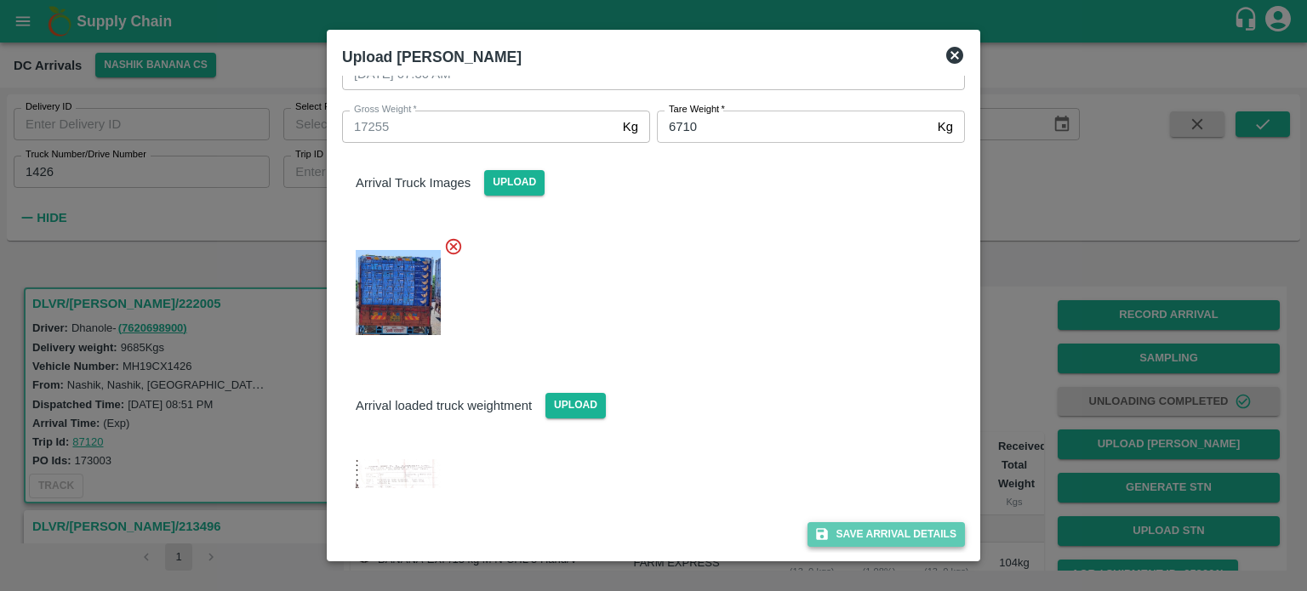
click at [868, 533] on button "Save Arrival Details" at bounding box center [885, 534] width 157 height 25
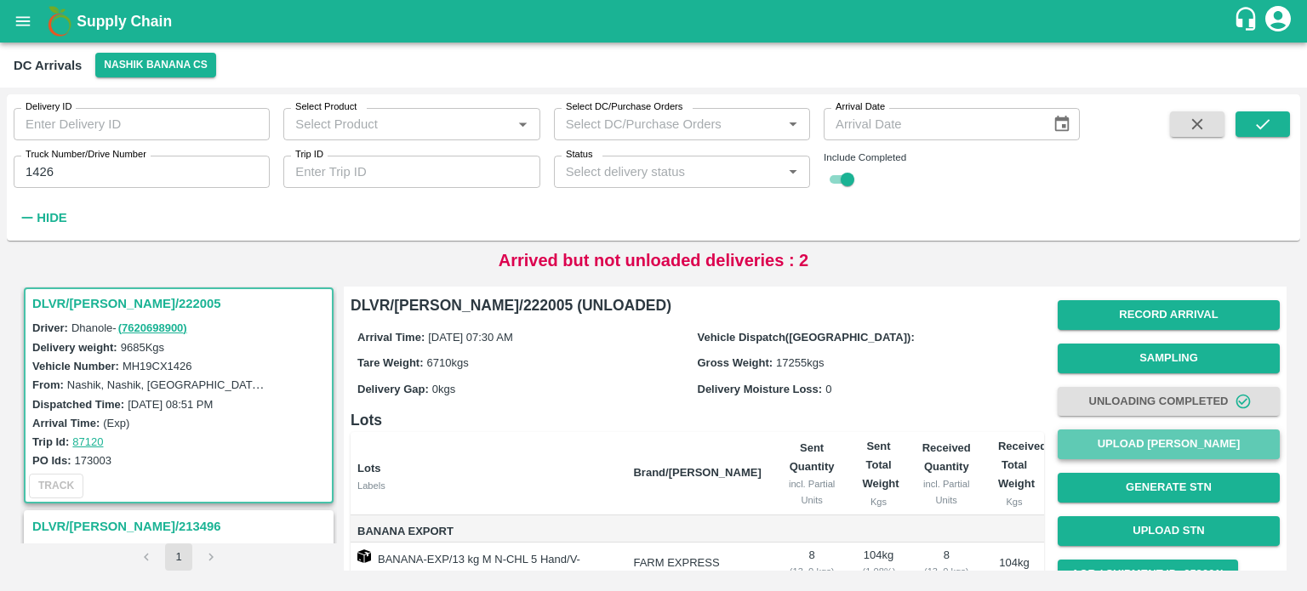
click at [1189, 450] on button "Upload [PERSON_NAME]" at bounding box center [1168, 445] width 222 height 30
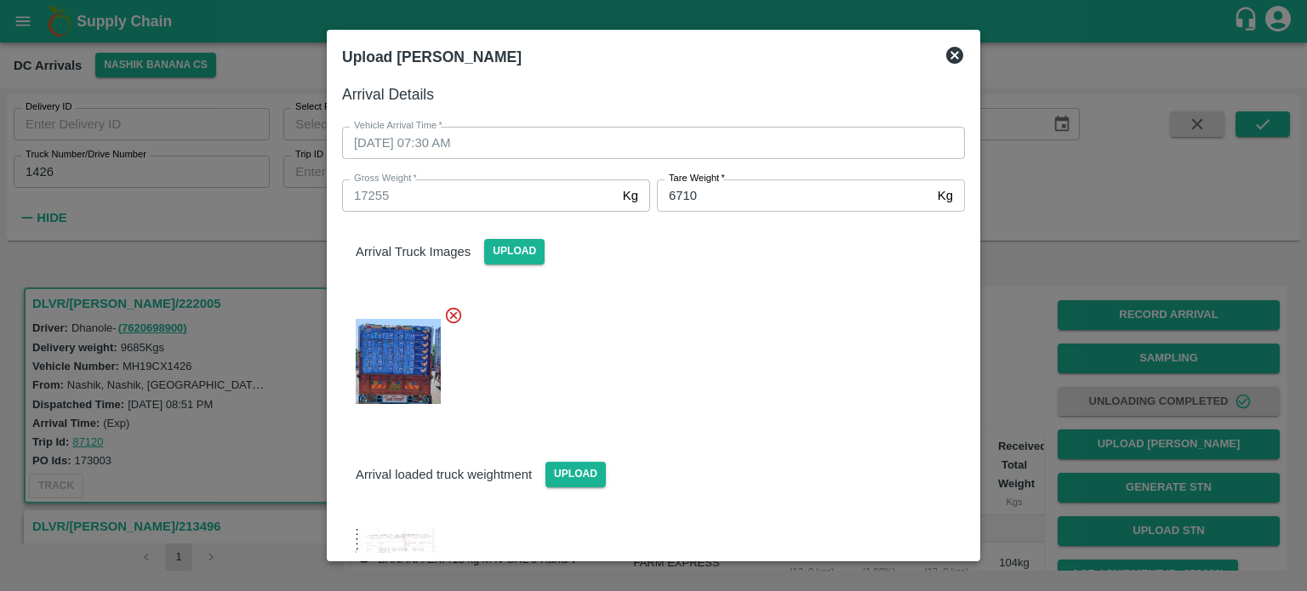
click at [949, 62] on icon at bounding box center [954, 55] width 20 height 20
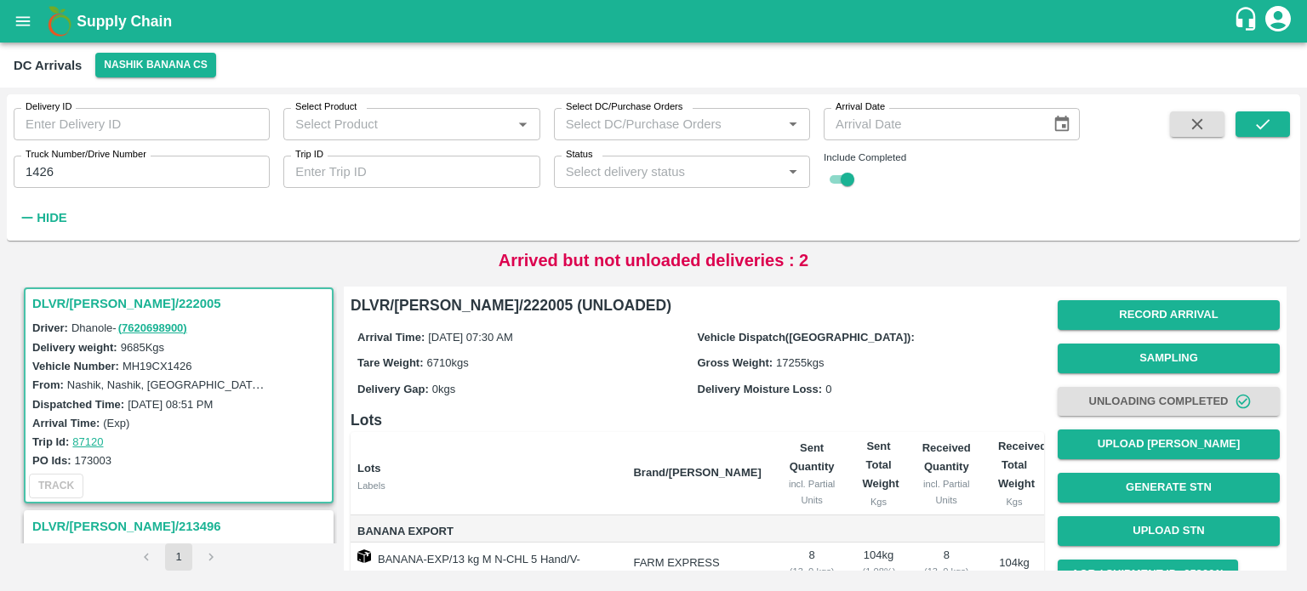
scroll to position [267, 0]
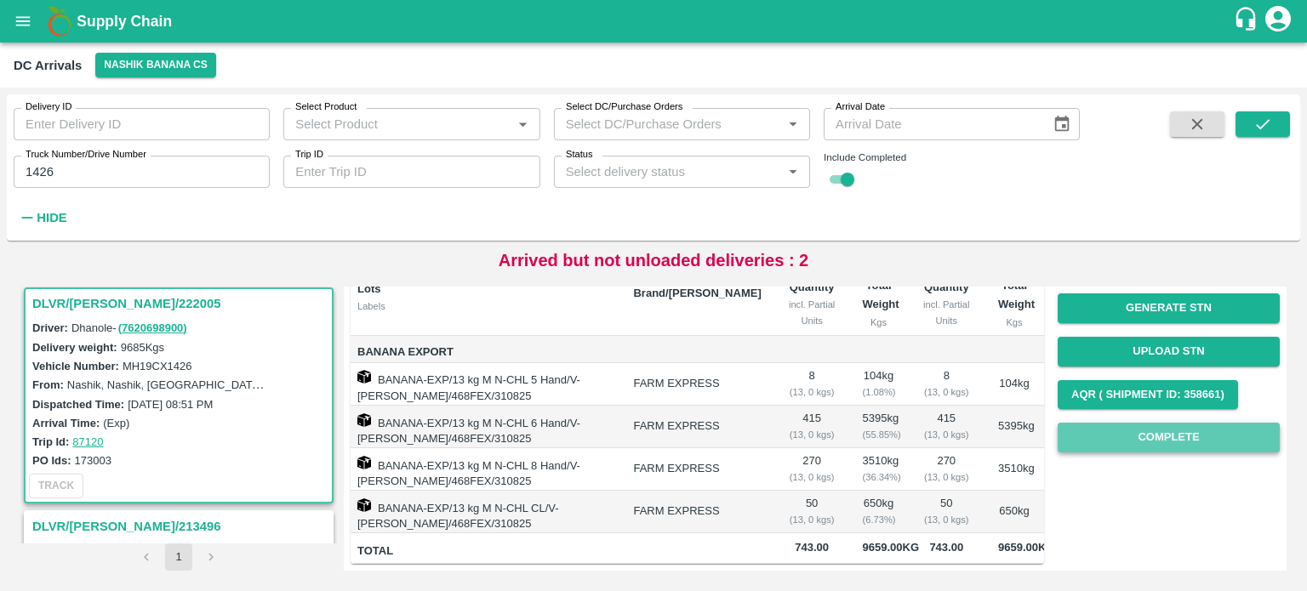
click at [1118, 423] on button "Complete" at bounding box center [1168, 438] width 222 height 30
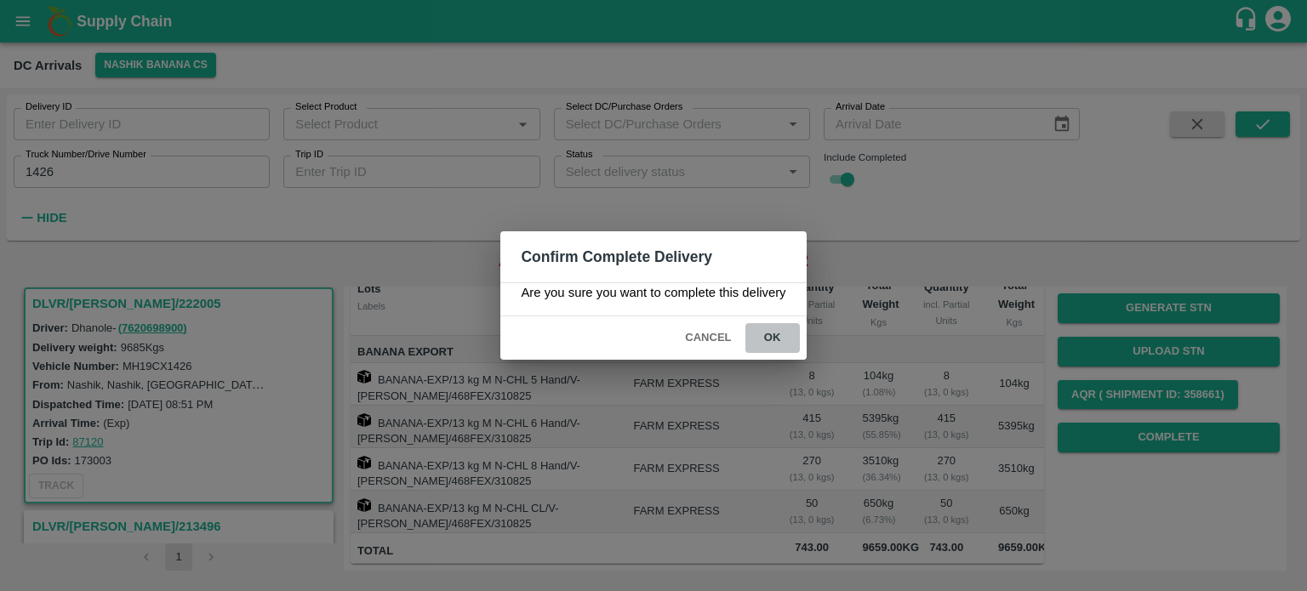
click at [766, 336] on button "ok" at bounding box center [772, 338] width 54 height 30
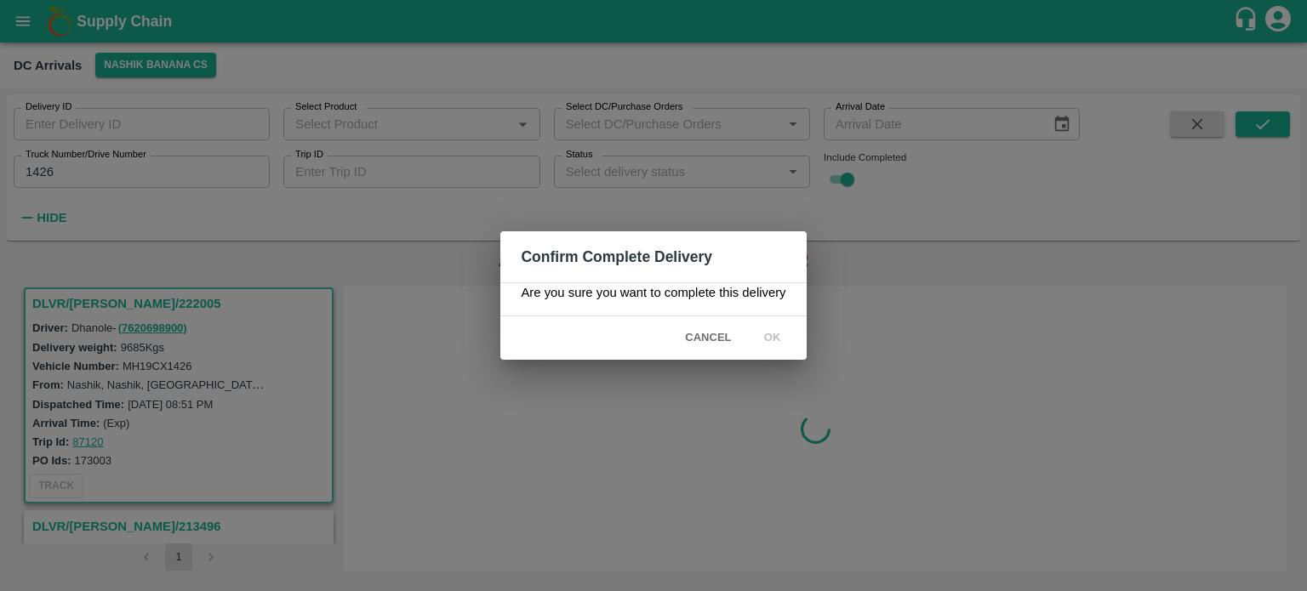
scroll to position [0, 0]
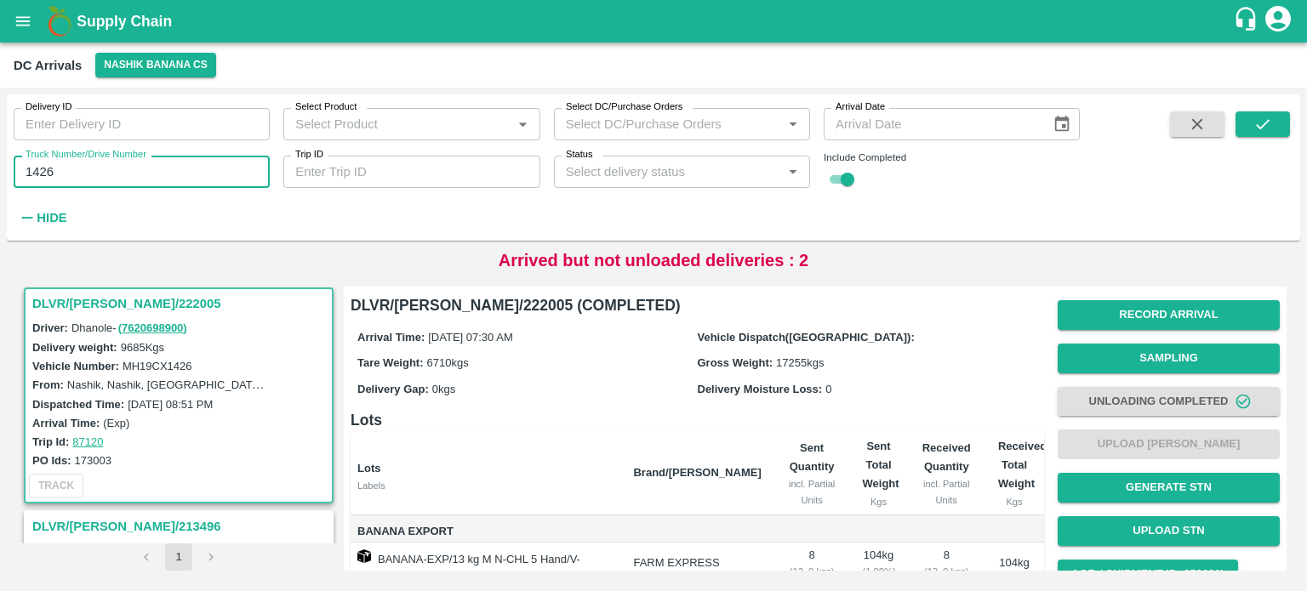
click at [41, 169] on input "1426" at bounding box center [142, 172] width 256 height 32
type input "3428"
click at [1269, 123] on icon "submit" at bounding box center [1262, 124] width 19 height 19
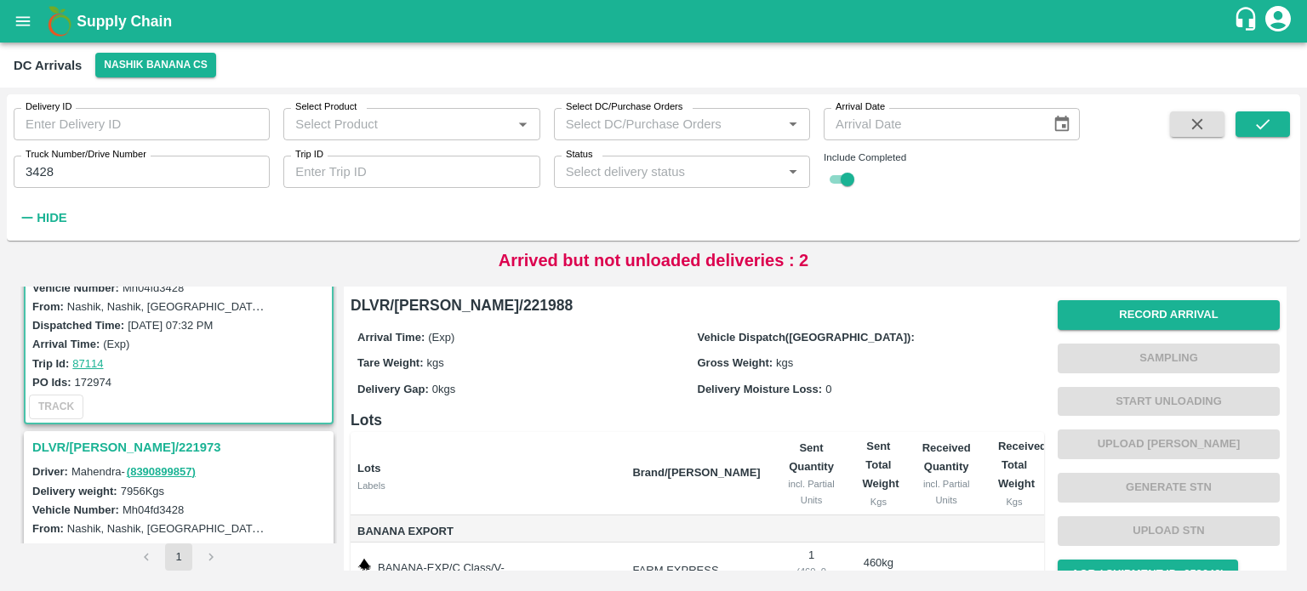
scroll to position [85, 0]
click at [136, 444] on h3 "DLVR/[PERSON_NAME]/221973" at bounding box center [181, 447] width 298 height 22
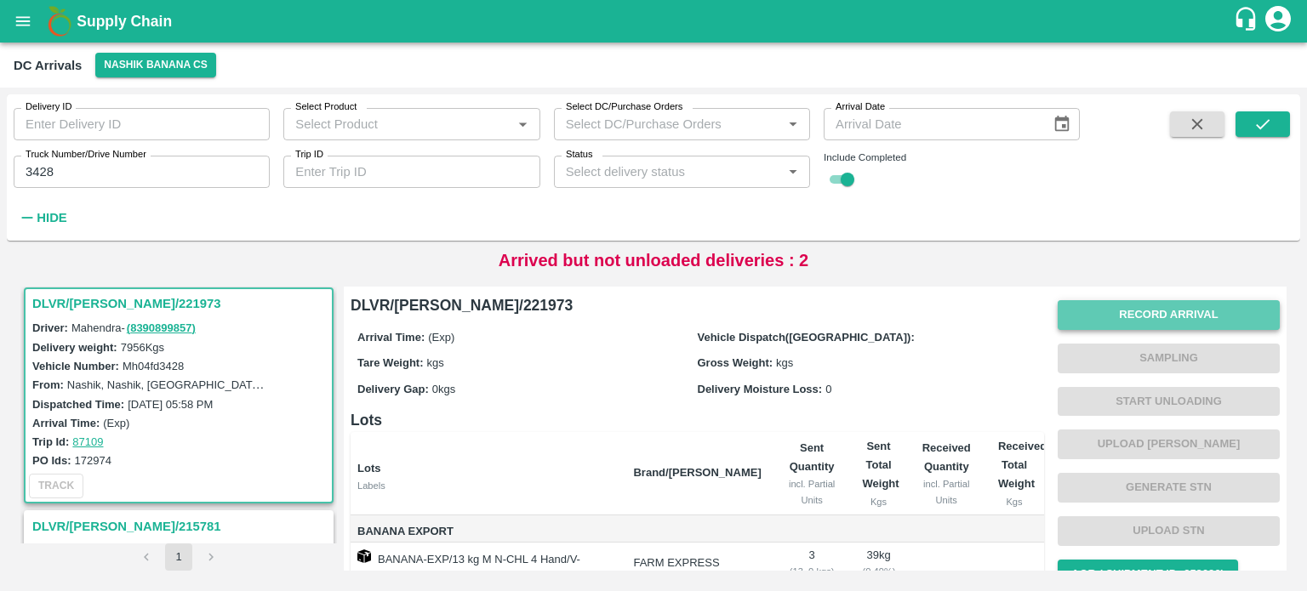
click at [1161, 319] on button "Record Arrival" at bounding box center [1168, 315] width 222 height 30
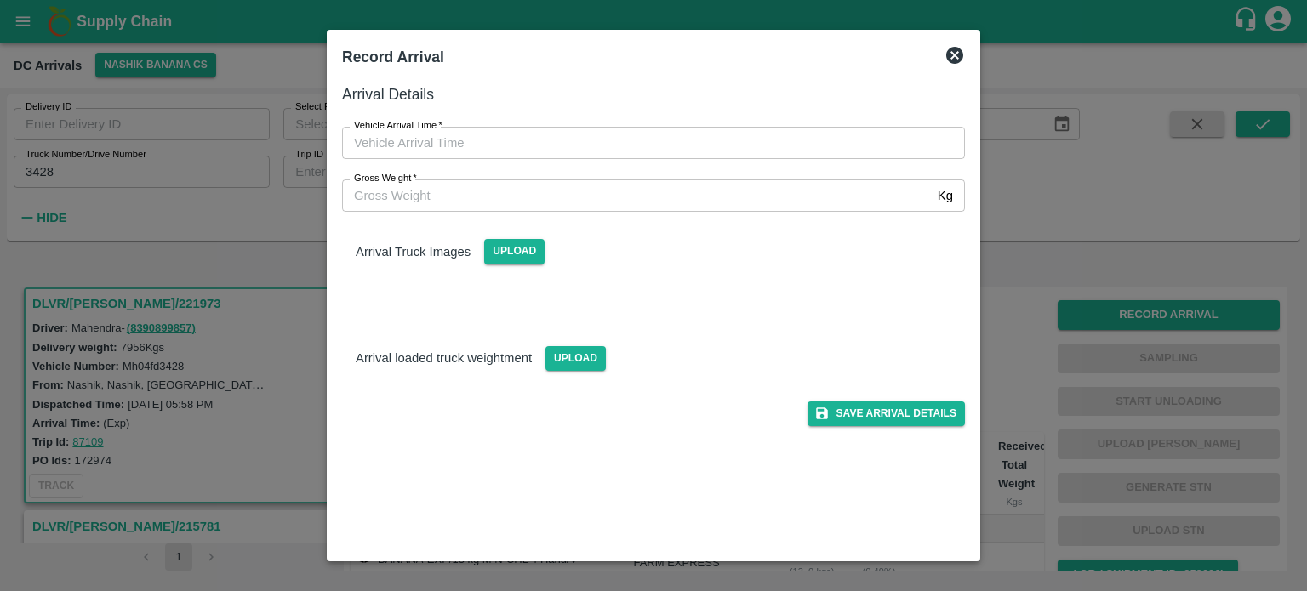
type input "DD/MM/YYYY hh:mm aa"
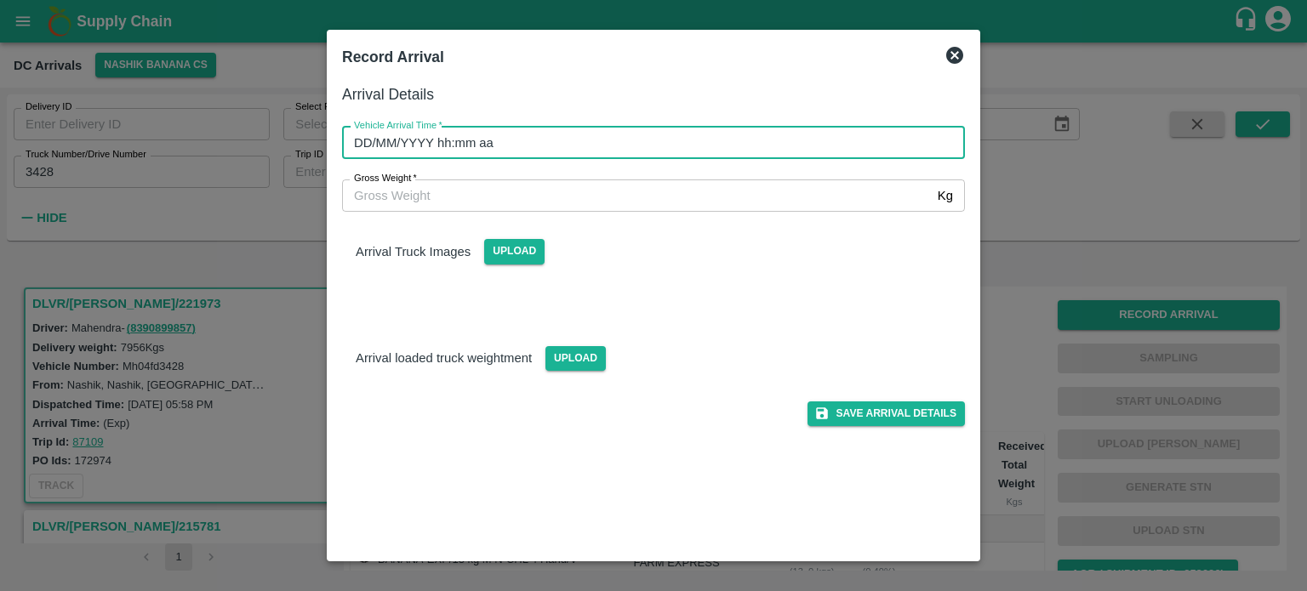
click at [749, 151] on input "DD/MM/YYYY hh:mm aa" at bounding box center [647, 143] width 611 height 32
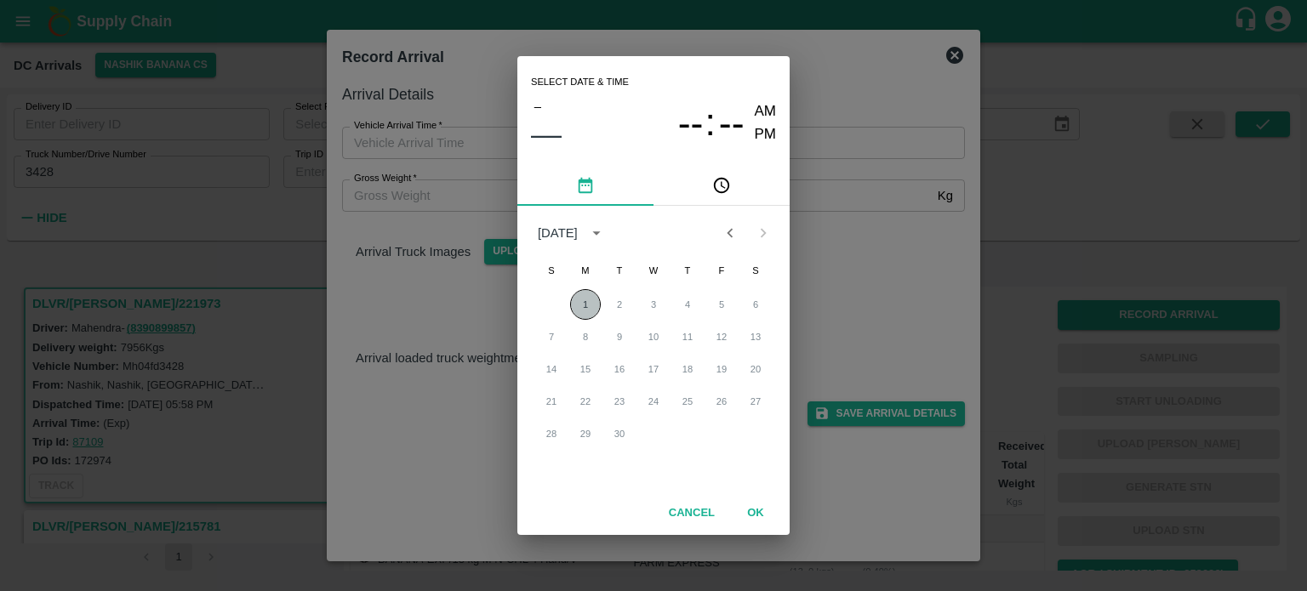
click at [581, 296] on button "1" at bounding box center [585, 304] width 31 height 31
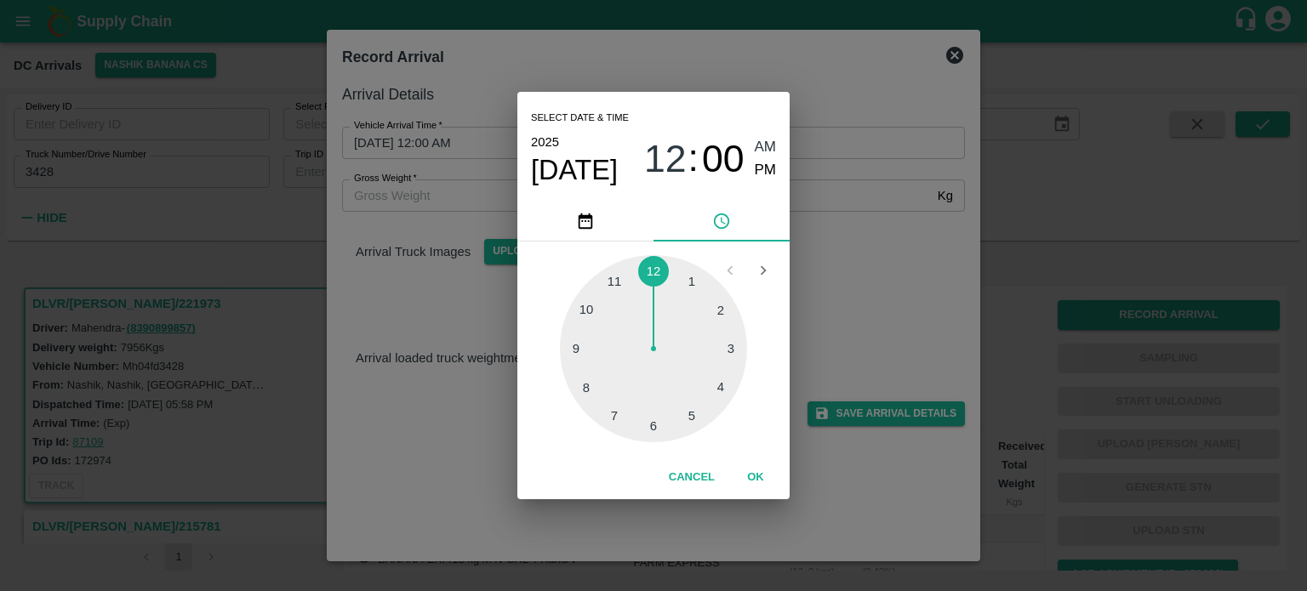
click at [597, 384] on div at bounding box center [653, 348] width 187 height 187
click at [691, 415] on div at bounding box center [653, 348] width 187 height 187
type input "[DATE] 08:25 AM"
click at [818, 287] on div "Select date & time [DATE] 08 : 25 AM PM 05 10 15 20 25 30 35 40 45 50 55 00 Can…" at bounding box center [653, 295] width 1307 height 591
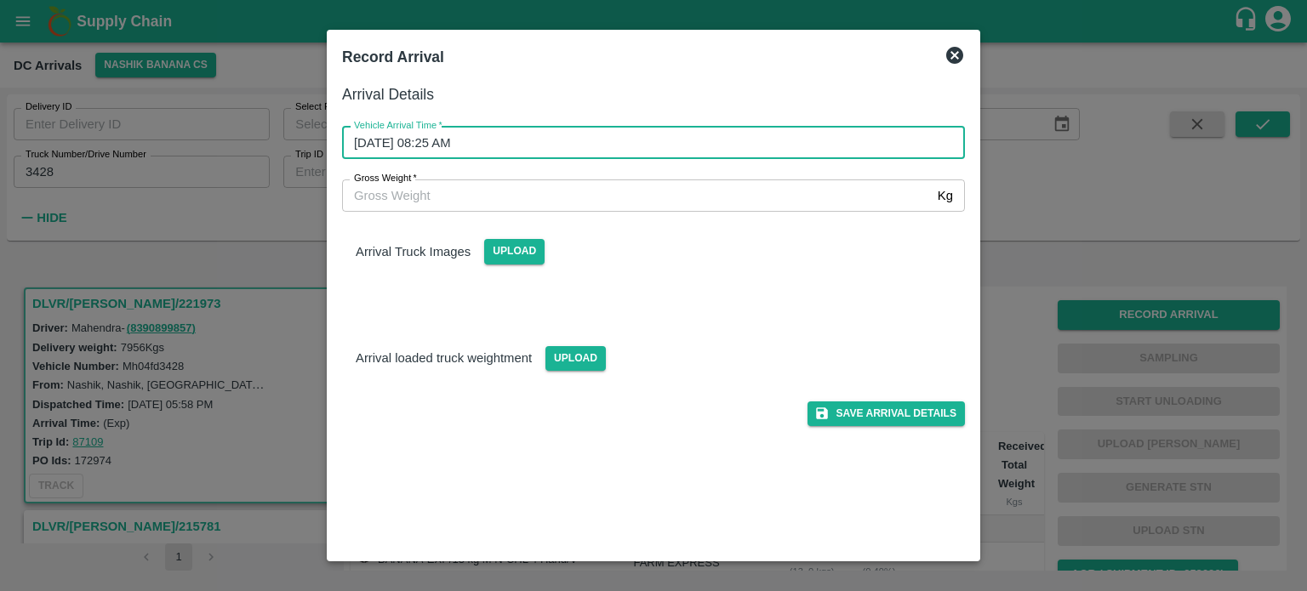
click at [463, 207] on input "Gross Weight   *" at bounding box center [636, 195] width 589 height 32
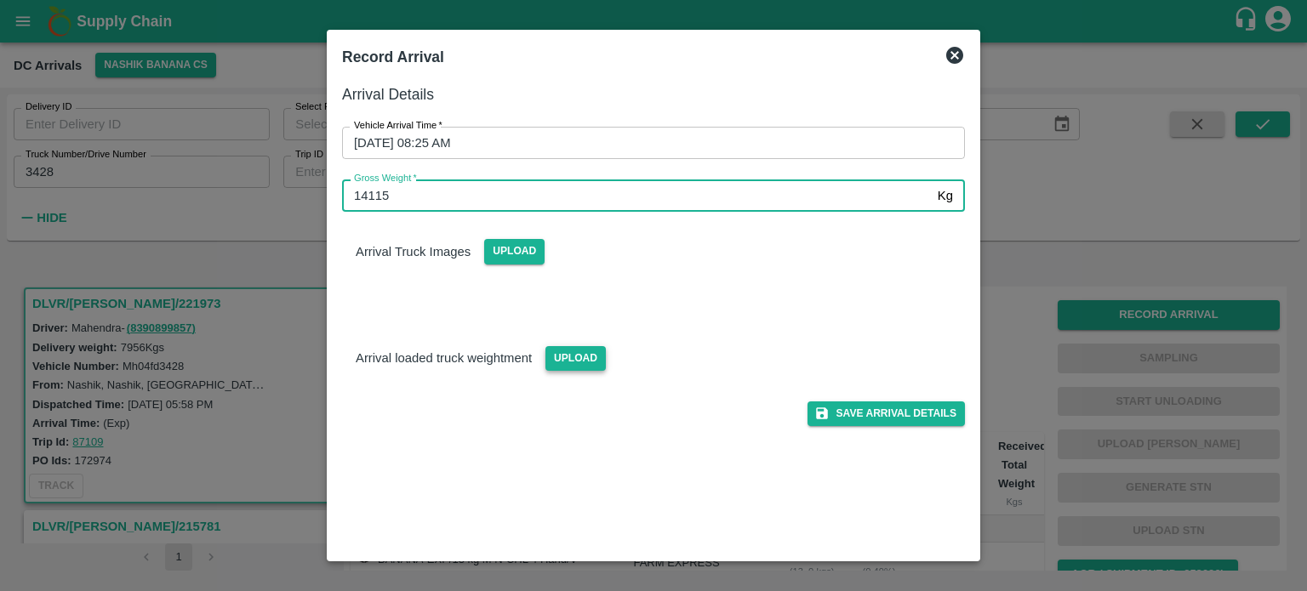
type input "14115"
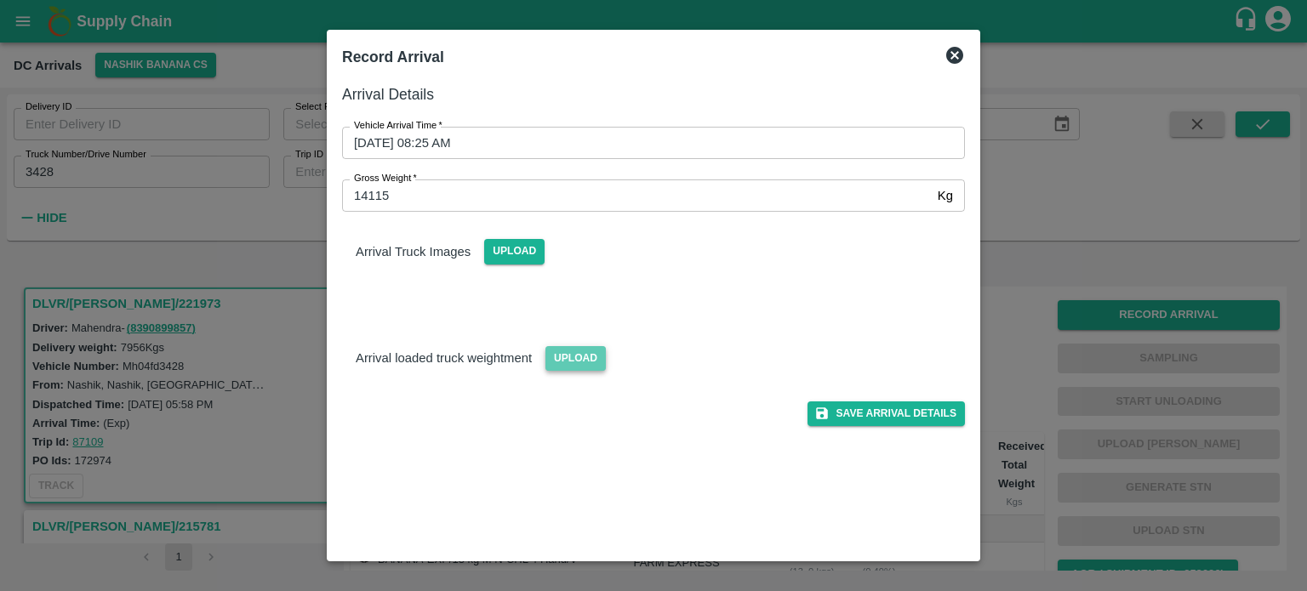
click at [568, 349] on span "Upload" at bounding box center [575, 358] width 60 height 25
click at [0, 0] on input "Upload" at bounding box center [0, 0] width 0 height 0
click at [509, 258] on span "Upload" at bounding box center [514, 251] width 60 height 25
click at [0, 0] on input "Upload" at bounding box center [0, 0] width 0 height 0
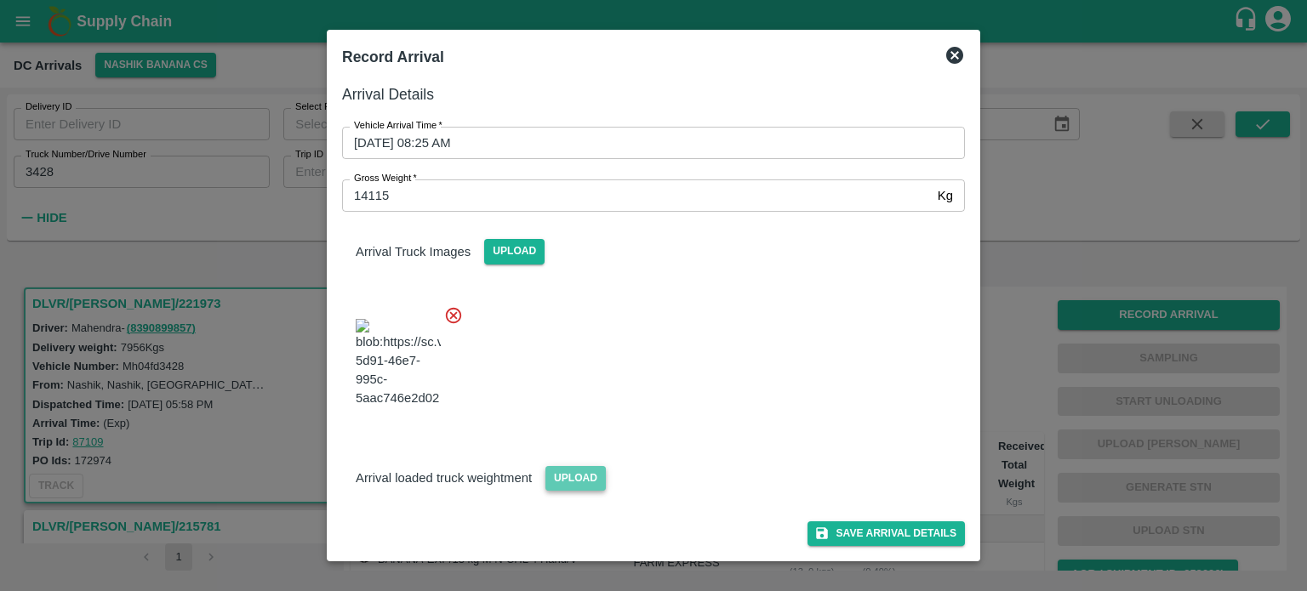
click at [572, 471] on span "Upload" at bounding box center [575, 478] width 60 height 25
click at [0, 0] on input "Upload" at bounding box center [0, 0] width 0 height 0
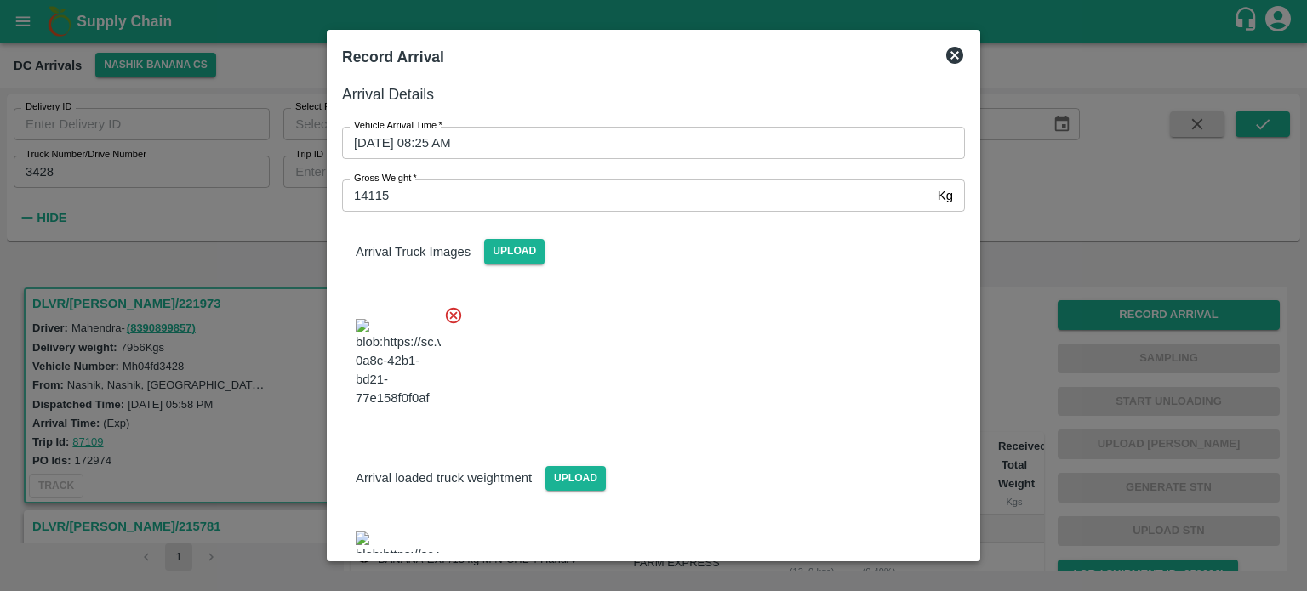
scroll to position [72, 0]
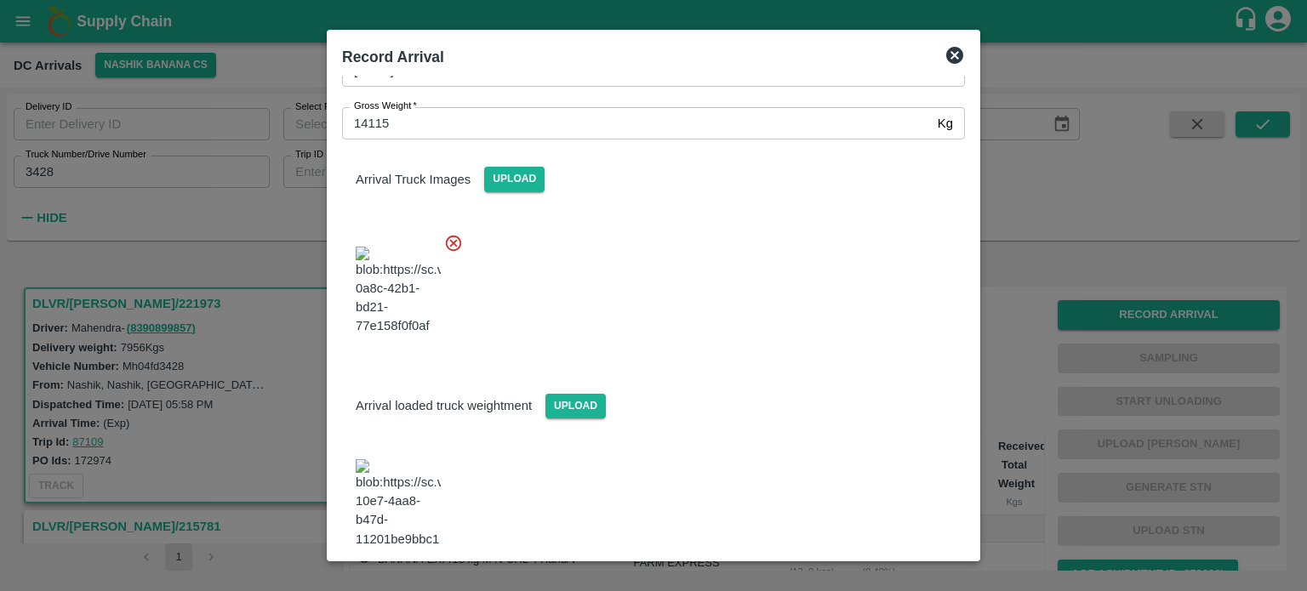
click at [865, 583] on button "Save Arrival Details" at bounding box center [885, 595] width 157 height 25
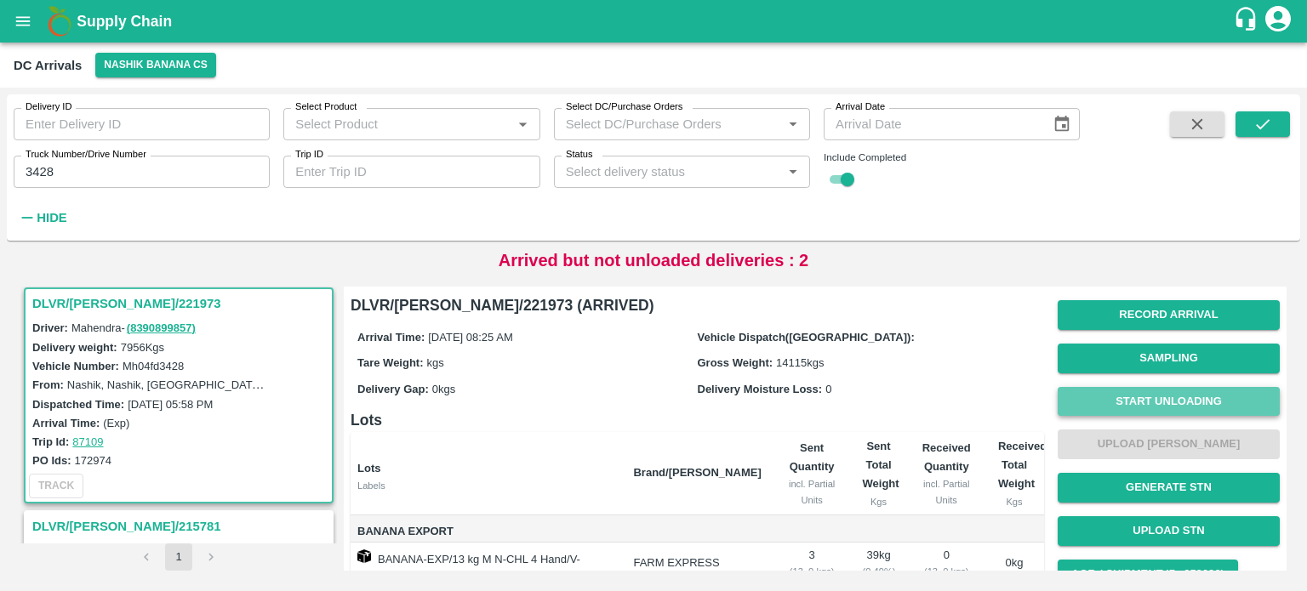
click at [1164, 398] on button "Start Unloading" at bounding box center [1168, 402] width 222 height 30
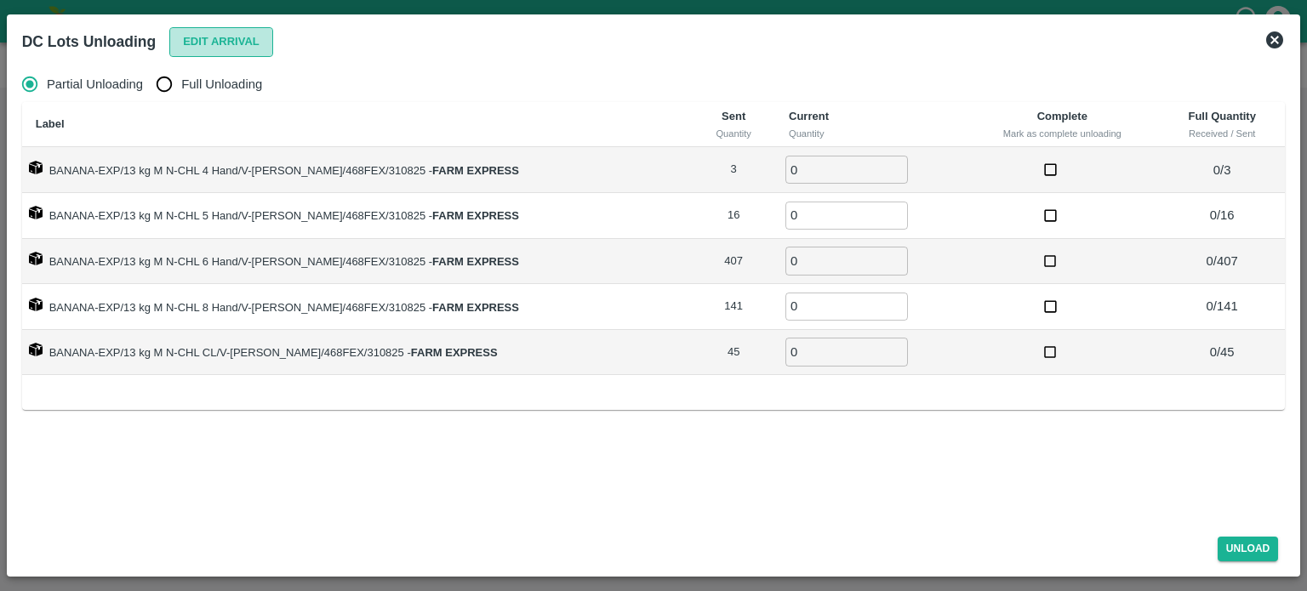
click at [222, 37] on button "Edit Arrival" at bounding box center [221, 42] width 104 height 30
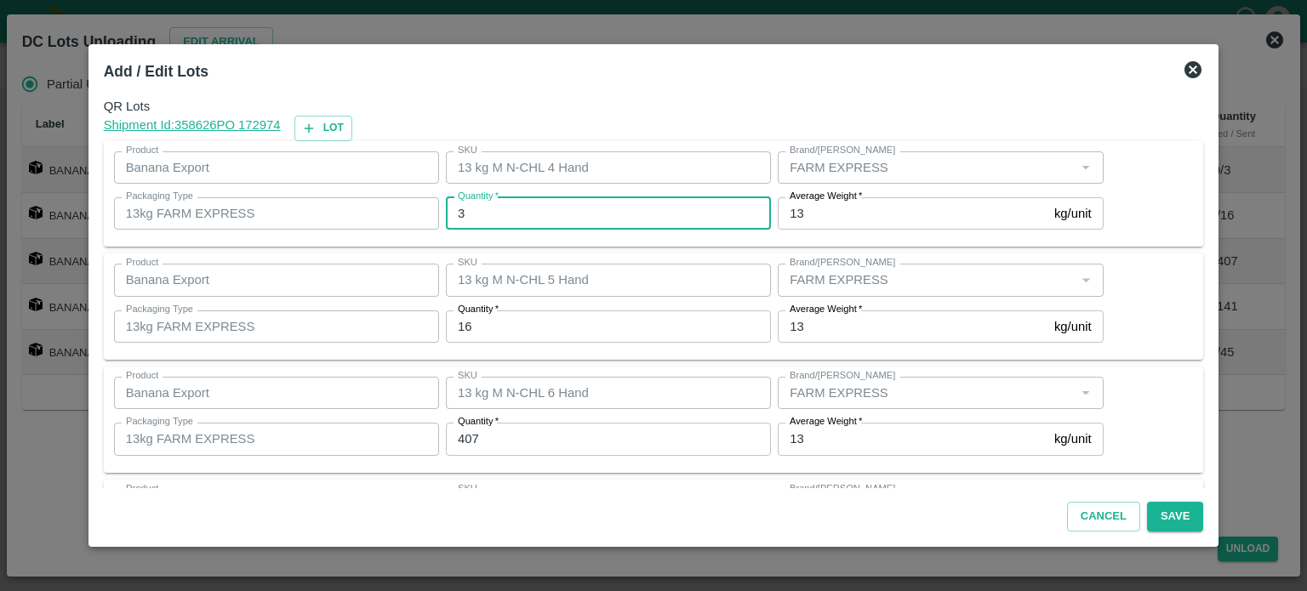
click at [510, 213] on input "3" at bounding box center [608, 213] width 325 height 32
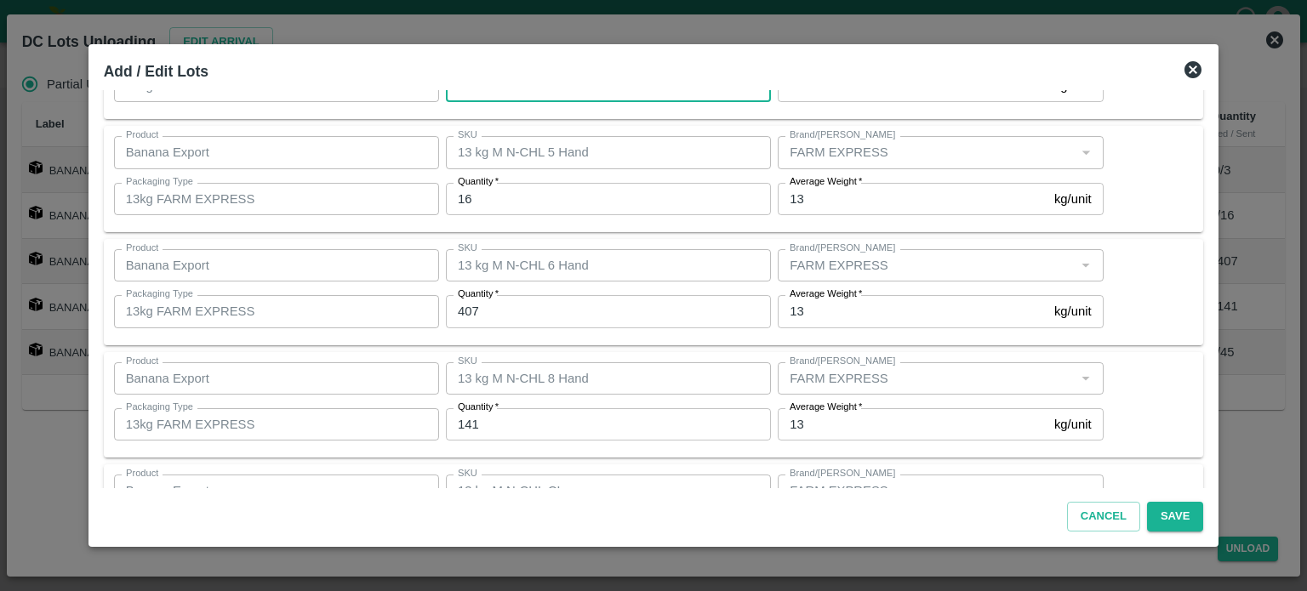
scroll to position [151, 0]
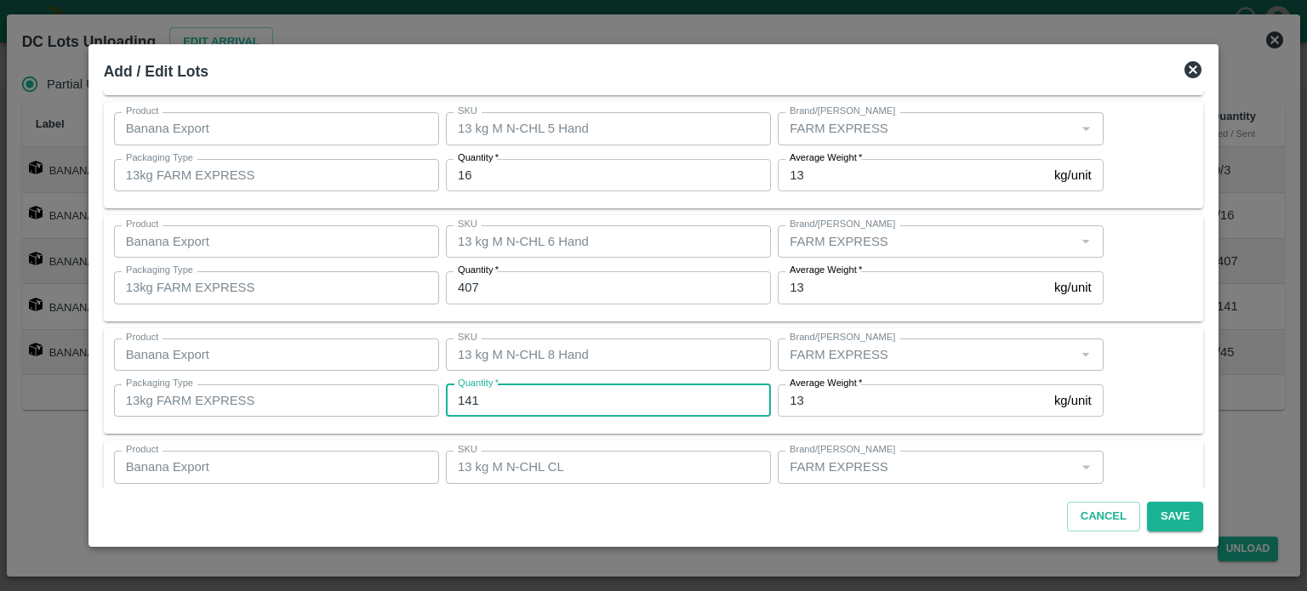
click at [476, 396] on input "141" at bounding box center [608, 401] width 325 height 32
type input "121"
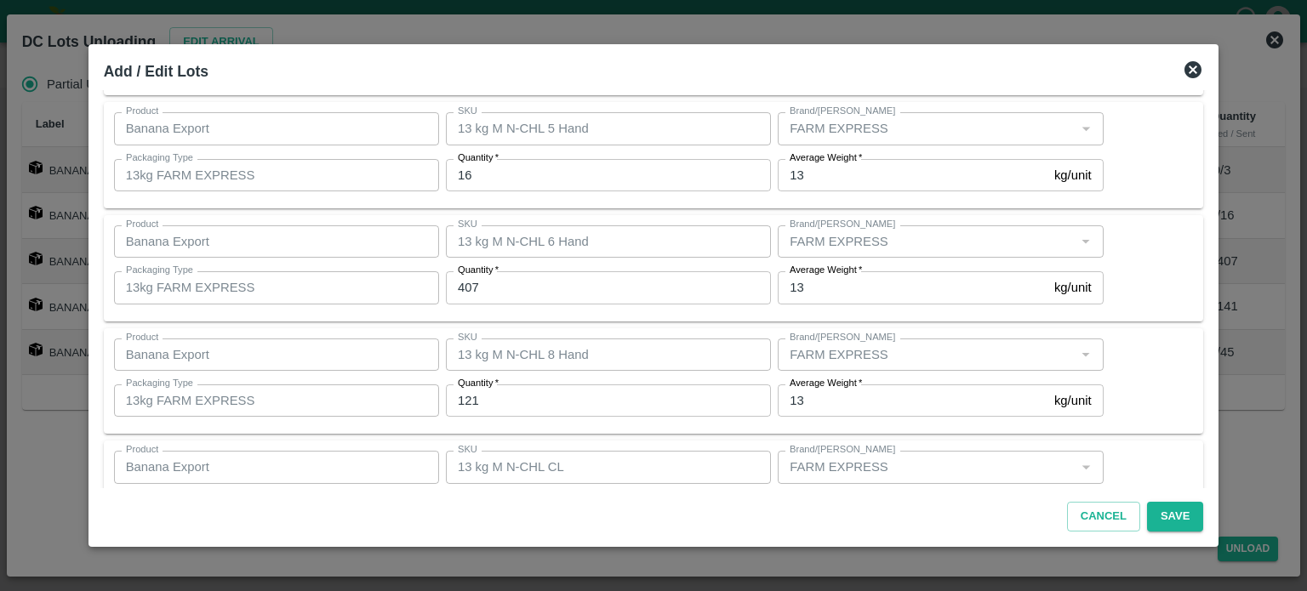
scroll to position [223, 0]
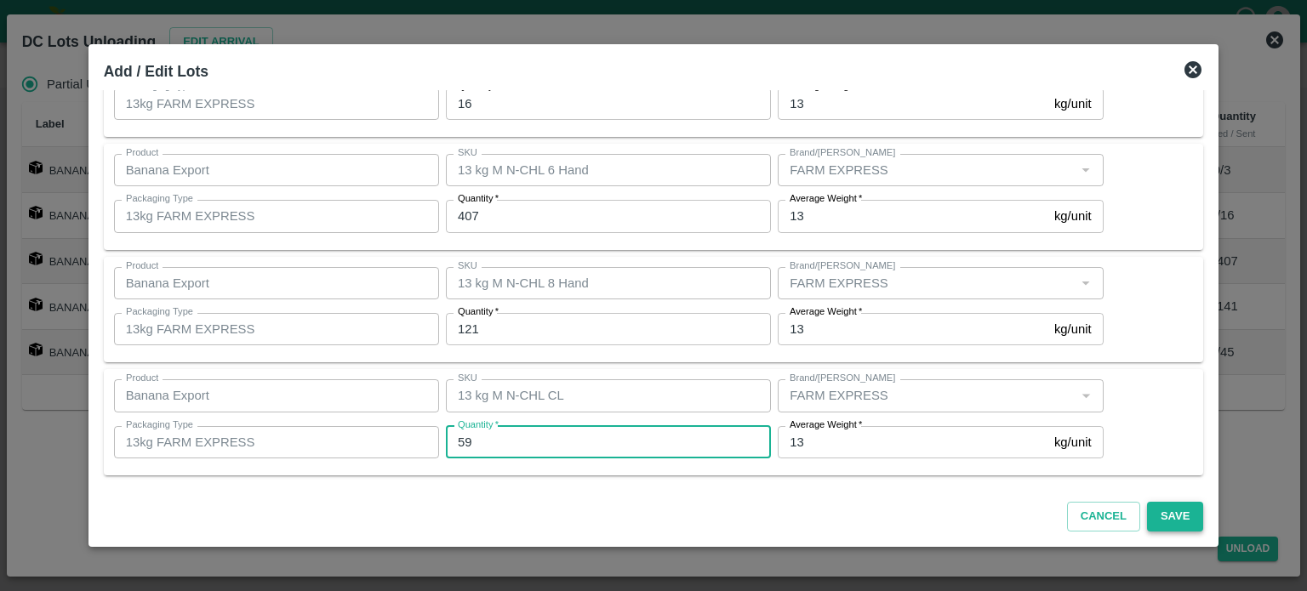
type input "59"
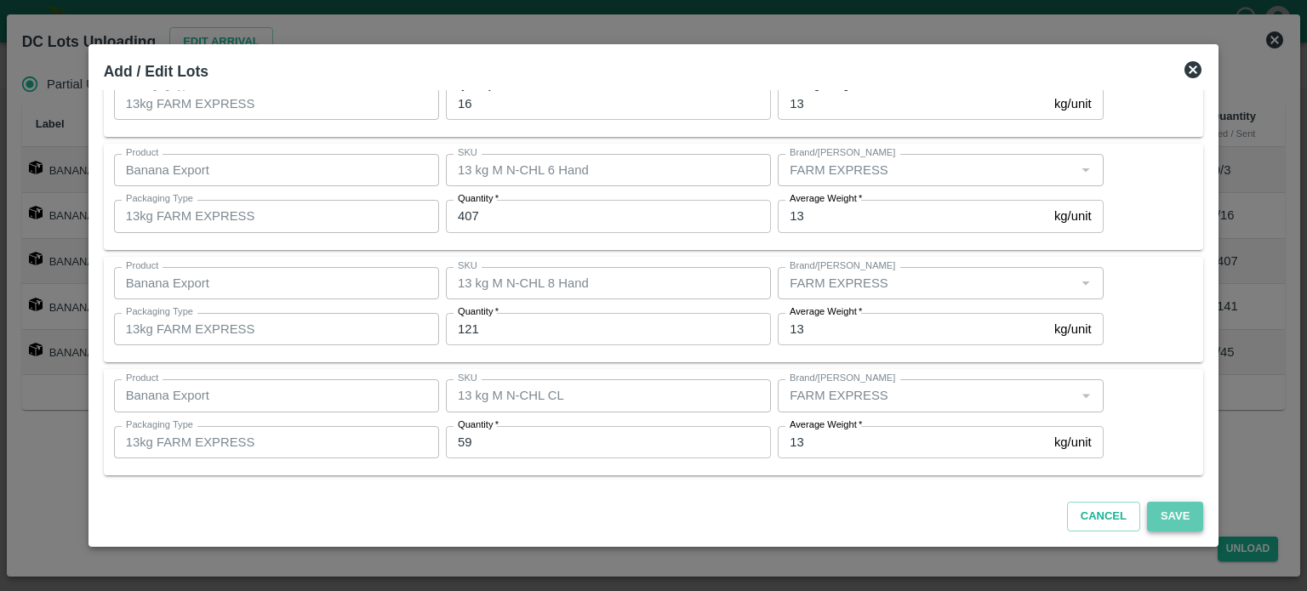
click at [1154, 520] on button "Save" at bounding box center [1175, 517] width 56 height 30
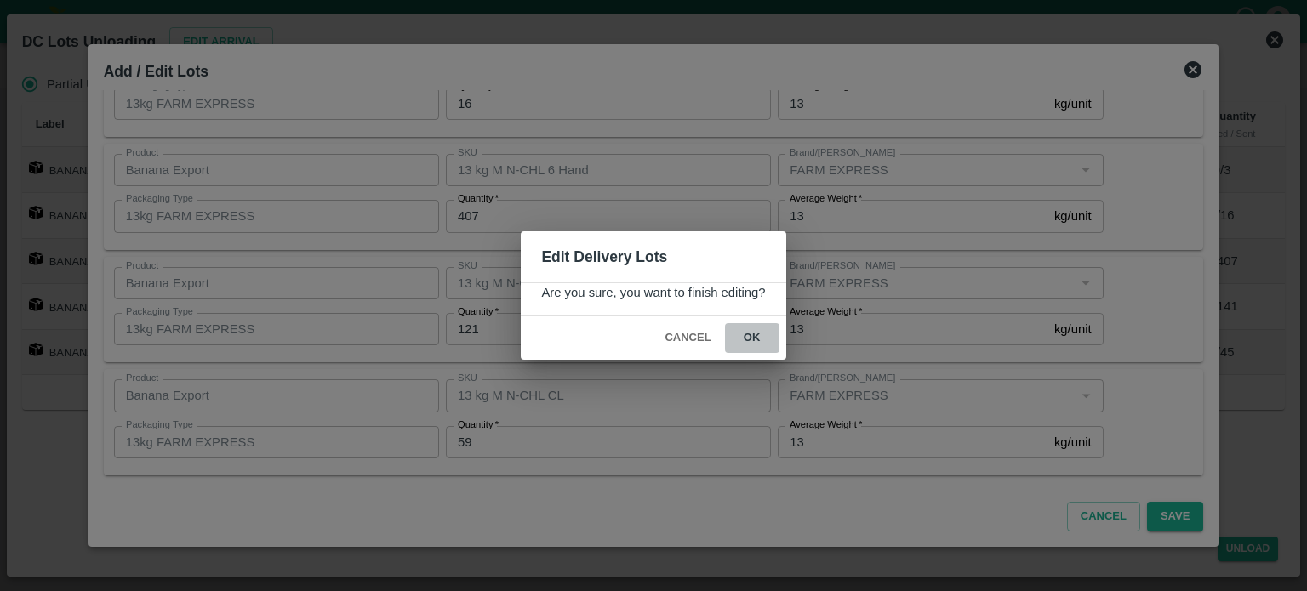
click at [749, 336] on button "ok" at bounding box center [752, 338] width 54 height 30
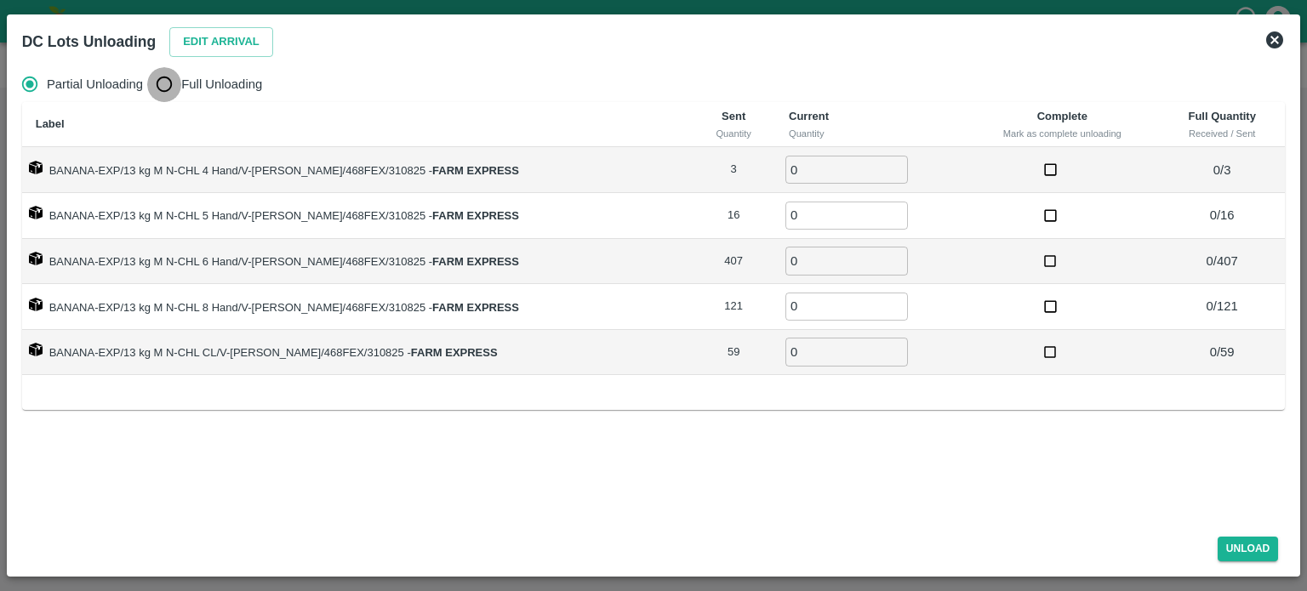
click at [168, 87] on input "Full Unloading" at bounding box center [164, 84] width 34 height 34
radio input "true"
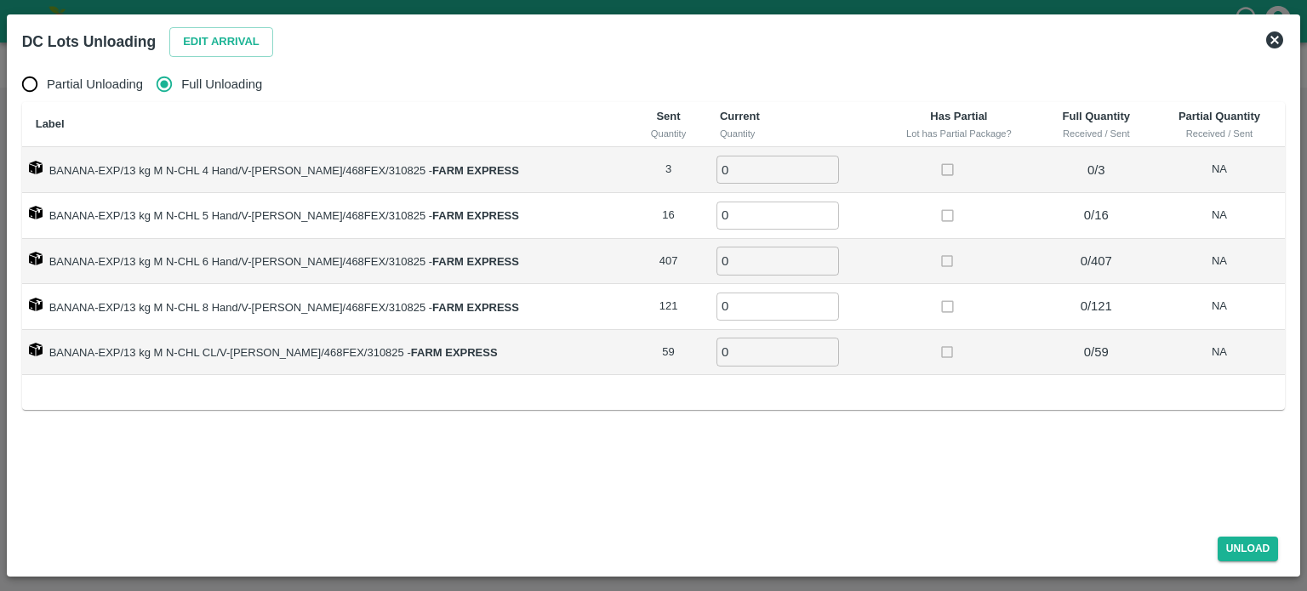
click at [708, 185] on td "0 ​" at bounding box center [792, 170] width 173 height 46
click at [718, 176] on input "0" at bounding box center [777, 170] width 123 height 28
type input "3"
type input "16"
type input "407"
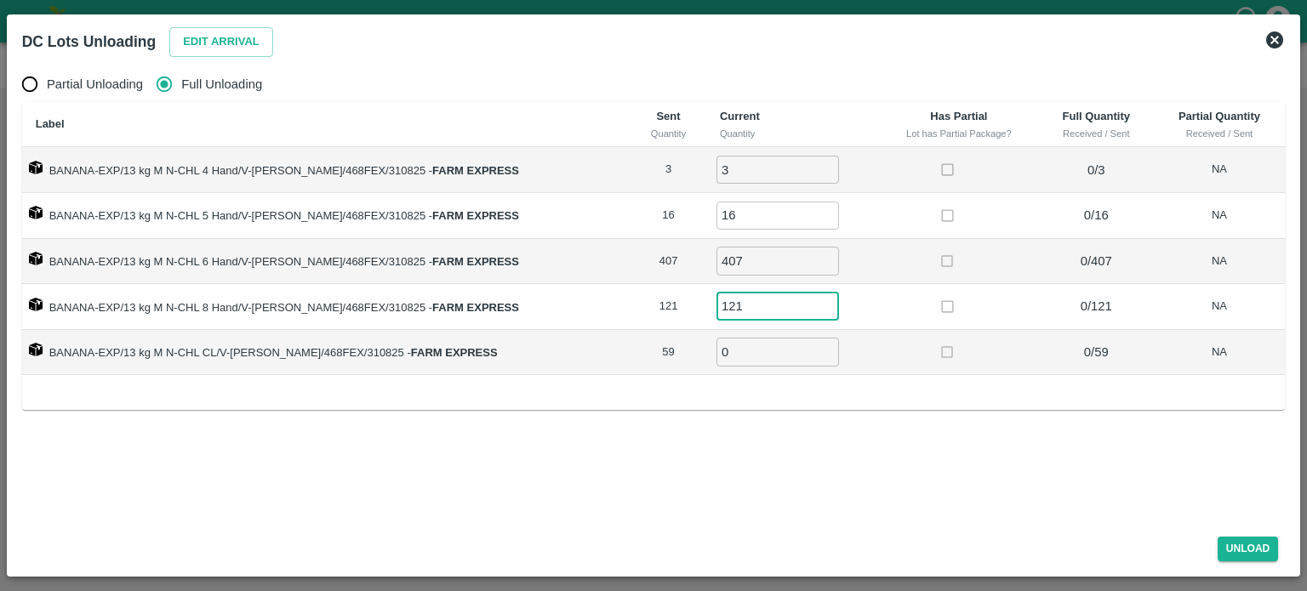
type input "121"
type input "59"
click at [1239, 544] on button "Unload" at bounding box center [1247, 549] width 61 height 25
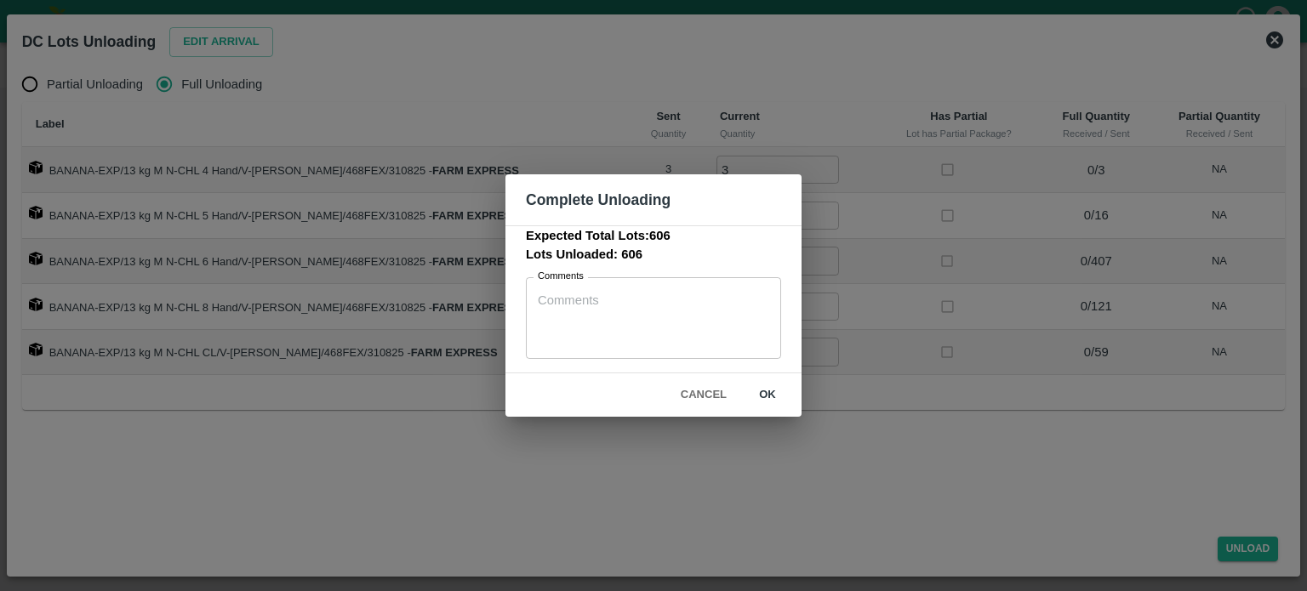
click at [766, 396] on button "ok" at bounding box center [767, 395] width 54 height 30
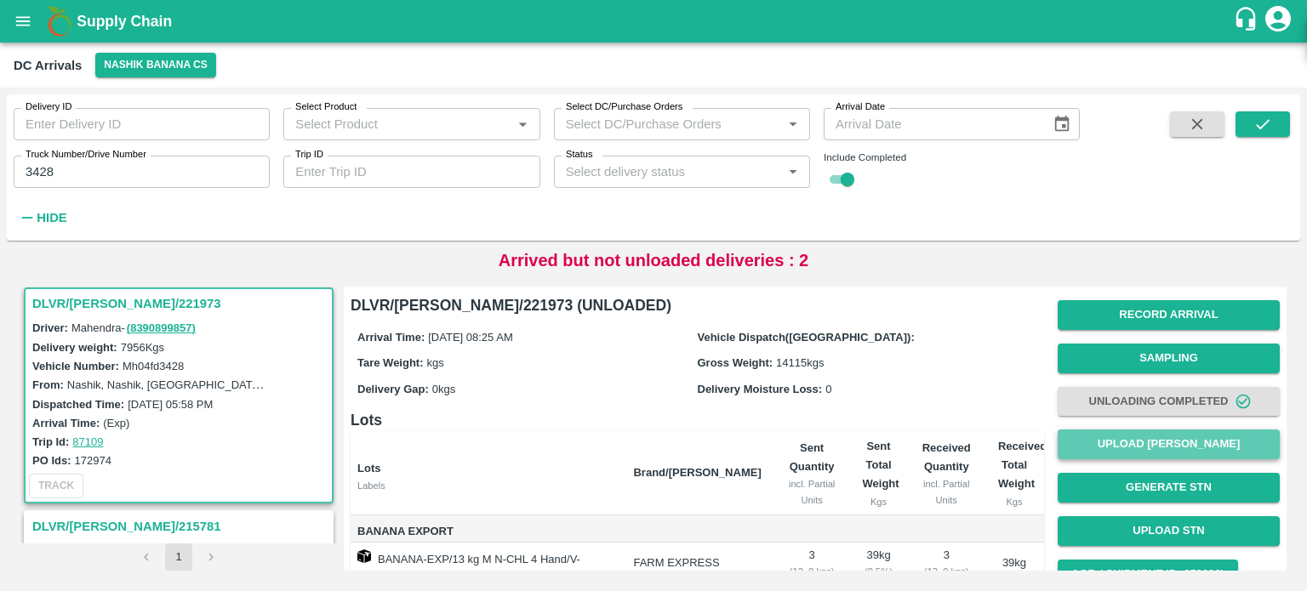
click at [1158, 442] on button "Upload [PERSON_NAME]" at bounding box center [1168, 445] width 222 height 30
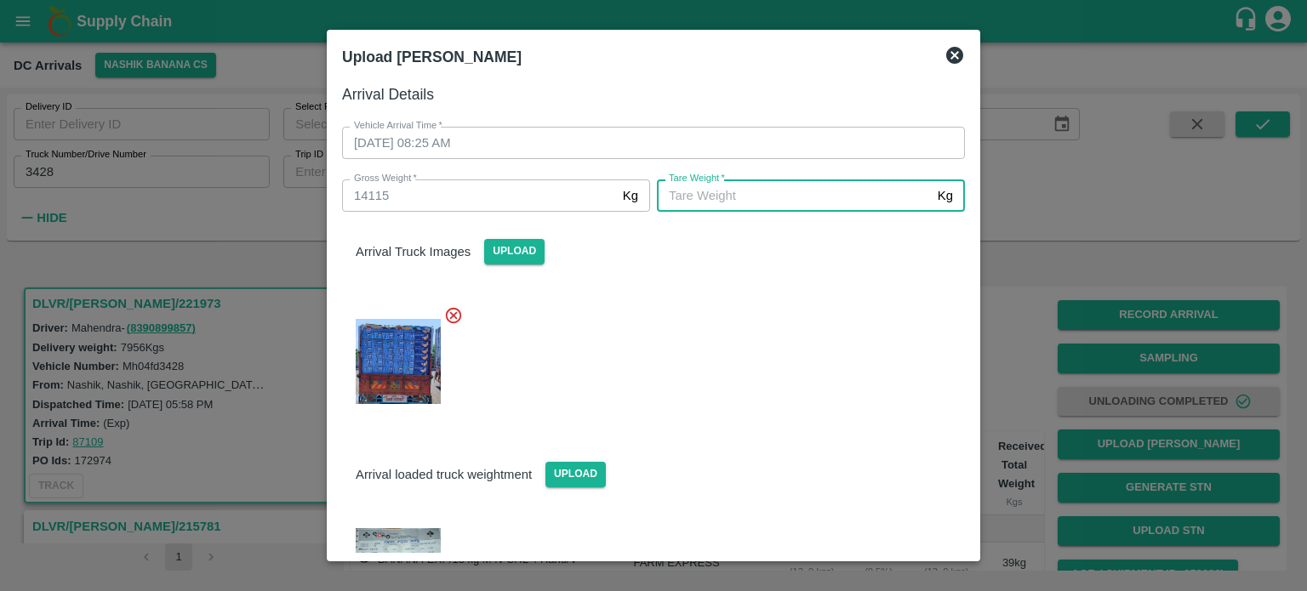
click at [795, 200] on input "[PERSON_NAME]   *" at bounding box center [794, 195] width 274 height 32
type input "5570"
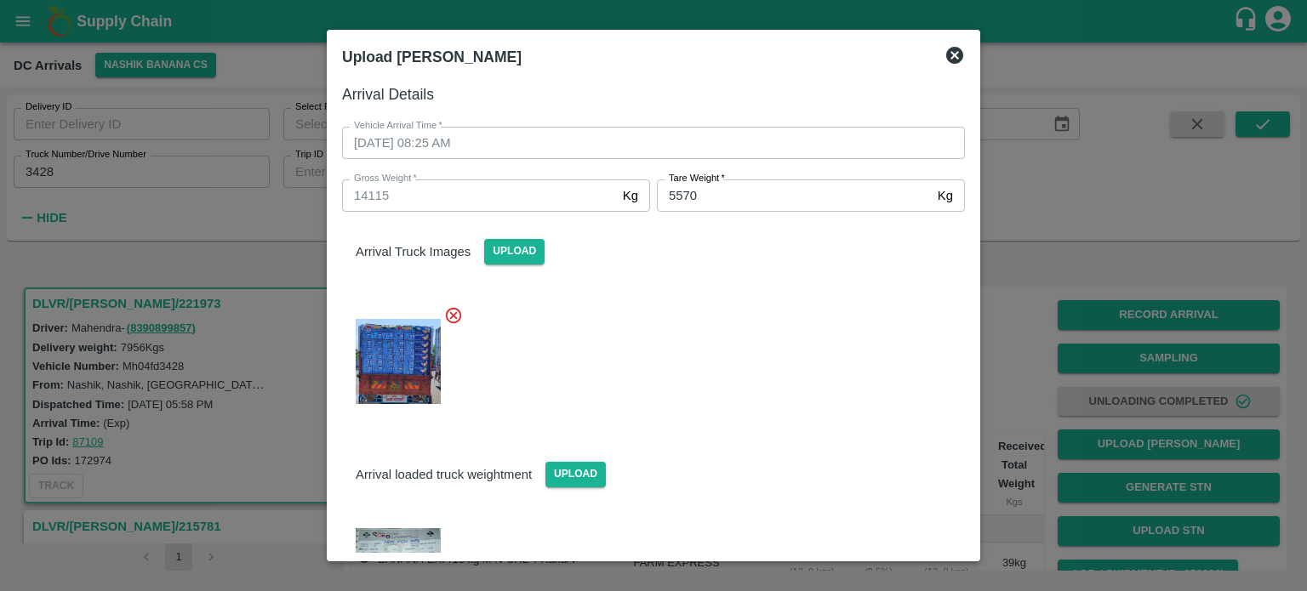
click at [777, 332] on div at bounding box center [646, 357] width 636 height 130
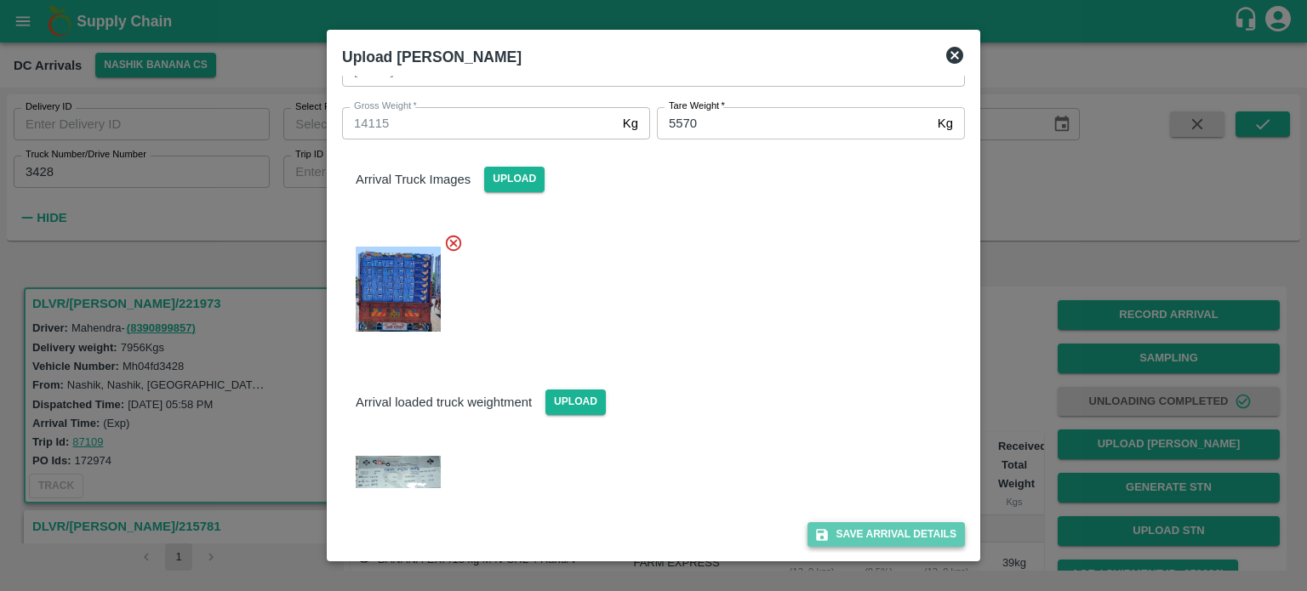
click at [867, 540] on button "Save Arrival Details" at bounding box center [885, 534] width 157 height 25
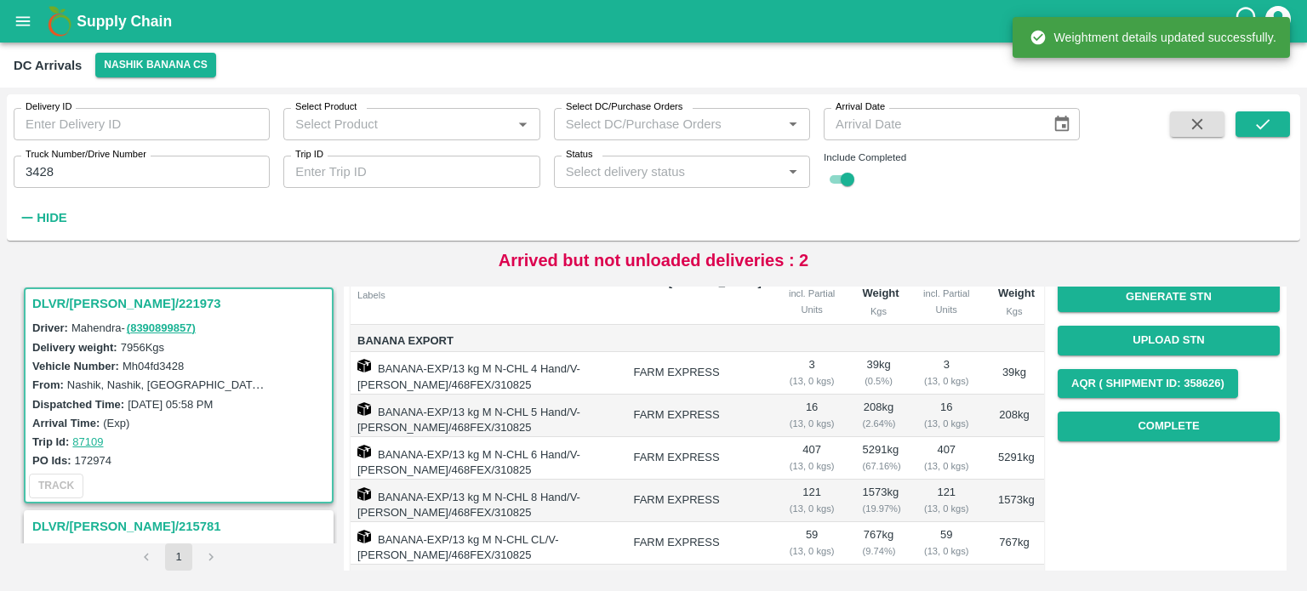
scroll to position [200, 0]
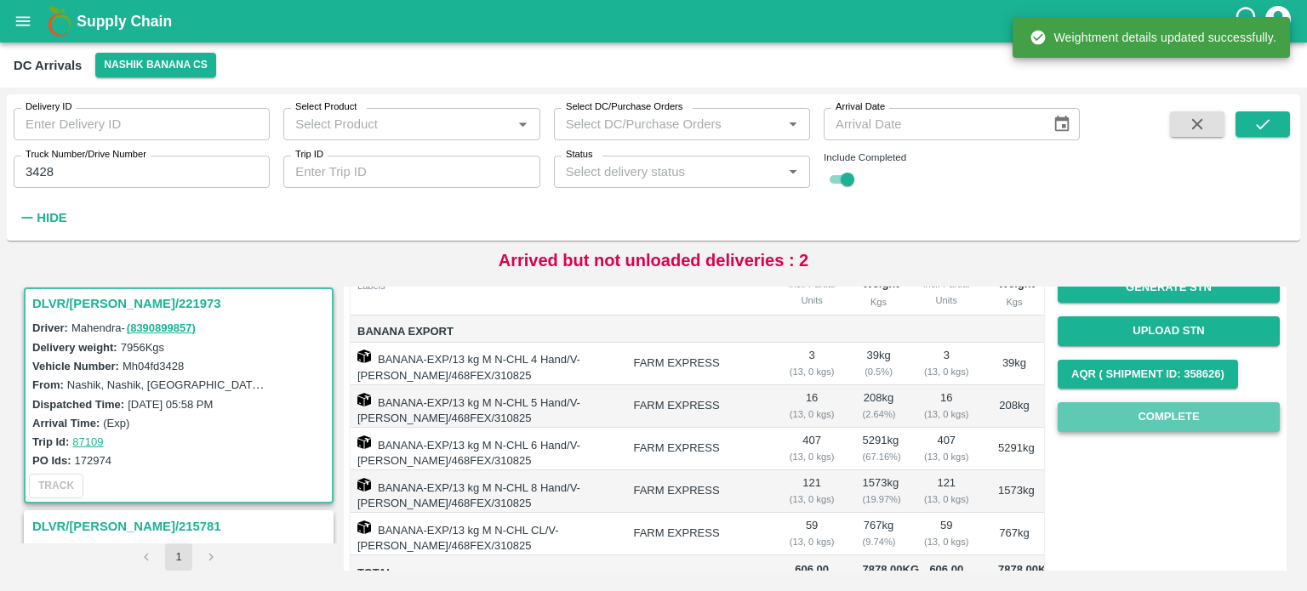
click at [1147, 413] on button "Complete" at bounding box center [1168, 417] width 222 height 30
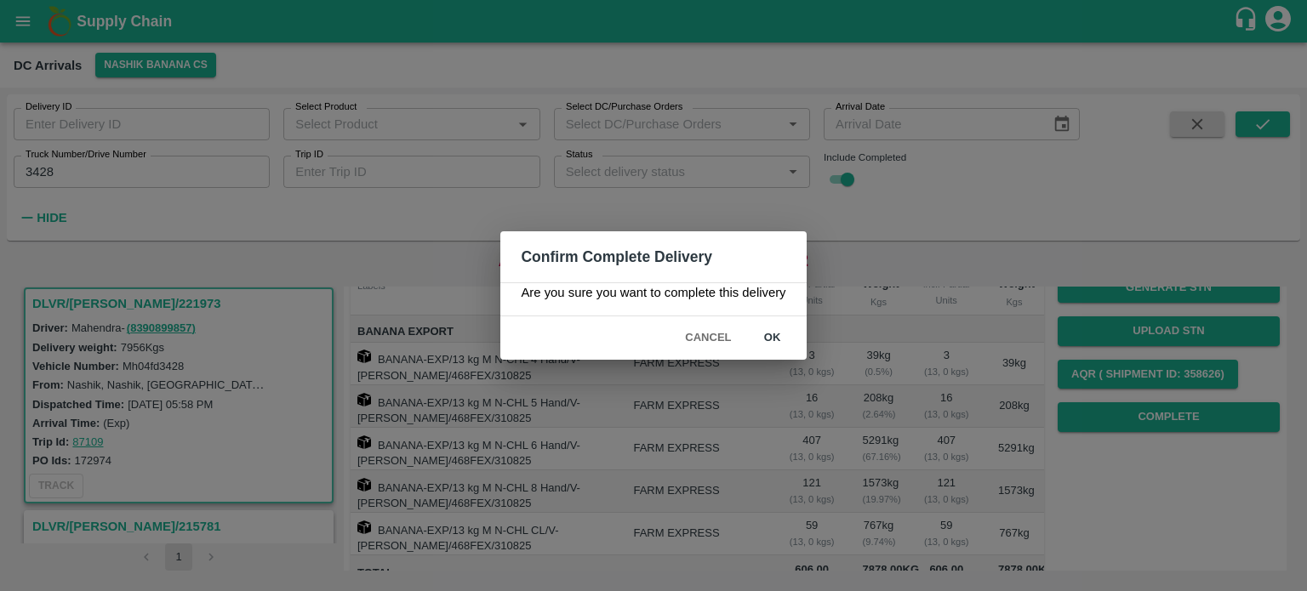
click at [766, 340] on button "ok" at bounding box center [772, 338] width 54 height 30
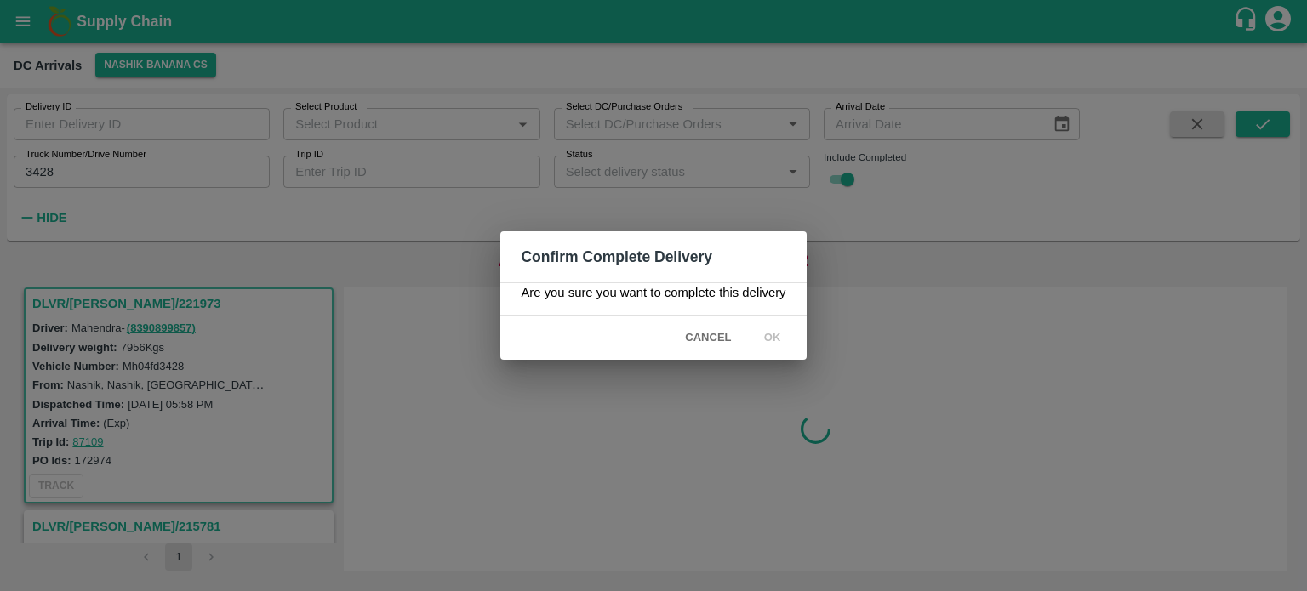
scroll to position [0, 0]
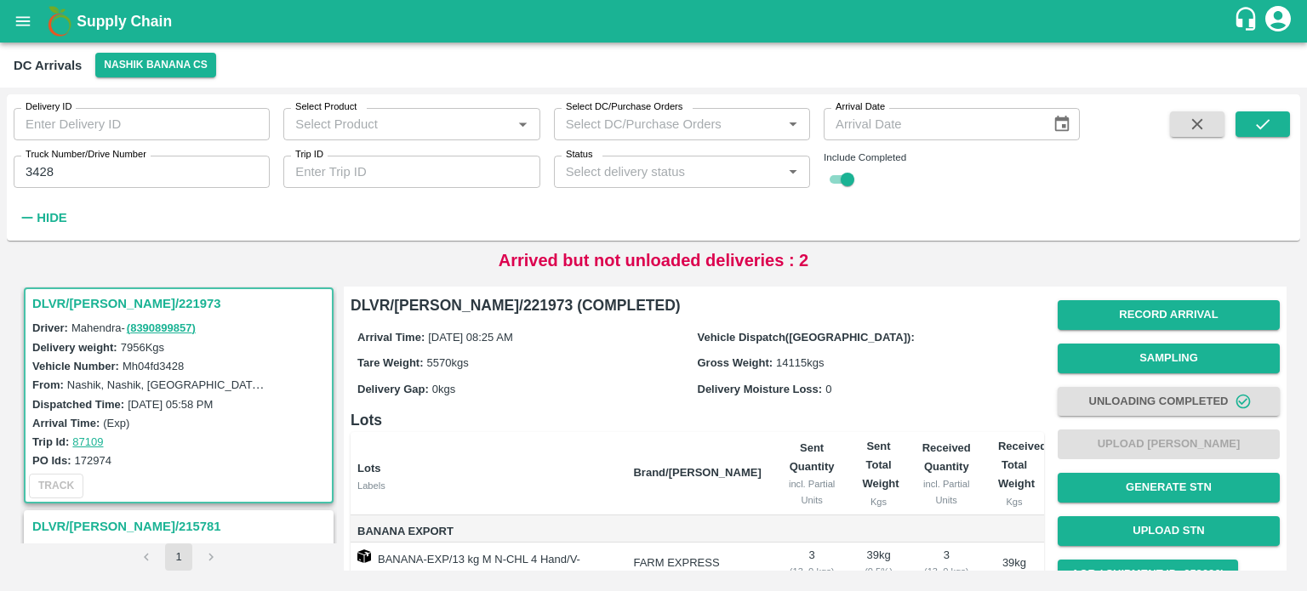
click at [35, 172] on input "3428" at bounding box center [142, 172] width 256 height 32
type input "9839"
click at [1263, 126] on icon "submit" at bounding box center [1262, 124] width 19 height 19
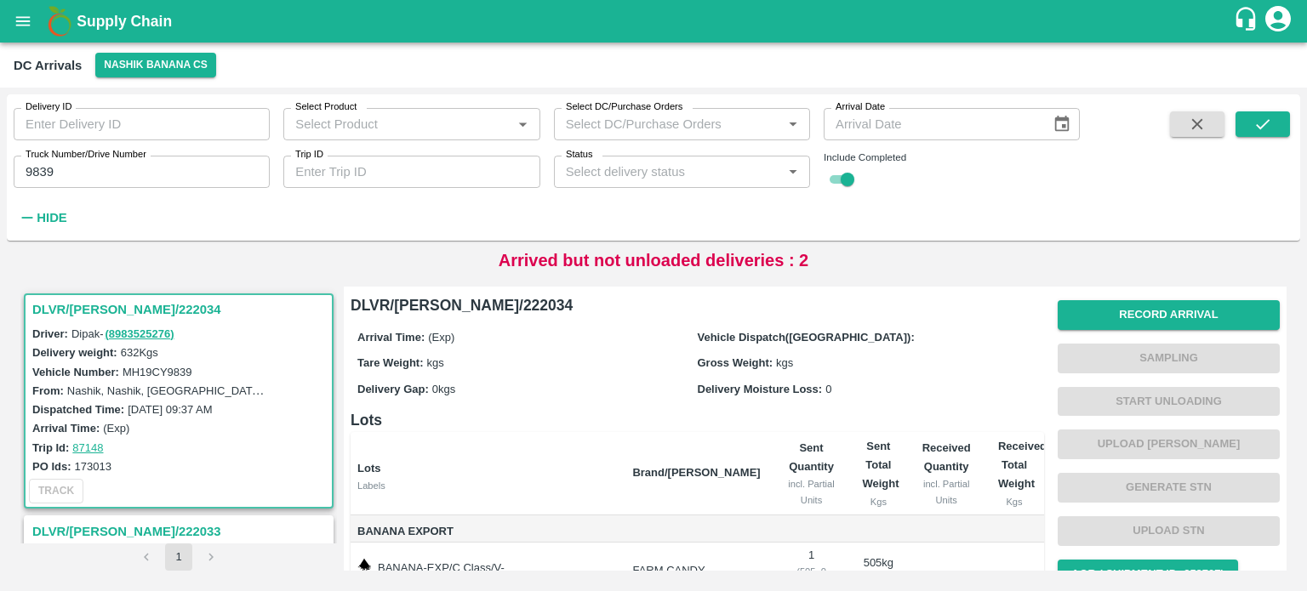
scroll to position [116, 0]
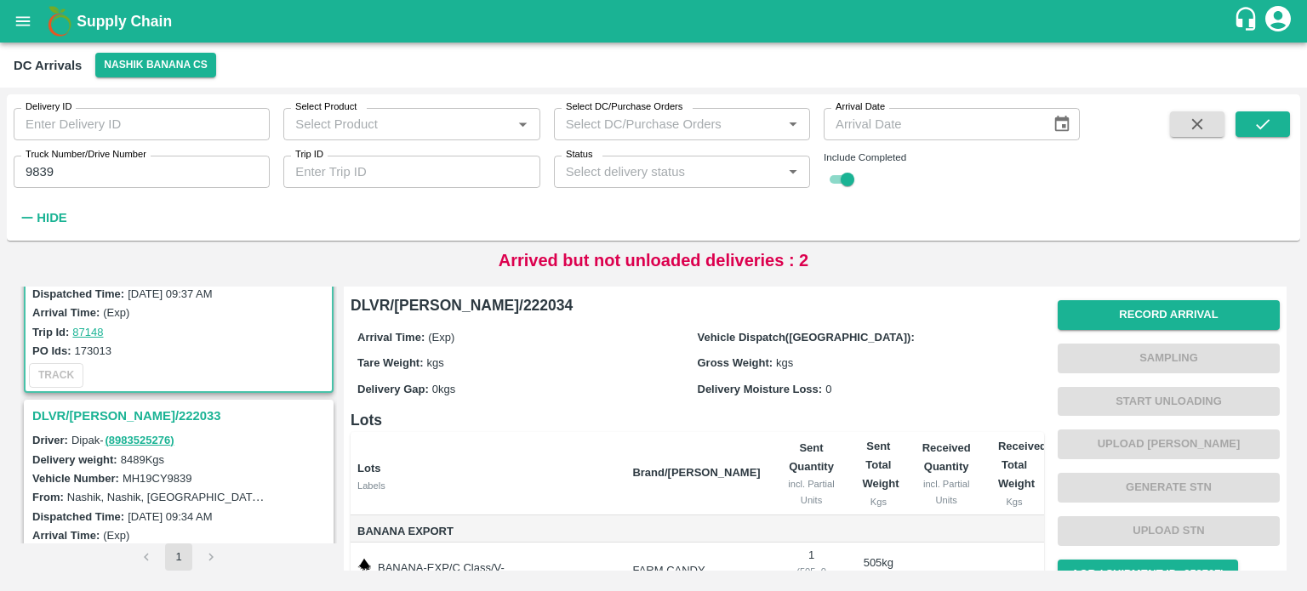
click at [92, 407] on h3 "DLVR/[PERSON_NAME]/222033" at bounding box center [181, 416] width 298 height 22
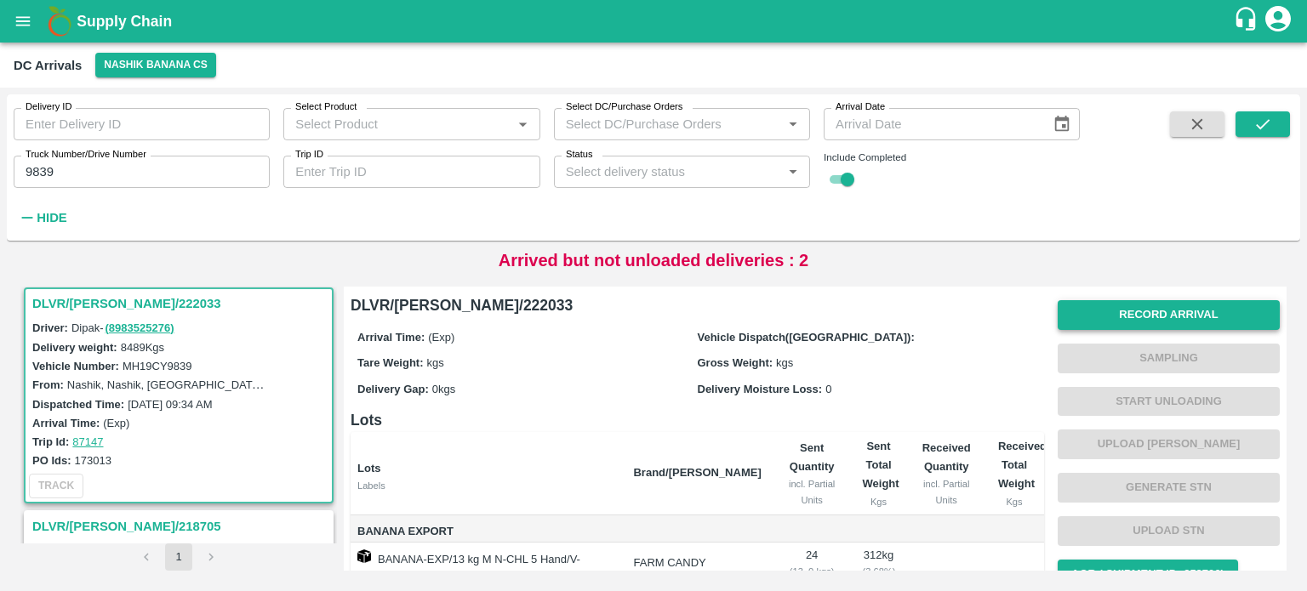
click at [1157, 310] on button "Record Arrival" at bounding box center [1168, 315] width 222 height 30
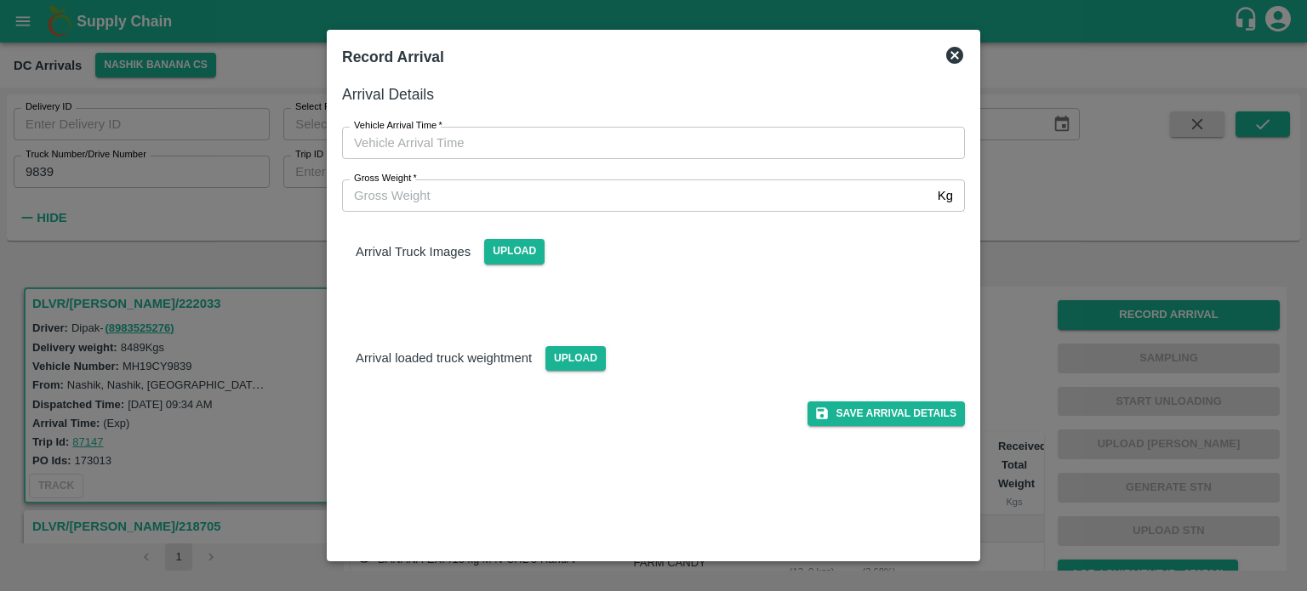
type input "DD/MM/YYYY hh:mm aa"
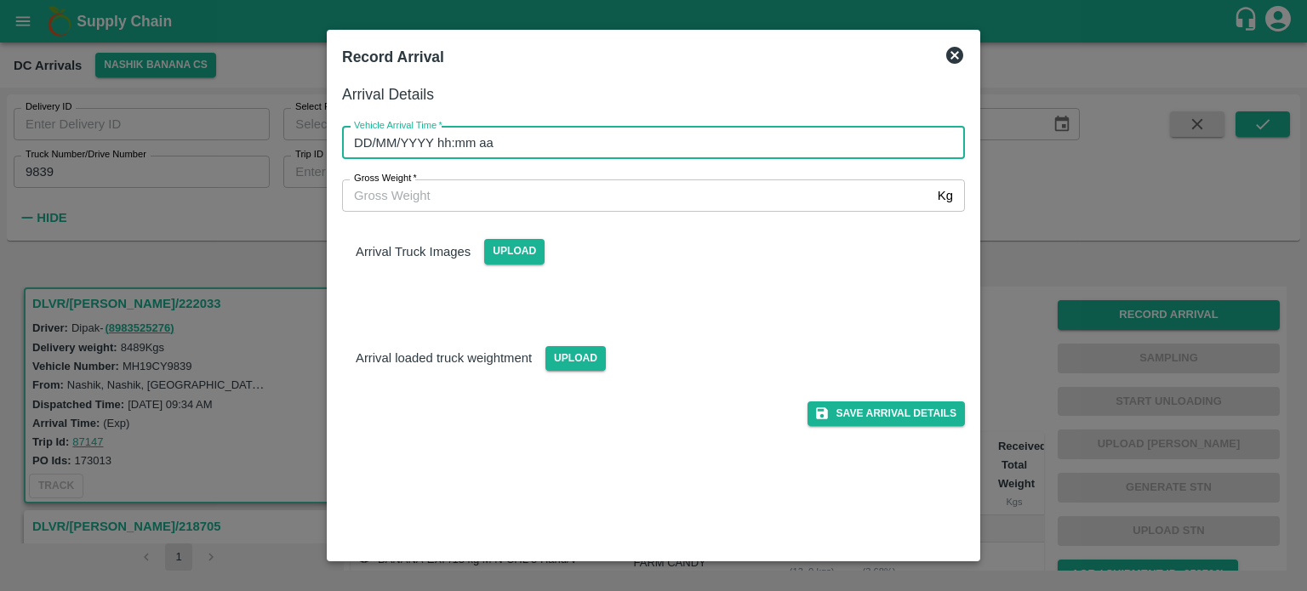
click at [715, 131] on input "DD/MM/YYYY hh:mm aa" at bounding box center [647, 143] width 611 height 32
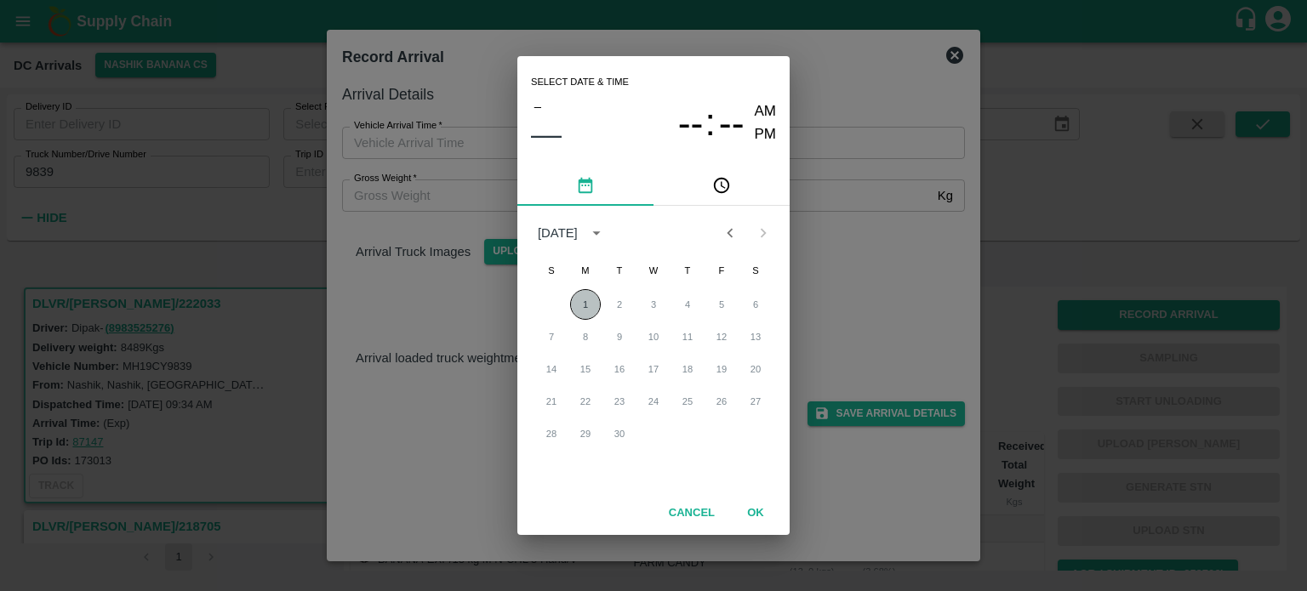
click at [589, 301] on button "1" at bounding box center [585, 304] width 31 height 31
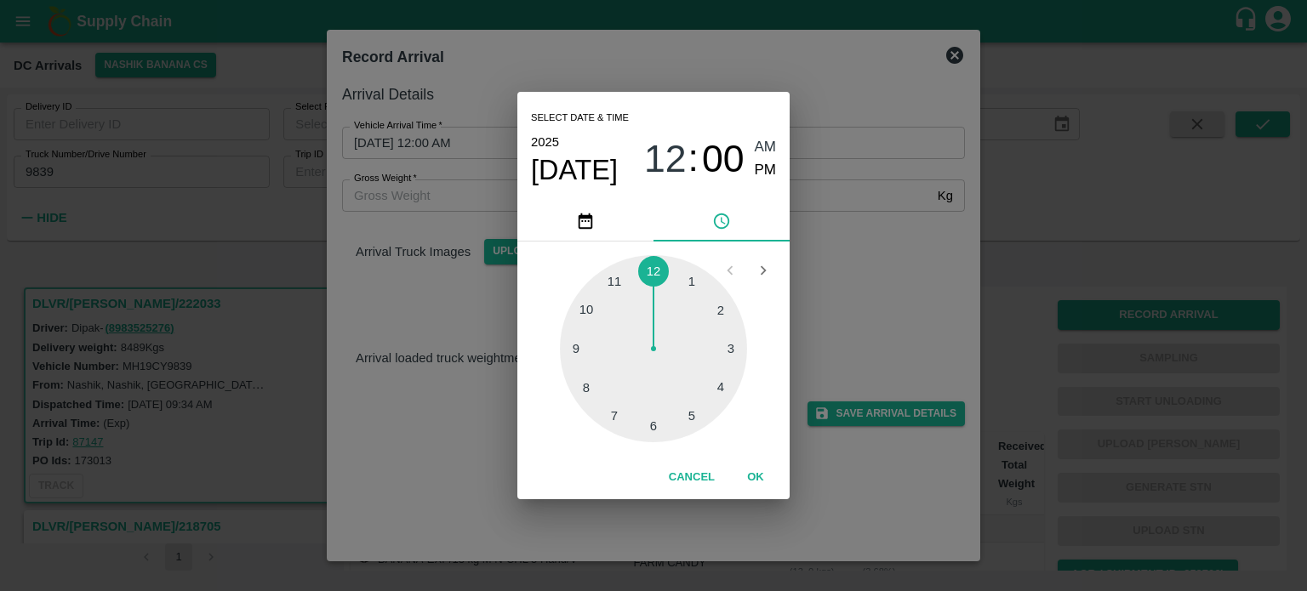
click at [585, 349] on div at bounding box center [653, 348] width 187 height 187
type input "[DATE] 09:00 AM"
click at [840, 289] on div "Select date & time [DATE] 09 : 00 AM PM 05 10 15 20 25 30 35 40 45 50 55 00 Can…" at bounding box center [653, 295] width 1307 height 591
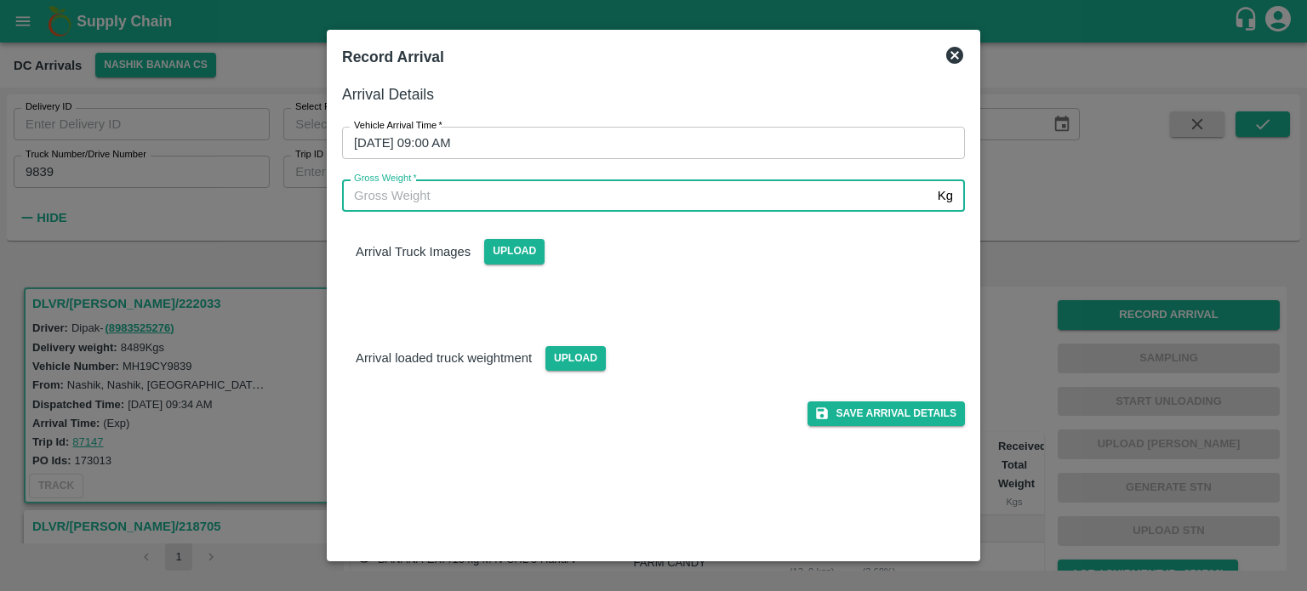
click at [443, 198] on input "Gross Weight   *" at bounding box center [636, 195] width 589 height 32
type input "15265"
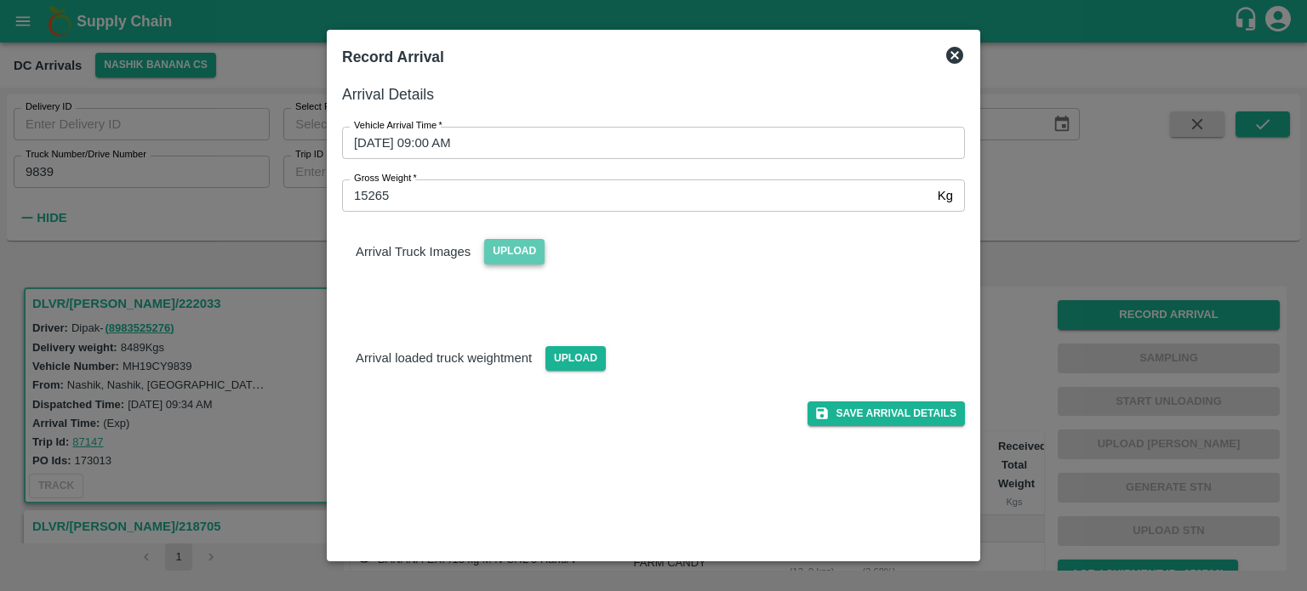
click at [513, 248] on span "Upload" at bounding box center [514, 251] width 60 height 25
click at [0, 0] on input "Upload" at bounding box center [0, 0] width 0 height 0
click at [585, 362] on span "Upload" at bounding box center [575, 358] width 60 height 25
click at [0, 0] on input "Upload" at bounding box center [0, 0] width 0 height 0
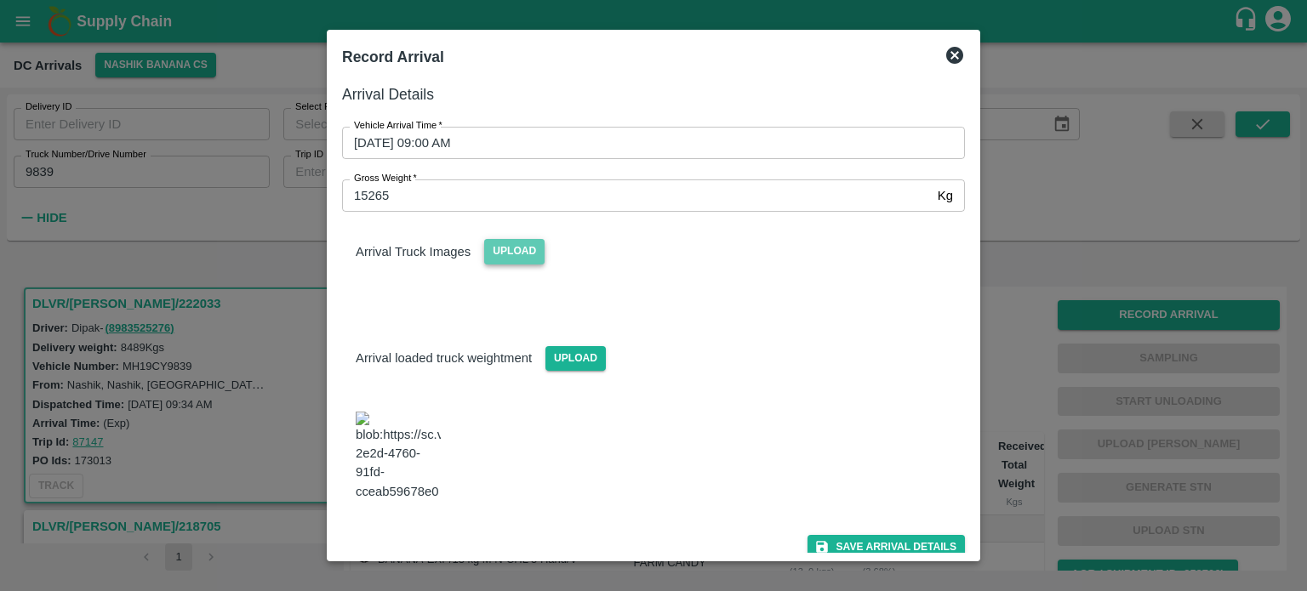
click at [524, 254] on span "Upload" at bounding box center [514, 251] width 60 height 25
click at [0, 0] on input "Upload" at bounding box center [0, 0] width 0 height 0
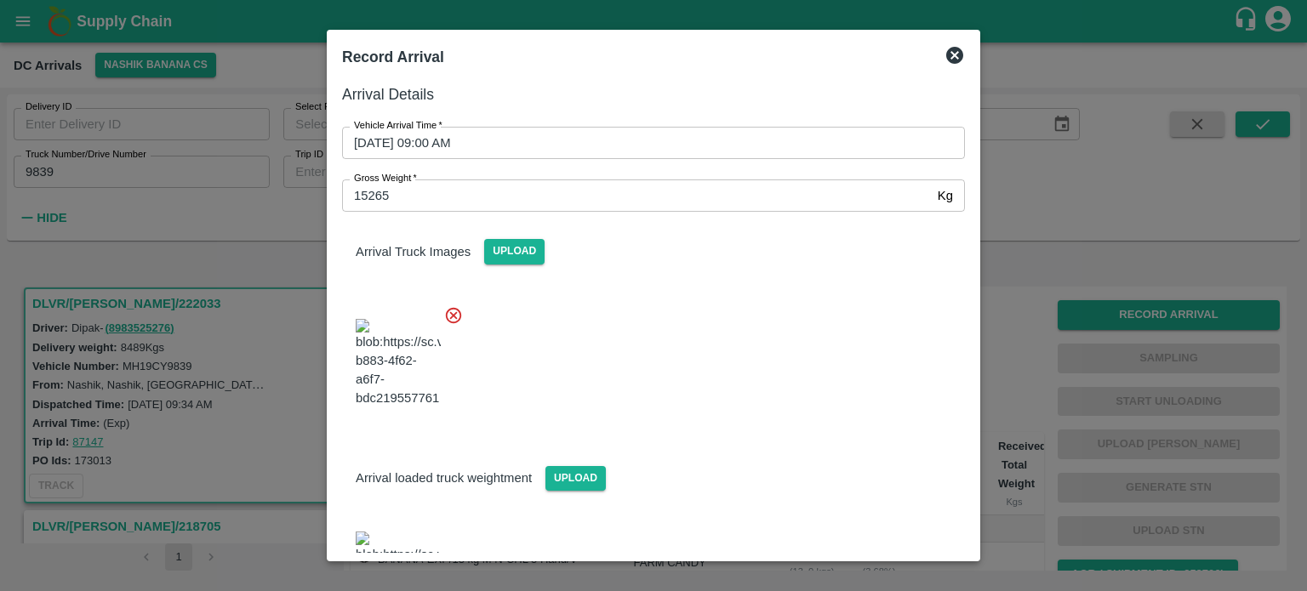
scroll to position [136, 0]
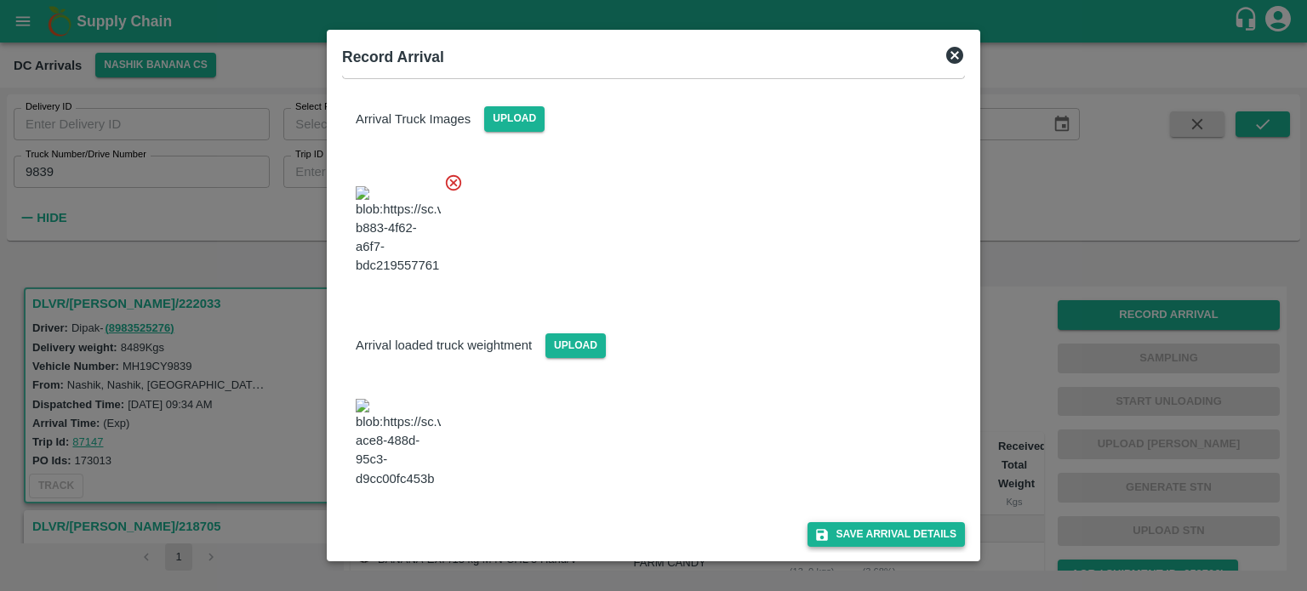
click at [878, 532] on button "Save Arrival Details" at bounding box center [885, 534] width 157 height 25
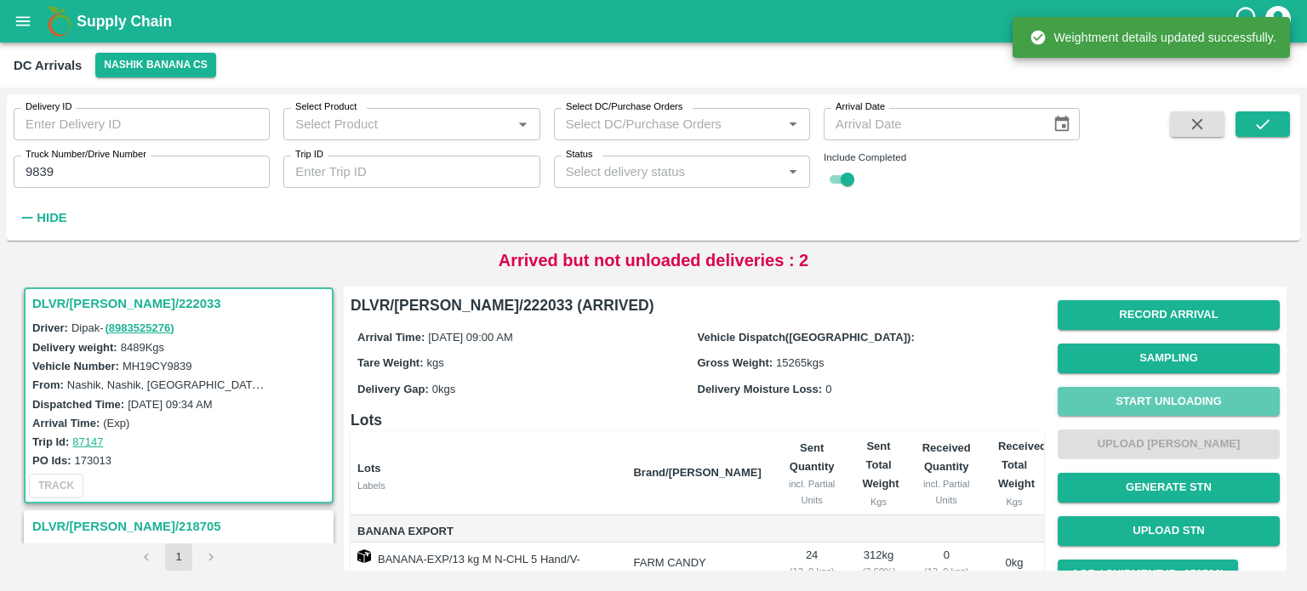
click at [1137, 406] on button "Start Unloading" at bounding box center [1168, 402] width 222 height 30
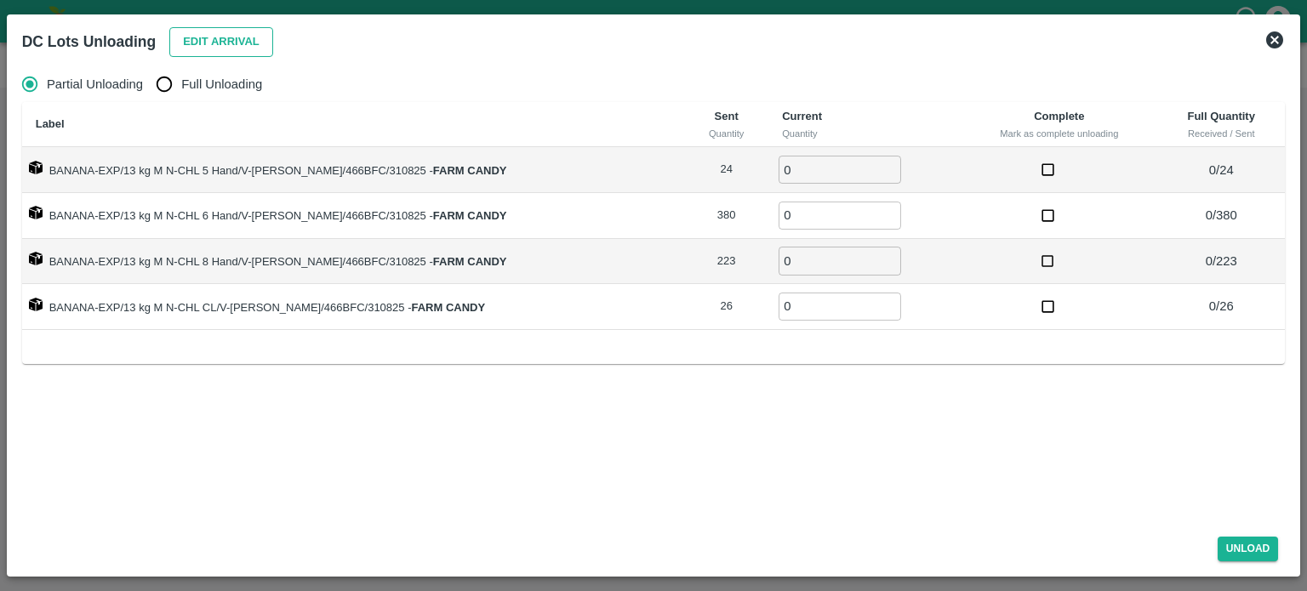
click at [205, 37] on button "Edit Arrival" at bounding box center [221, 42] width 104 height 30
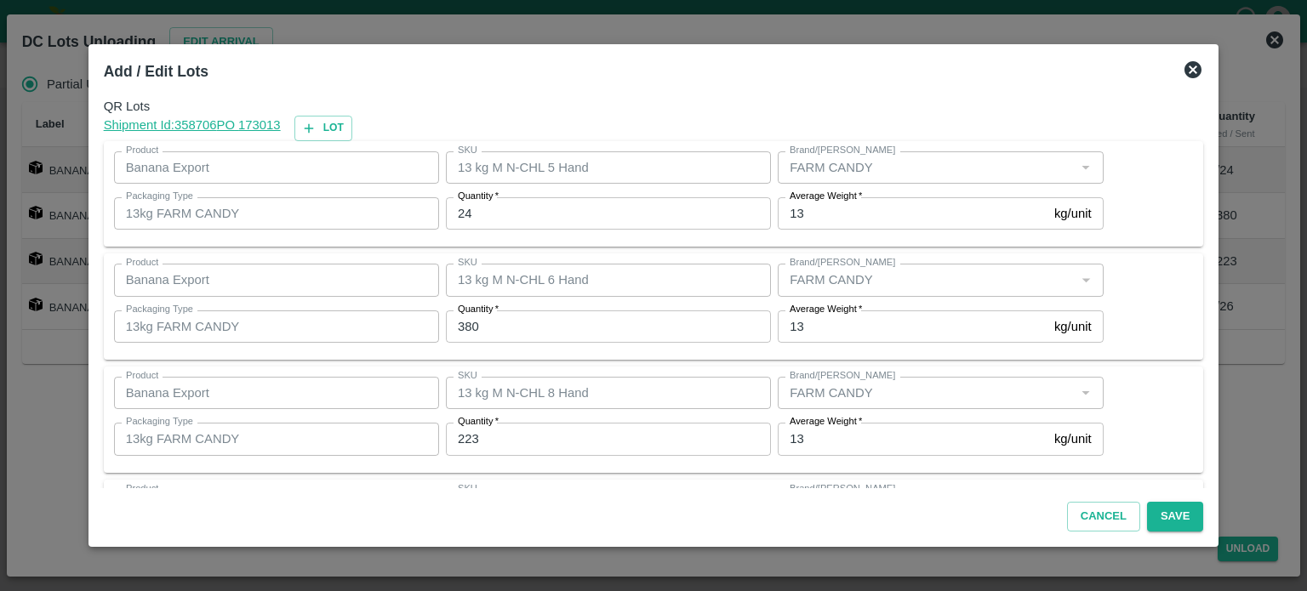
click at [470, 214] on input "24" at bounding box center [608, 213] width 325 height 32
type input "25"
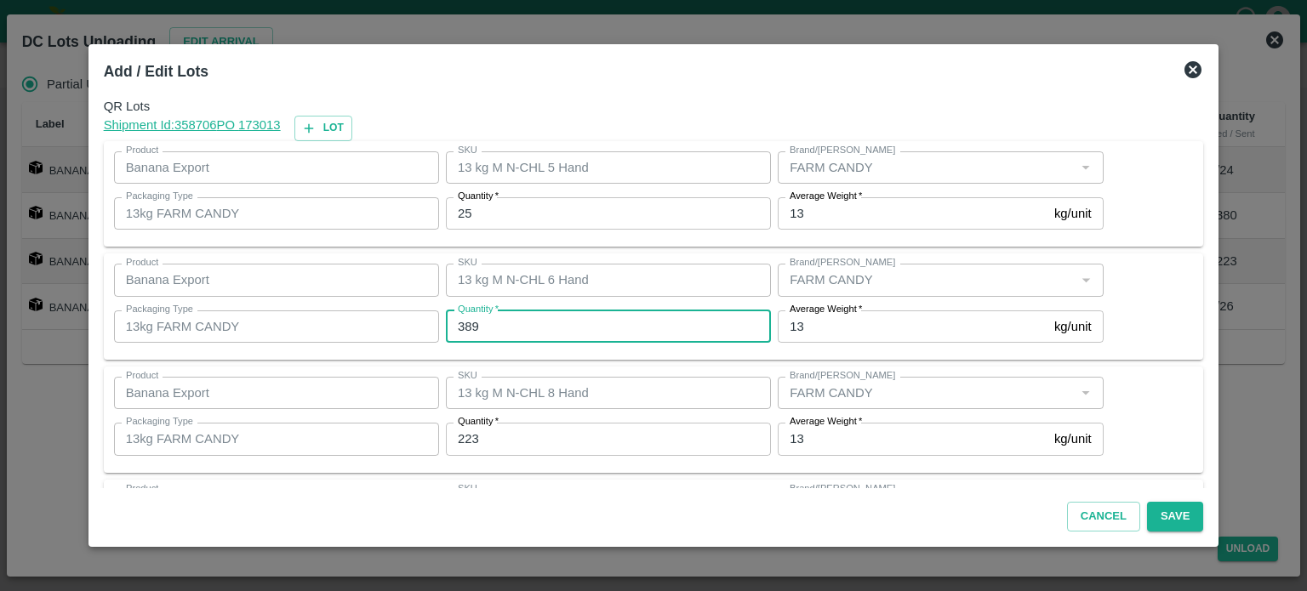
type input "389"
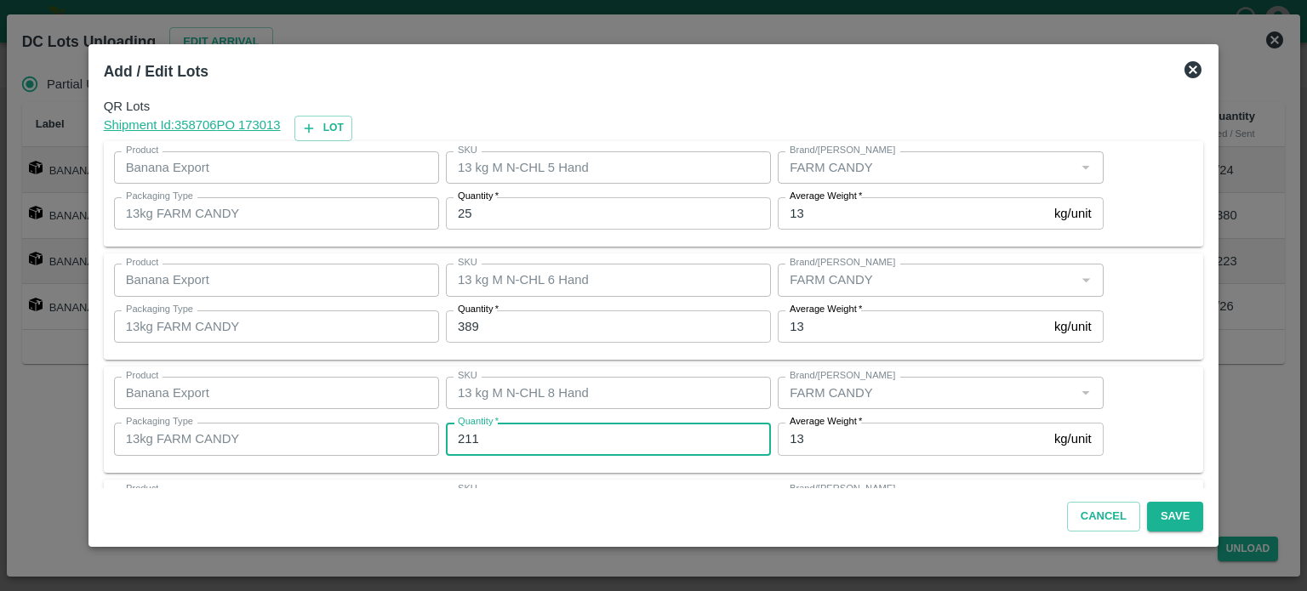
type input "211"
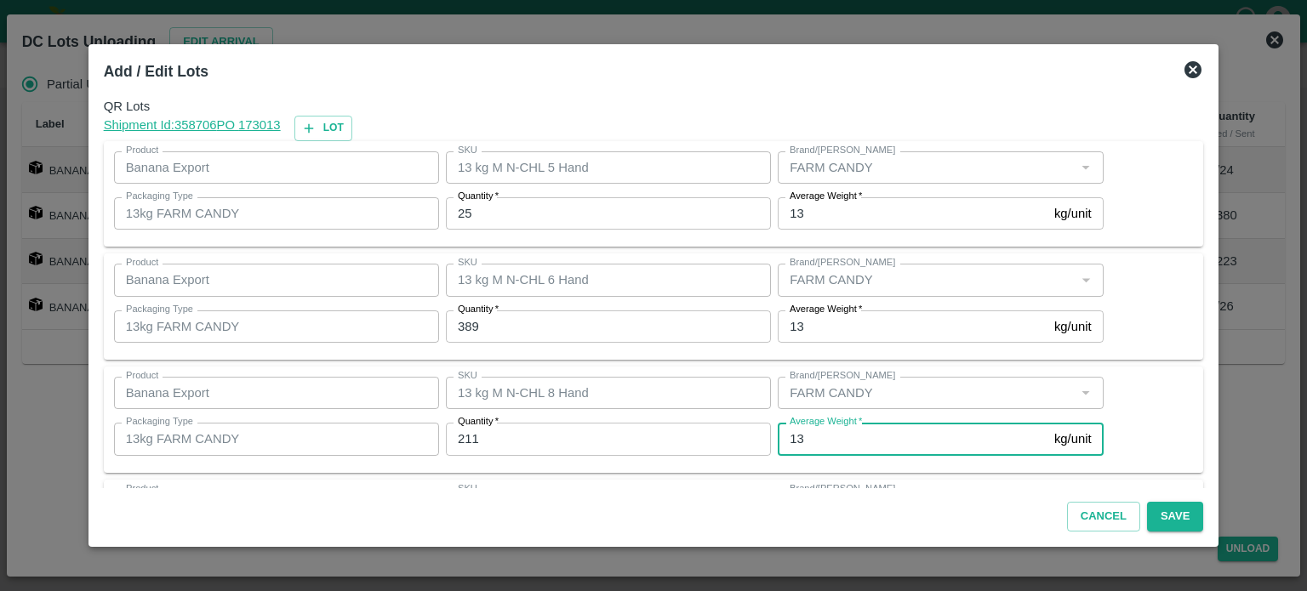
scroll to position [110, 0]
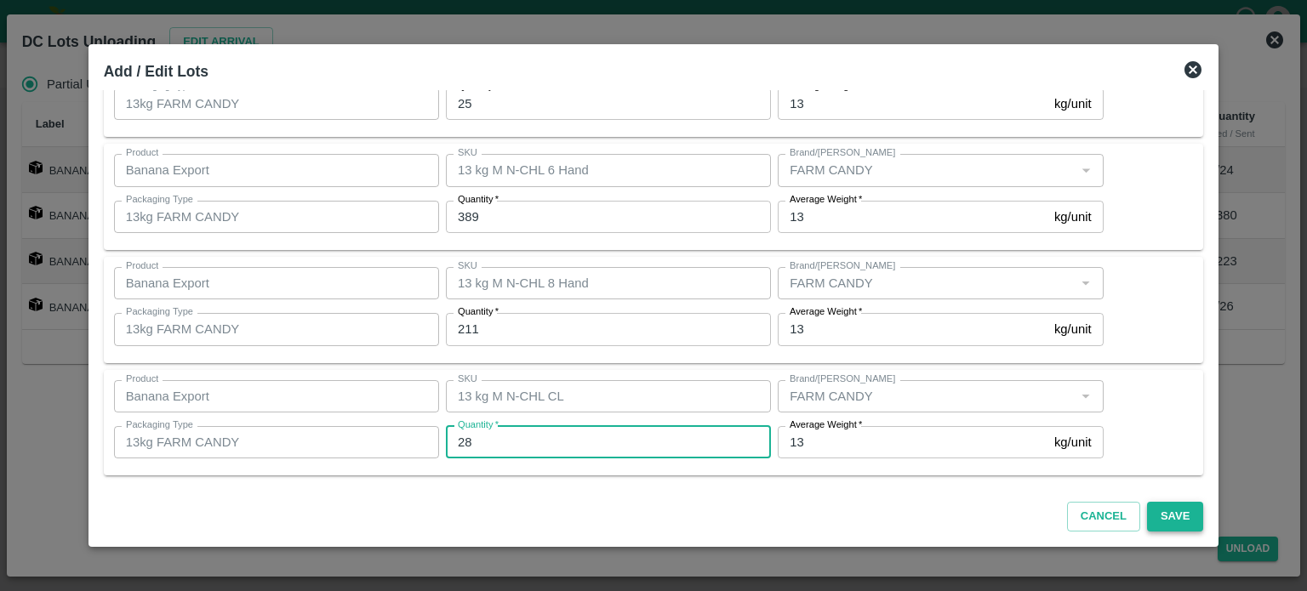
type input "28"
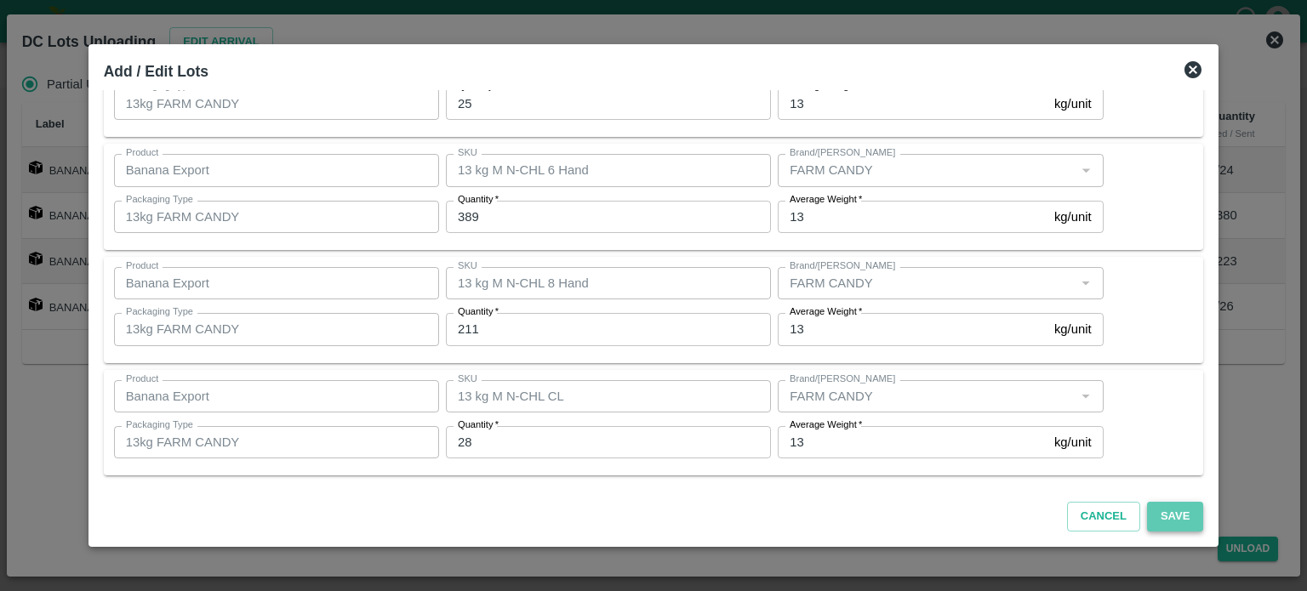
click at [1147, 511] on button "Save" at bounding box center [1175, 517] width 56 height 30
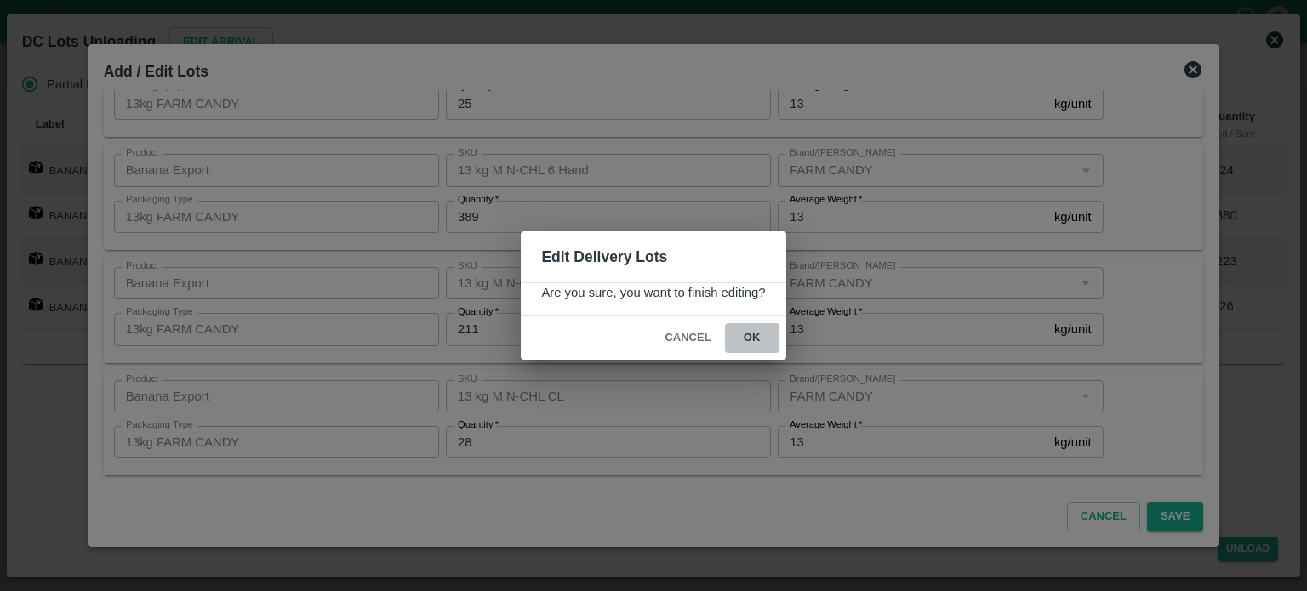
click at [752, 336] on button "ok" at bounding box center [752, 338] width 54 height 30
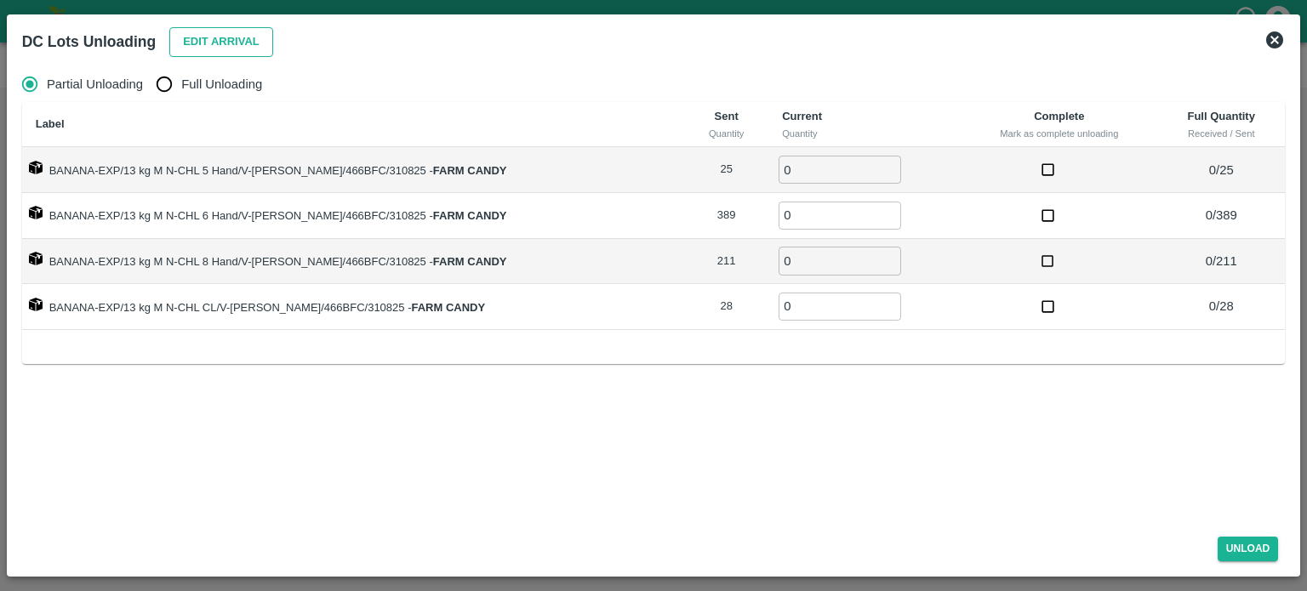
click at [208, 40] on button "Edit Arrival" at bounding box center [221, 42] width 104 height 30
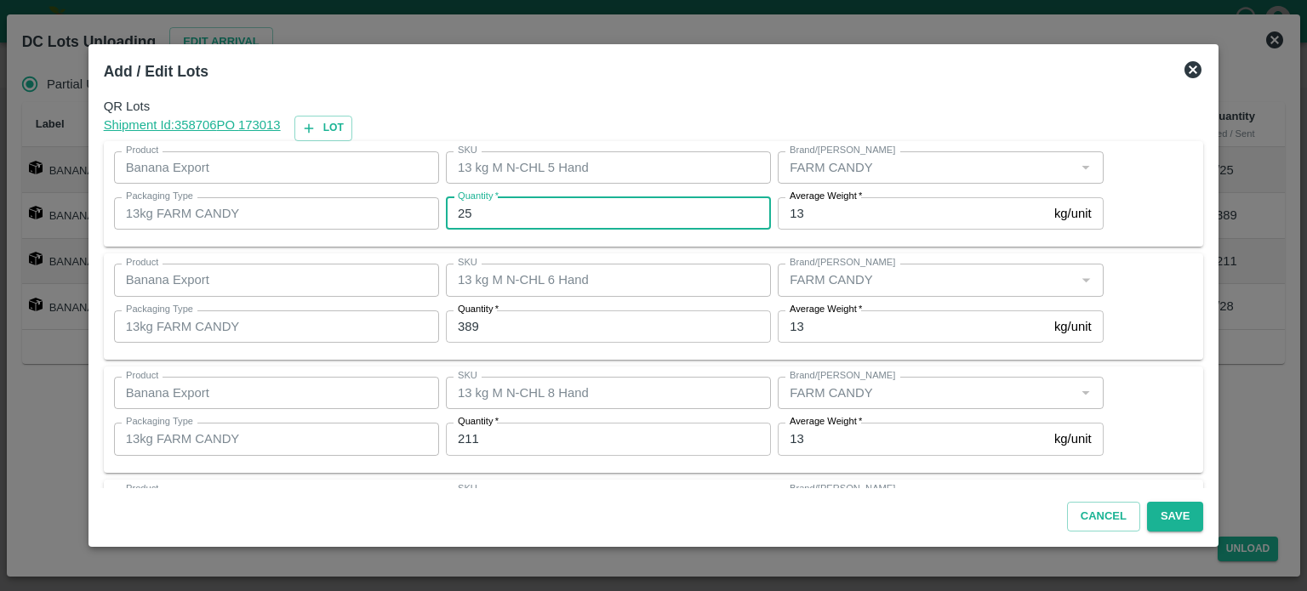
click at [468, 211] on input "25" at bounding box center [608, 213] width 325 height 32
click at [1184, 67] on icon at bounding box center [1192, 69] width 17 height 17
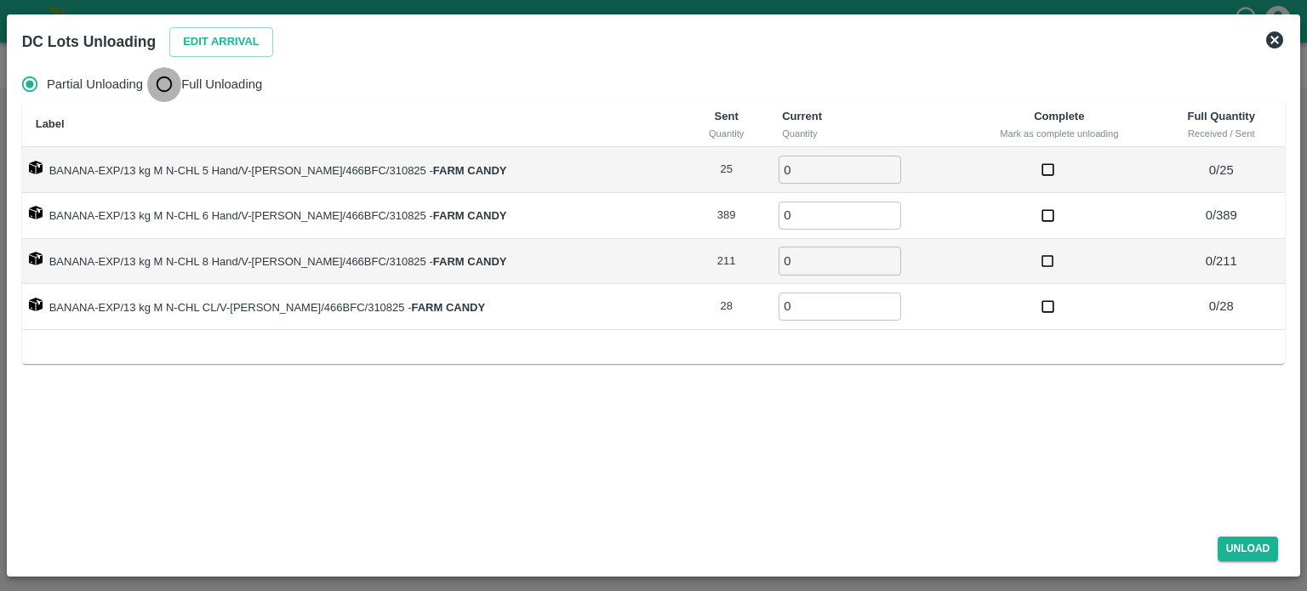
click at [173, 89] on input "Full Unloading" at bounding box center [164, 84] width 34 height 34
radio input "true"
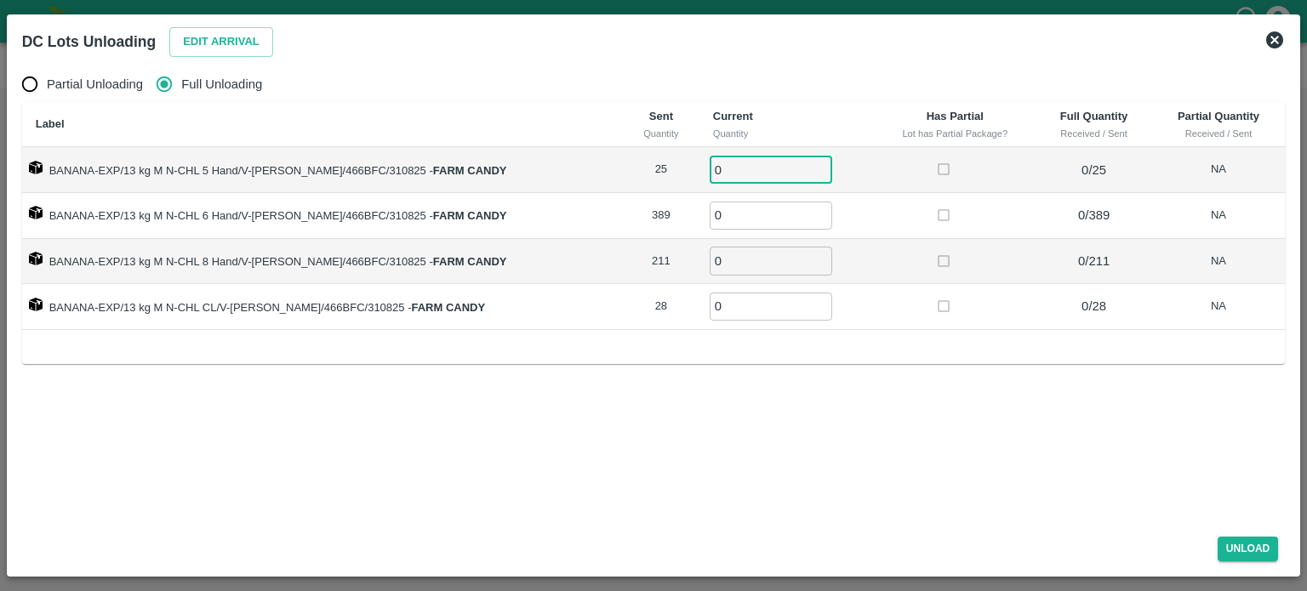
click at [732, 175] on input "0" at bounding box center [770, 170] width 123 height 28
type input "25"
type input "389"
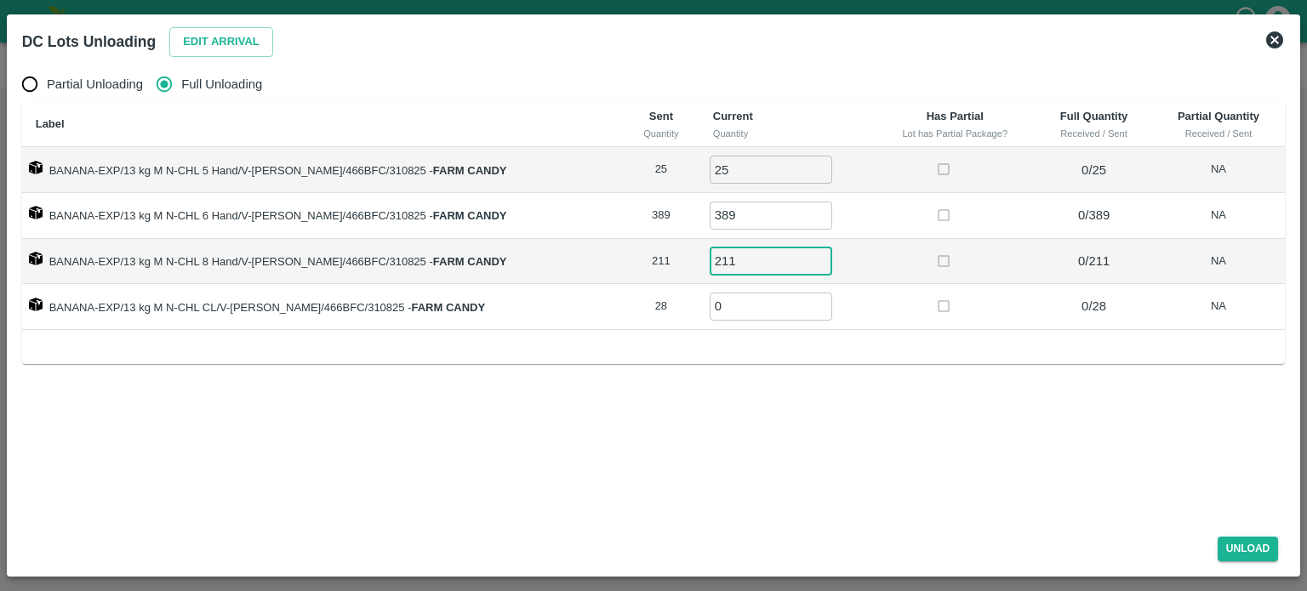
type input "211"
type input "28"
click at [1239, 548] on button "Unload" at bounding box center [1247, 549] width 61 height 25
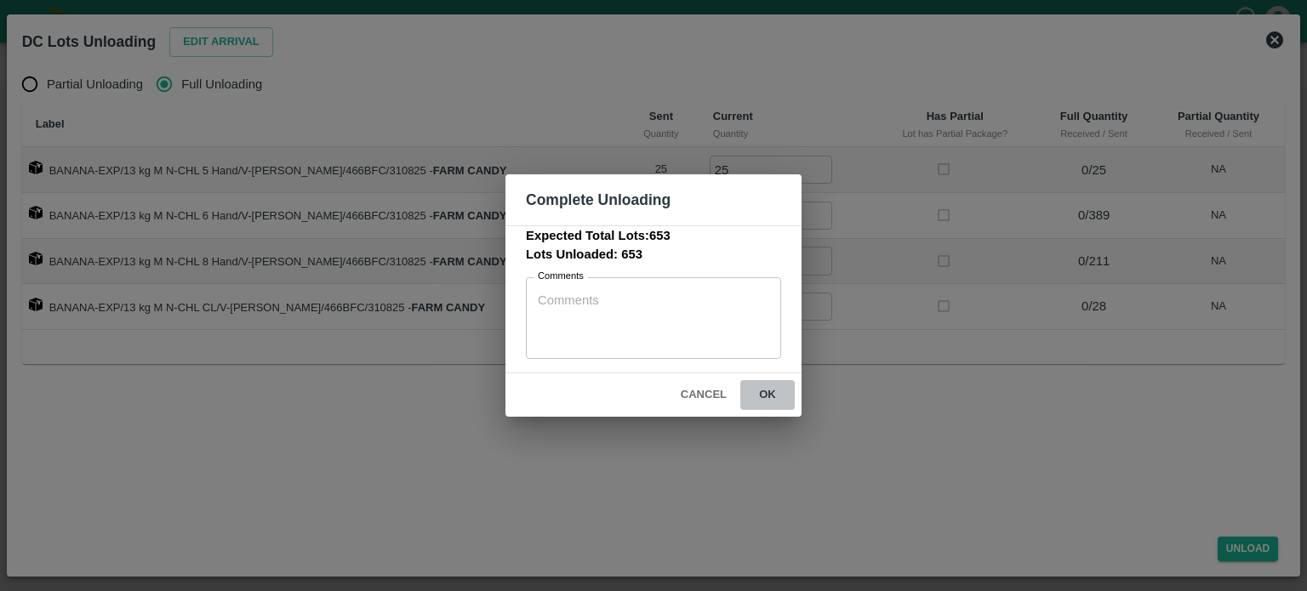
click at [762, 395] on button "ok" at bounding box center [767, 395] width 54 height 30
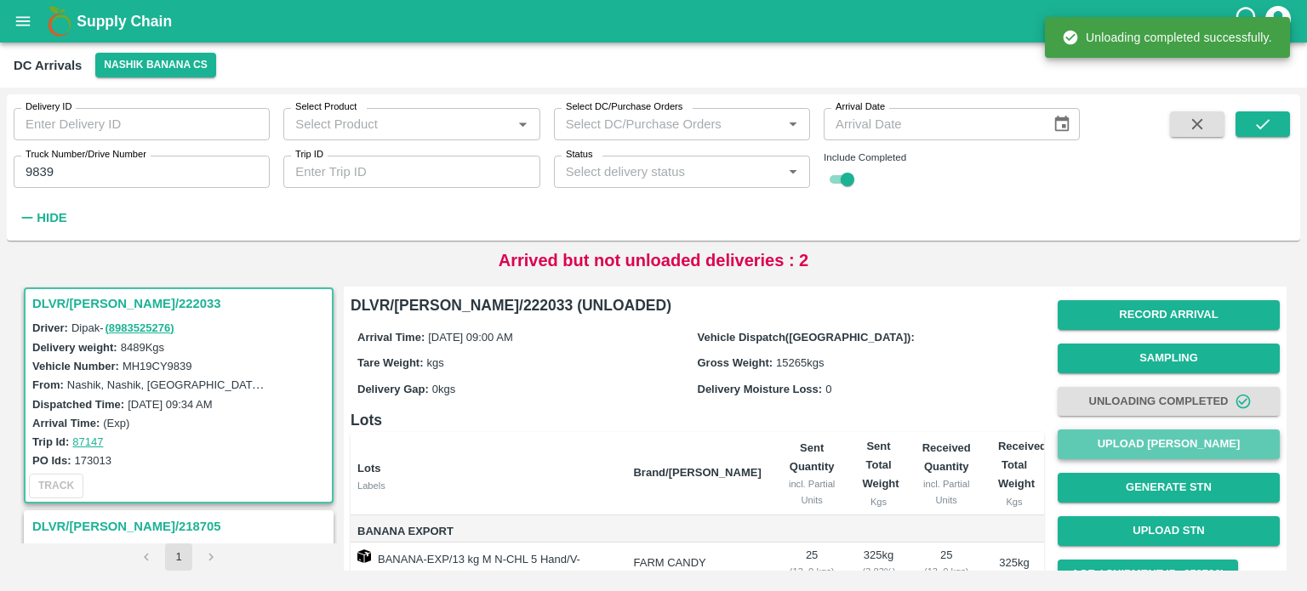
click at [1164, 454] on button "Upload [PERSON_NAME]" at bounding box center [1168, 445] width 222 height 30
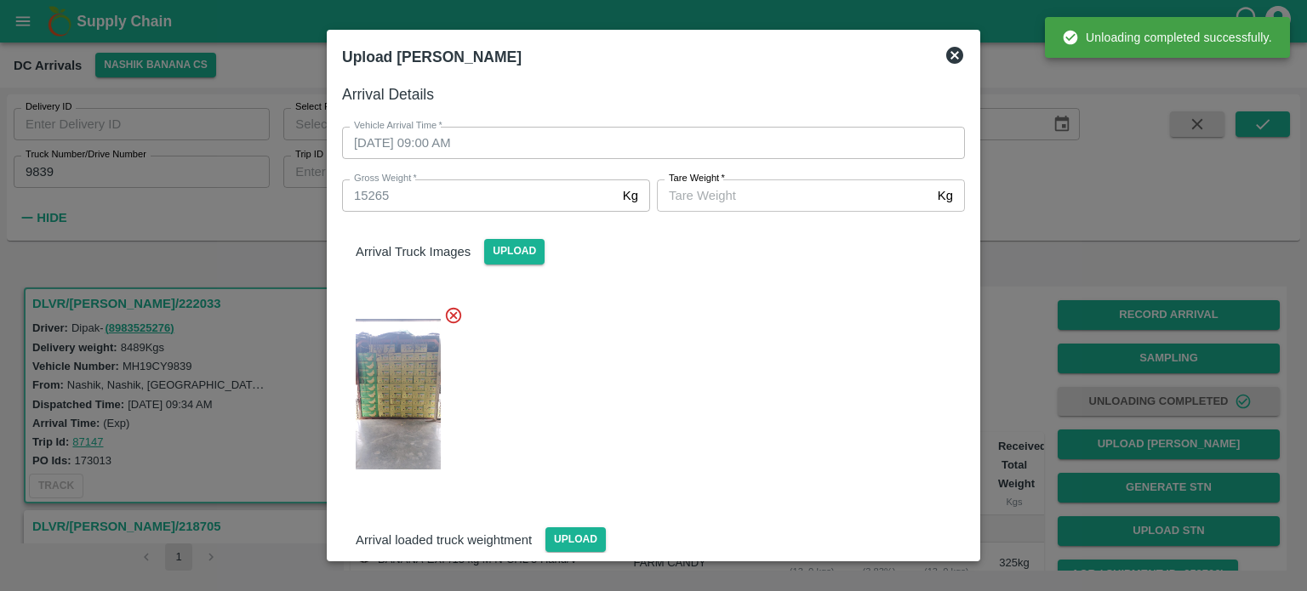
click at [784, 192] on input "[PERSON_NAME]   *" at bounding box center [794, 195] width 274 height 32
